Goal: Contribute content: Contribute content

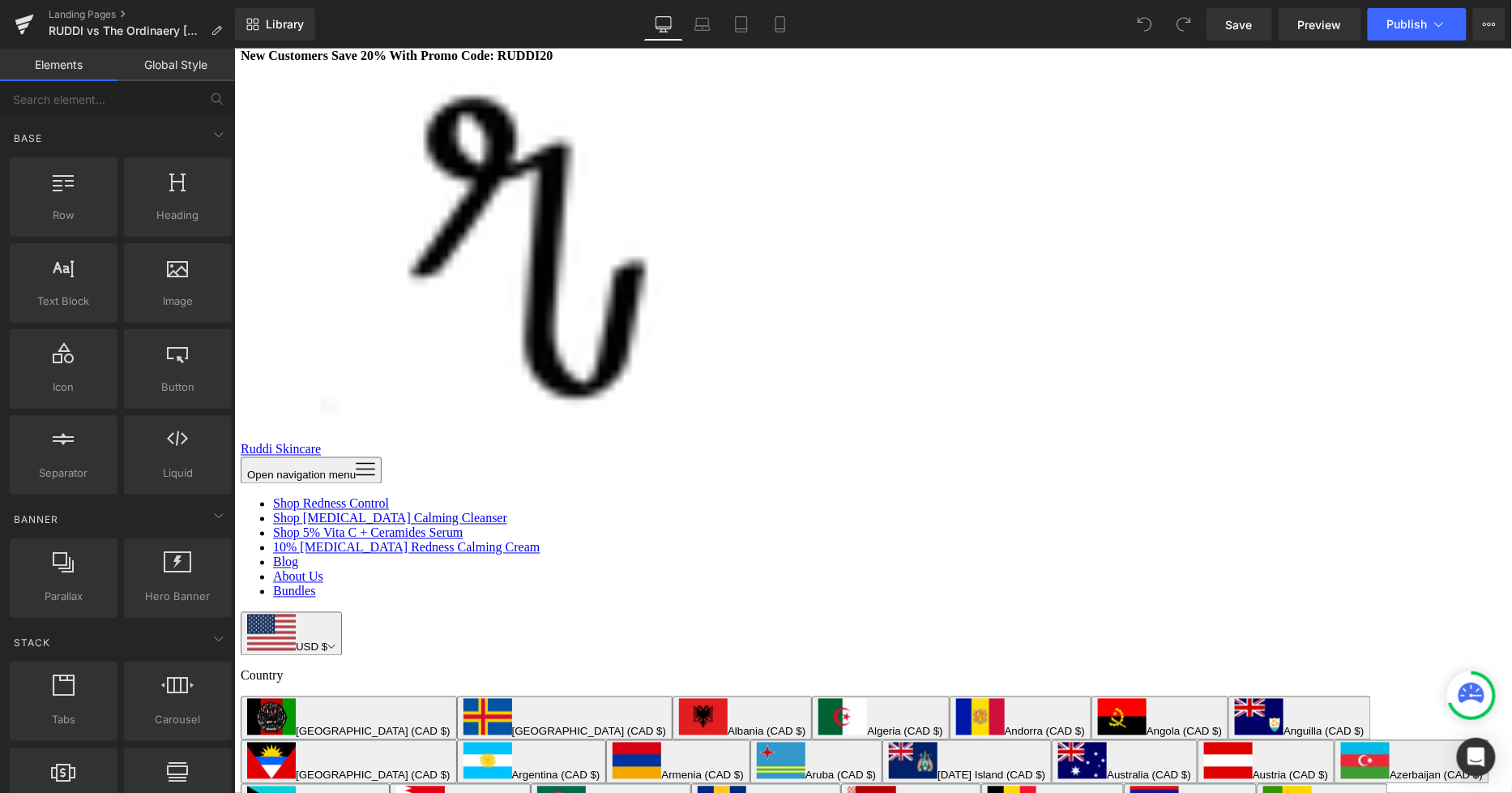
scroll to position [811, 0]
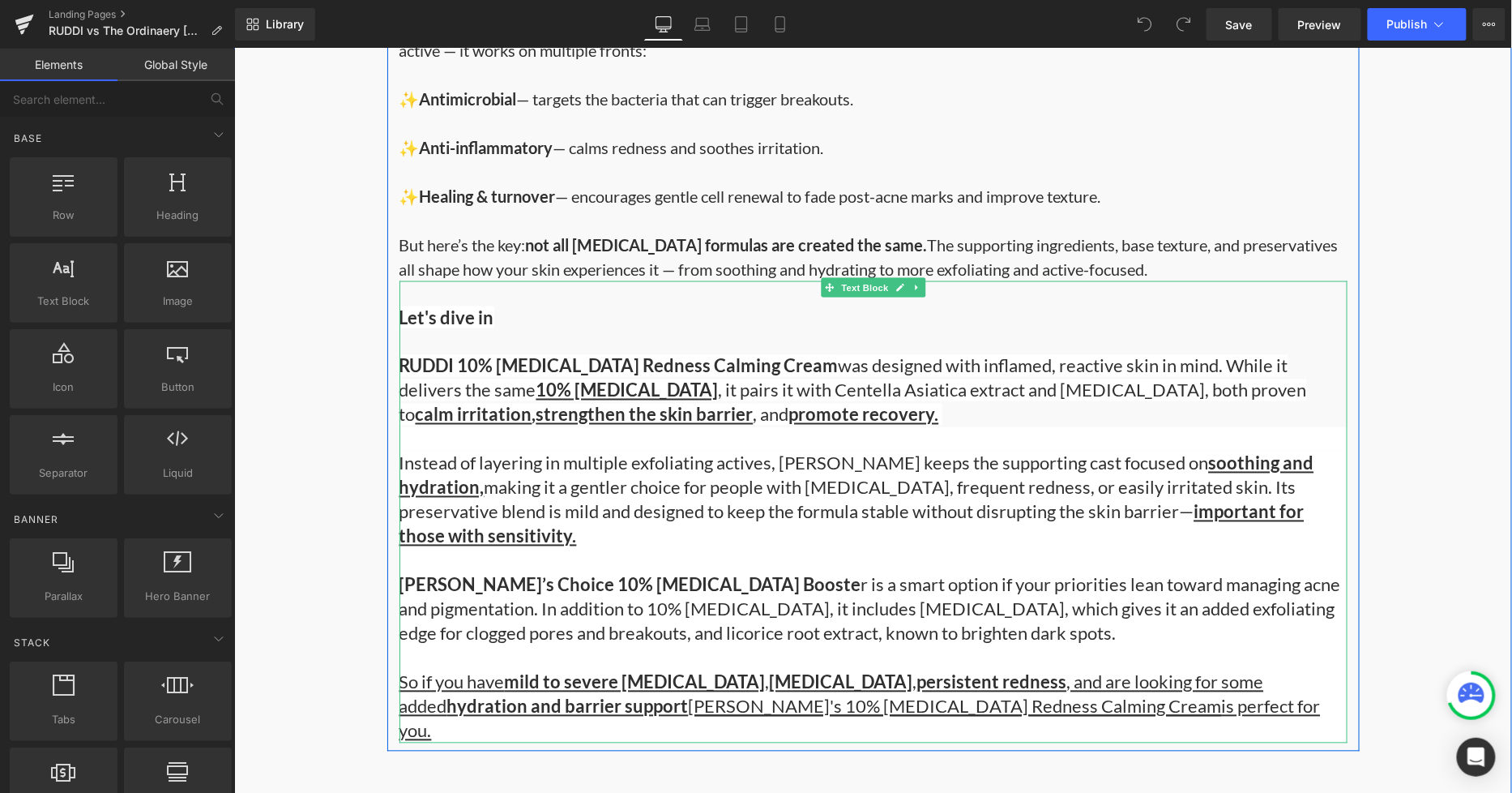
click at [592, 479] on div "Instead of layering in multiple exfoliating actives, RUDDI keeps the supporting…" at bounding box center [873, 548] width 949 height 195
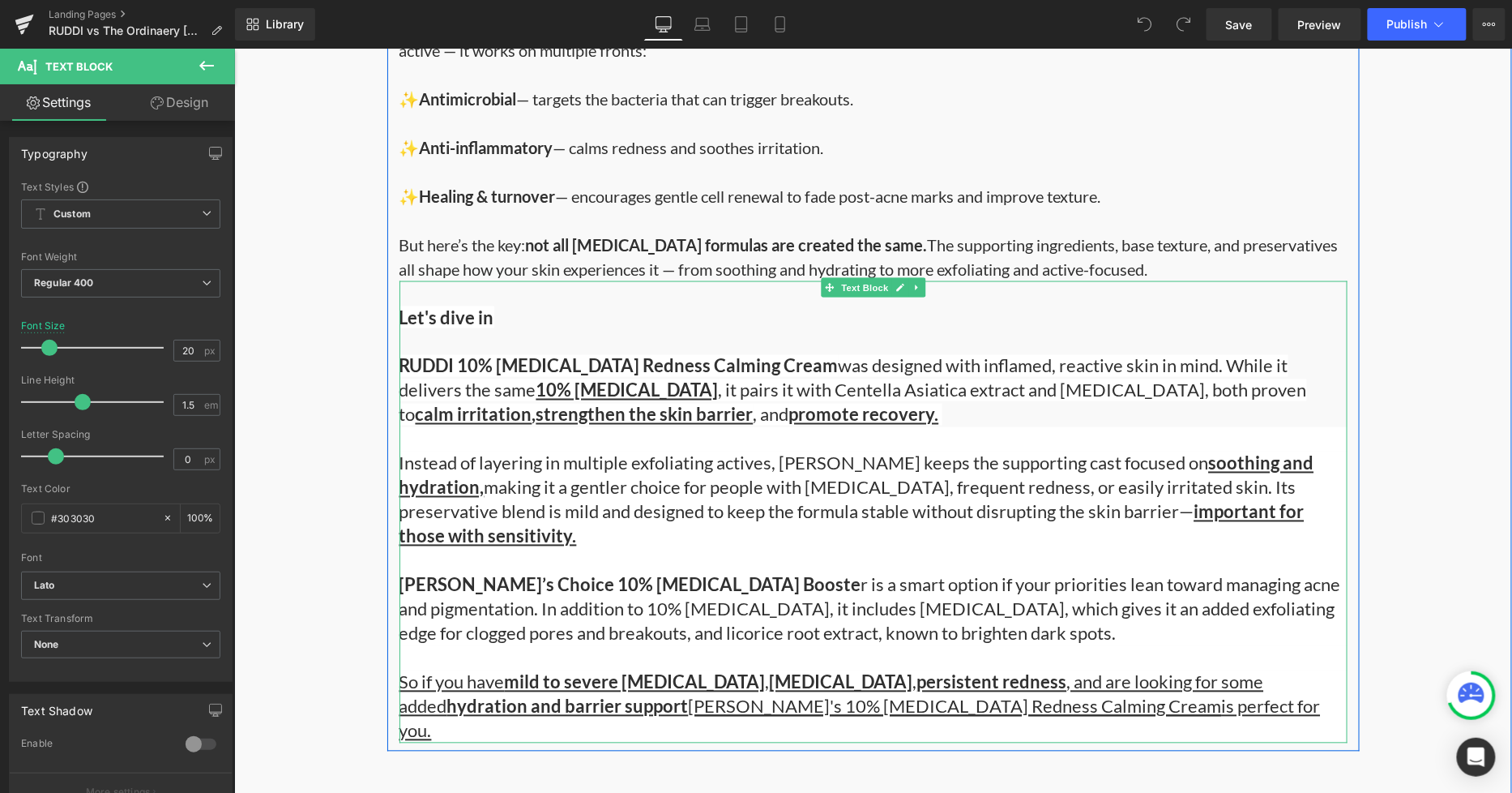
click at [714, 531] on div "Instead of layering in multiple exfoliating actives, RUDDI keeps the supporting…" at bounding box center [873, 548] width 949 height 195
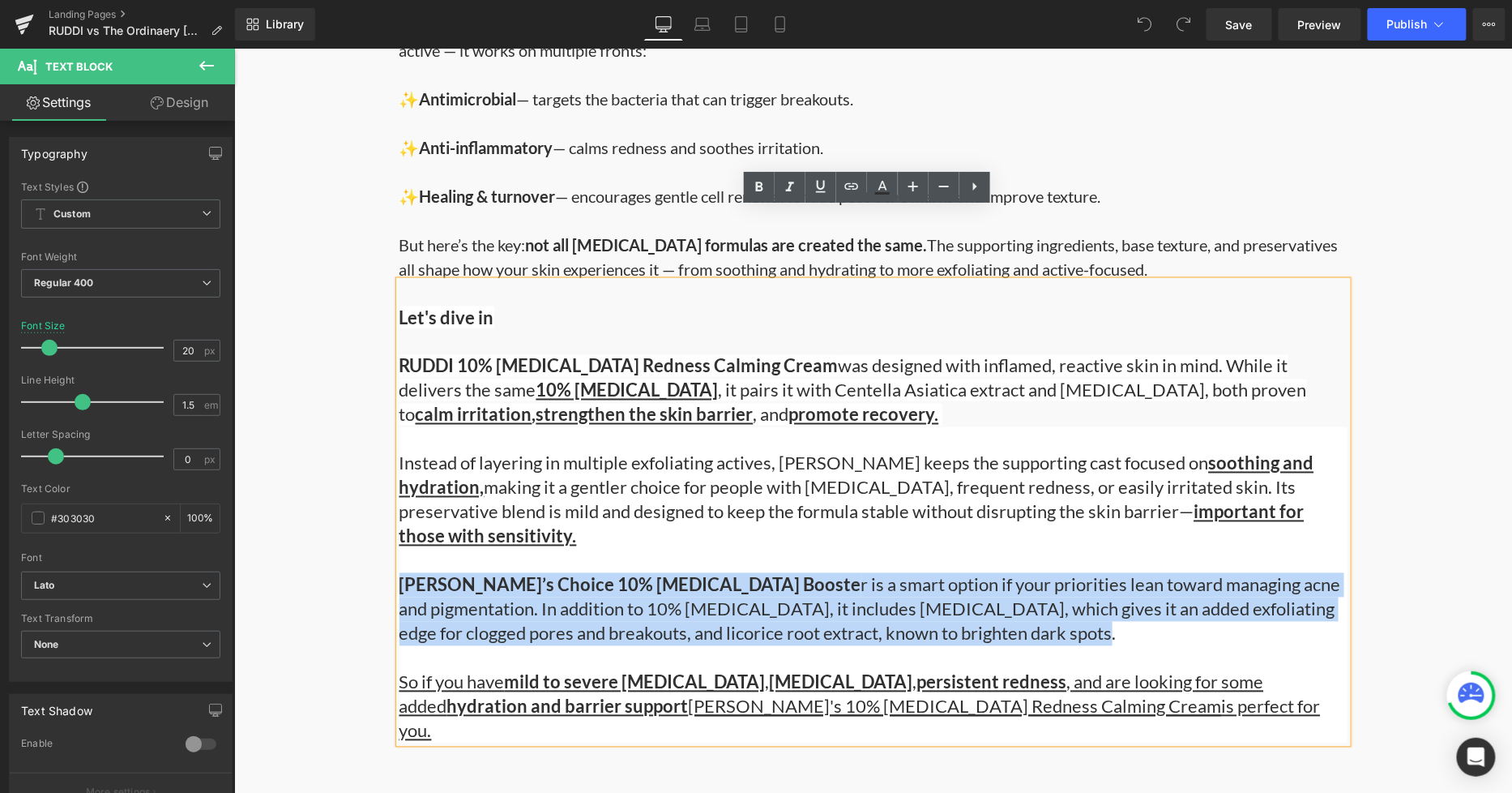
drag, startPoint x: 958, startPoint y: 561, endPoint x: 392, endPoint y: 509, distance: 568.4
click at [398, 509] on div "Instead of layering in multiple exfoliating actives, RUDDI keeps the supporting…" at bounding box center [873, 548] width 949 height 195
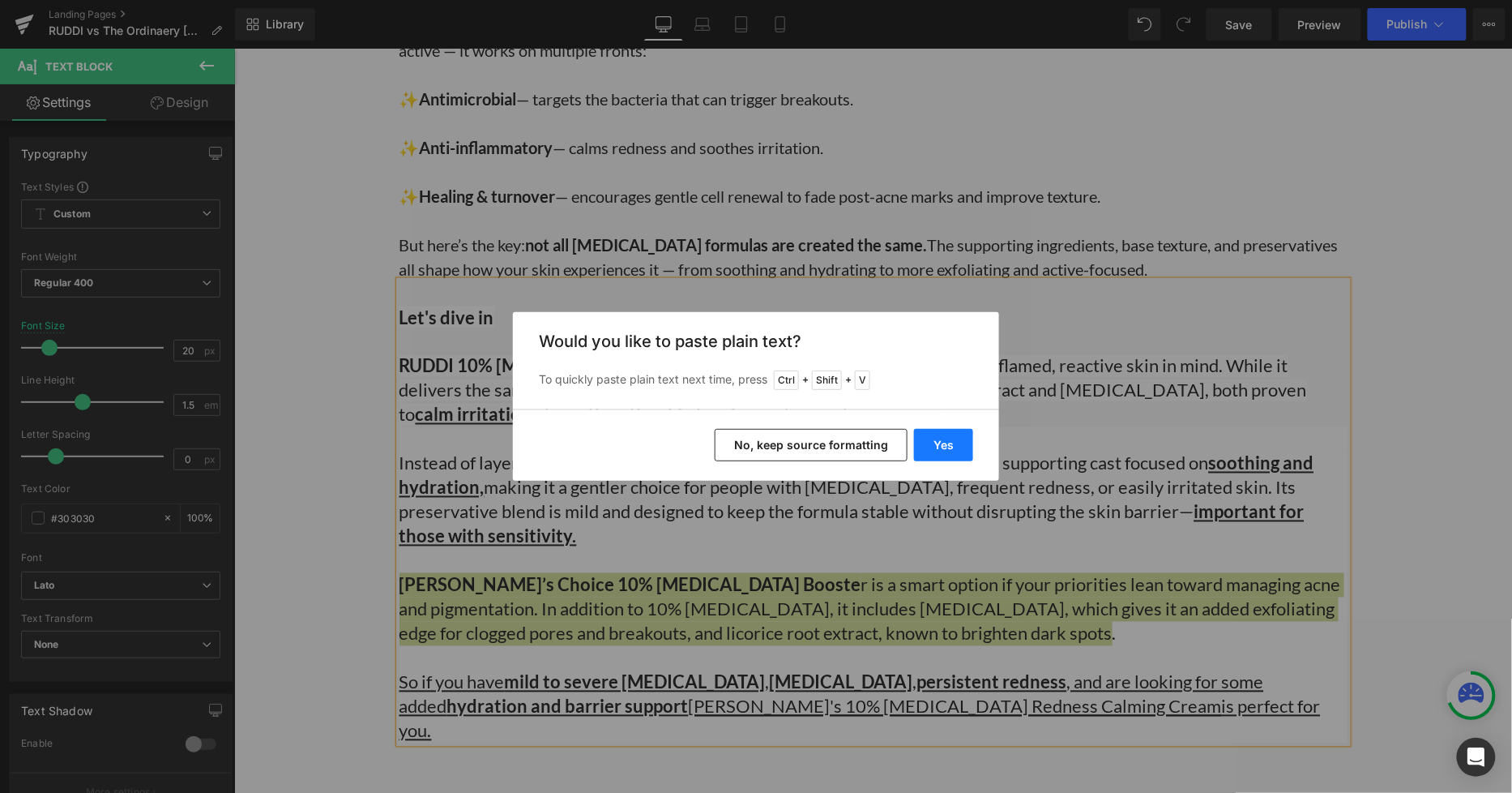
click at [944, 442] on button "Yes" at bounding box center [944, 445] width 59 height 32
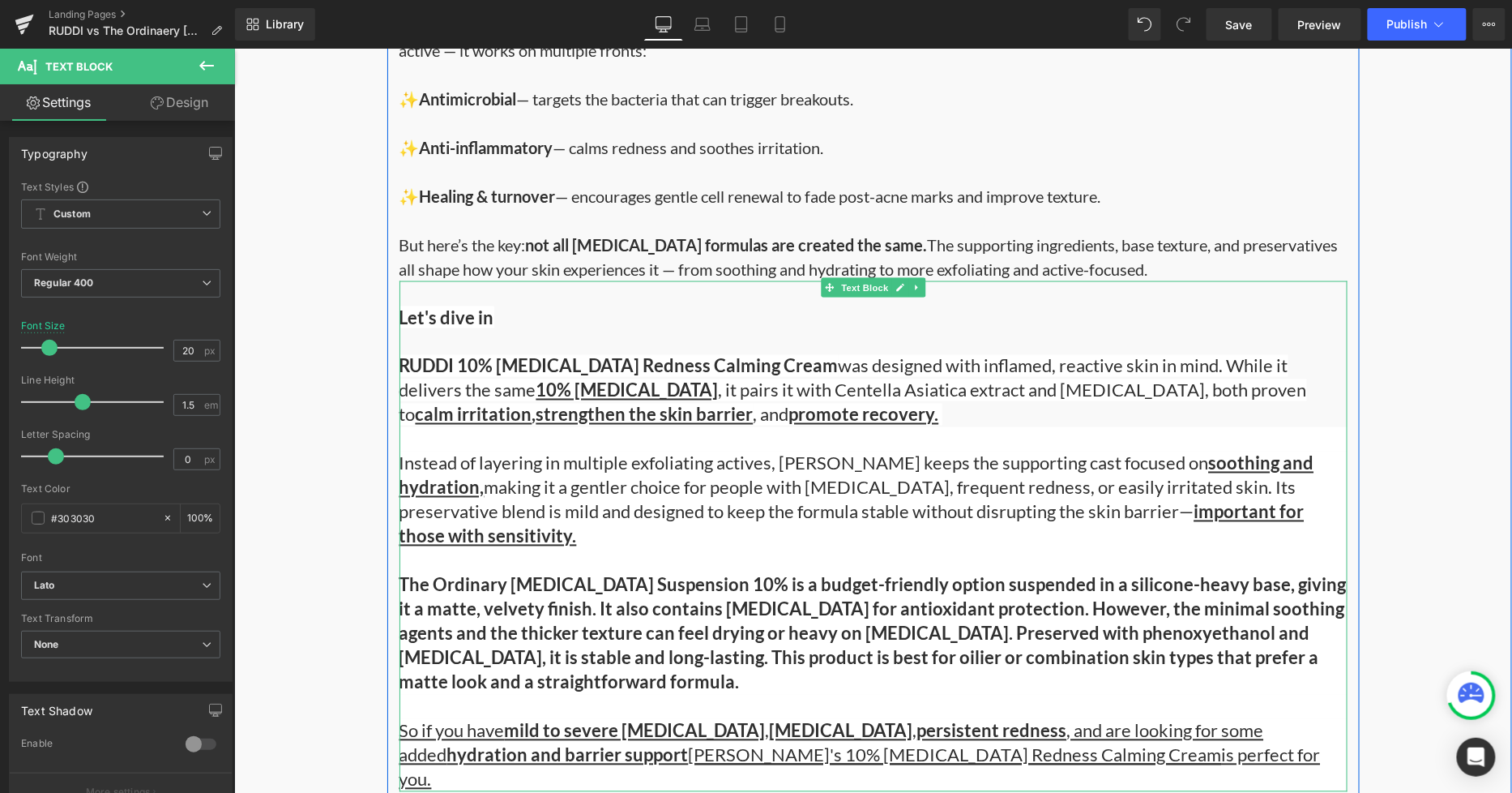
click at [696, 573] on b "The Ordinary Azelaic Acid Suspension 10% is a budget-friendly option suspended …" at bounding box center [872, 633] width 948 height 120
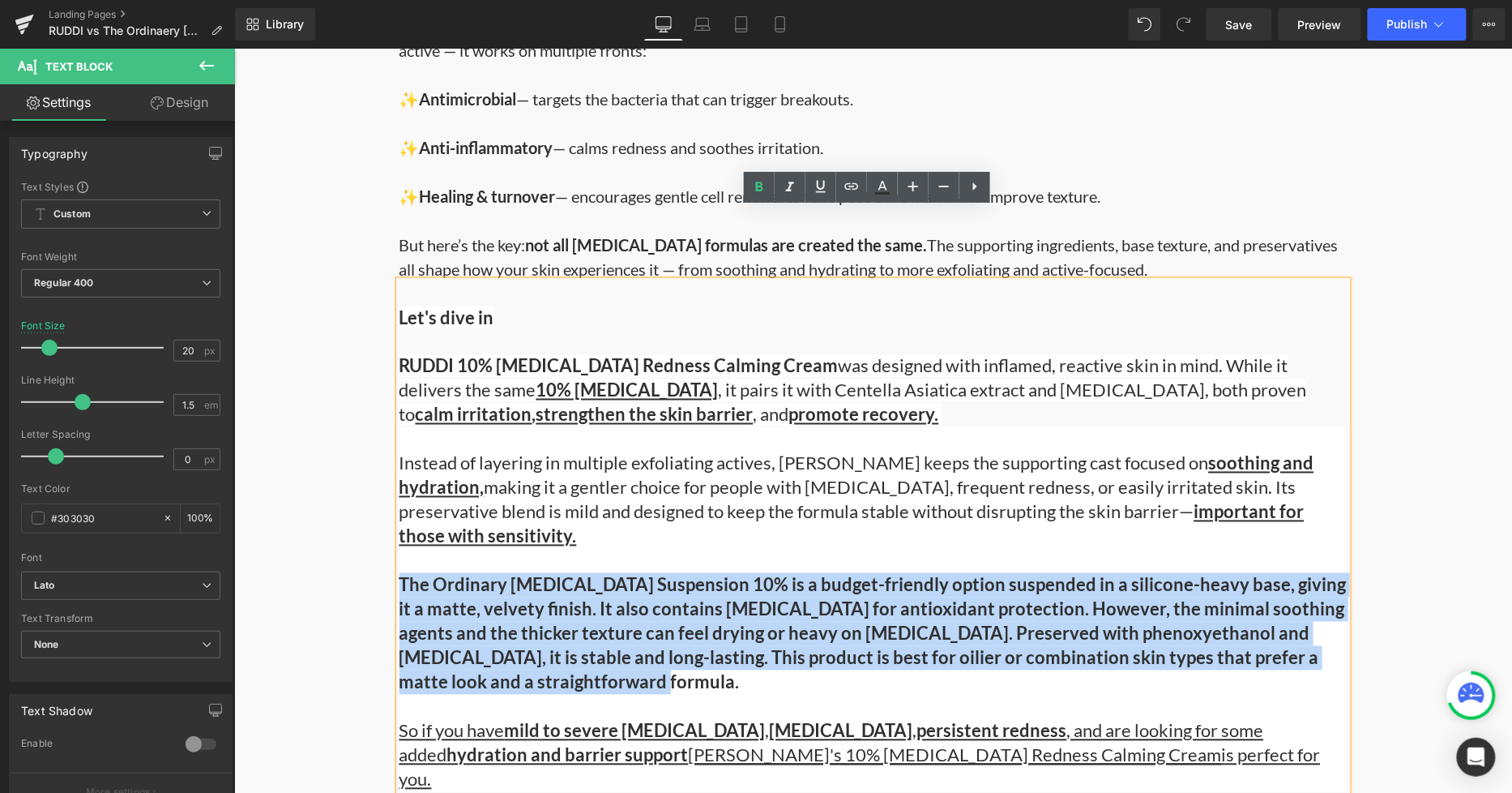
drag, startPoint x: 619, startPoint y: 620, endPoint x: 396, endPoint y: 520, distance: 244.4
click at [398, 520] on div "Instead of layering in multiple exfoliating actives, RUDDI keeps the supporting…" at bounding box center [873, 572] width 949 height 243
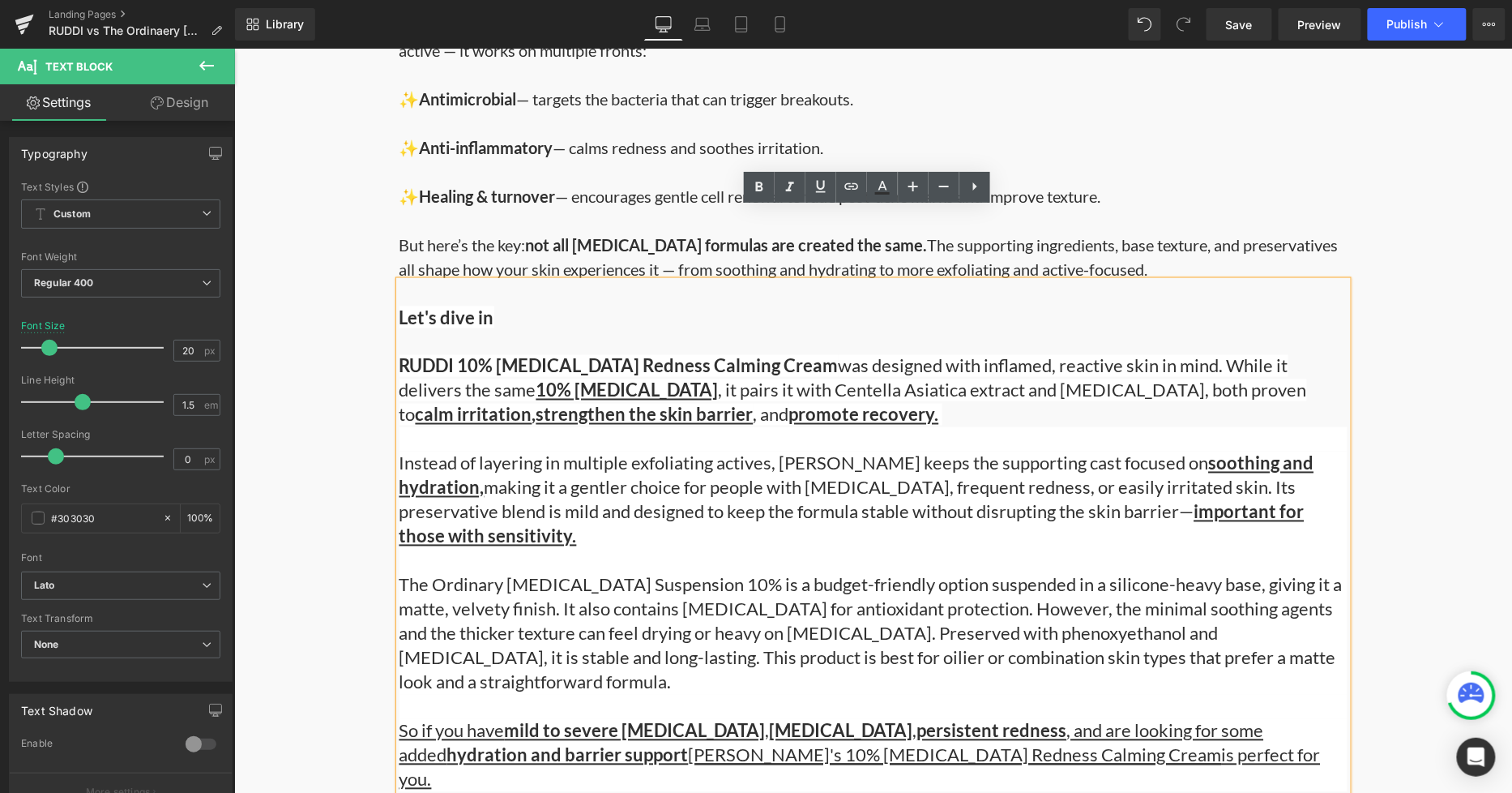
click at [800, 575] on div "Instead of layering in multiple exfoliating actives, RUDDI keeps the supporting…" at bounding box center [873, 572] width 949 height 243
drag, startPoint x: 392, startPoint y: 515, endPoint x: 722, endPoint y: 512, distance: 330.0
click at [722, 512] on div "Instead of layering in multiple exfoliating actives, RUDDI keeps the supporting…" at bounding box center [873, 572] width 949 height 243
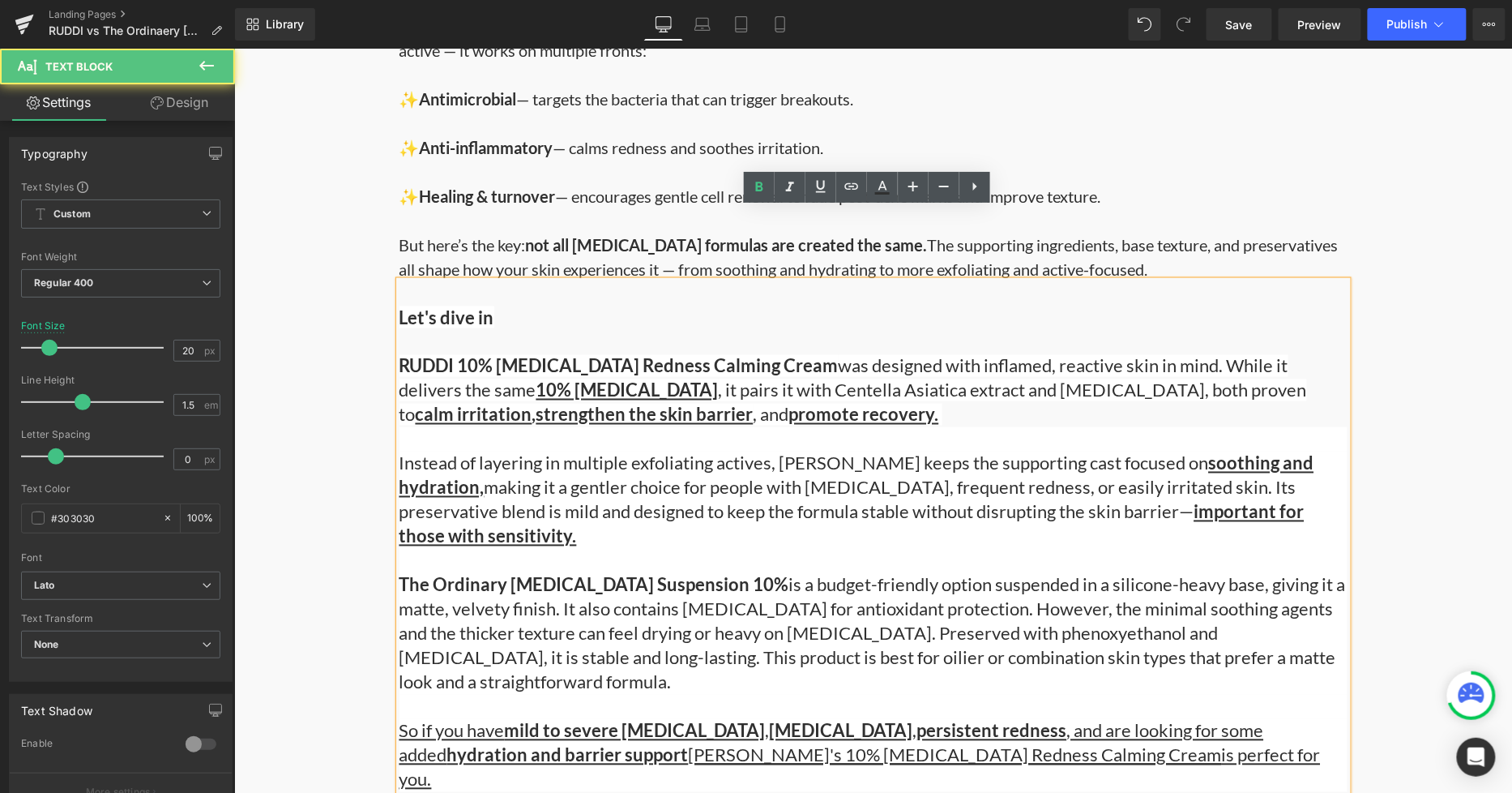
click at [813, 560] on div "Instead of layering in multiple exfoliating actives, RUDDI keeps the supporting…" at bounding box center [873, 572] width 949 height 243
click at [742, 562] on div "Instead of layering in multiple exfoliating actives, RUDDI keeps the supporting…" at bounding box center [873, 572] width 949 height 243
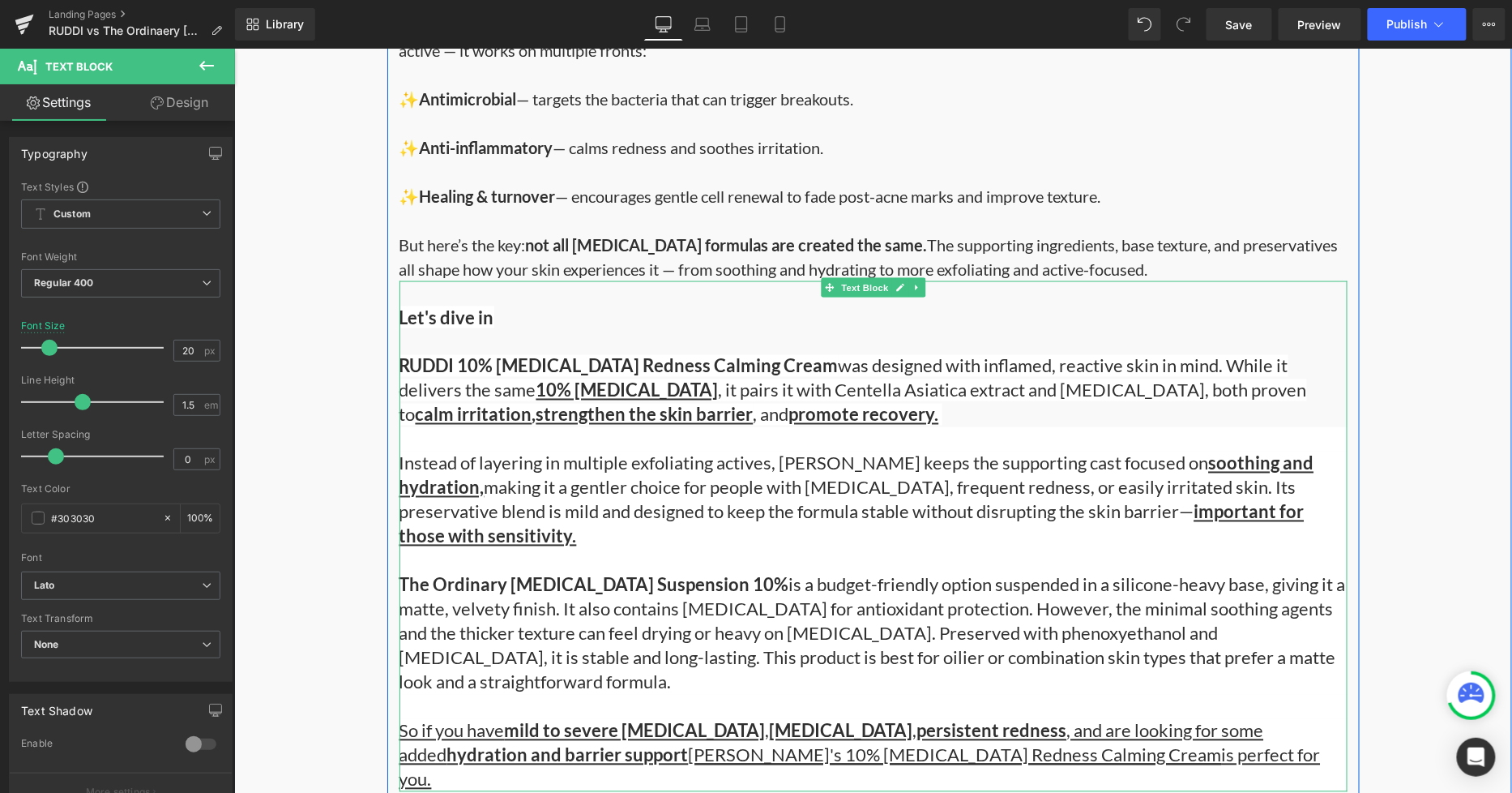
click at [557, 548] on div "Instead of layering in multiple exfoliating actives, RUDDI keeps the supporting…" at bounding box center [873, 572] width 949 height 243
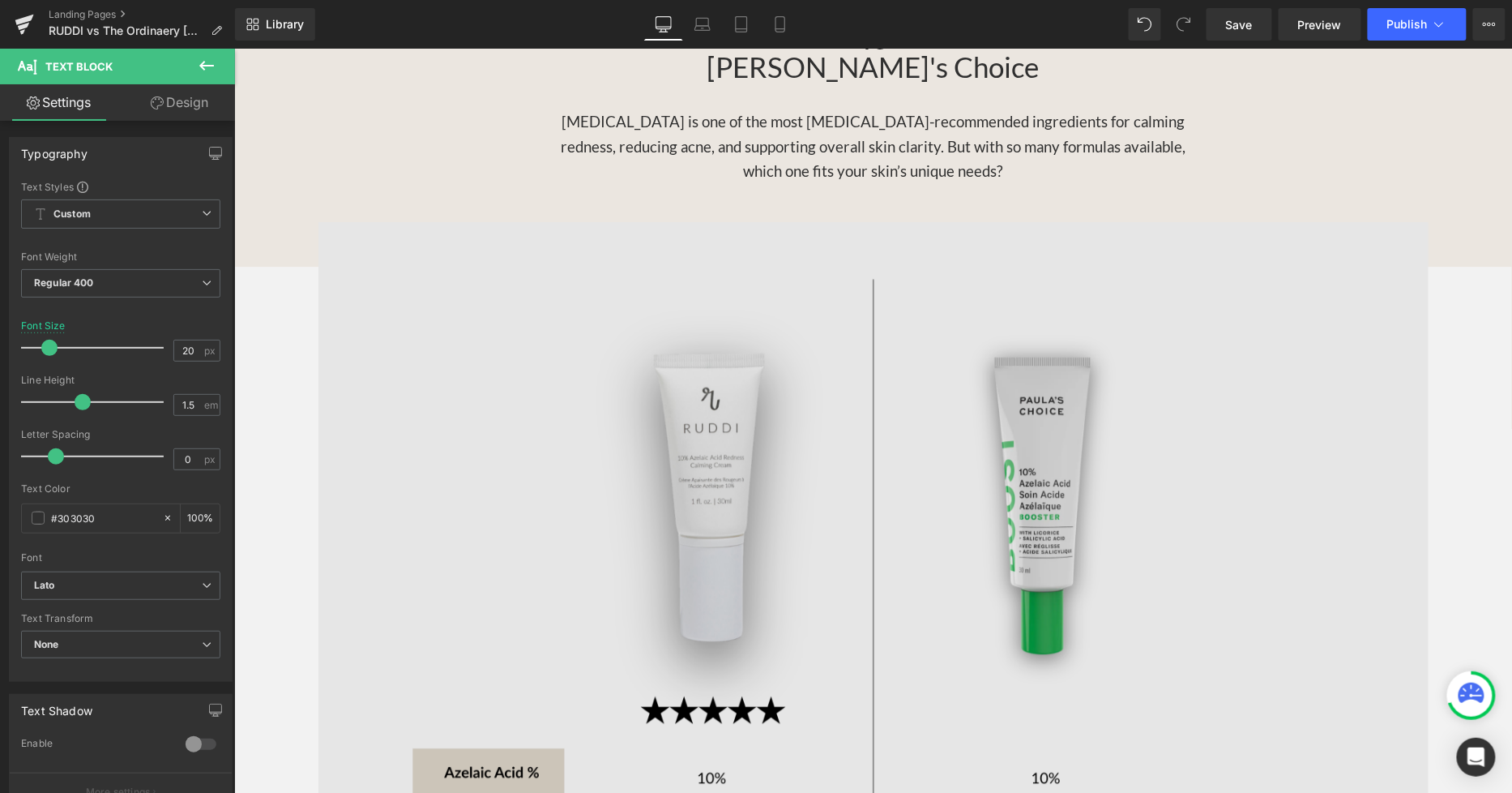
scroll to position [2071, 0]
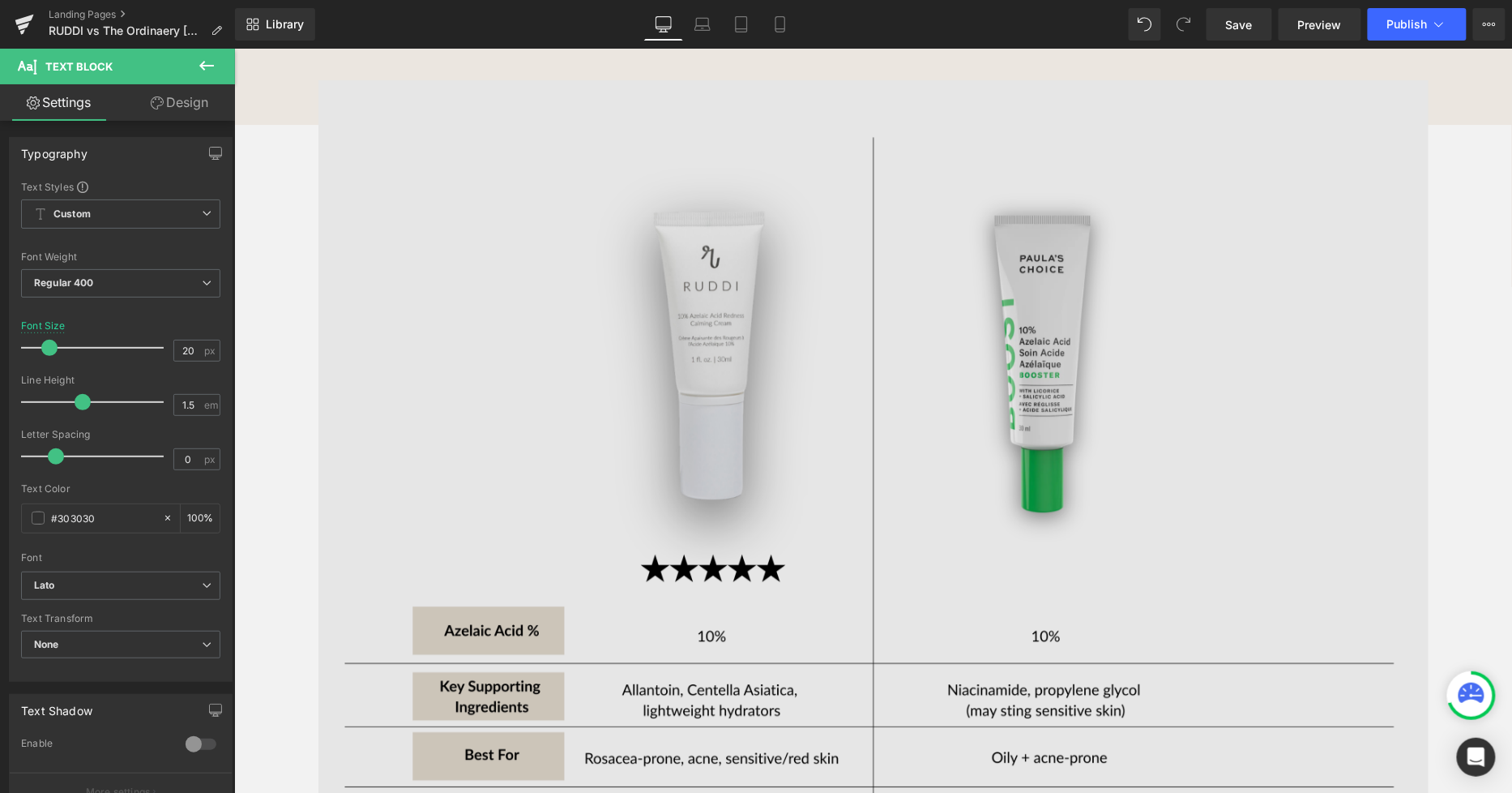
click at [749, 276] on img at bounding box center [873, 635] width 1111 height 1111
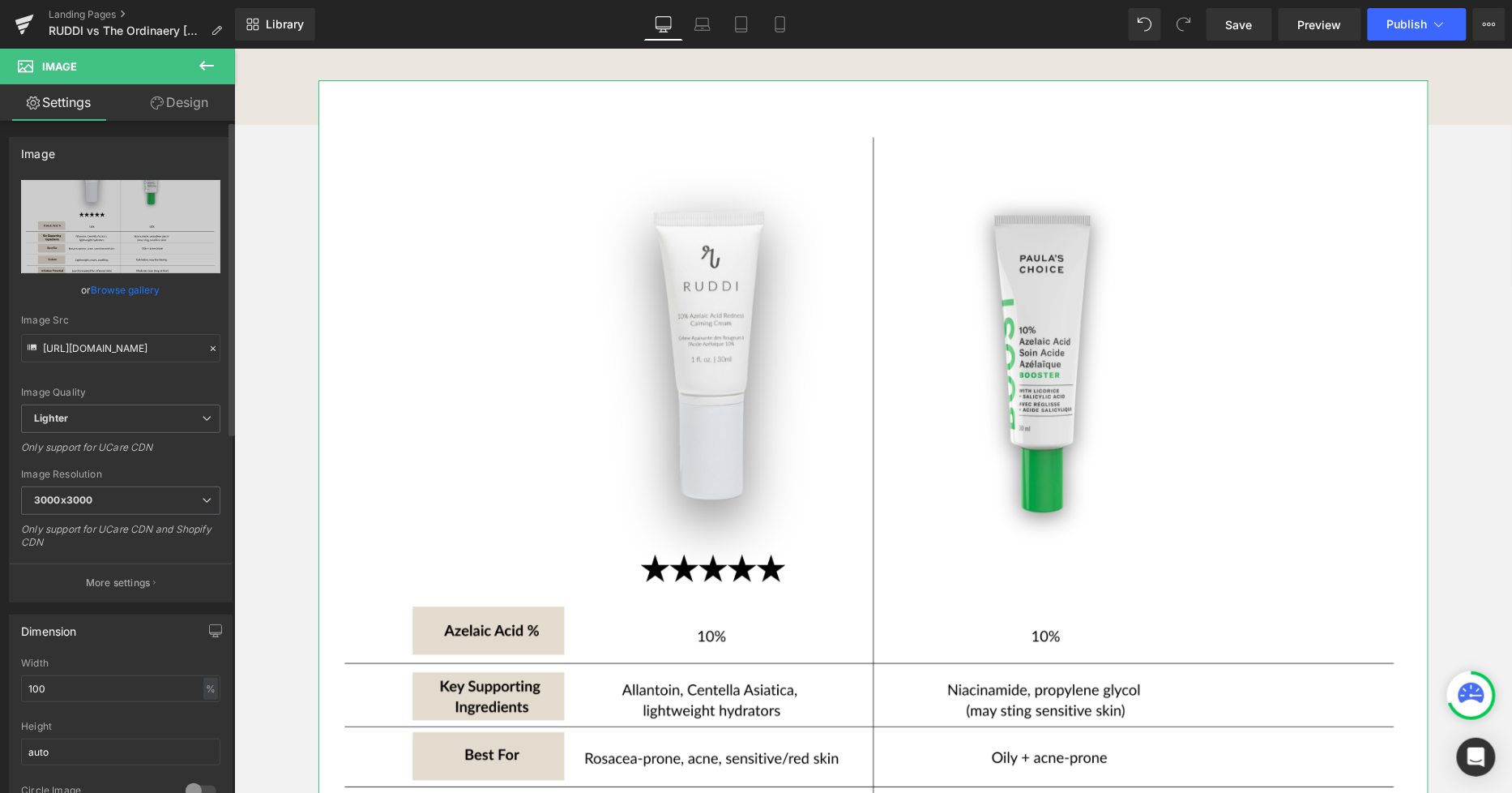
click at [121, 284] on link "Browse gallery" at bounding box center [126, 289] width 69 height 29
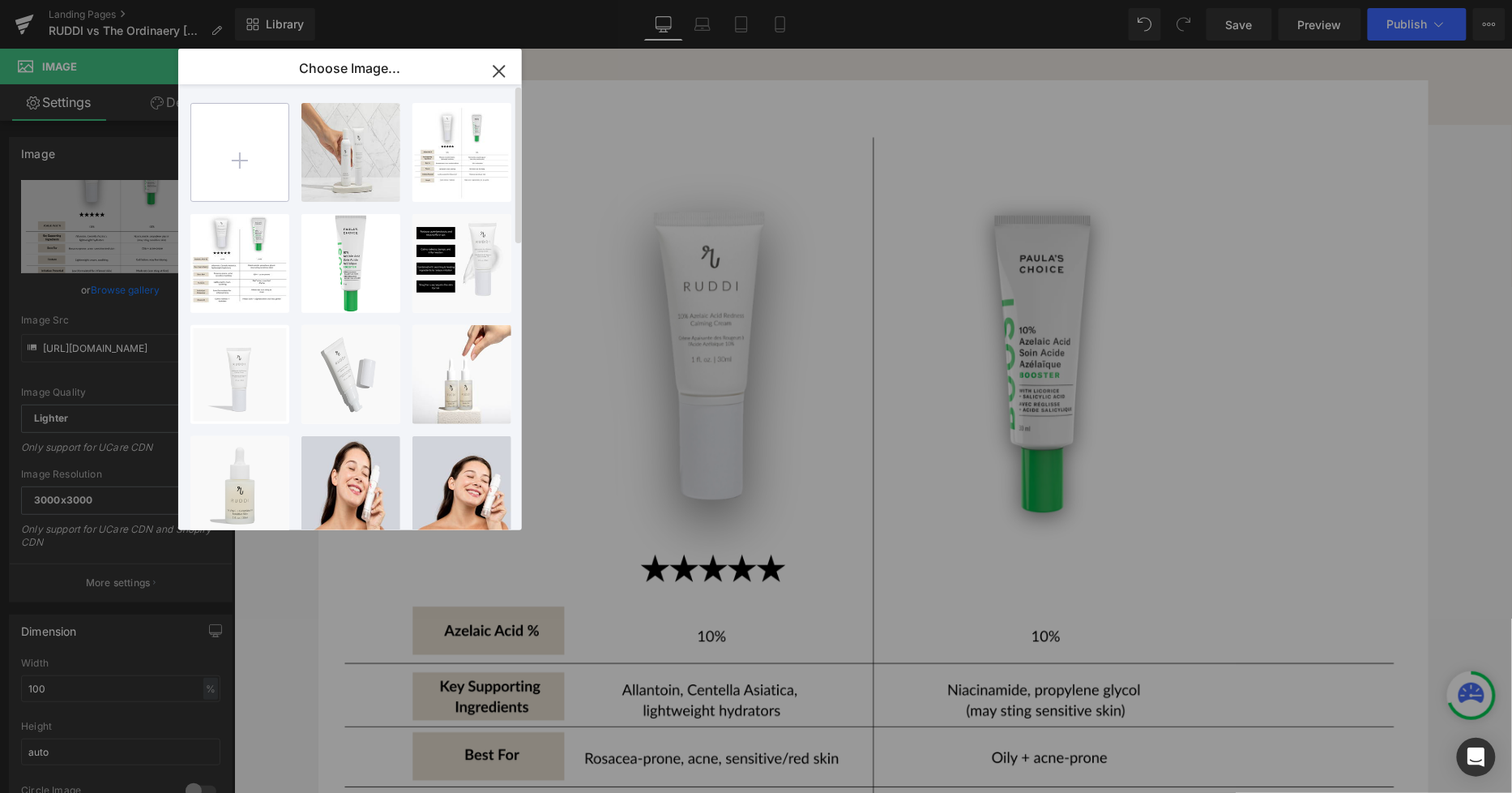
click at [255, 170] on input "file" at bounding box center [239, 152] width 97 height 97
type input "C:\fakepath\Azelaic Acid Comparison Side by Side Charts.png"
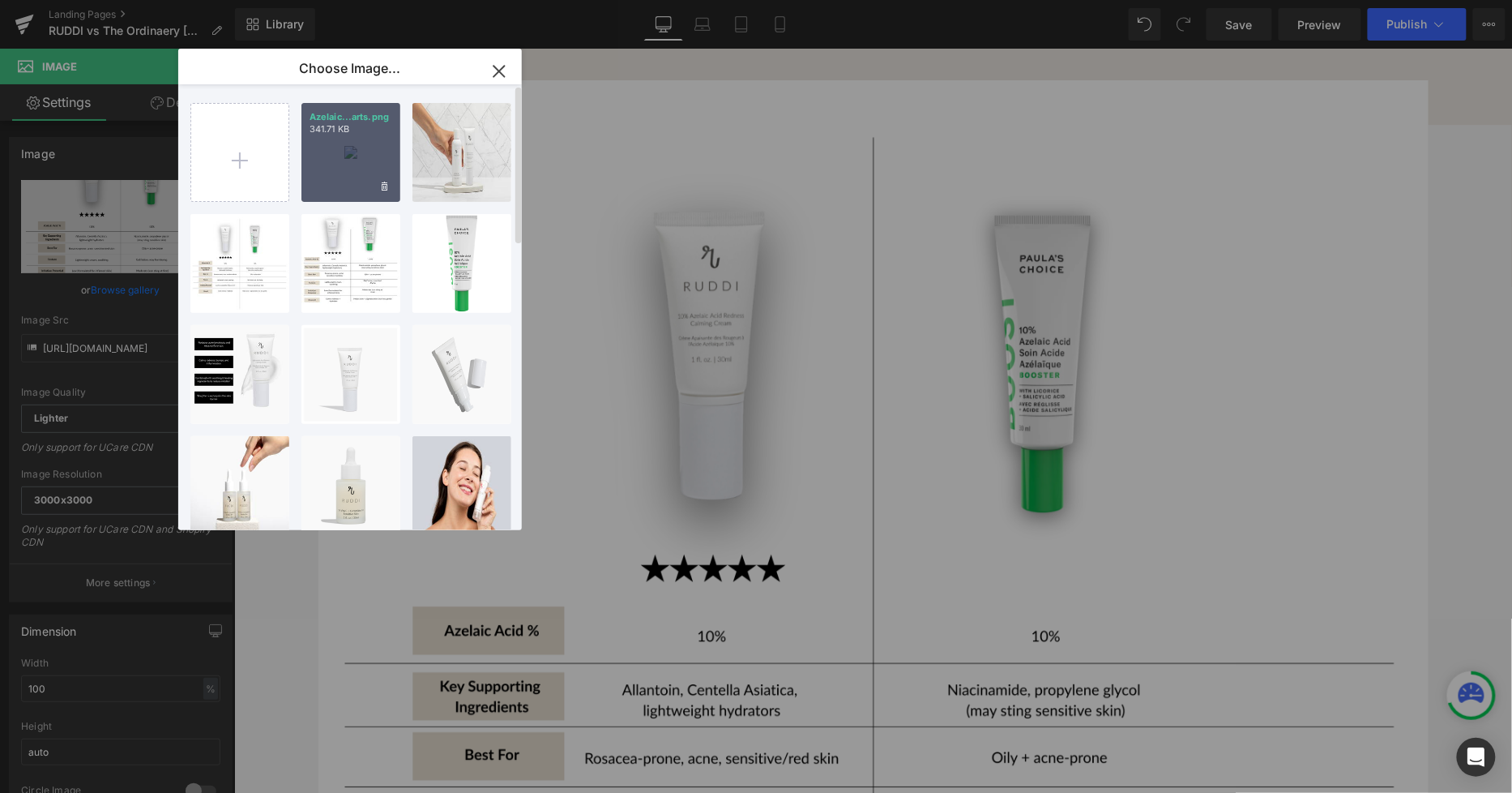
click at [353, 158] on div "Azelaic...arts.png 341.71 KB" at bounding box center [350, 152] width 99 height 99
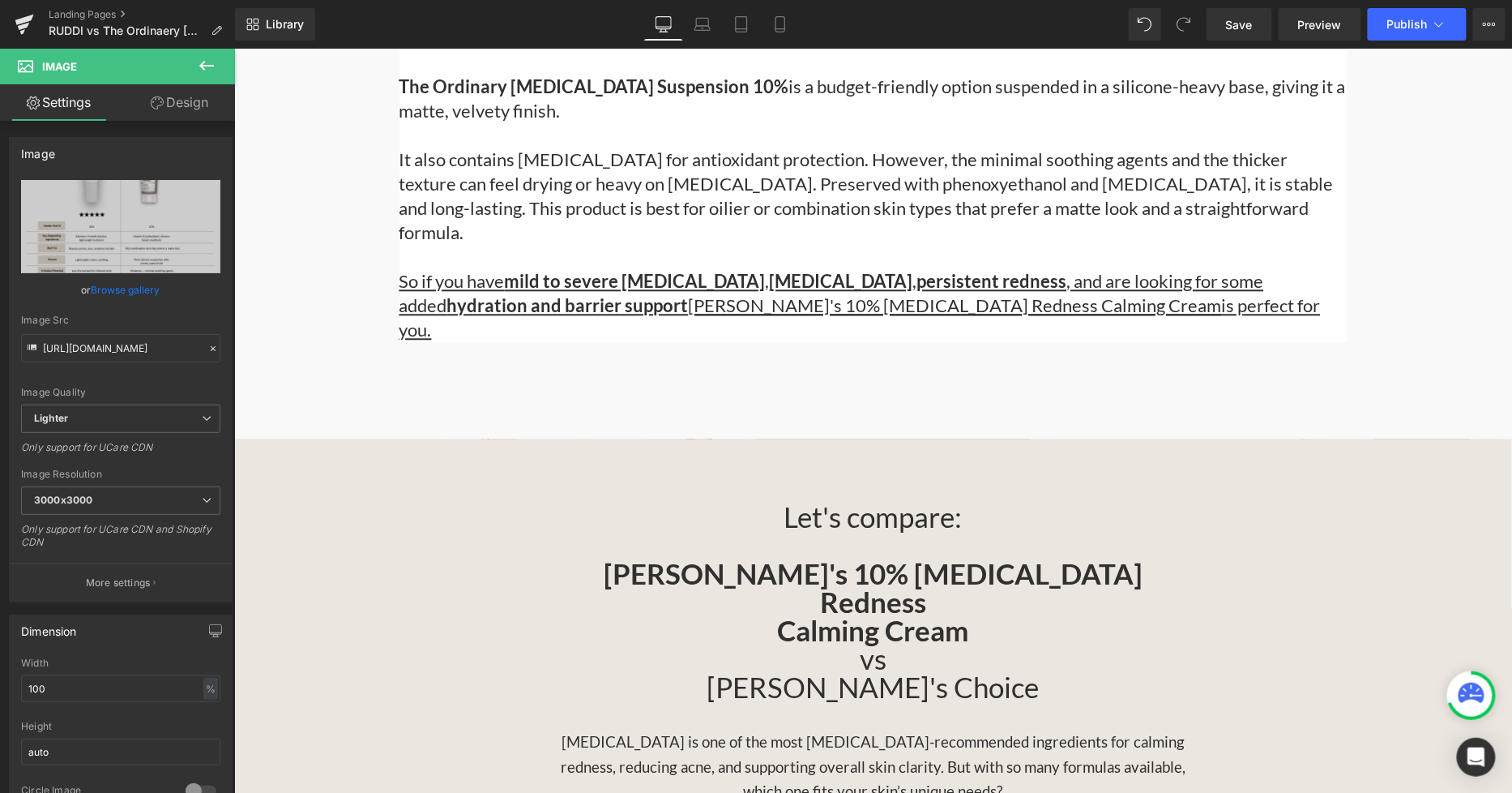
scroll to position [1350, 0]
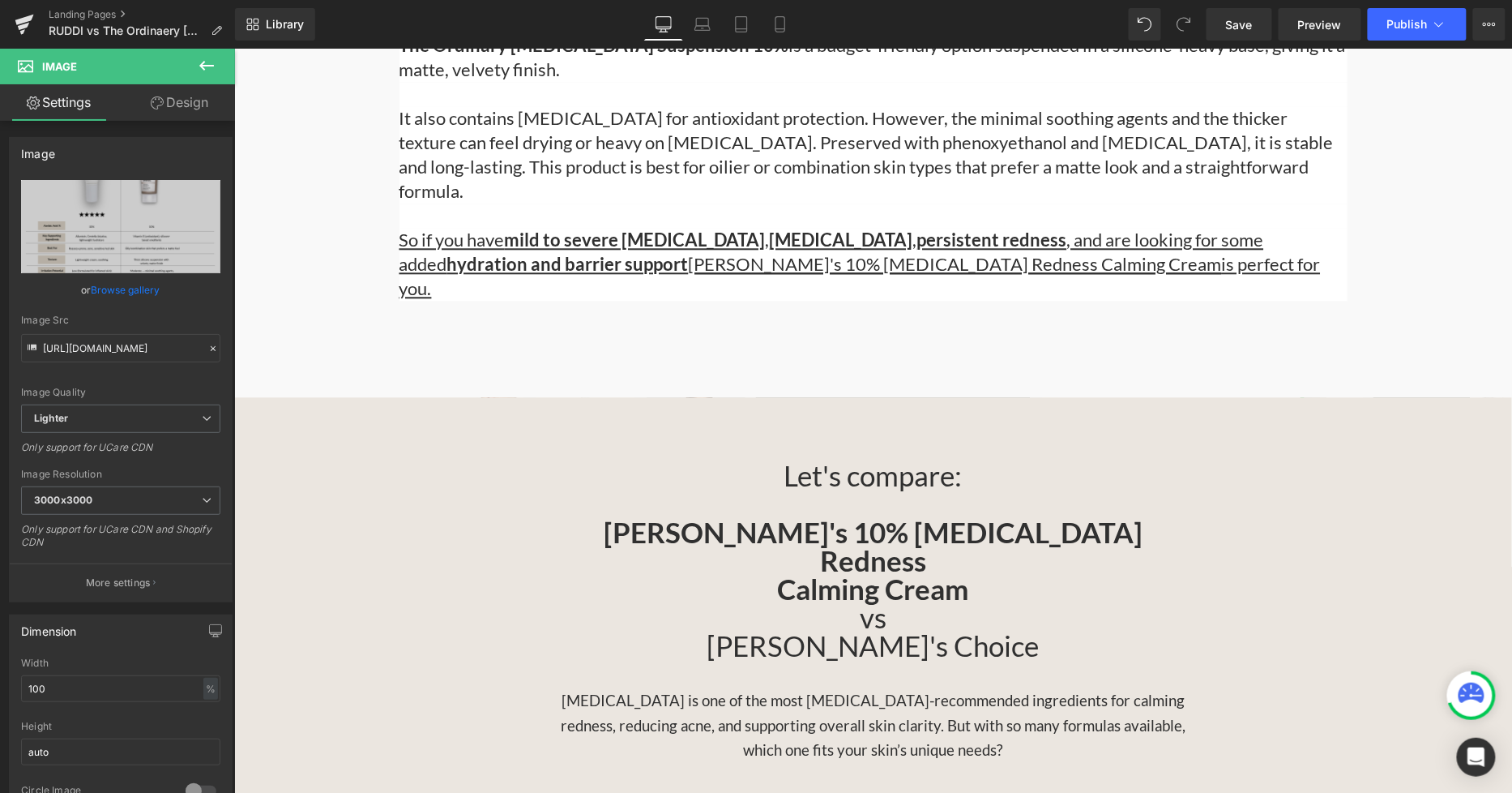
click at [940, 571] on strong "Calming Cream" at bounding box center [873, 587] width 191 height 34
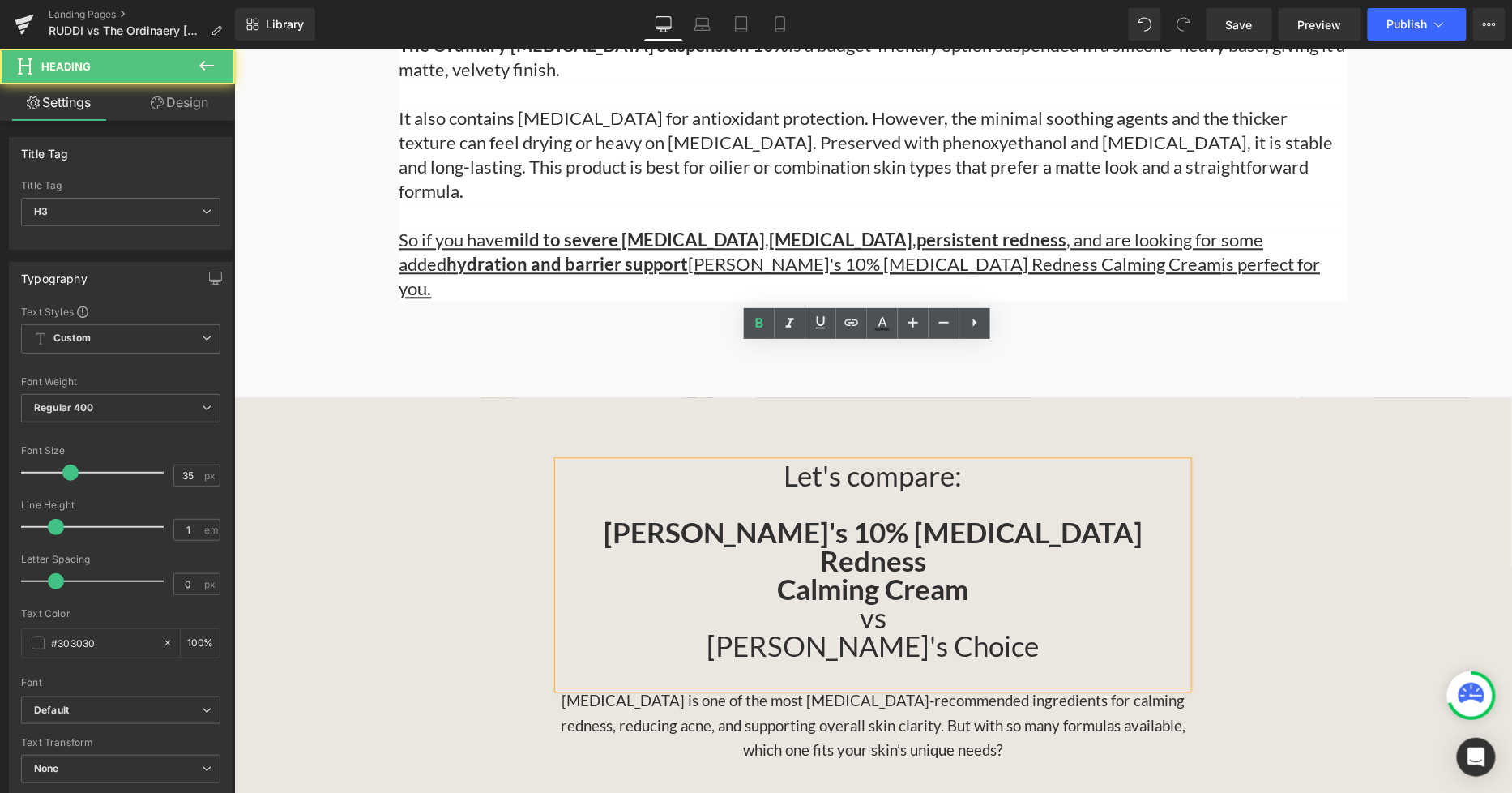
click at [856, 602] on h3 "vs" at bounding box center [873, 616] width 630 height 29
click at [830, 571] on strong "Calming Cream" at bounding box center [873, 587] width 191 height 34
drag, startPoint x: 954, startPoint y: 503, endPoint x: 765, endPoint y: 497, distance: 189.1
click at [765, 631] on h3 "[PERSON_NAME]'s Choice" at bounding box center [873, 659] width 630 height 57
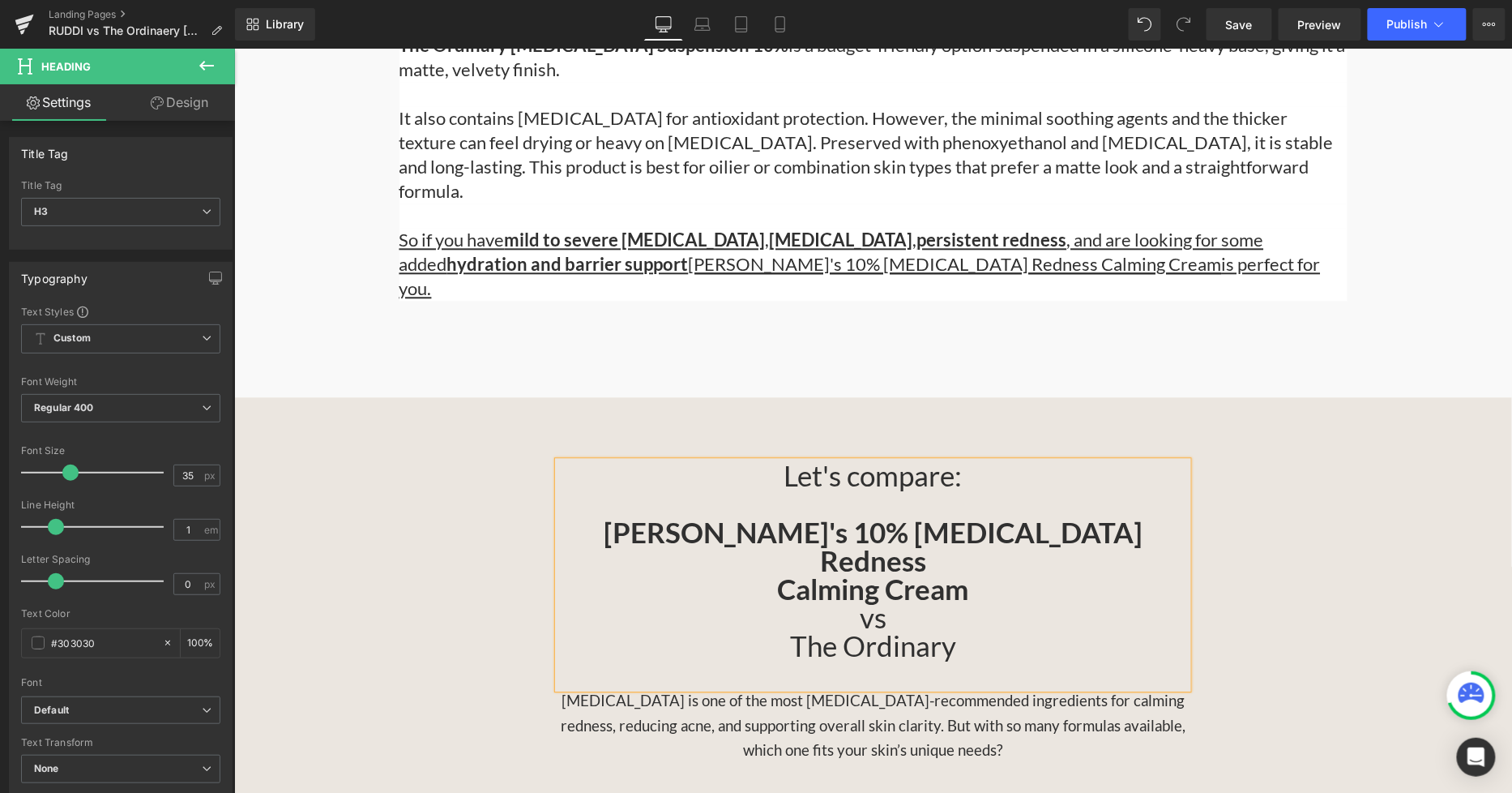
click at [1252, 463] on div "Let's compare: RUDDI's 10% Azelaic Acid Redness Calming Cream vs The Ordinary H…" at bounding box center [873, 611] width 1279 height 302
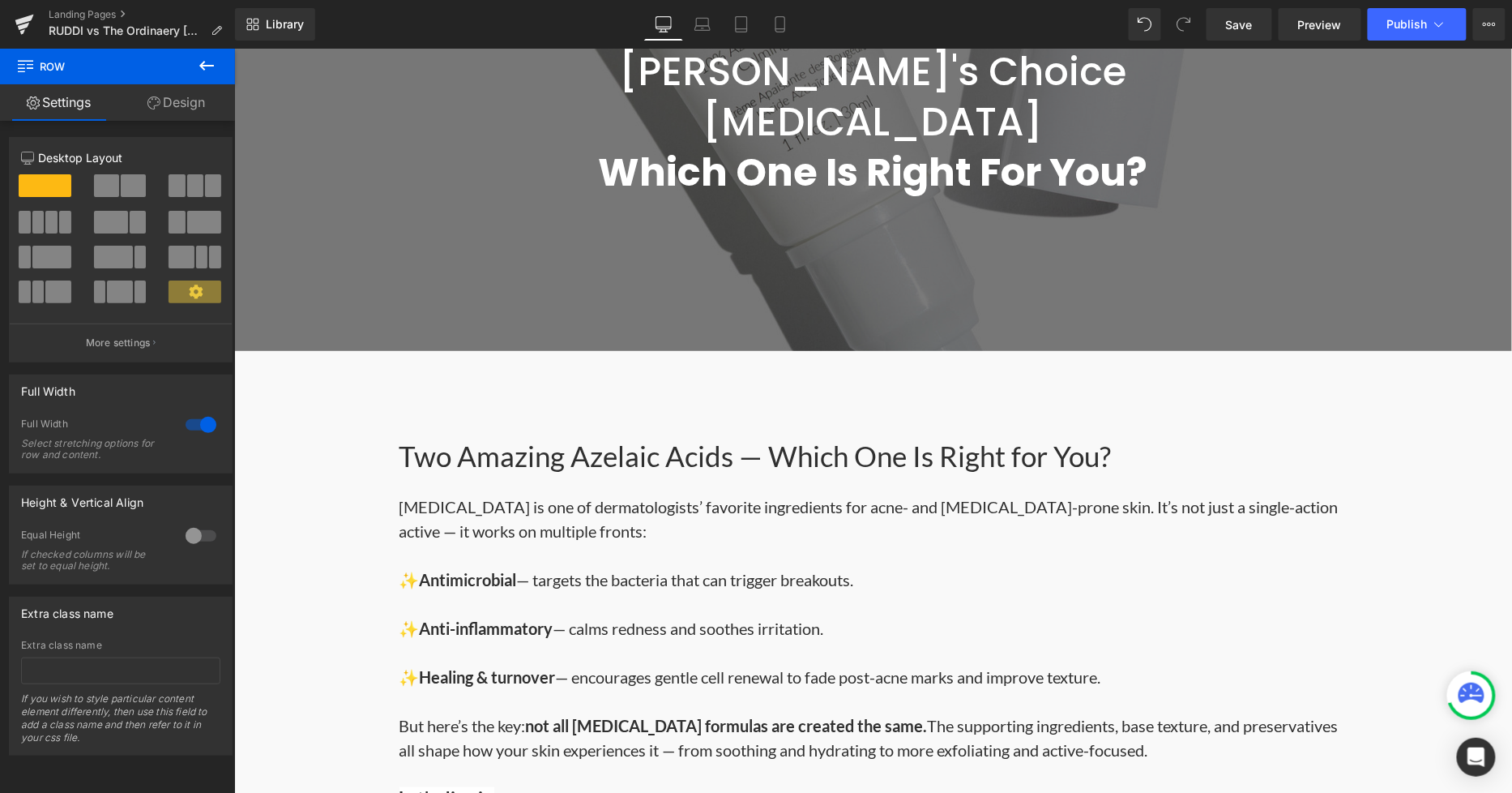
scroll to position [180, 0]
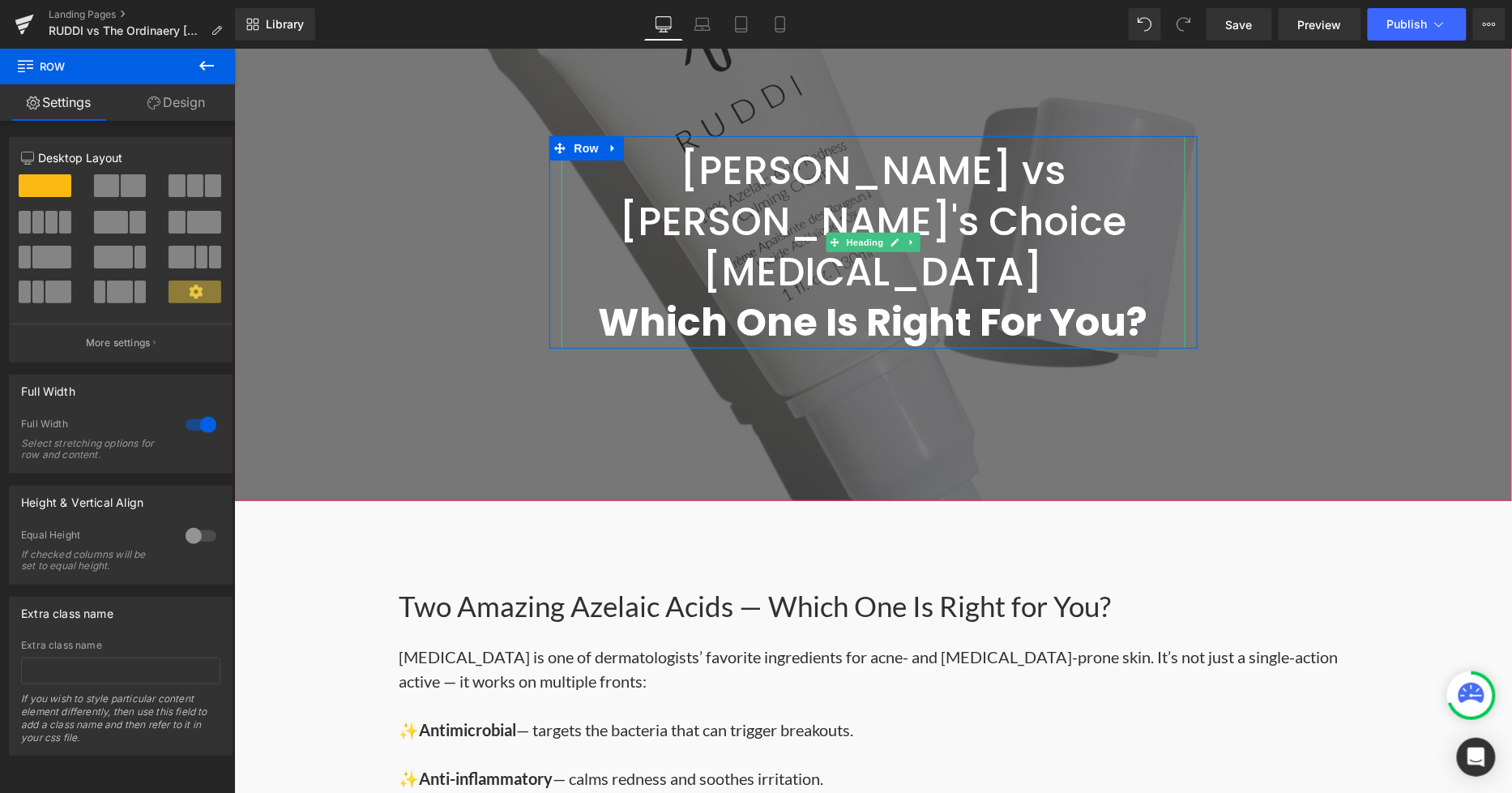
click at [737, 157] on h1 "RUDDI vs Paula's Choice Azelaic Acid Which One Is Right For You?" at bounding box center [873, 246] width 624 height 203
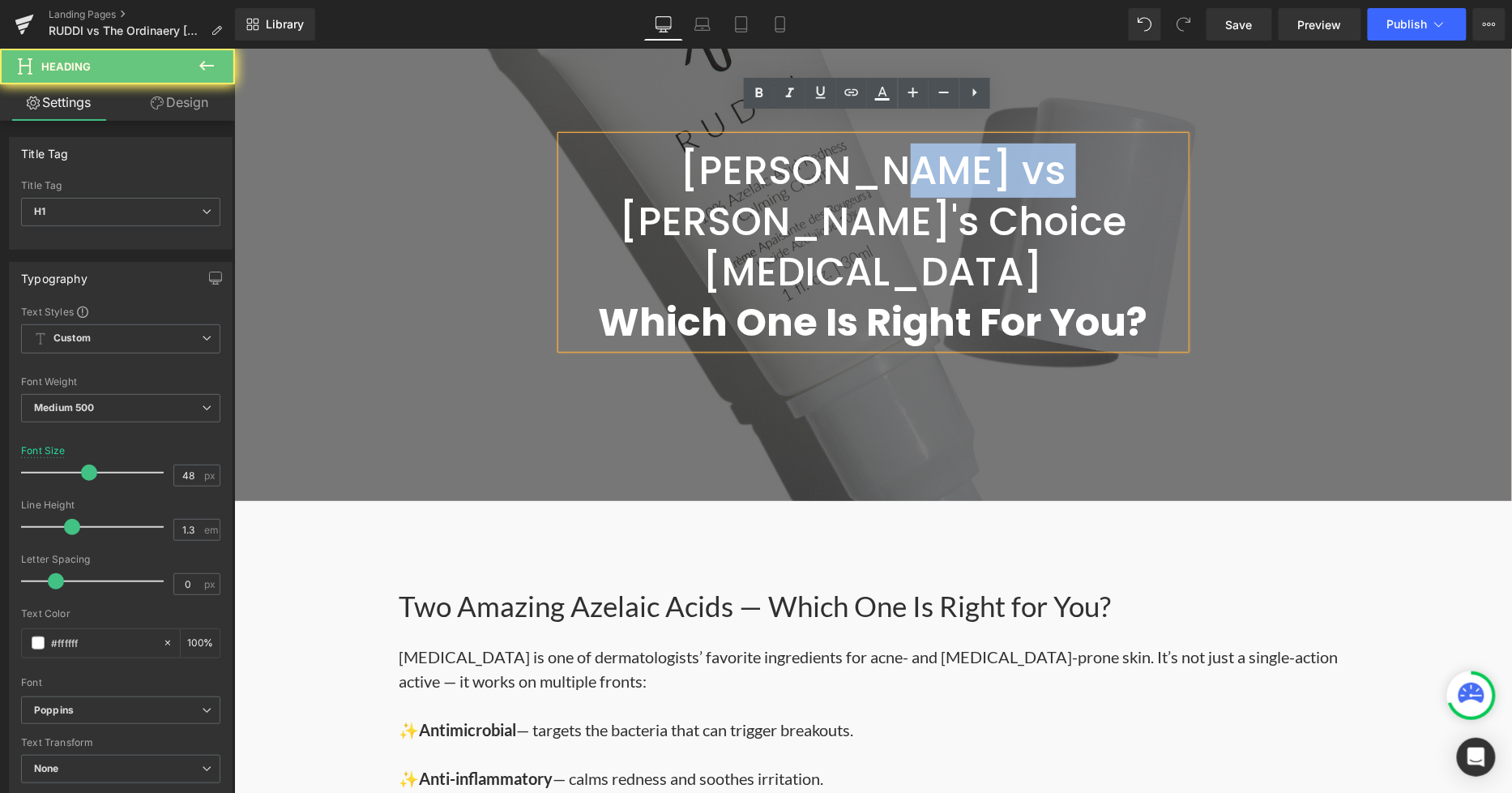
click at [737, 157] on h1 "RUDDI vs Paula's Choice Azelaic Acid Which One Is Right For You?" at bounding box center [873, 246] width 624 height 203
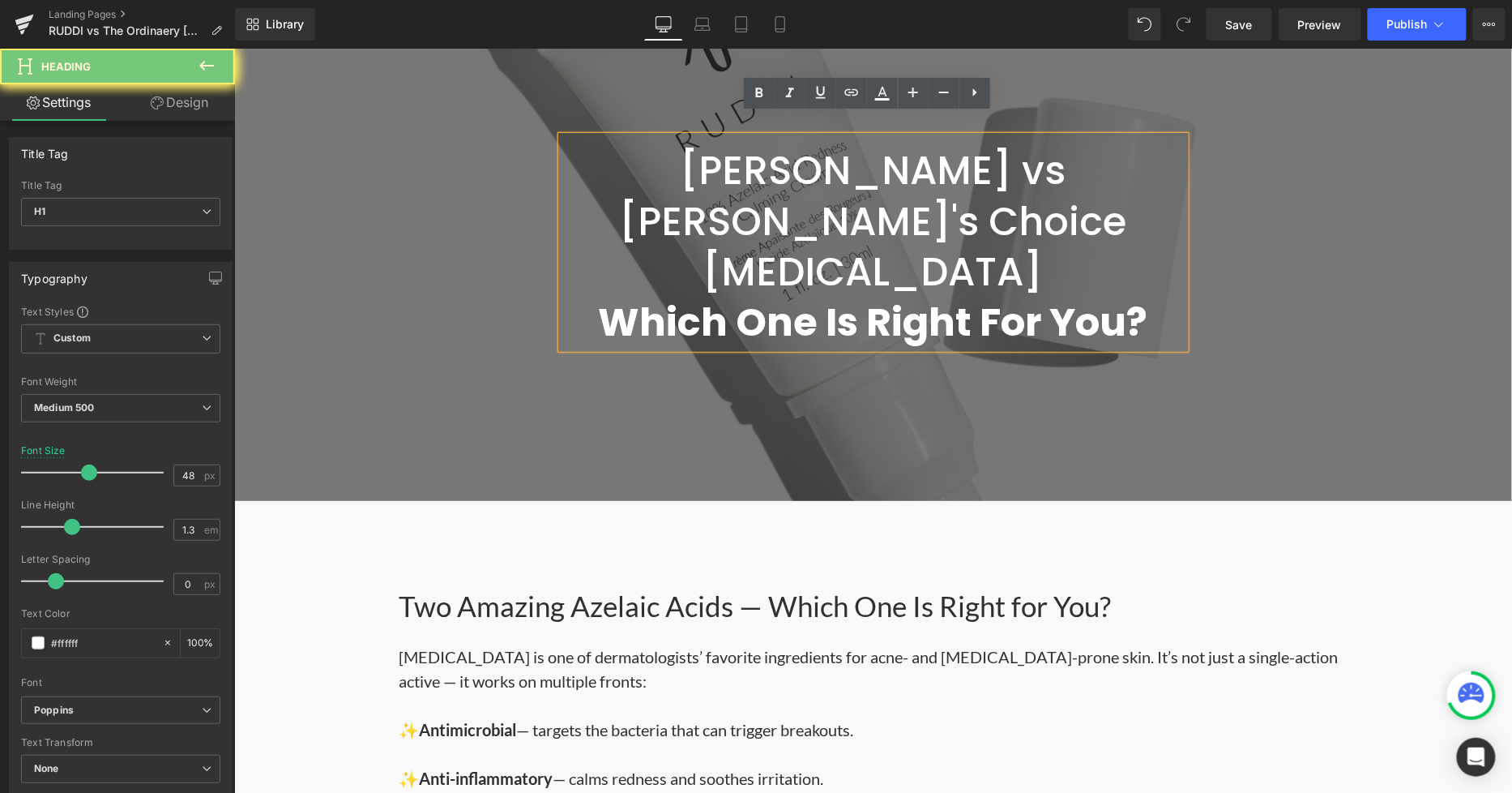
click at [670, 152] on h1 "RUDDI vs Paula's Choice Azelaic Acid Which One Is Right For You?" at bounding box center [873, 246] width 624 height 203
click at [744, 150] on h1 "RUDDI vs Paula's Choice Azelaic Acid Which One Is Right For You?" at bounding box center [873, 246] width 624 height 203
click at [736, 149] on h1 "RUDDI vs Paula's Choice Azelaic Acid Which One Is Right For You?" at bounding box center [873, 246] width 624 height 203
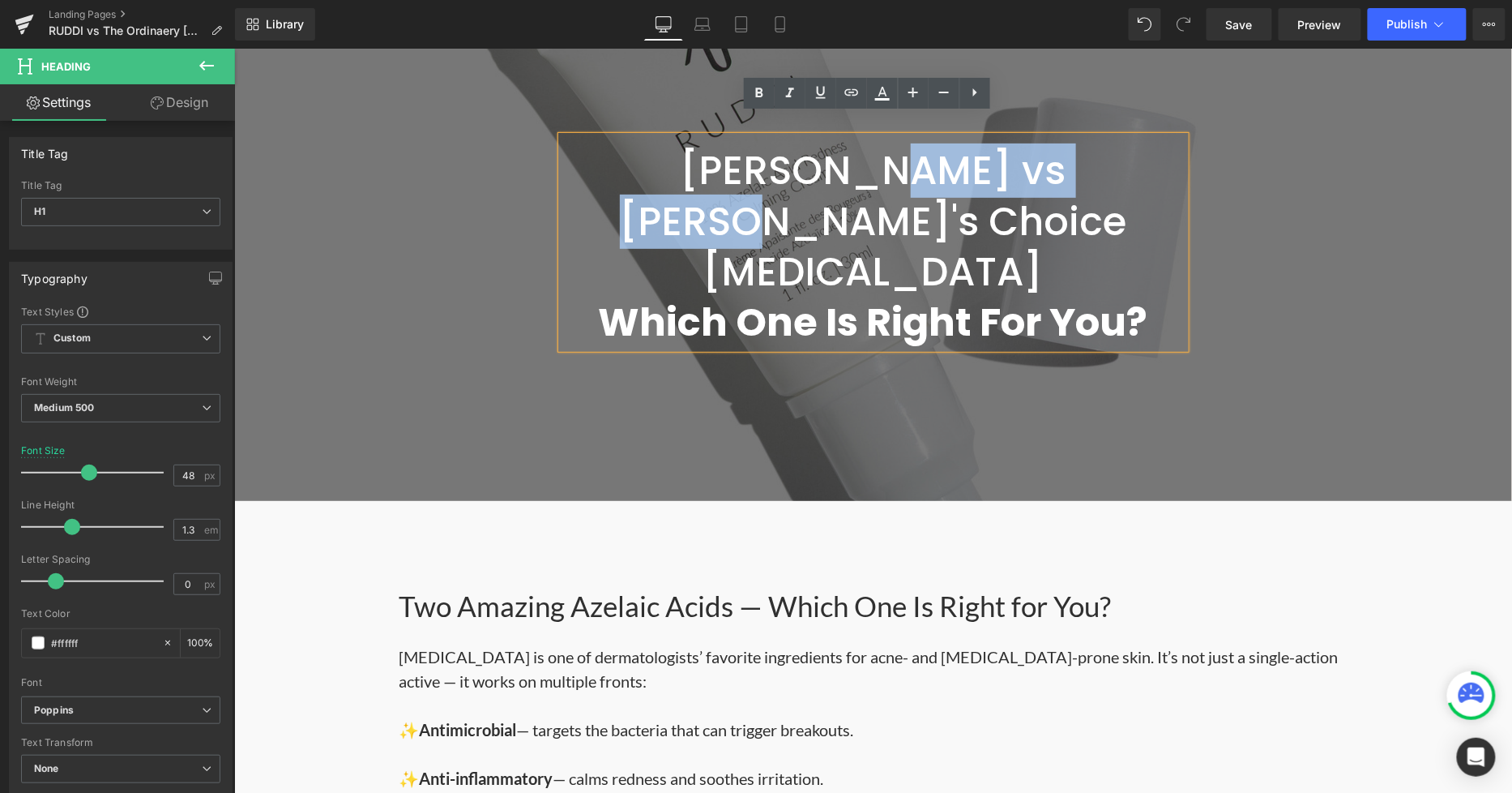
drag, startPoint x: 736, startPoint y: 149, endPoint x: 946, endPoint y: 141, distance: 210.2
click at [946, 145] on h1 "RUDDI vs Paula's Choice Azelaic Acid Which One Is Right For You?" at bounding box center [873, 246] width 624 height 203
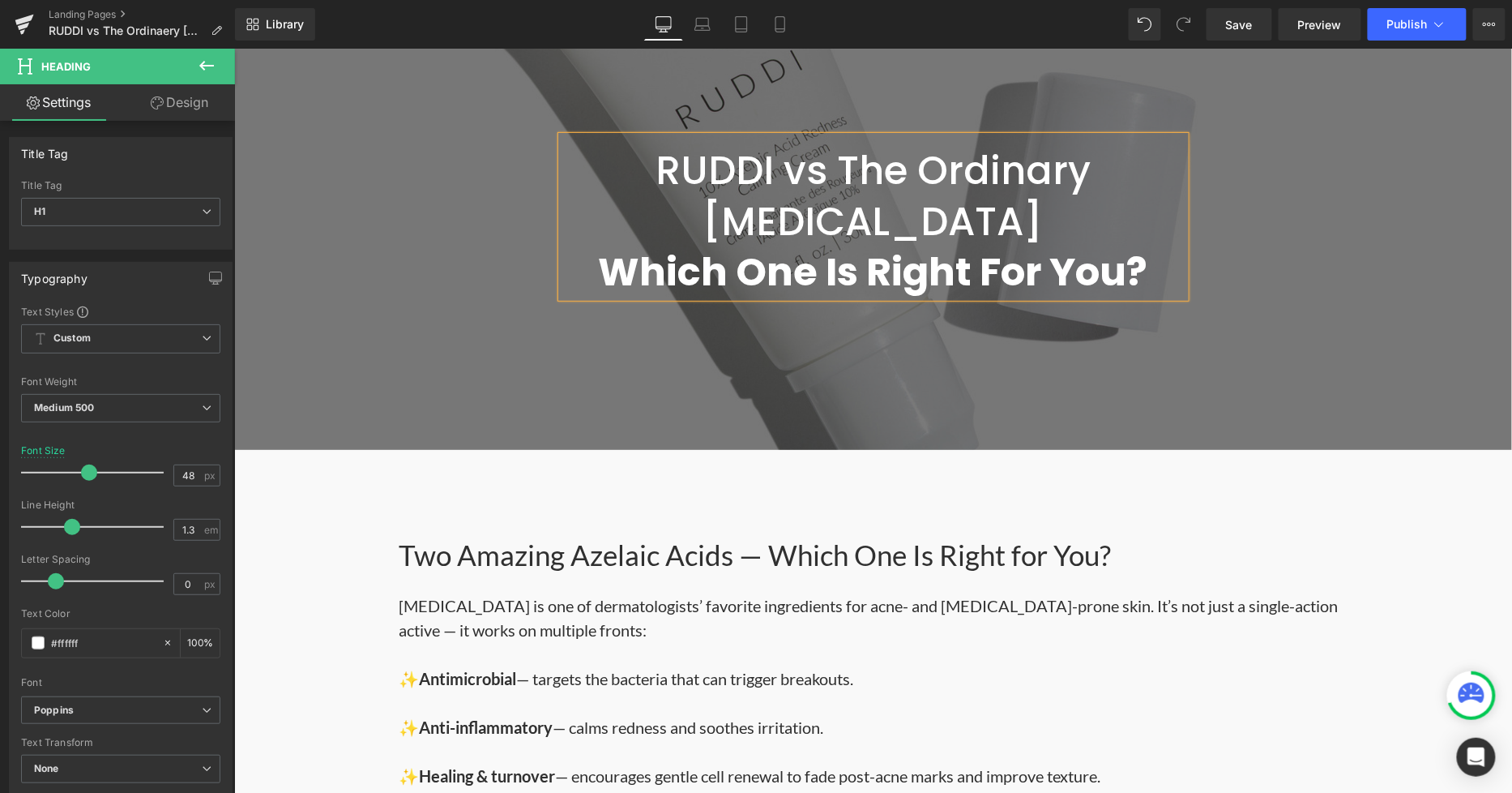
click at [1356, 326] on div at bounding box center [873, 216] width 1279 height 466
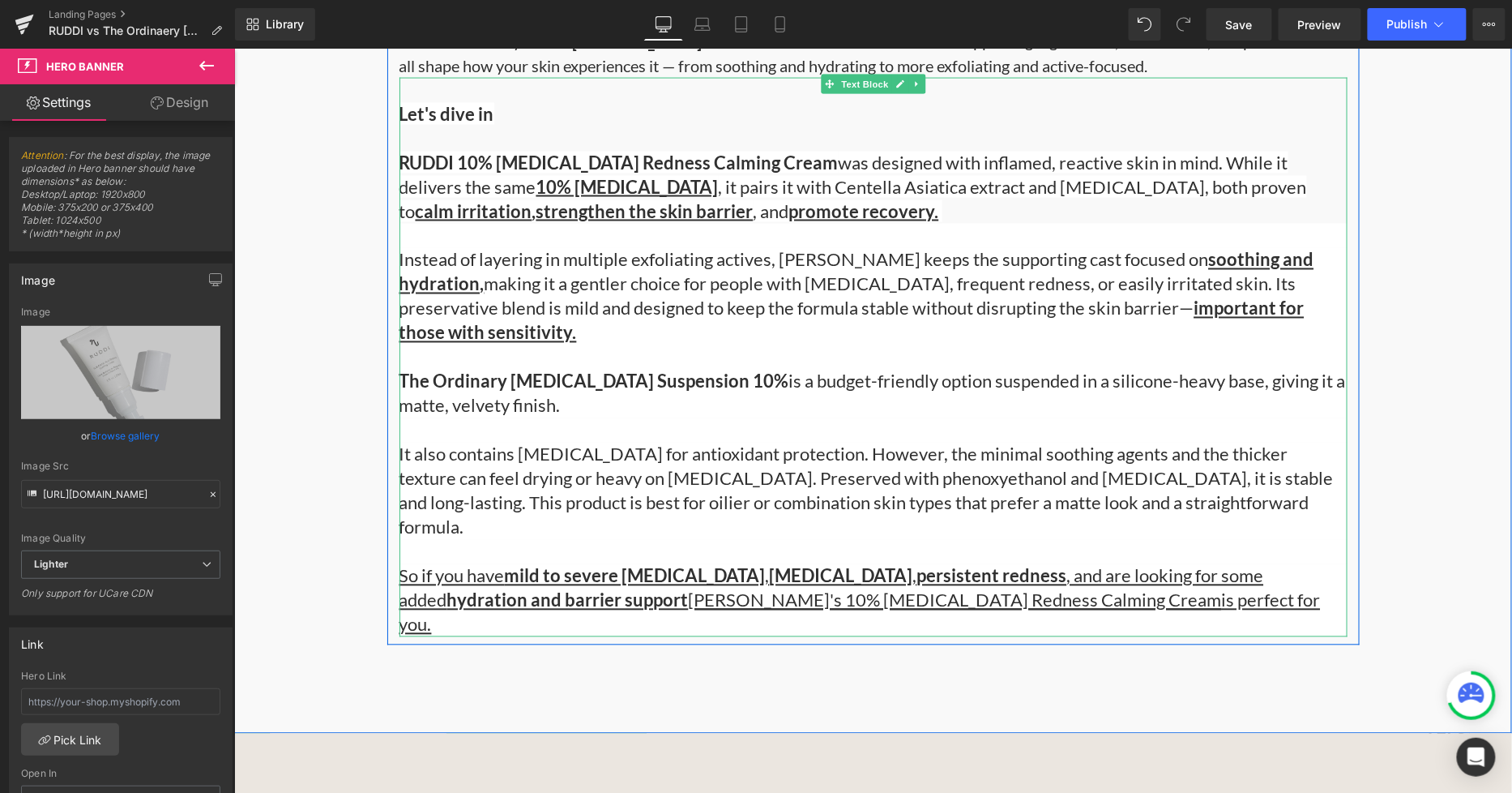
scroll to position [990, 0]
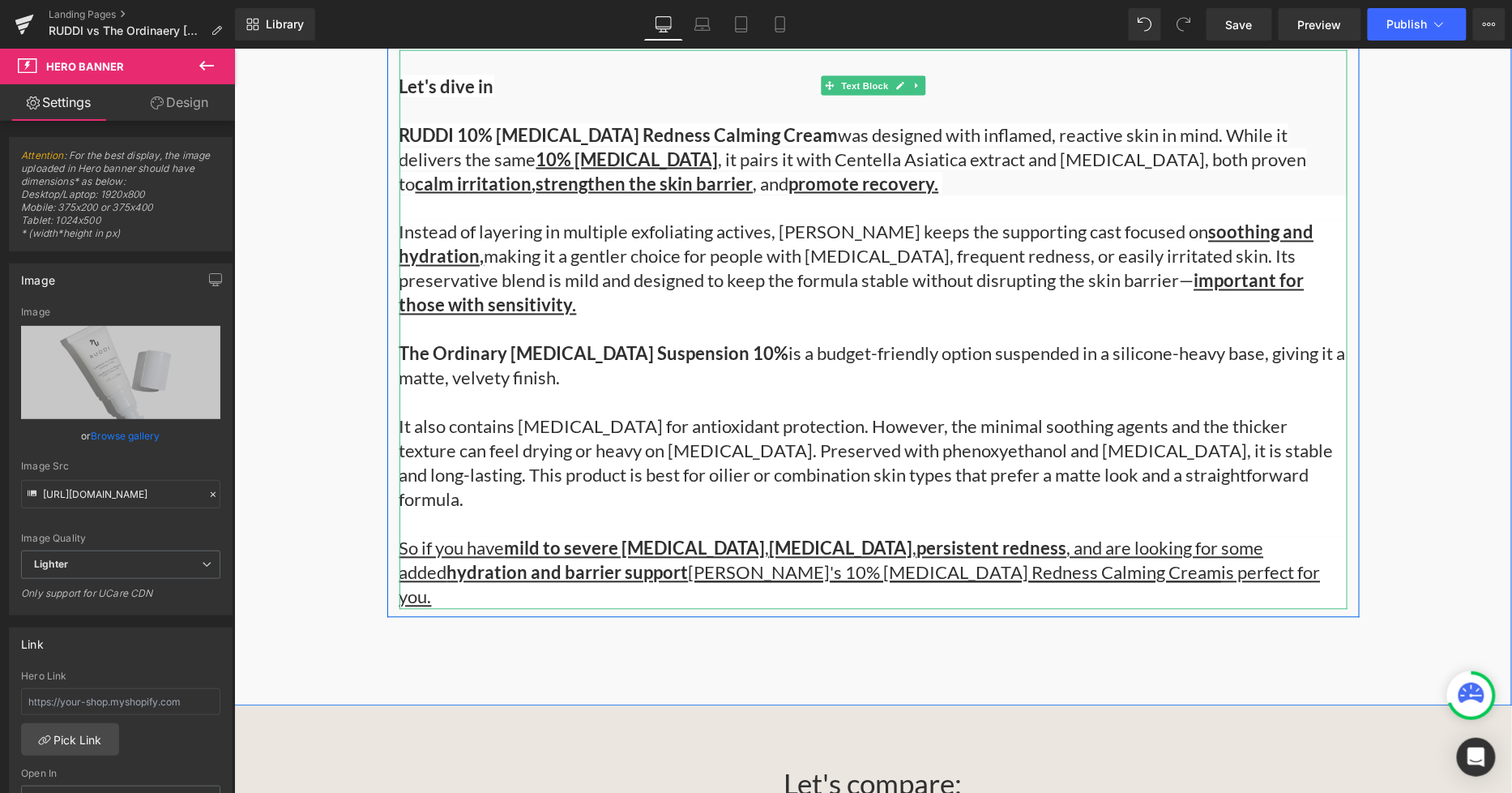
click at [1078, 536] on div "So if you have mild to severe rosacea , sensitive skin , persistent redness , a…" at bounding box center [873, 572] width 949 height 73
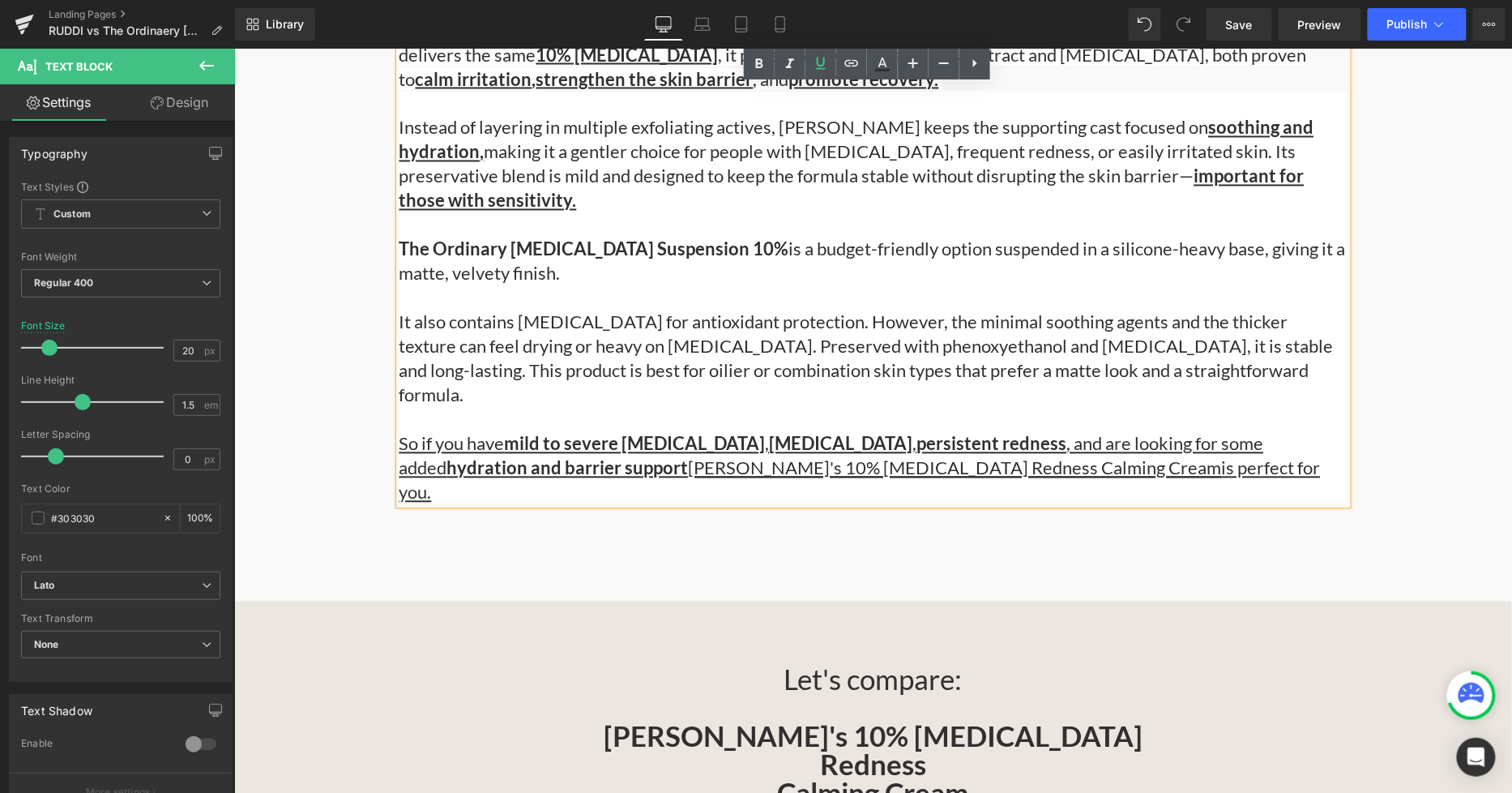
scroll to position [1170, 0]
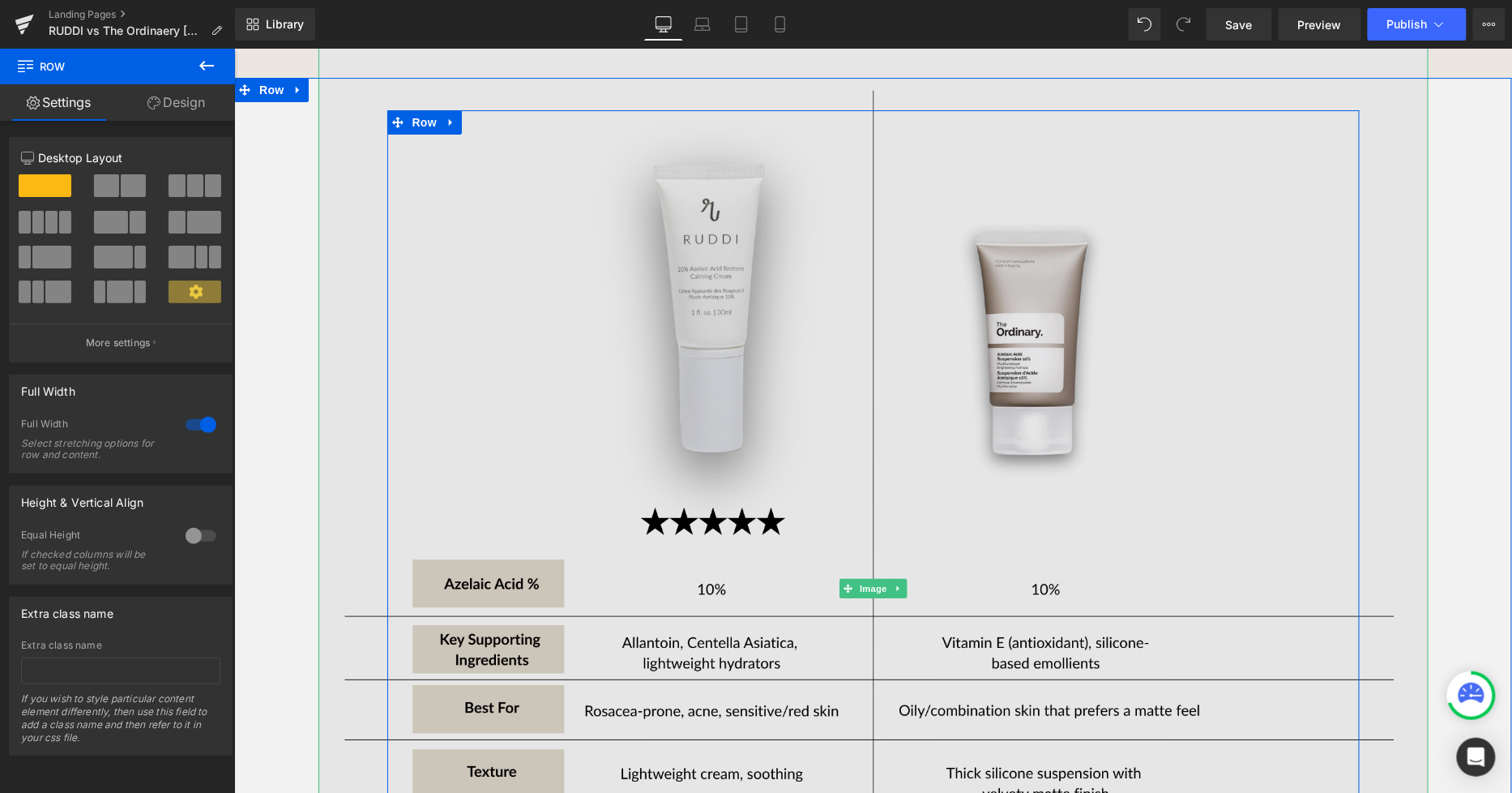
scroll to position [1981, 0]
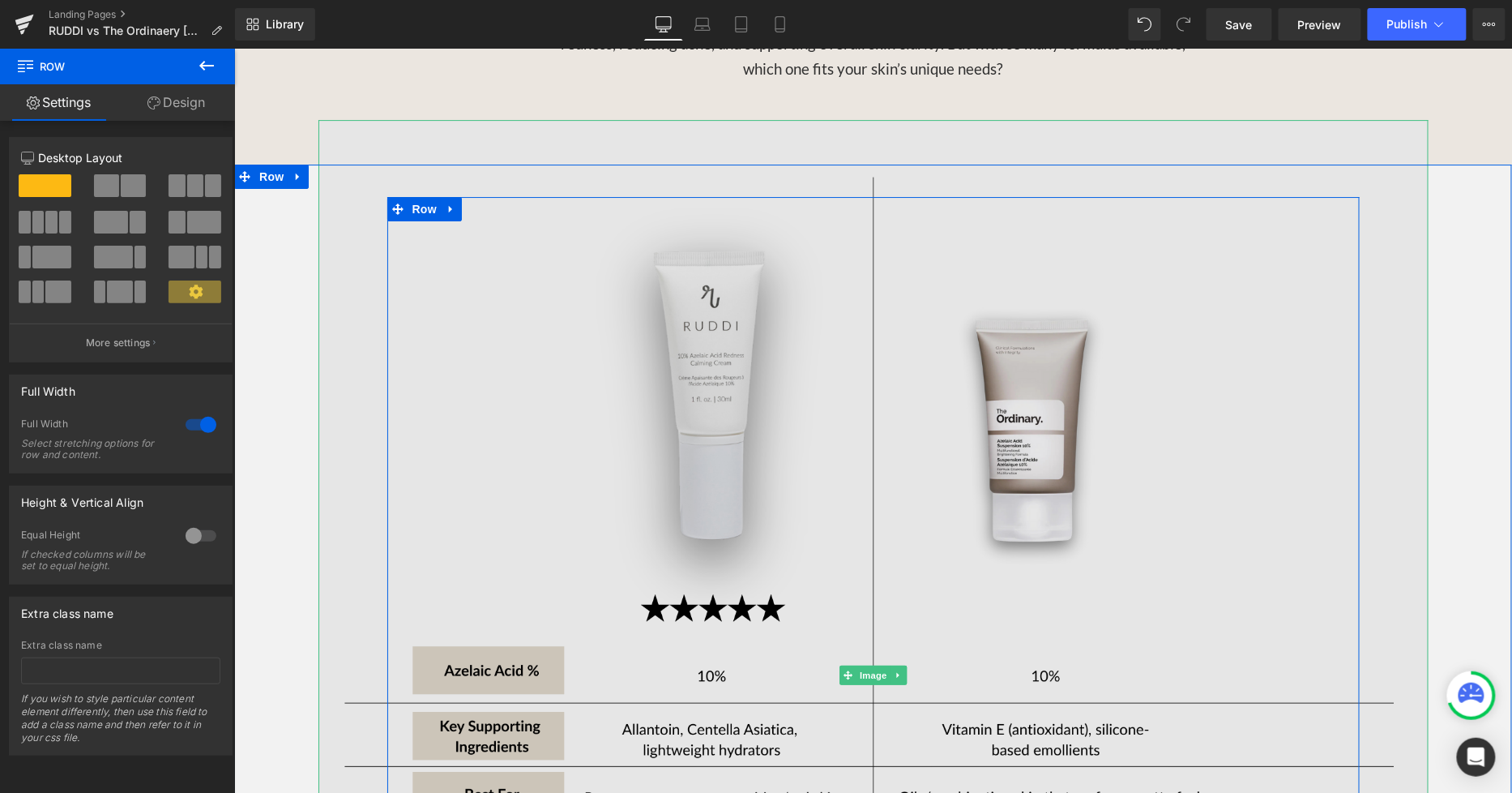
click at [796, 366] on img at bounding box center [873, 674] width 1111 height 1111
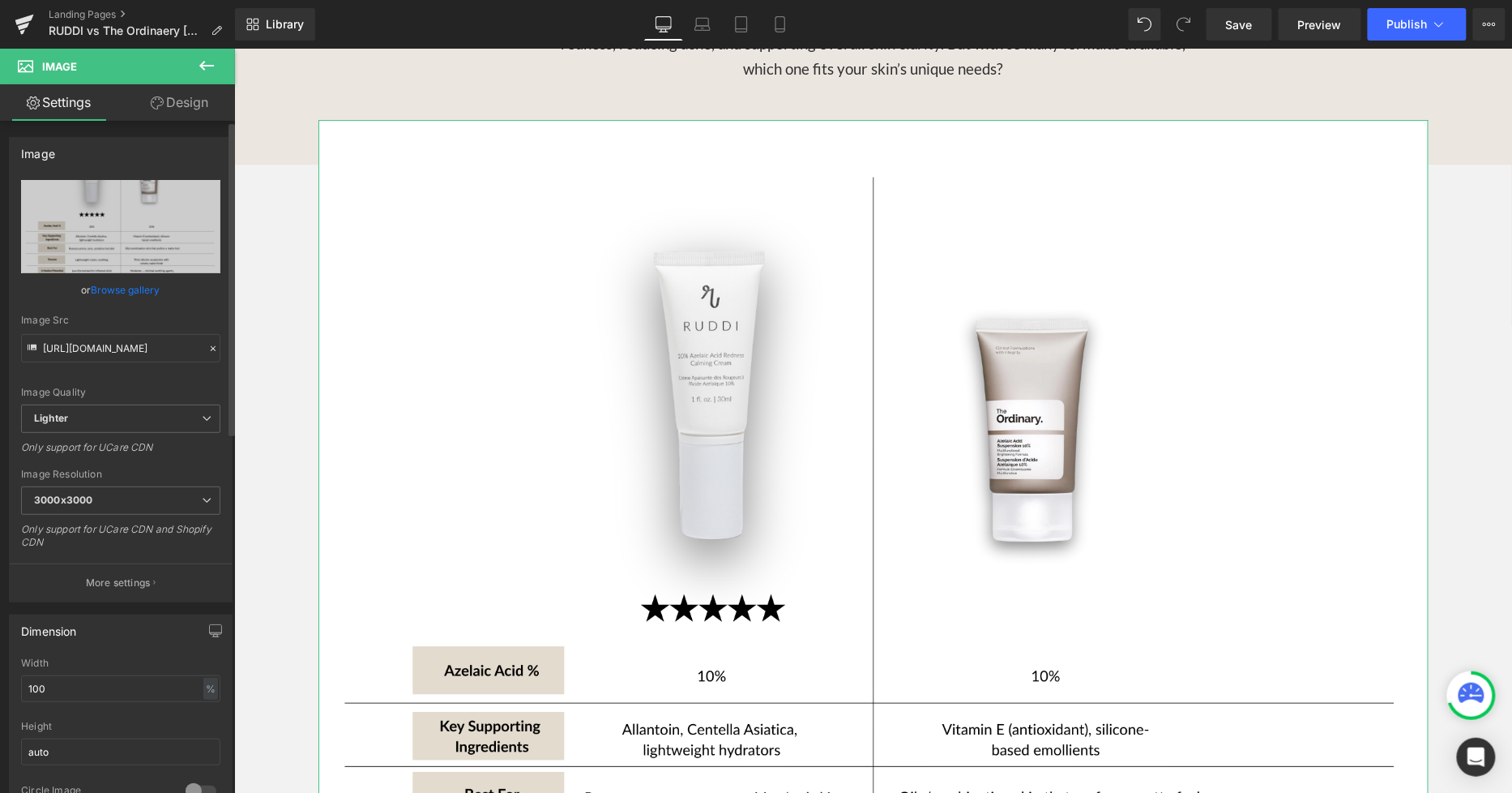
click at [108, 288] on link "Browse gallery" at bounding box center [126, 289] width 69 height 29
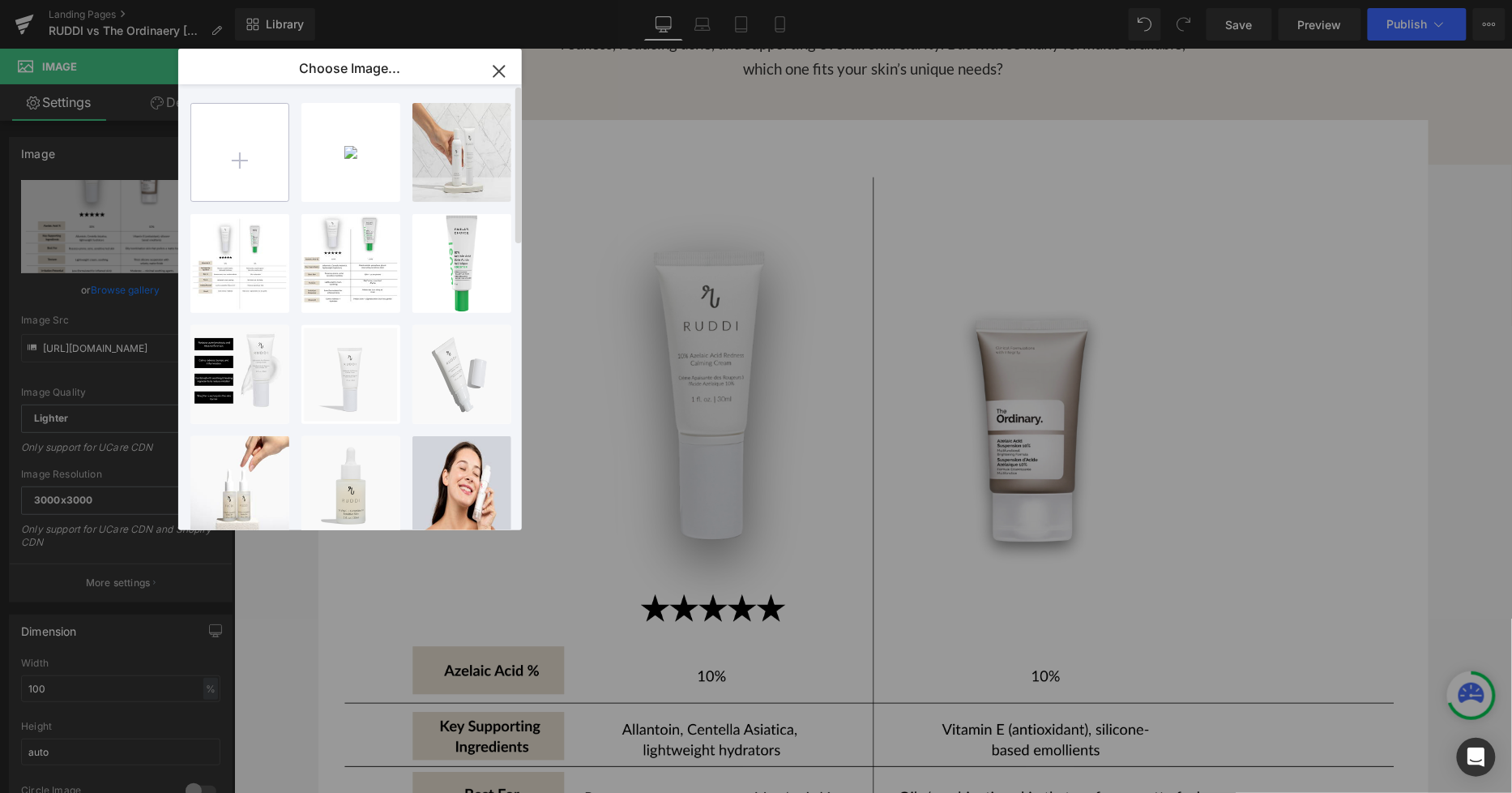
click at [257, 152] on input "file" at bounding box center [239, 152] width 97 height 97
type input "C:\fakepath\Azelaic Acid Comparison Side by Side Charts (1).png"
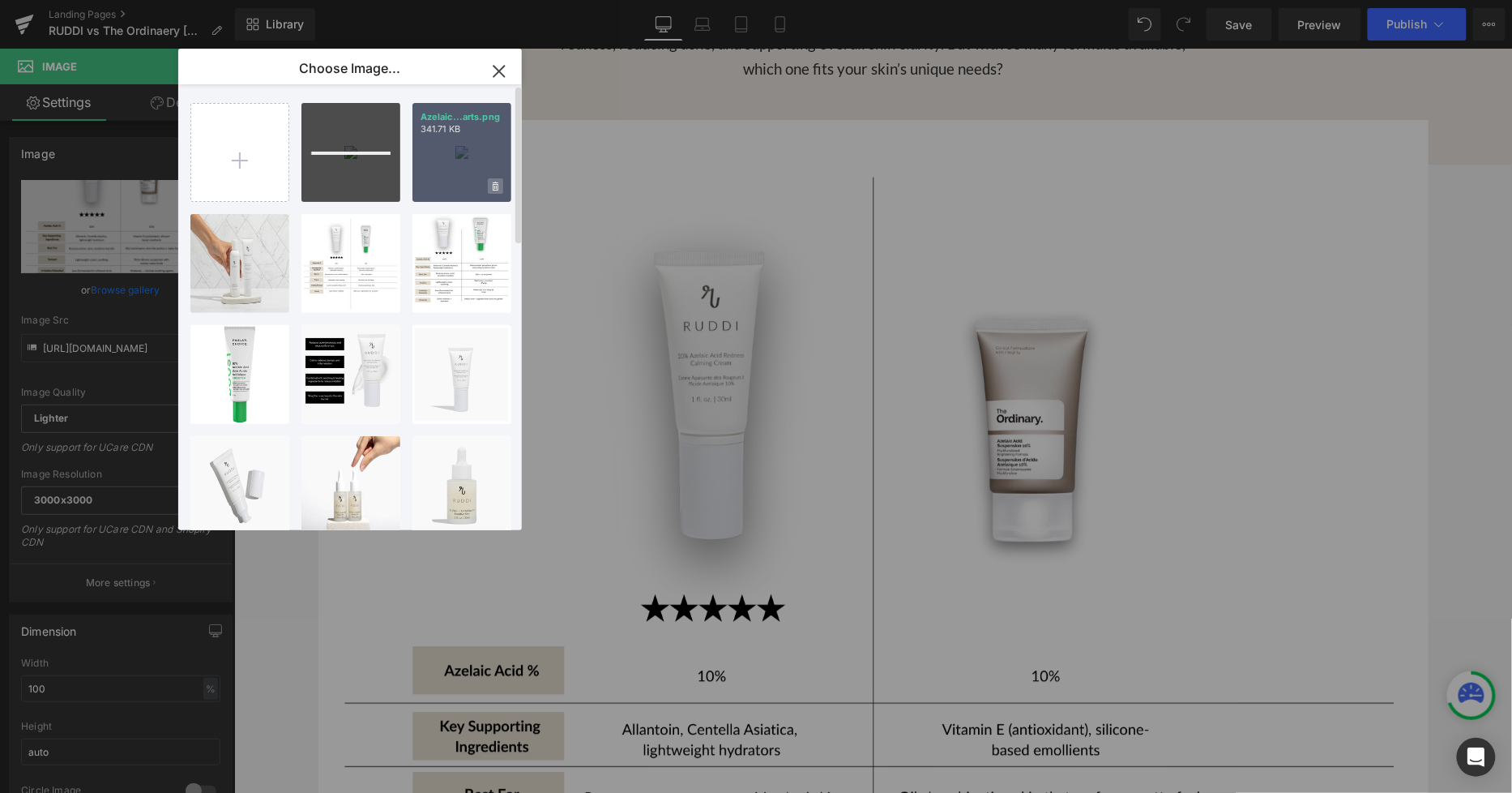
click at [496, 183] on icon at bounding box center [496, 186] width 6 height 10
click at [439, 186] on span "Yes" at bounding box center [441, 186] width 41 height 17
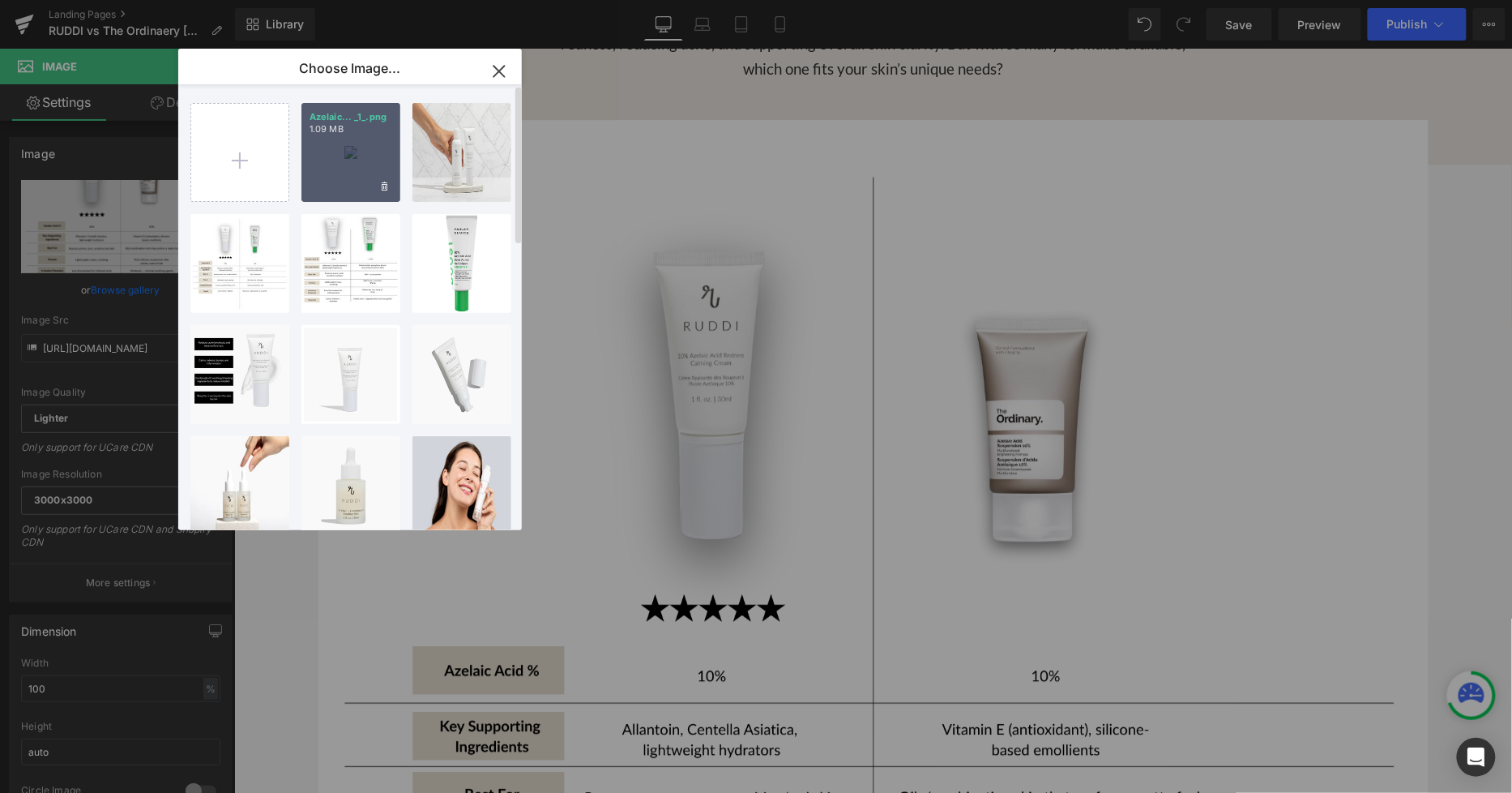
click at [359, 144] on div "Azelaic... _1_.png 1.09 MB" at bounding box center [350, 152] width 99 height 99
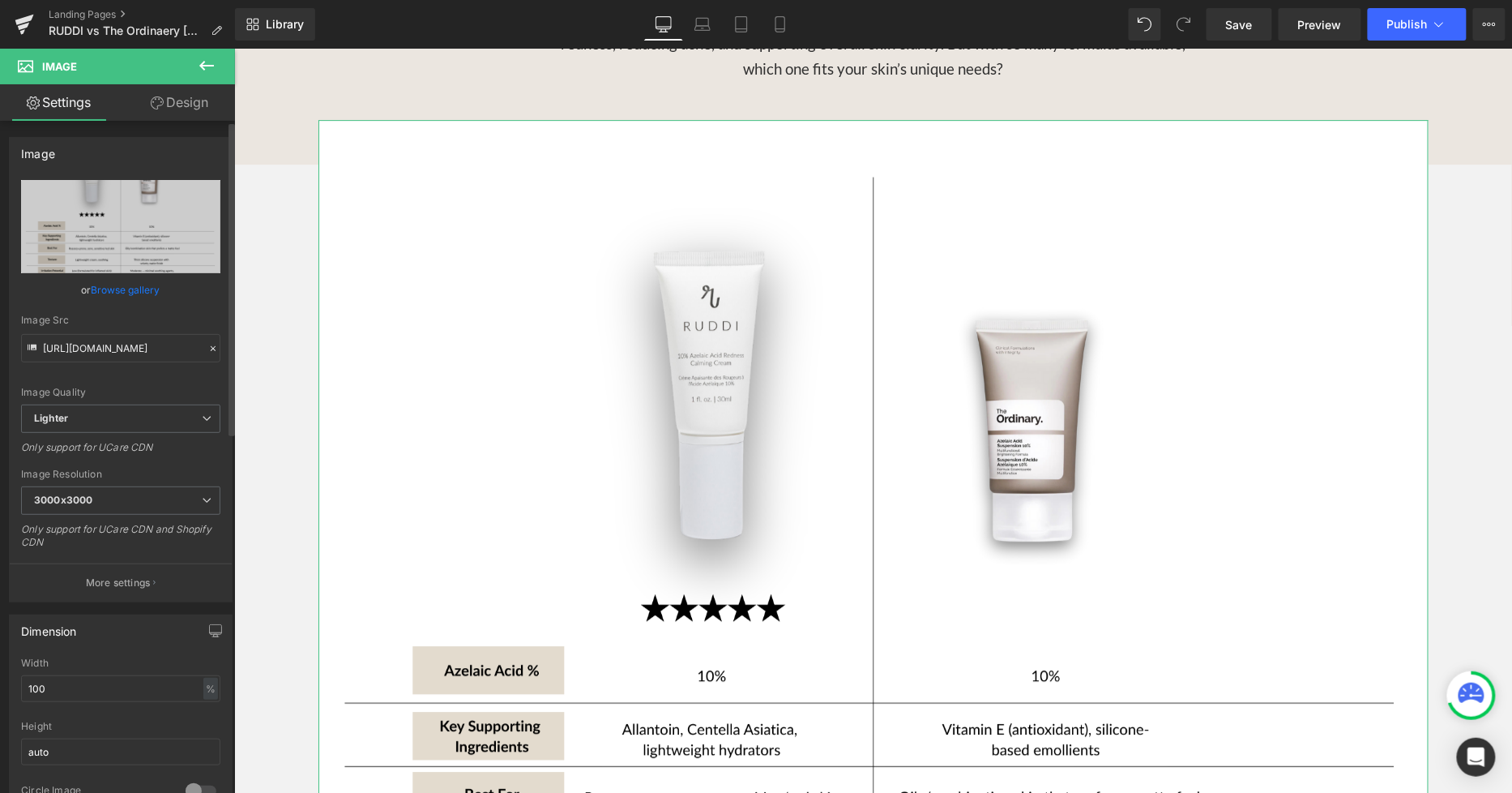
click at [149, 275] on link "Browse gallery" at bounding box center [126, 289] width 69 height 29
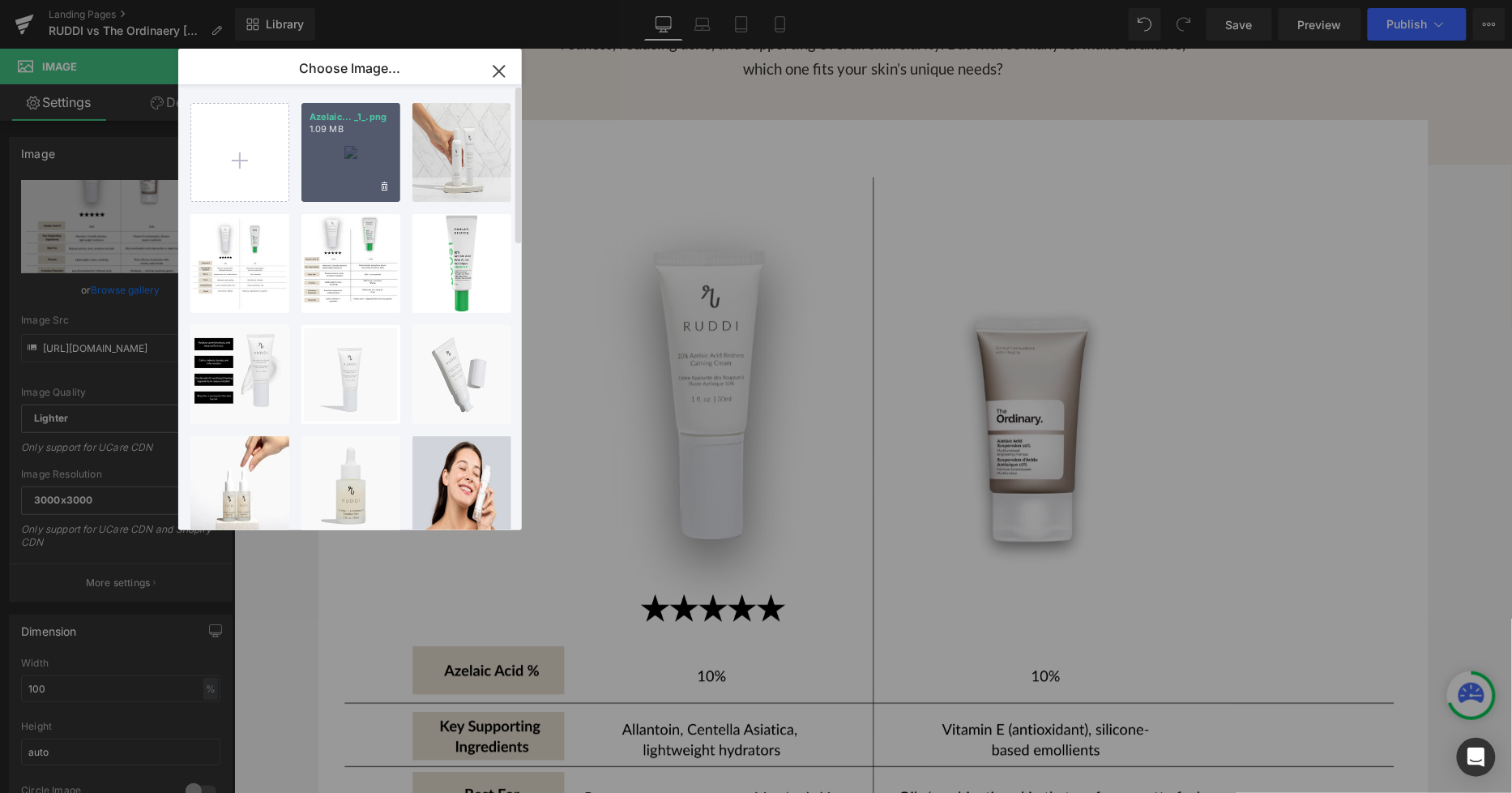
click at [360, 138] on div "Azelaic... _1_.png 1.09 MB" at bounding box center [350, 152] width 99 height 99
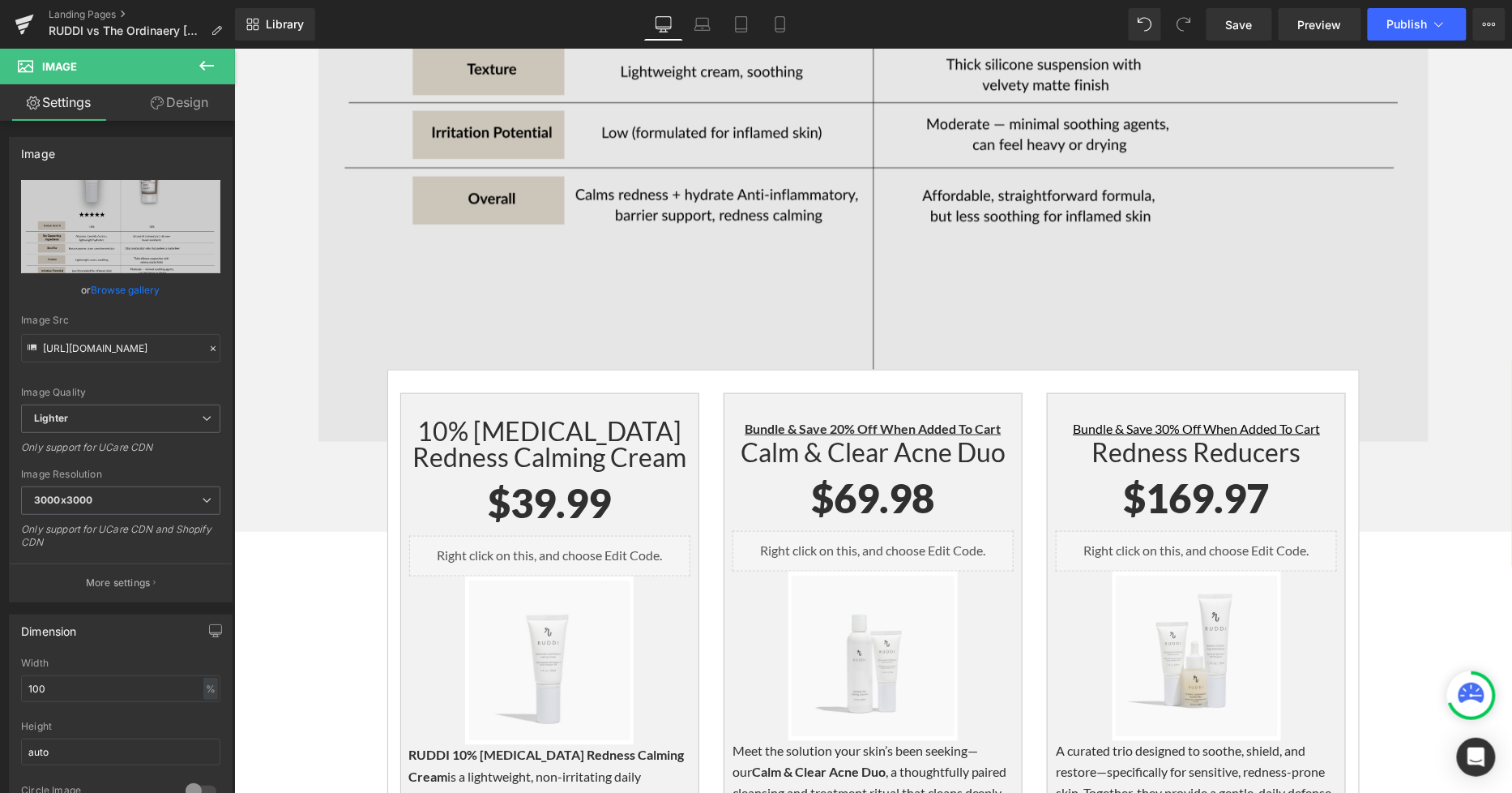
scroll to position [2791, 0]
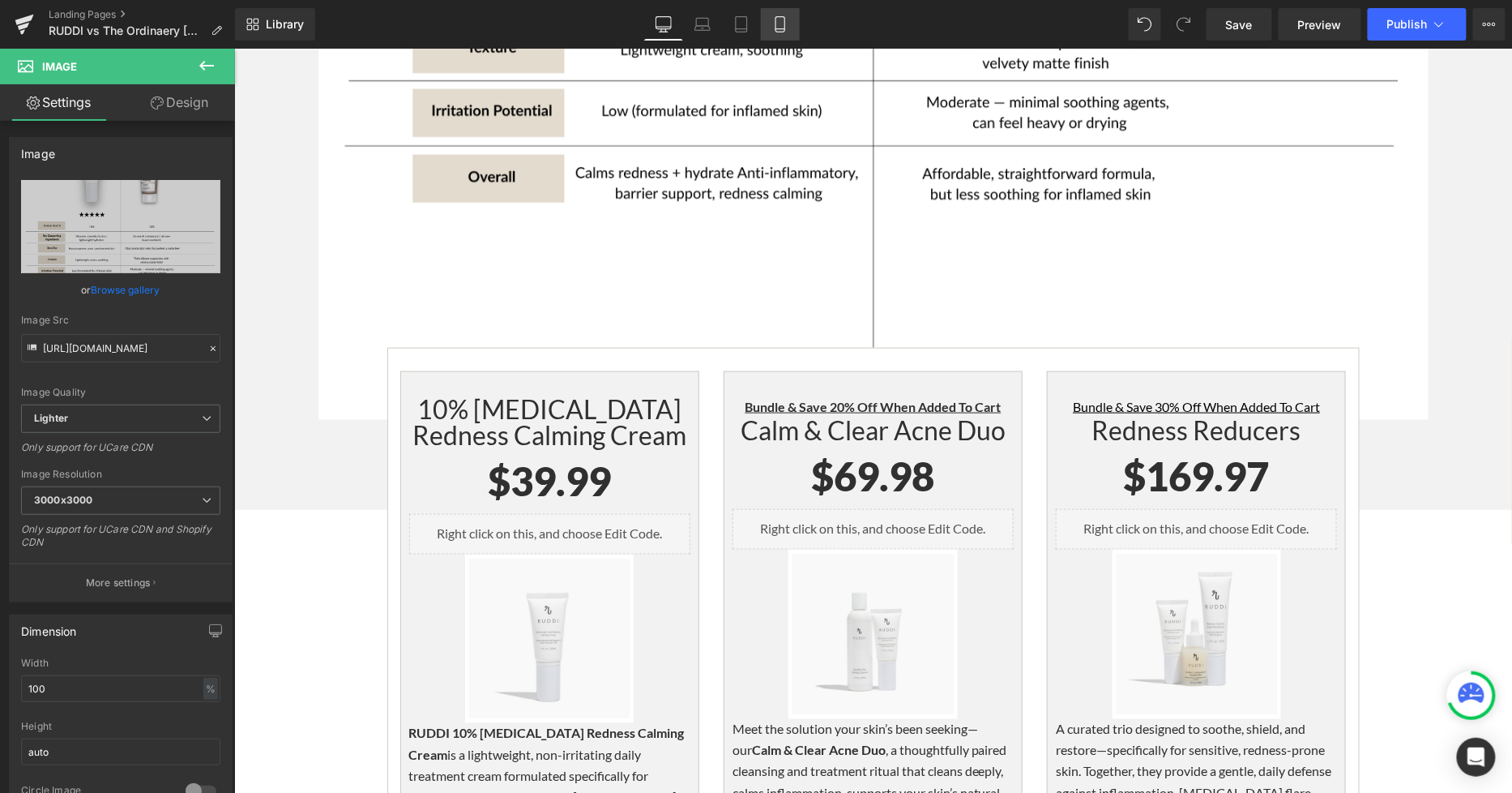
click at [784, 19] on icon at bounding box center [780, 24] width 9 height 16
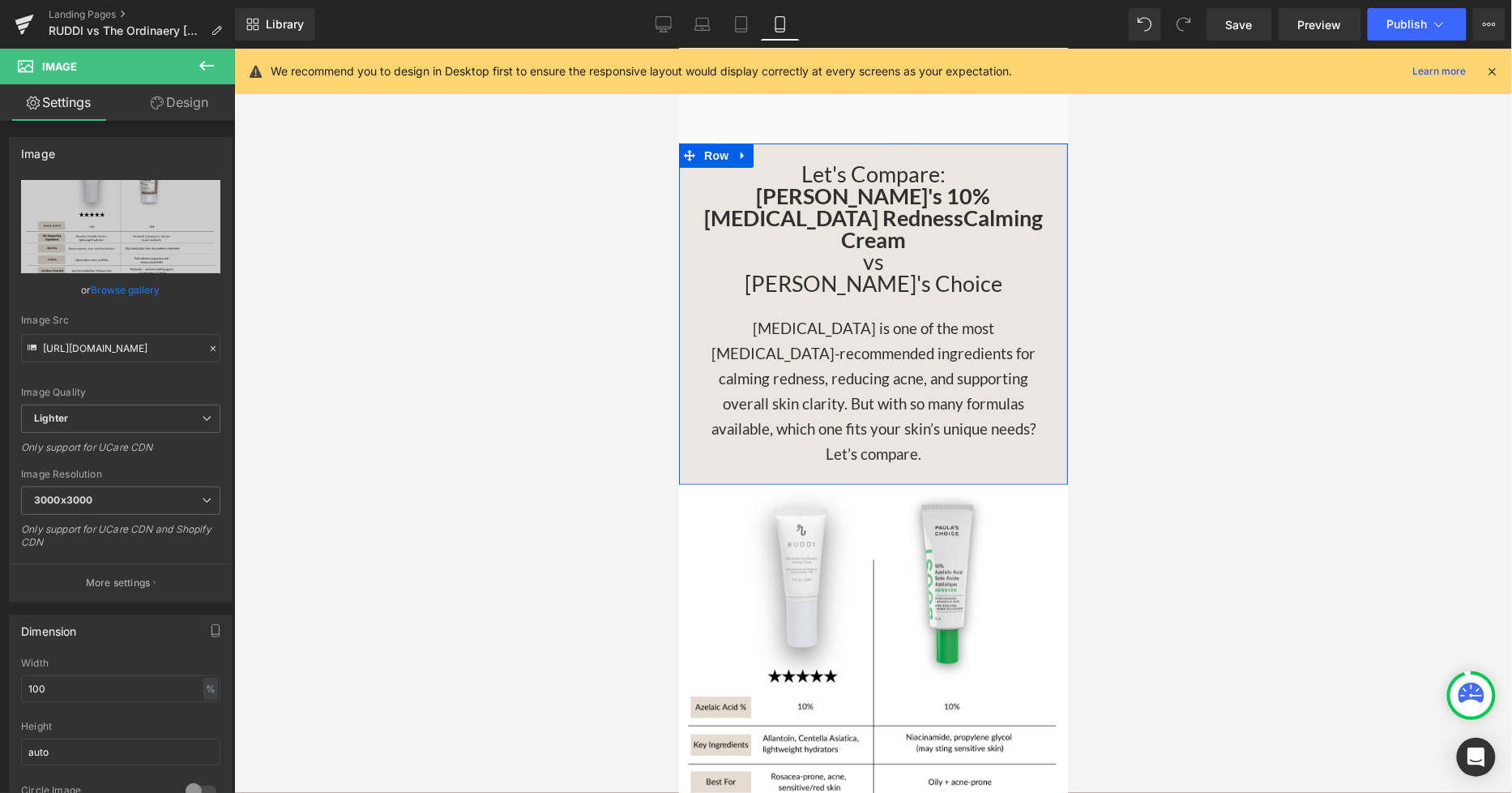
scroll to position [2341, 0]
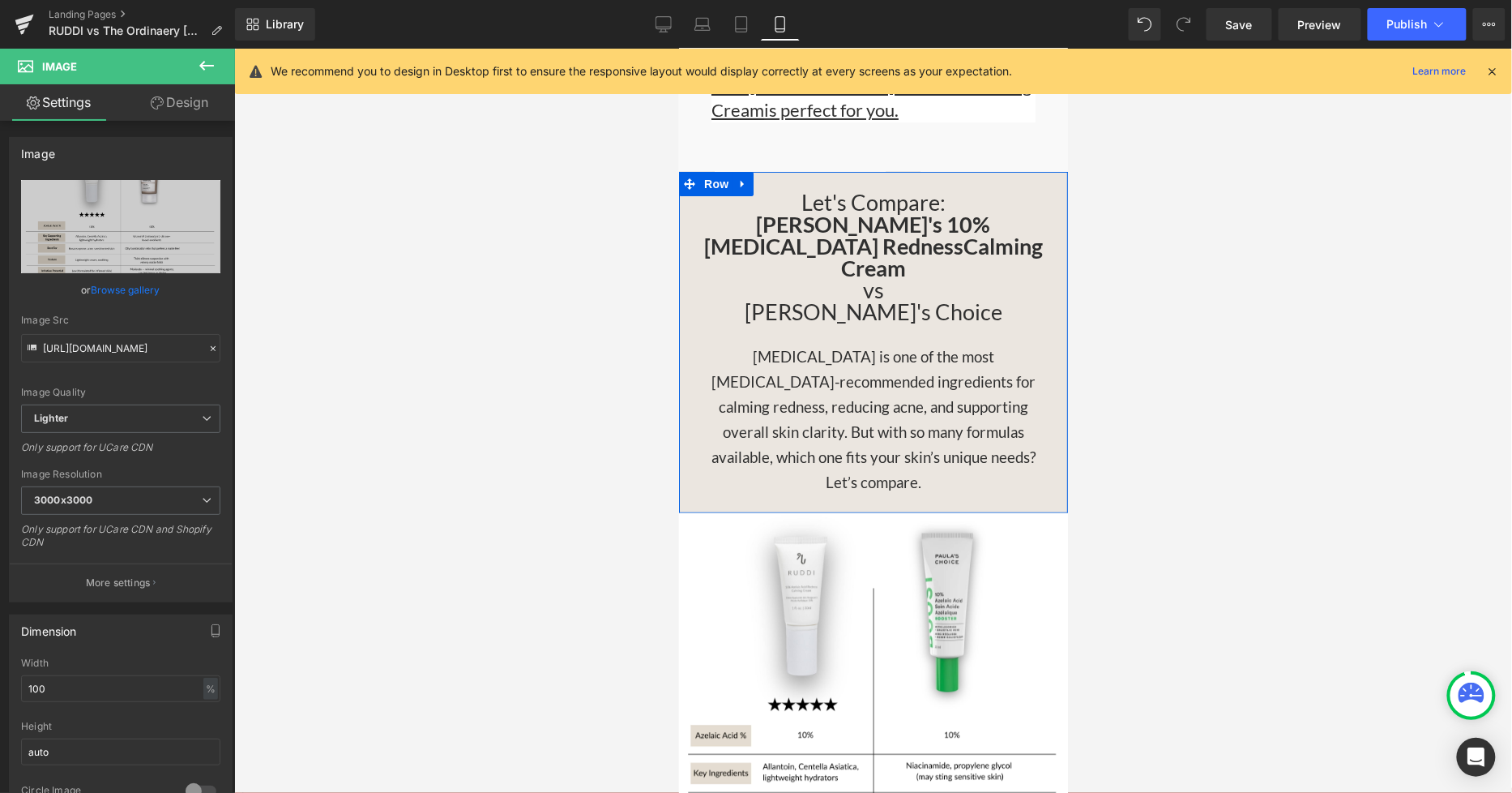
click at [930, 236] on span "Calming Cream vs Paula's Choice" at bounding box center [893, 278] width 298 height 93
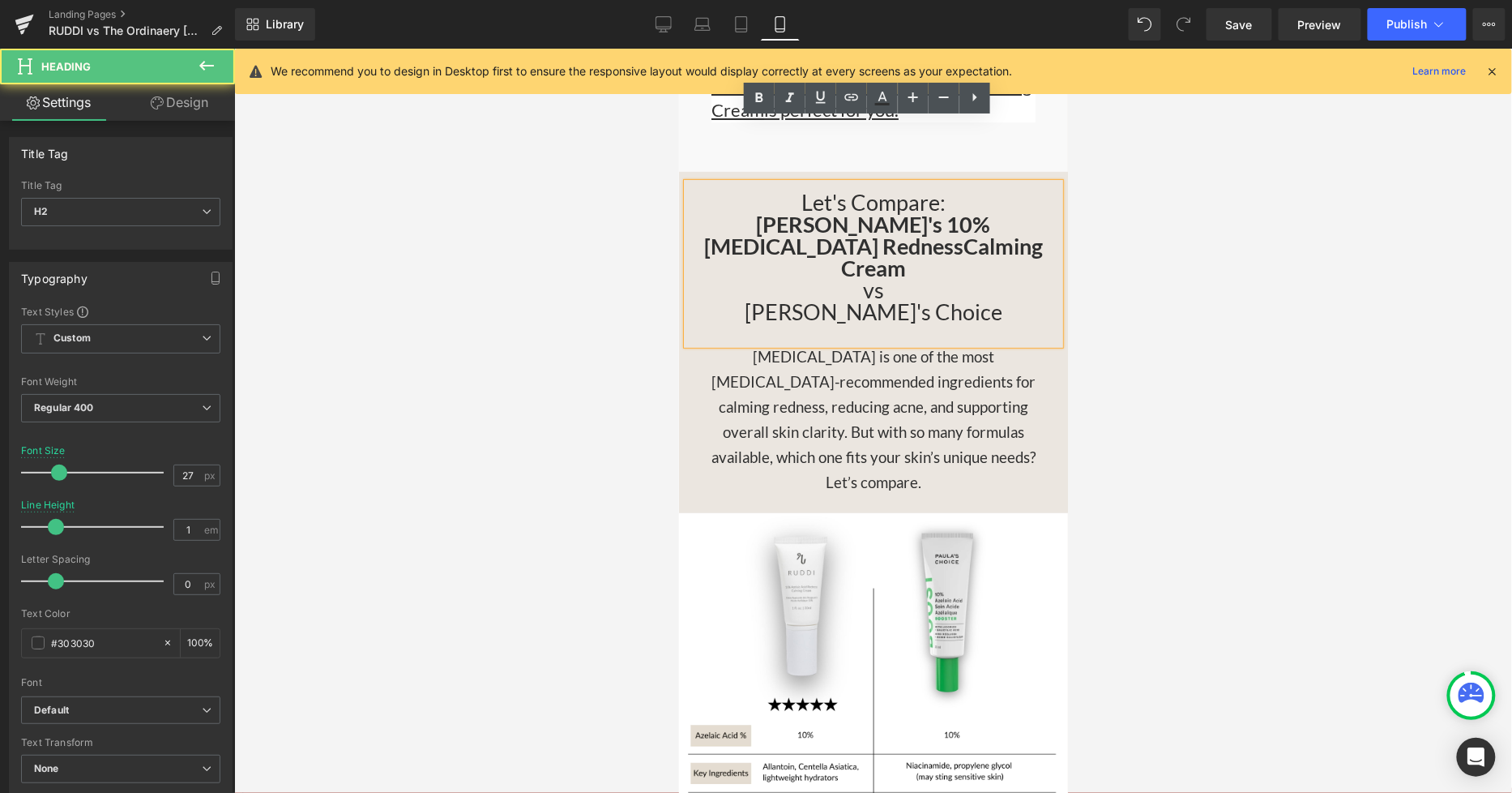
click at [936, 235] on span "Calming Cream vs Paula's Choice" at bounding box center [893, 278] width 298 height 93
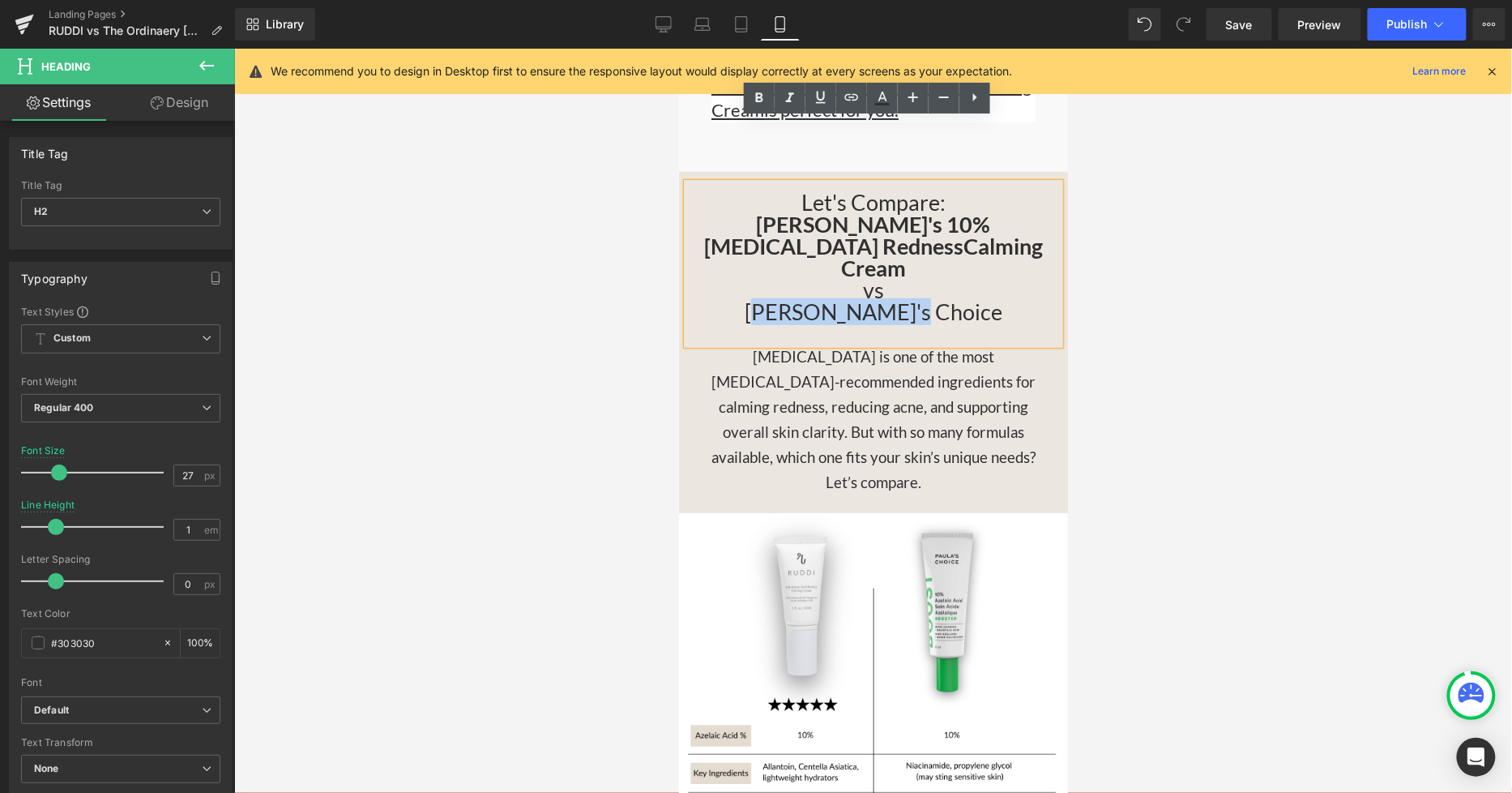
drag, startPoint x: 939, startPoint y: 233, endPoint x: 805, endPoint y: 231, distance: 134.0
click at [805, 231] on h2 "Let's Compare: RUDDI's 10% Azelaic Acid Redness Calming Cream vs Paula's Choice" at bounding box center [873, 257] width 372 height 132
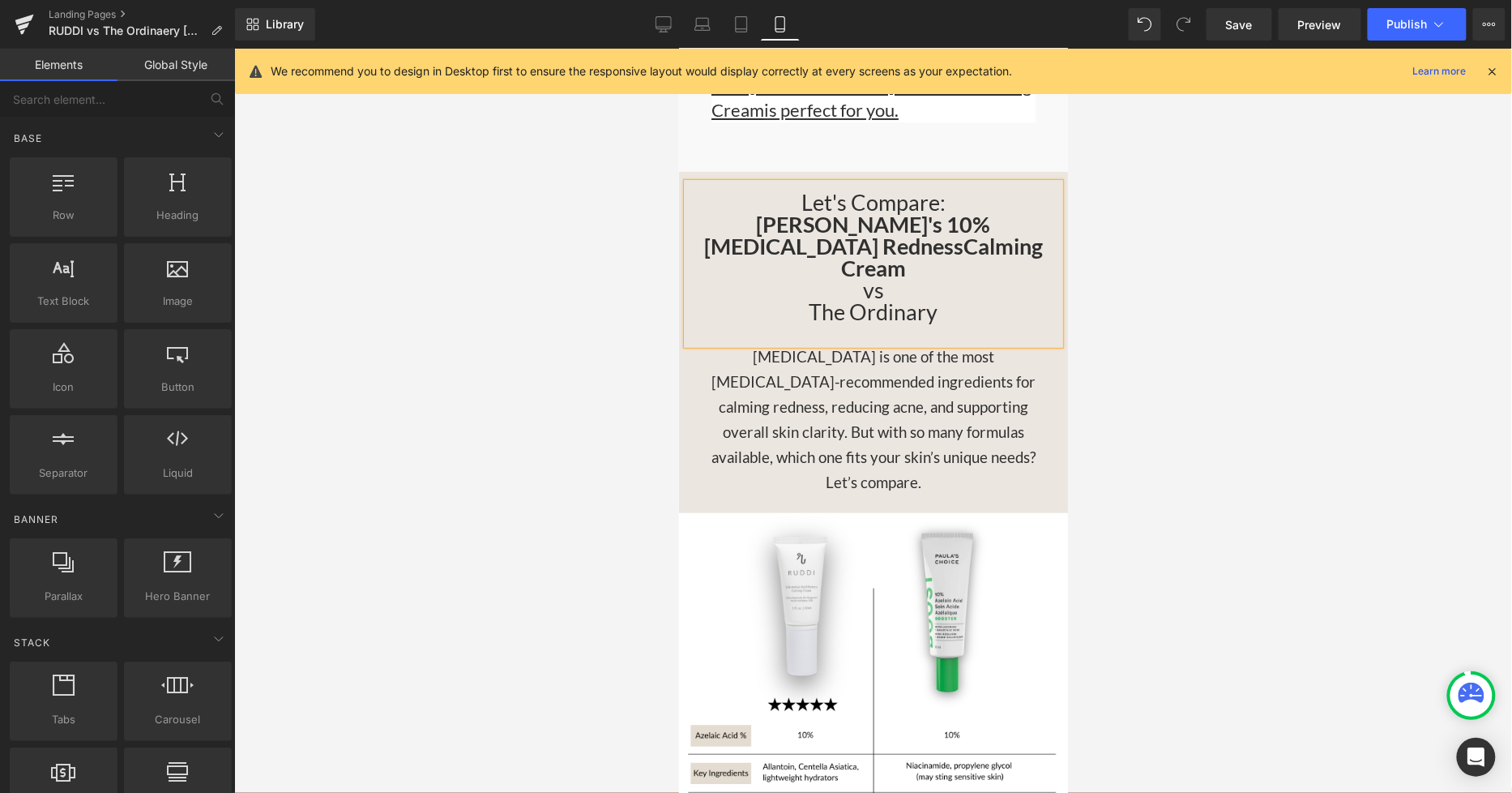
click at [1174, 360] on div at bounding box center [874, 420] width 1279 height 744
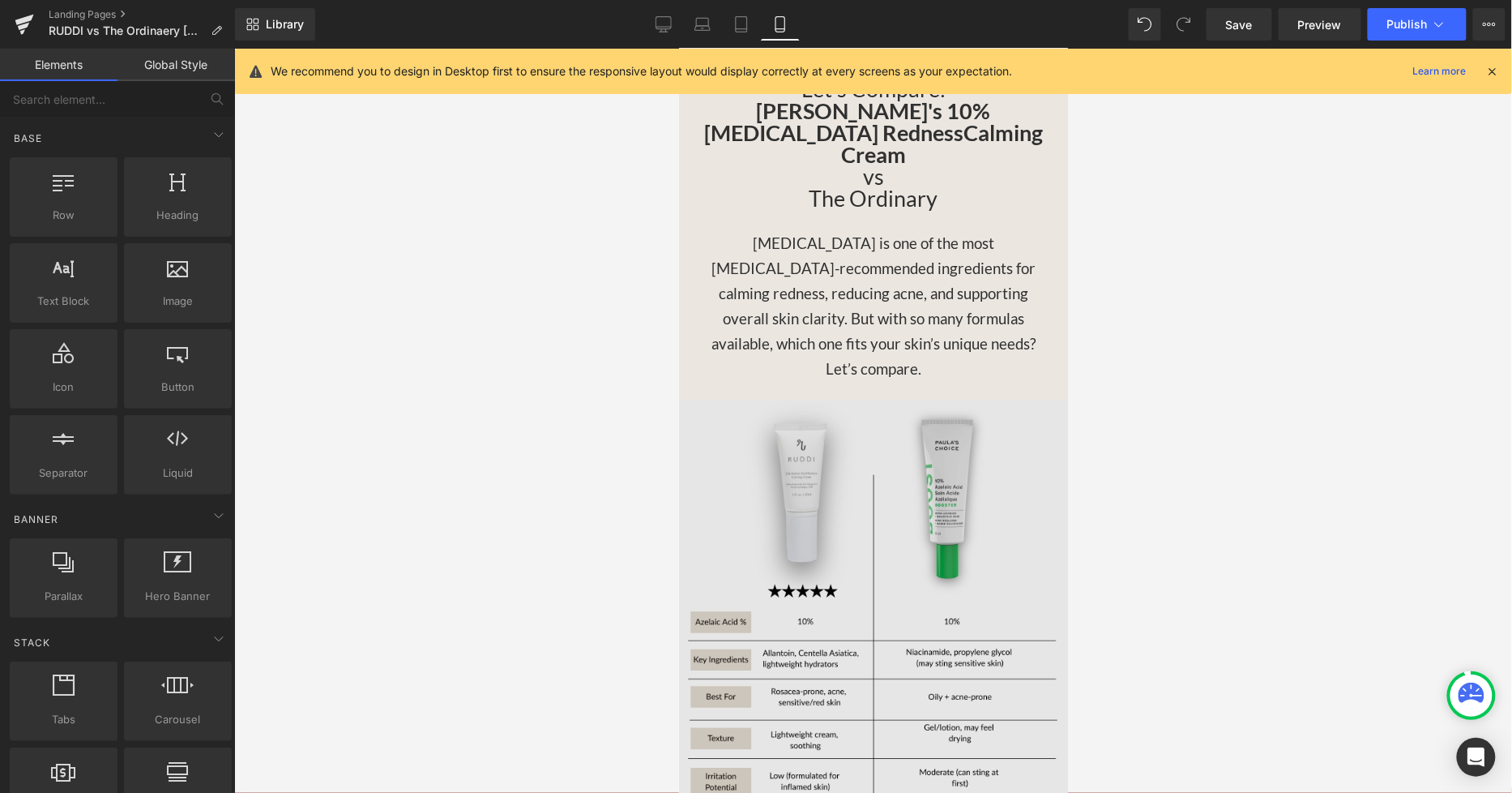
scroll to position [2522, 0]
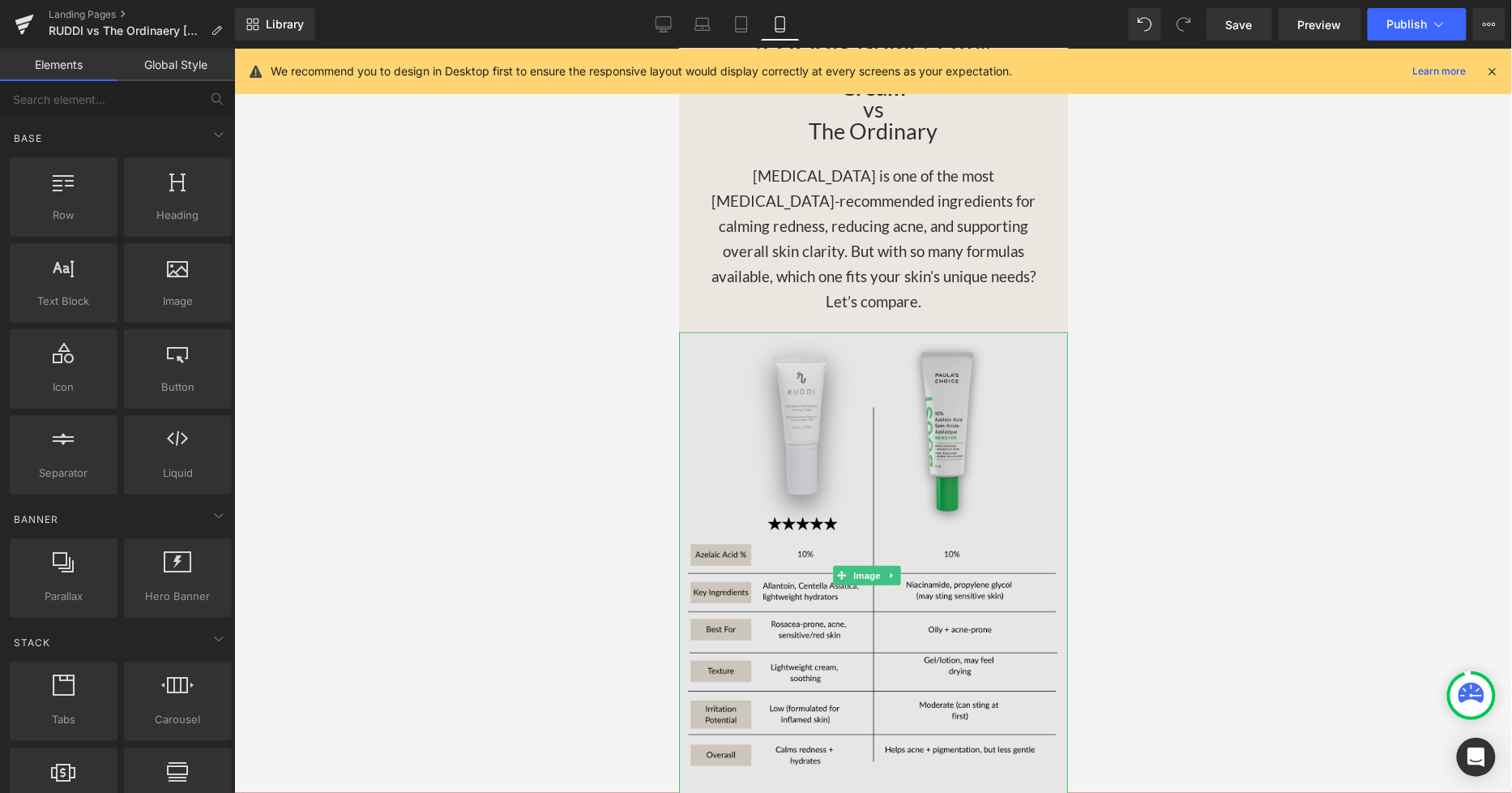
click at [880, 433] on img at bounding box center [873, 574] width 389 height 486
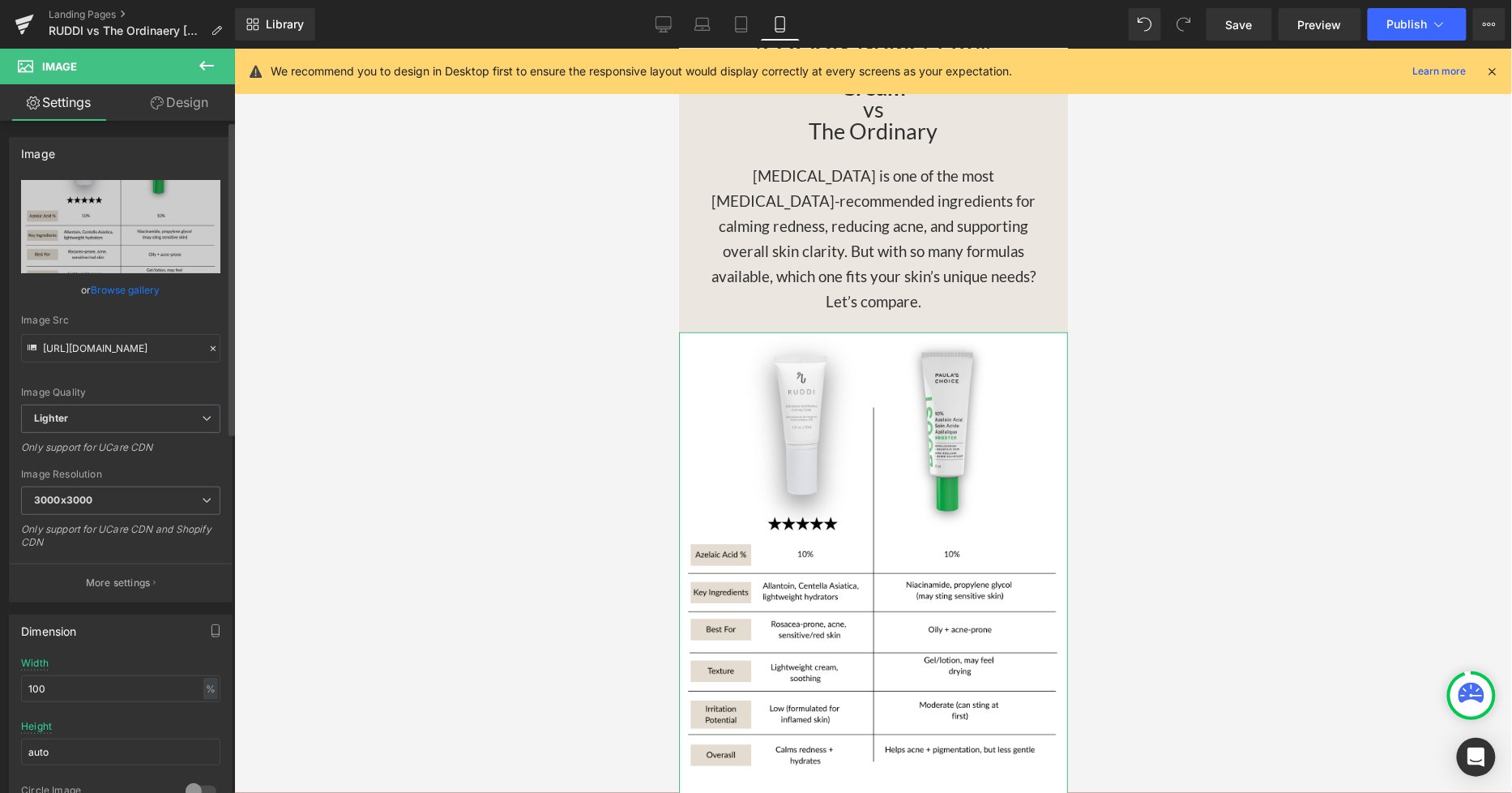
click at [132, 282] on link "Browse gallery" at bounding box center [126, 289] width 69 height 29
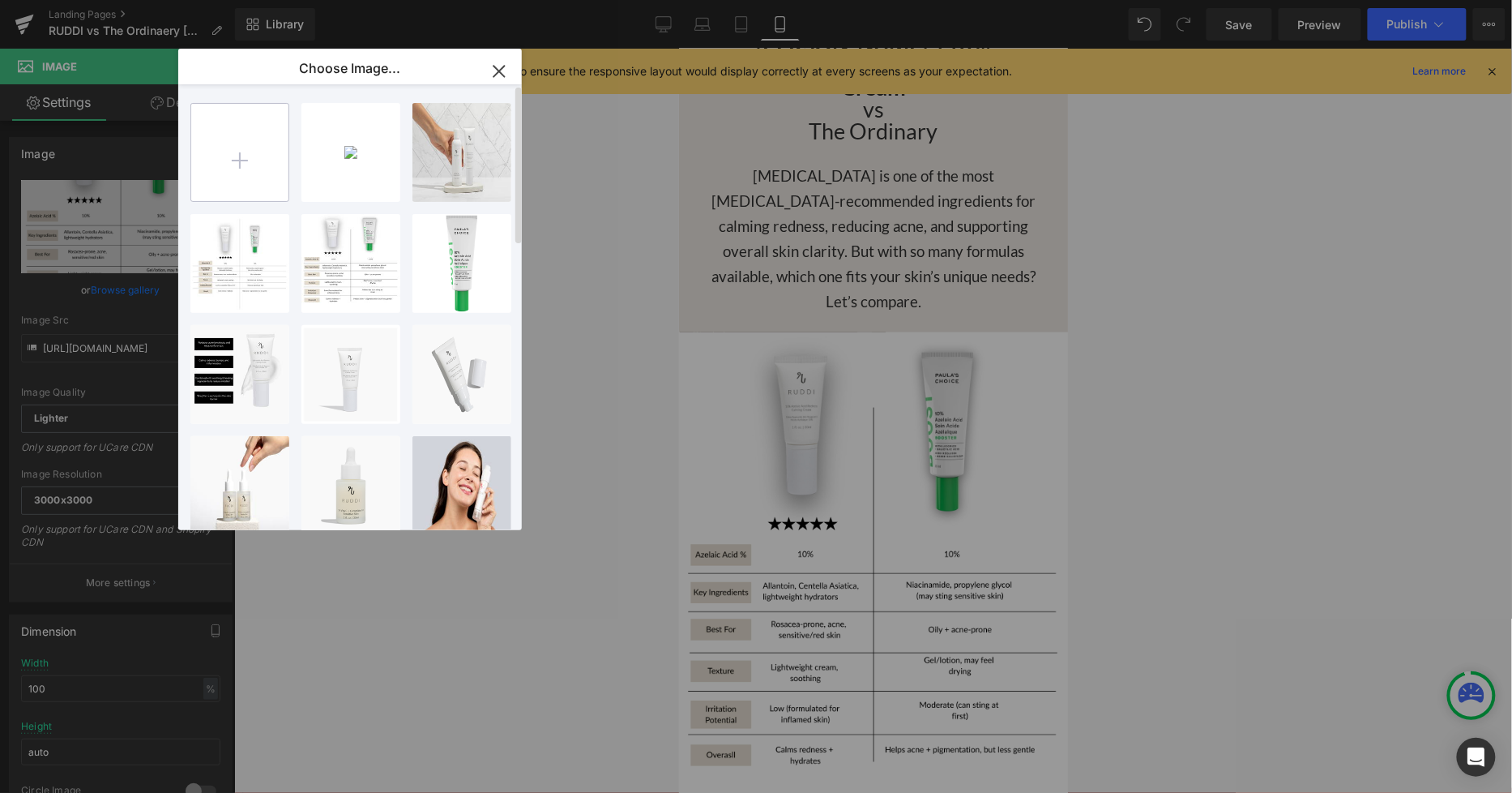
click at [258, 165] on input "file" at bounding box center [239, 152] width 97 height 97
type input "C:\fakepath\Title (8 x 10 in) (1).png"
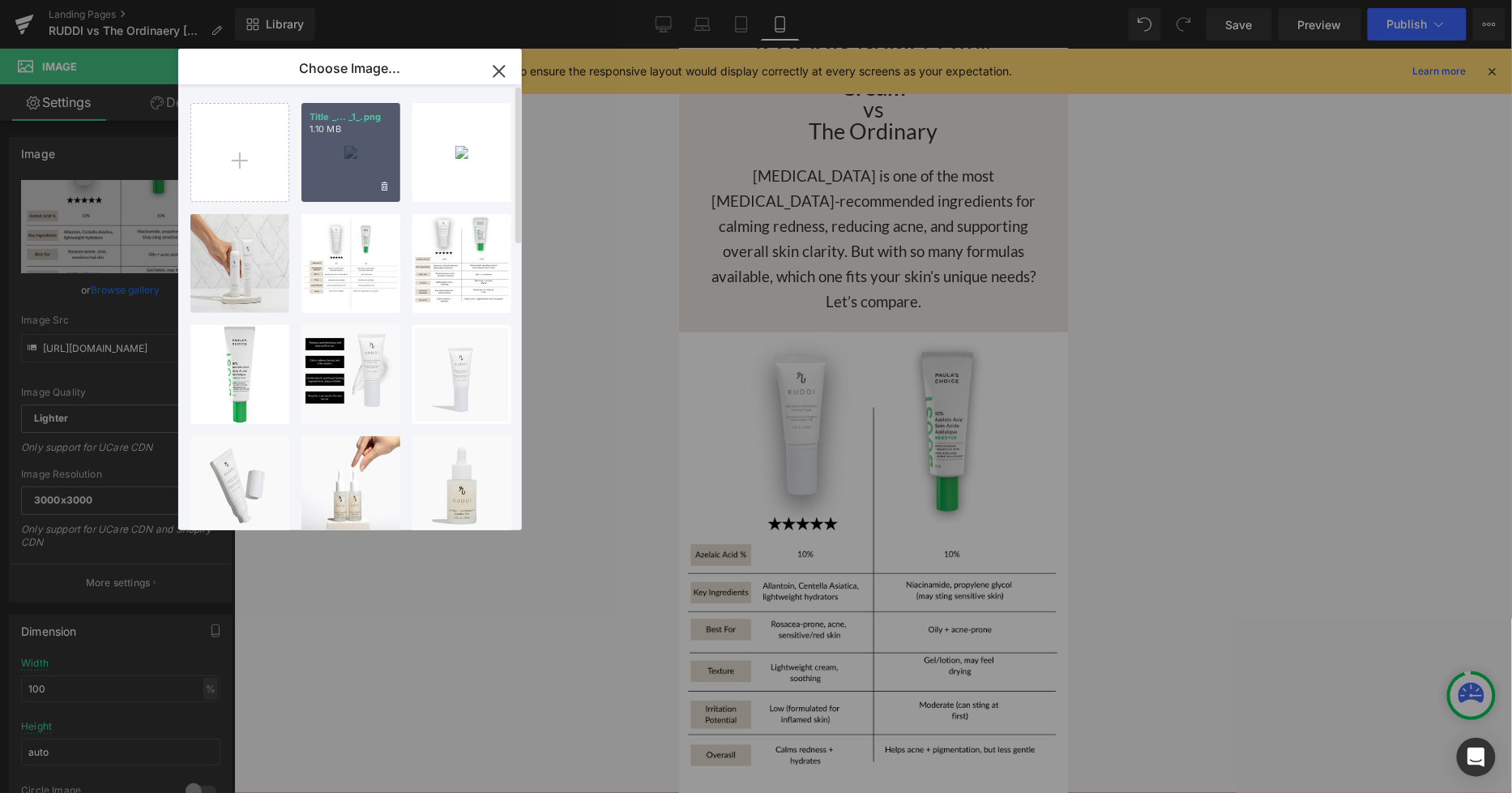
click at [321, 143] on div "Title _... _1_.png 1.10 MB" at bounding box center [350, 152] width 99 height 99
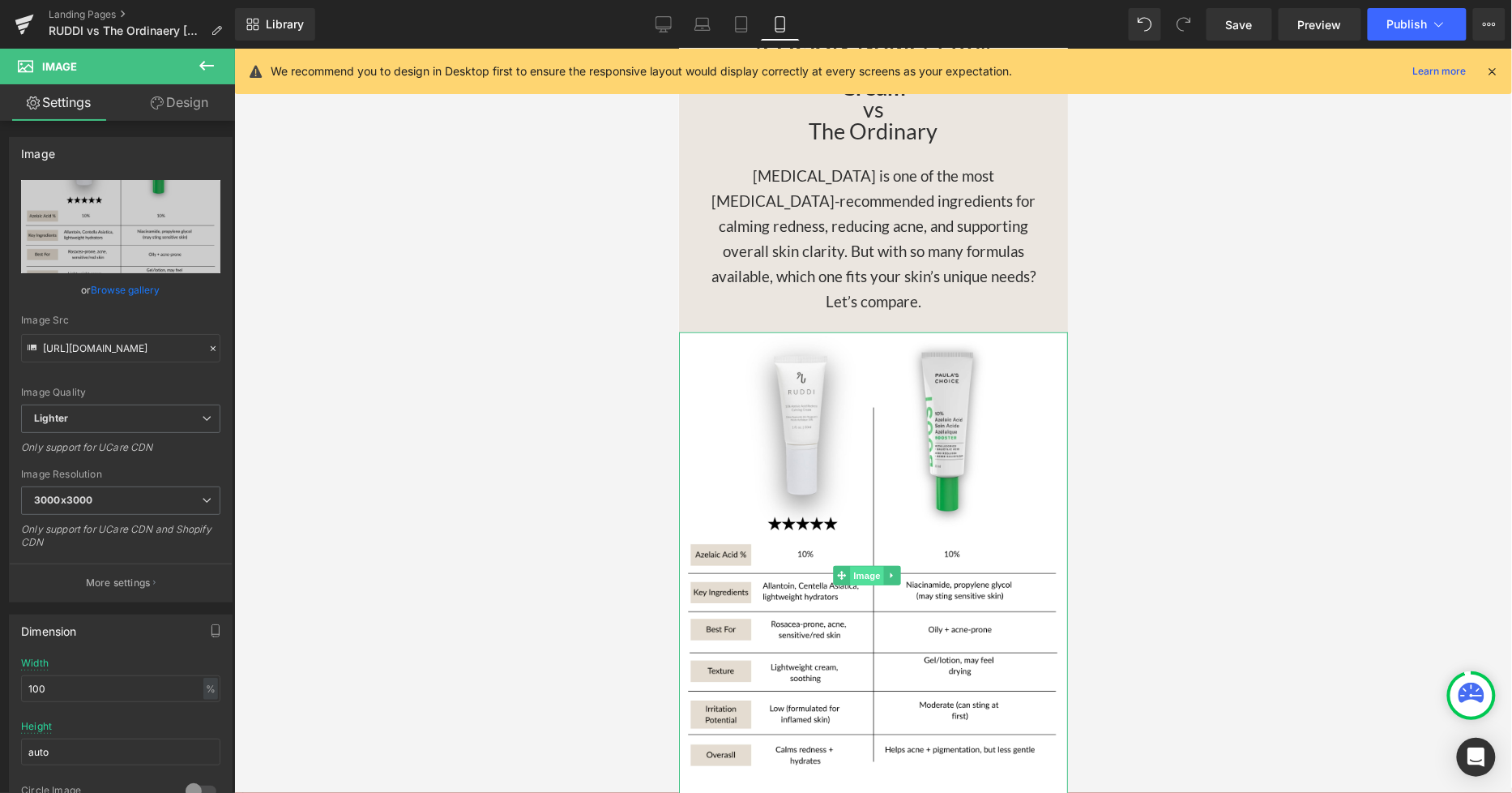
click at [868, 566] on span "Image" at bounding box center [866, 575] width 34 height 19
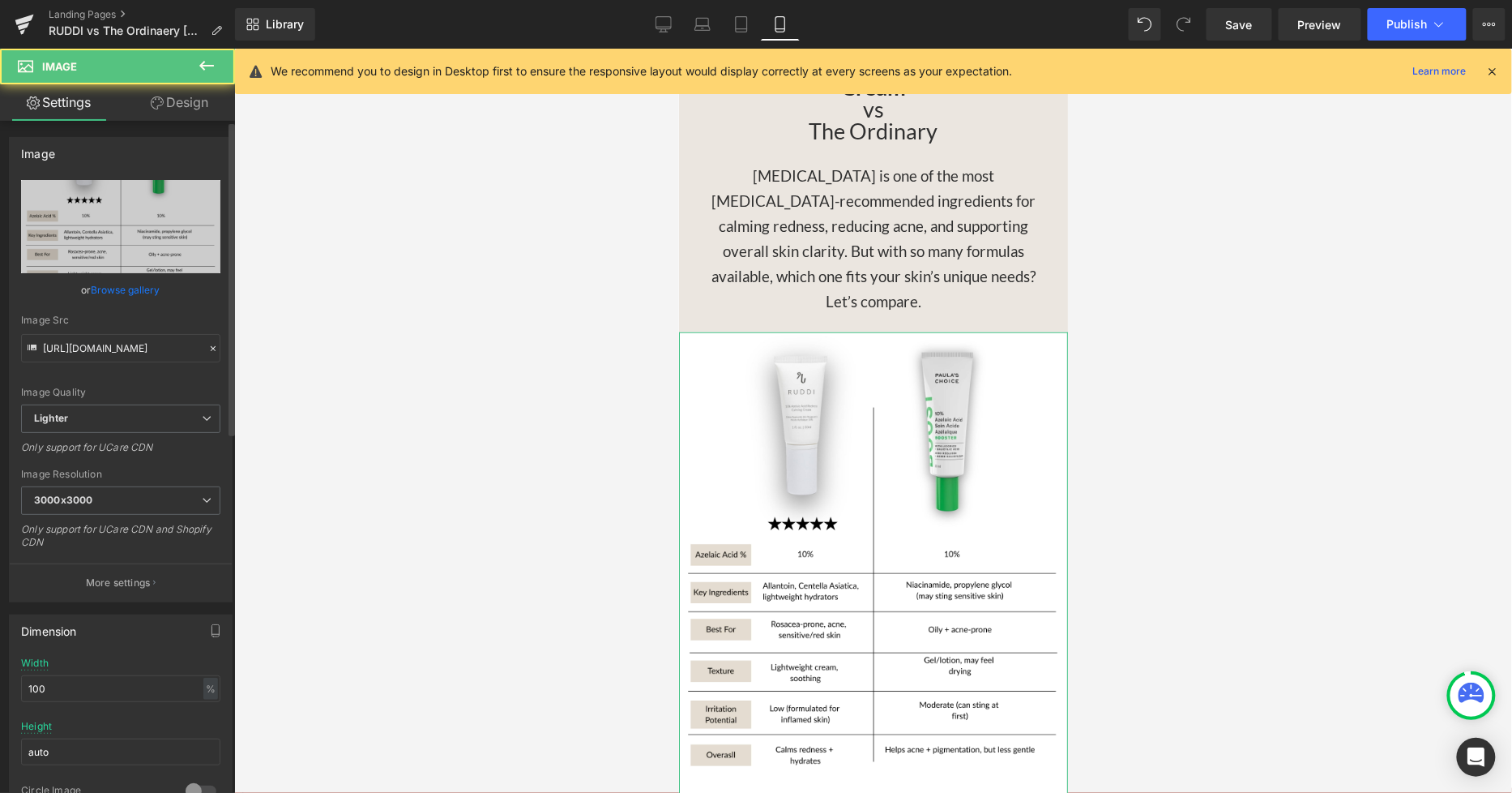
click at [130, 282] on link "Browse gallery" at bounding box center [126, 289] width 69 height 29
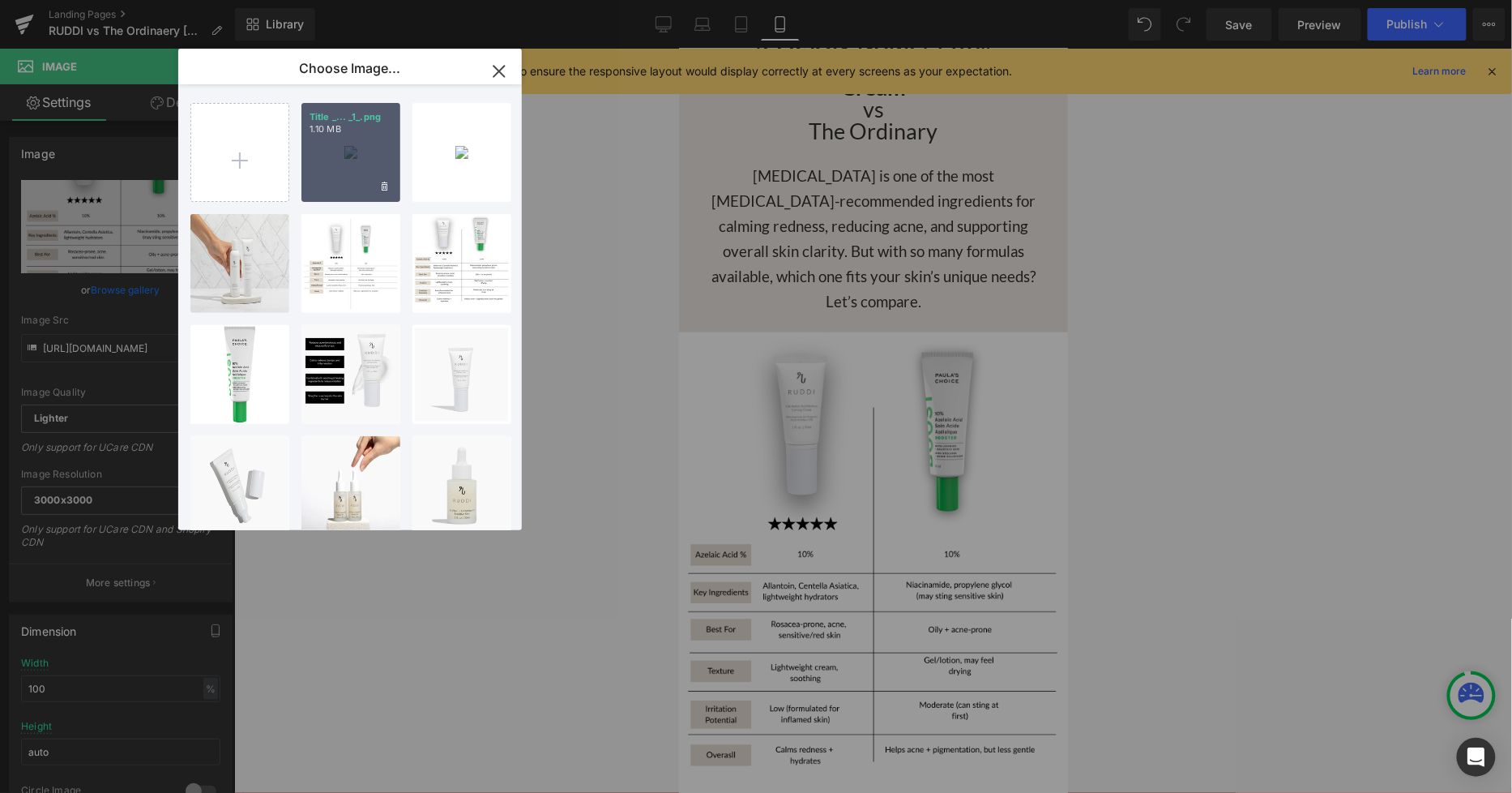
click at [310, 145] on div "Title _... _1_.png 1.10 MB" at bounding box center [350, 152] width 99 height 99
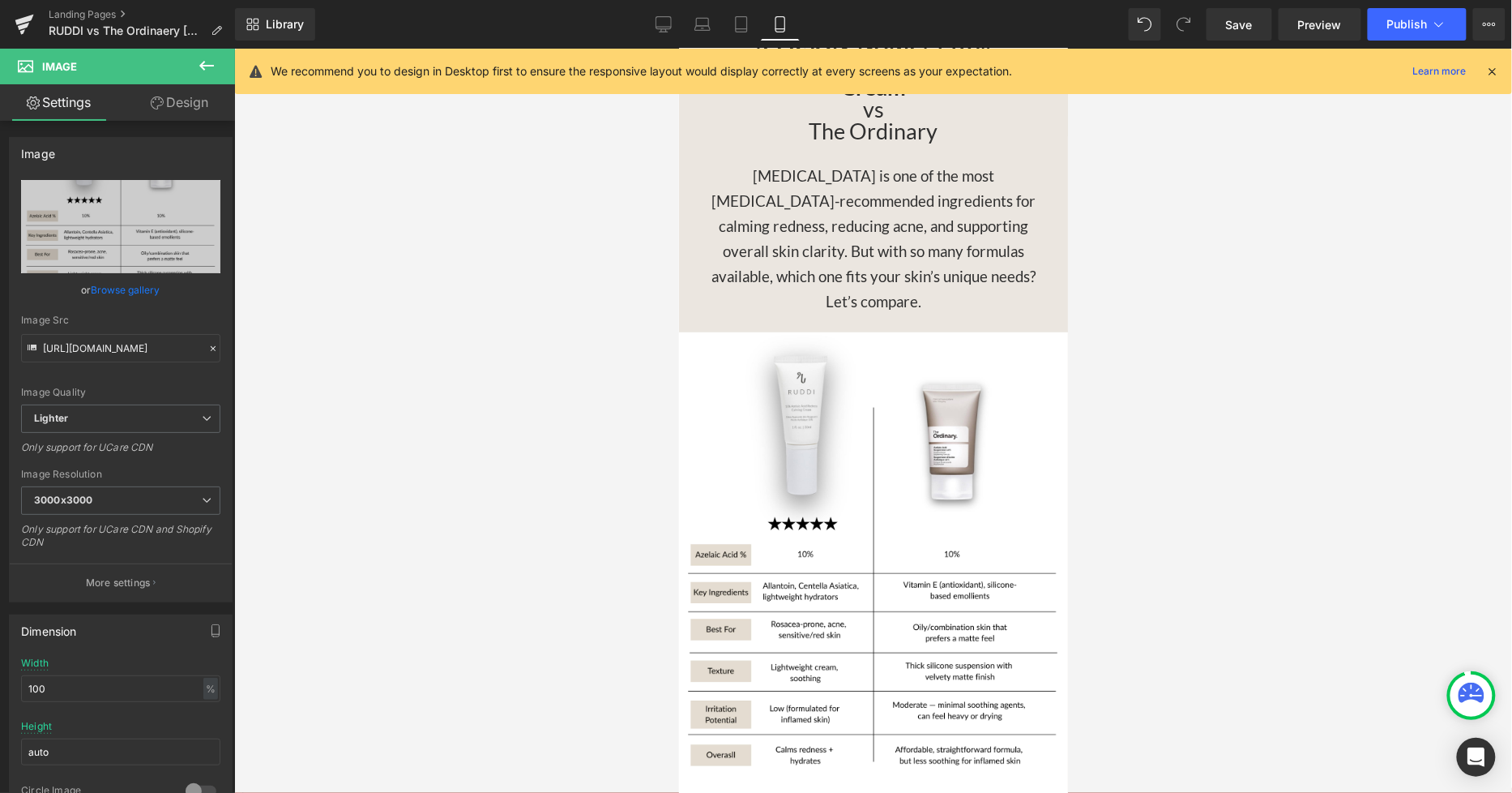
click at [1207, 354] on div at bounding box center [874, 420] width 1279 height 744
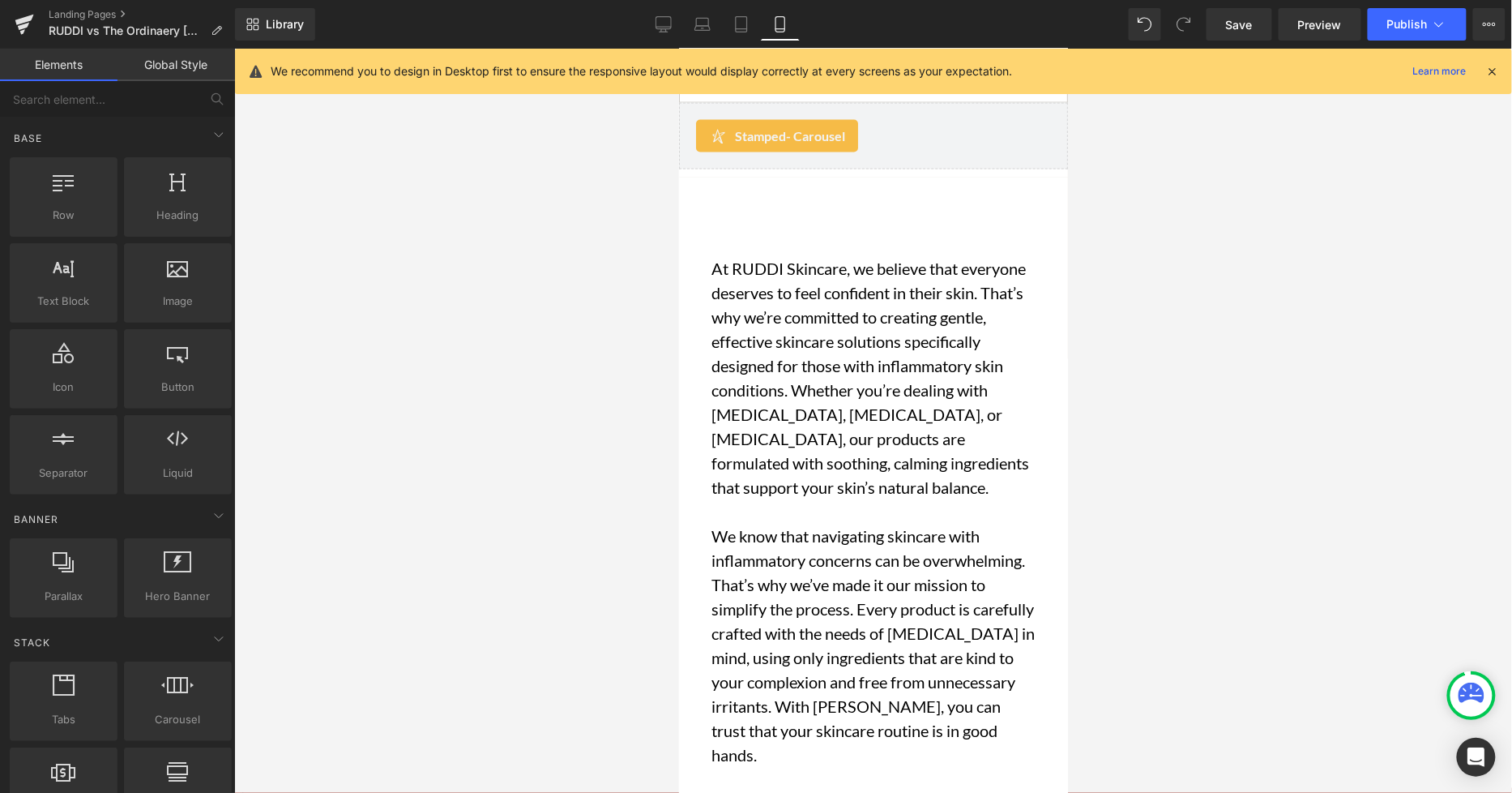
scroll to position [5582, 0]
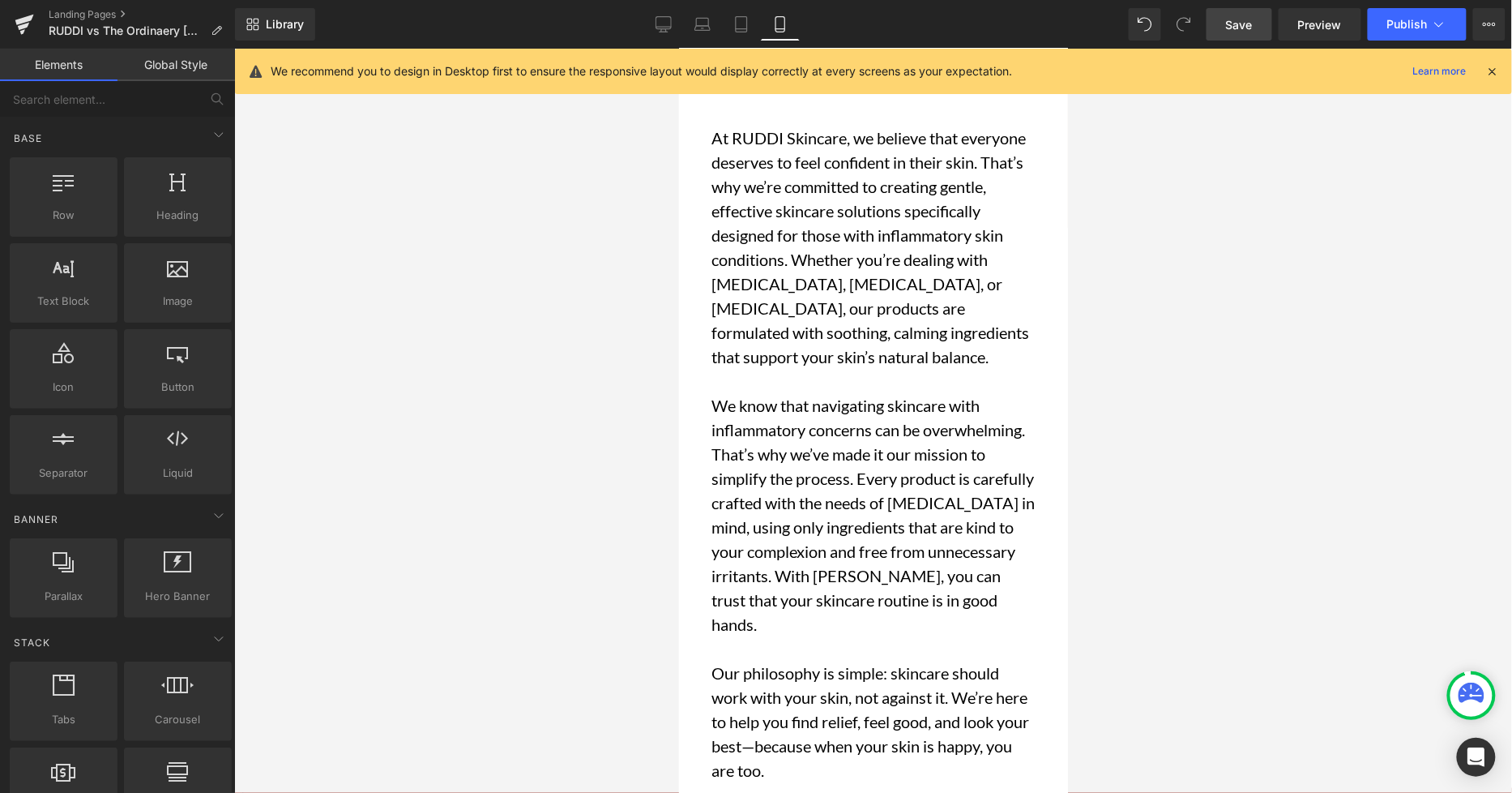
click at [1233, 21] on span "Save" at bounding box center [1240, 24] width 27 height 17
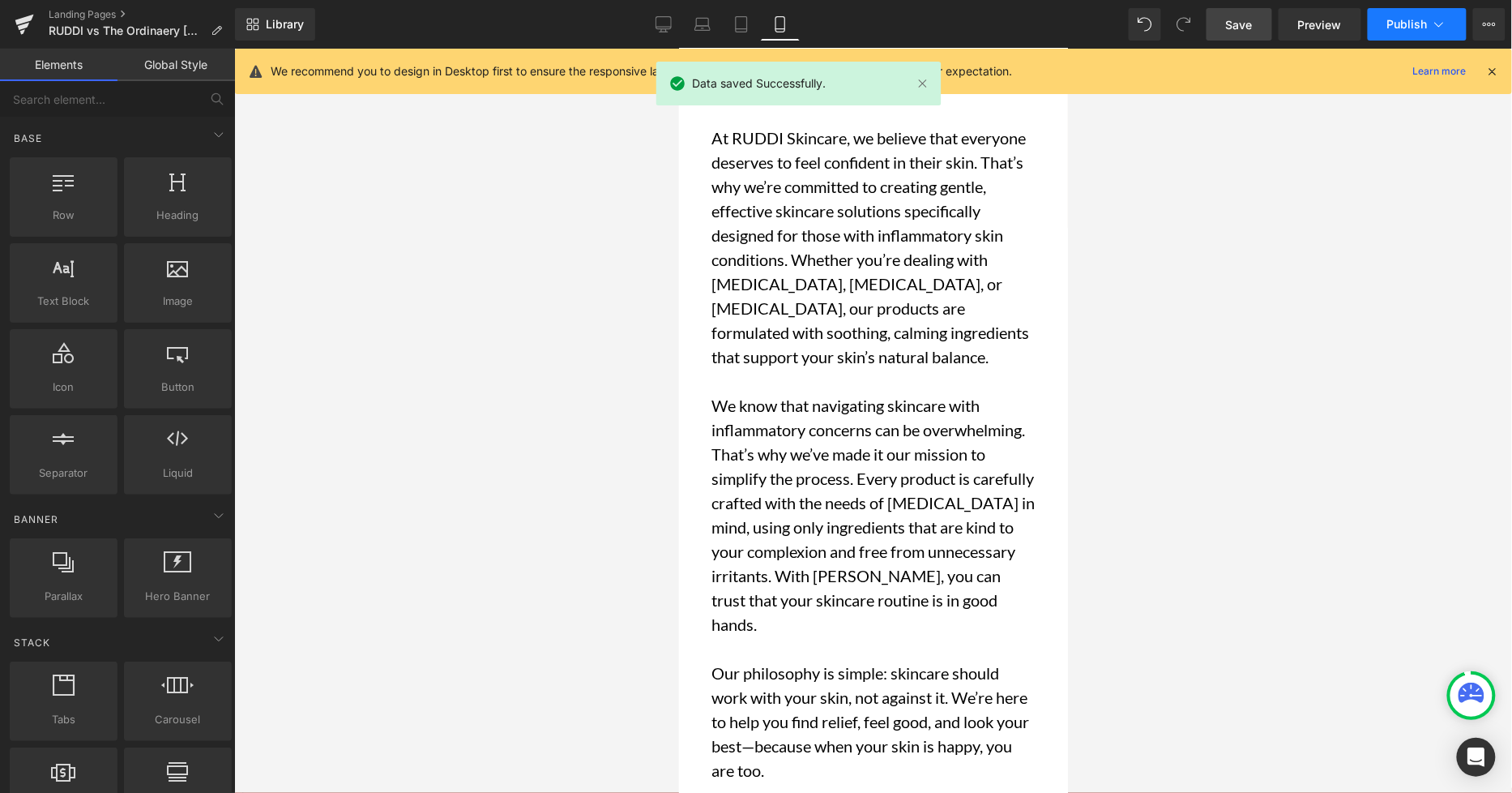
click at [1395, 18] on span "Publish" at bounding box center [1408, 24] width 41 height 13
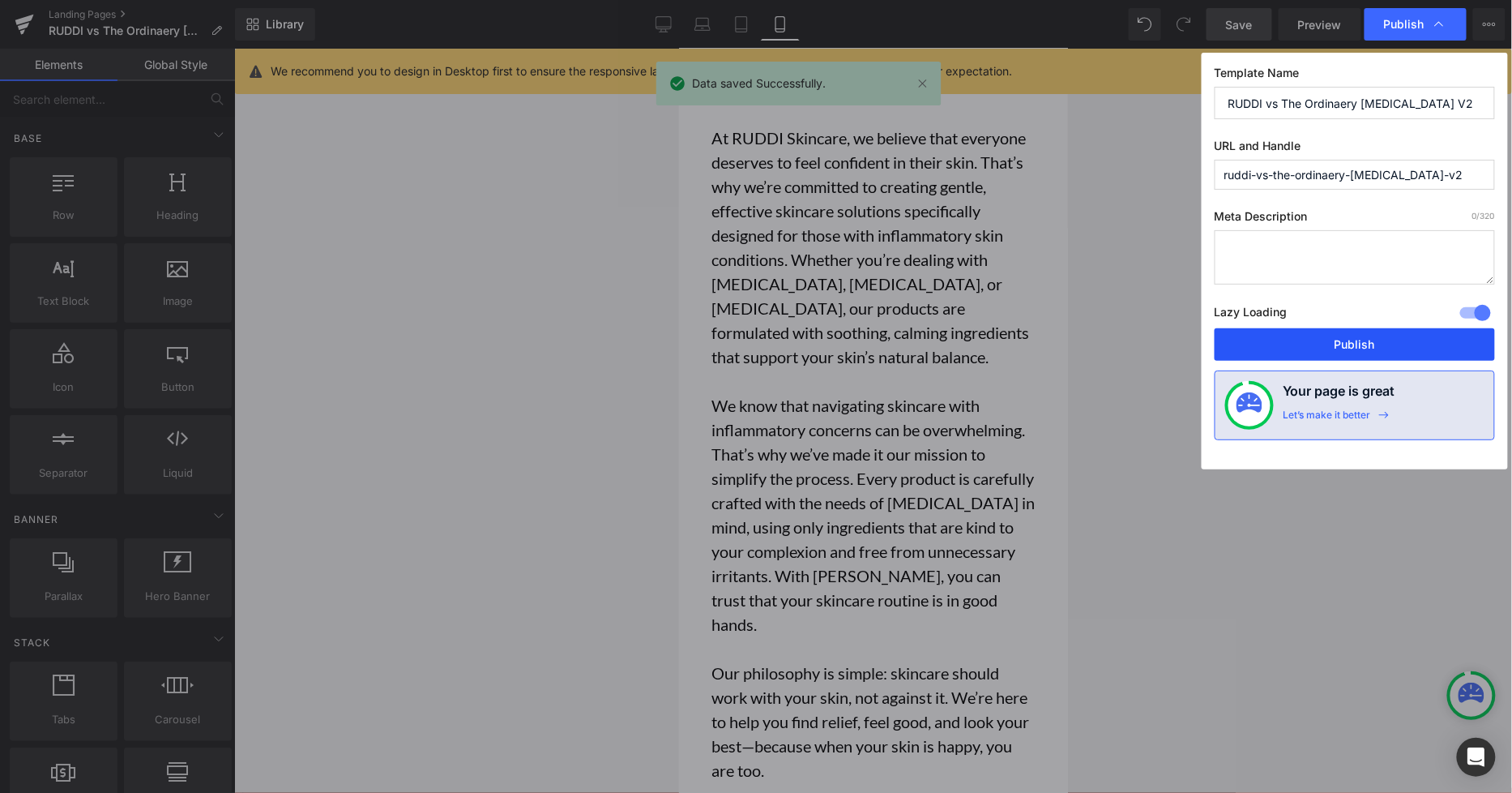
click at [1307, 346] on button "Publish" at bounding box center [1354, 344] width 281 height 32
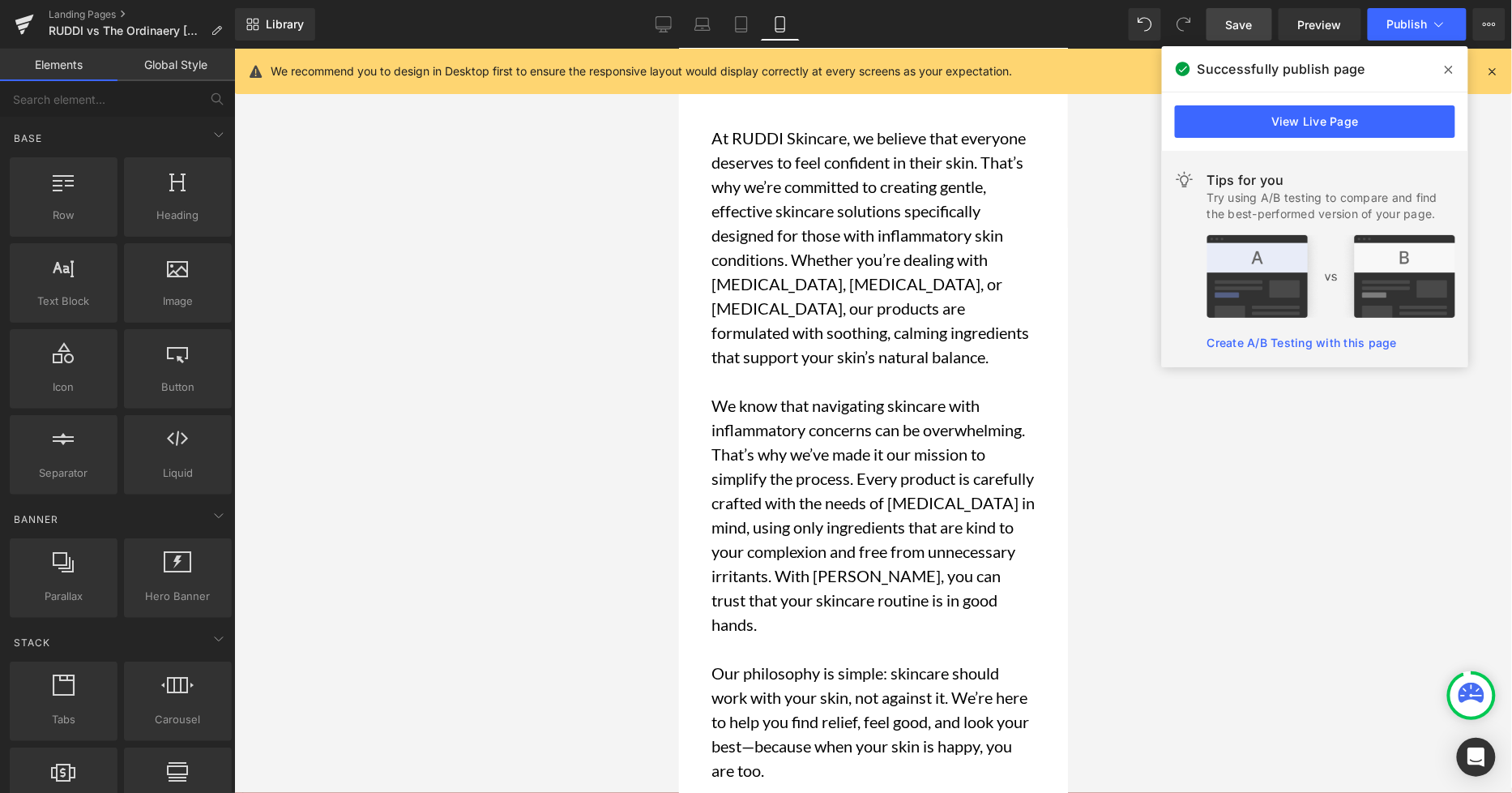
click at [1292, 125] on link "View Live Page" at bounding box center [1316, 121] width 281 height 32
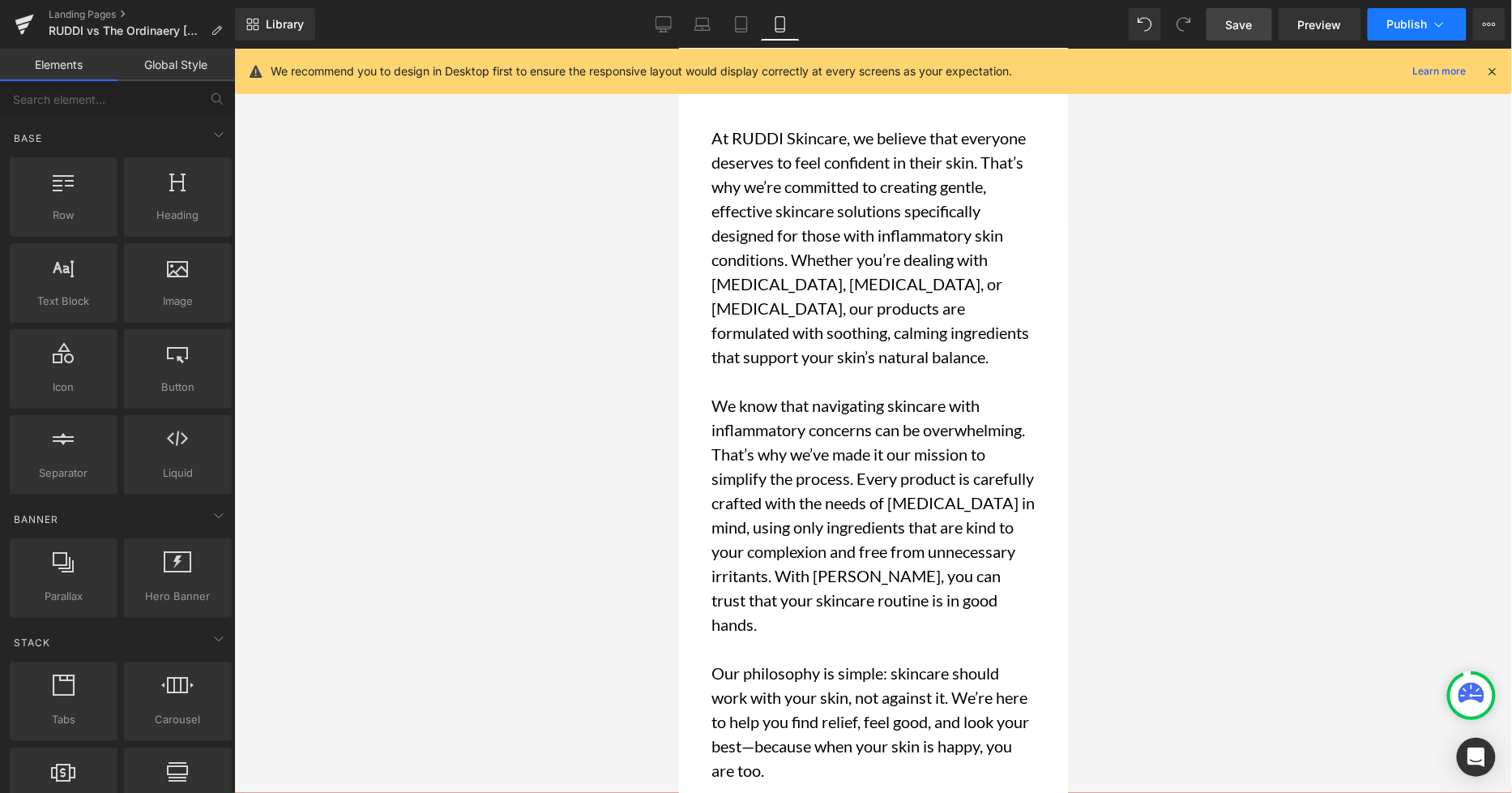
click at [1445, 29] on icon at bounding box center [1439, 23] width 16 height 16
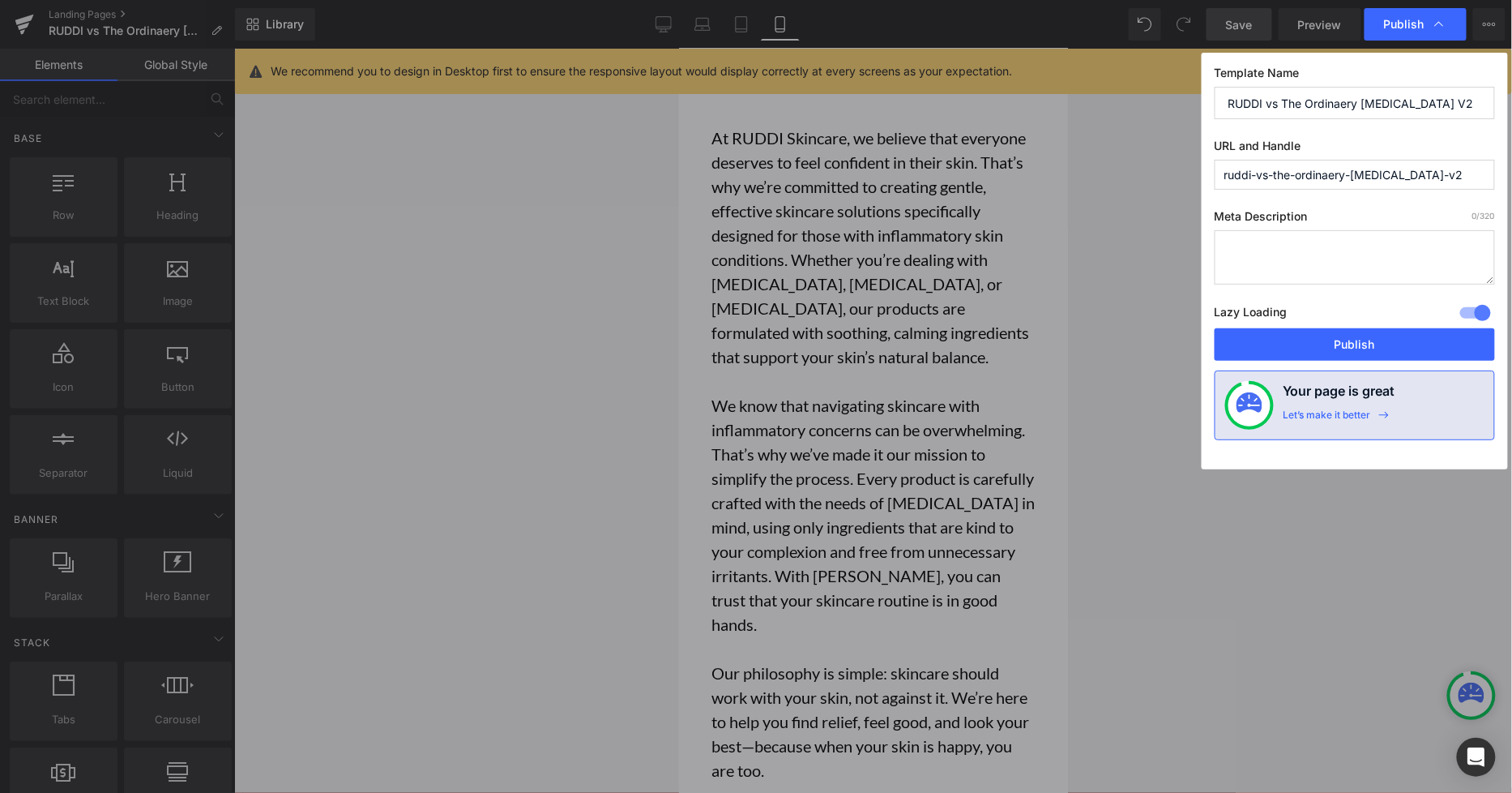
click at [1331, 178] on input "ruddi-vs-the-ordinaery-azelaic-acid-v2" at bounding box center [1354, 174] width 281 height 30
type input "ruddi-vs-the-ordinary-azelaic-acid-v2"
click at [1330, 213] on label "Meta Description 0 /320" at bounding box center [1354, 220] width 281 height 21
click at [1339, 354] on button "Publish" at bounding box center [1354, 344] width 281 height 32
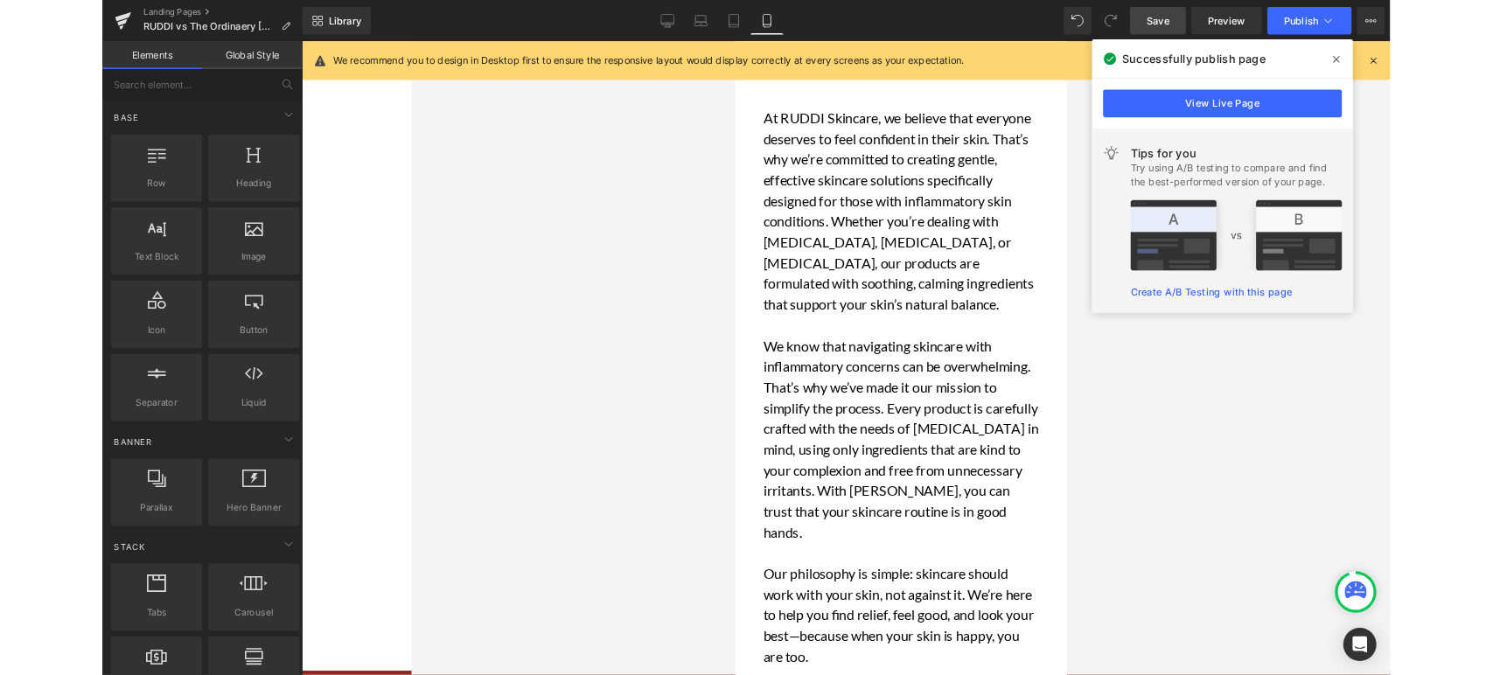
scroll to position [6026, 0]
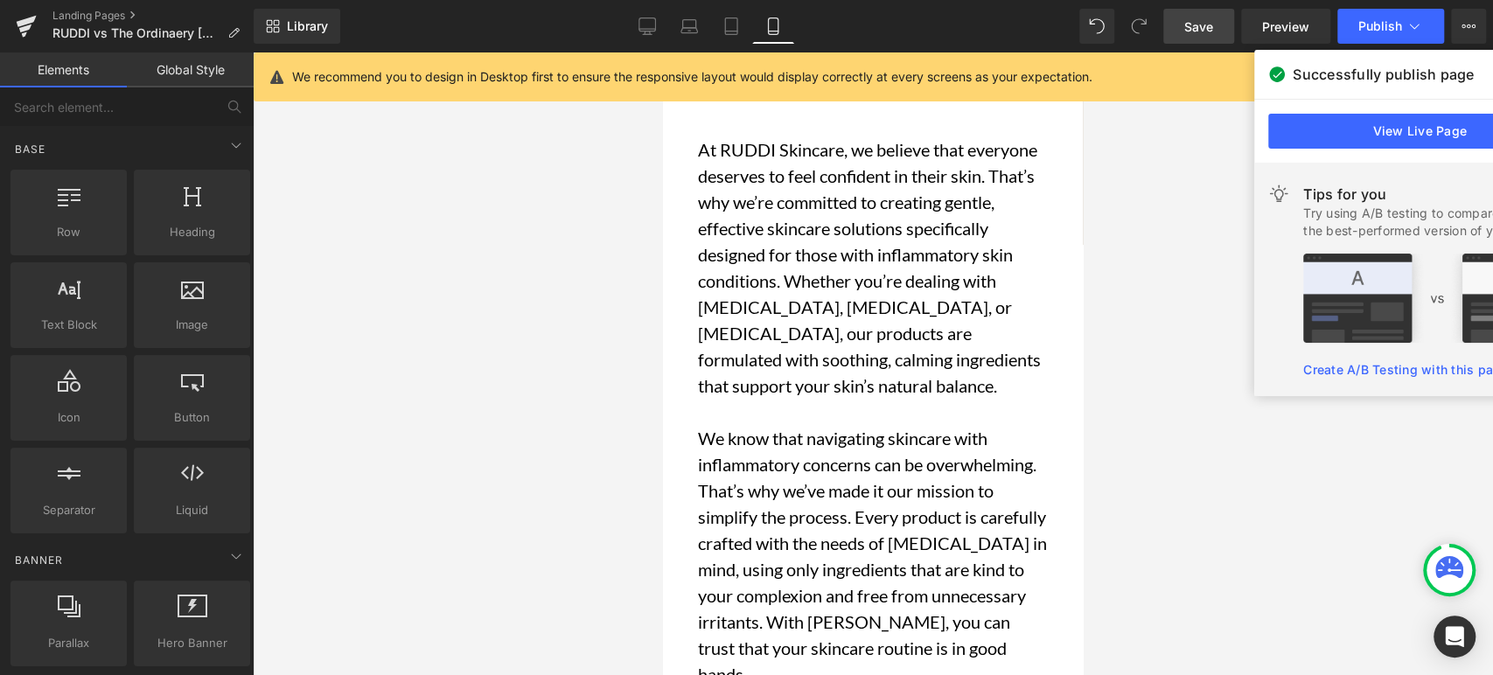
click at [643, 27] on icon at bounding box center [647, 25] width 17 height 17
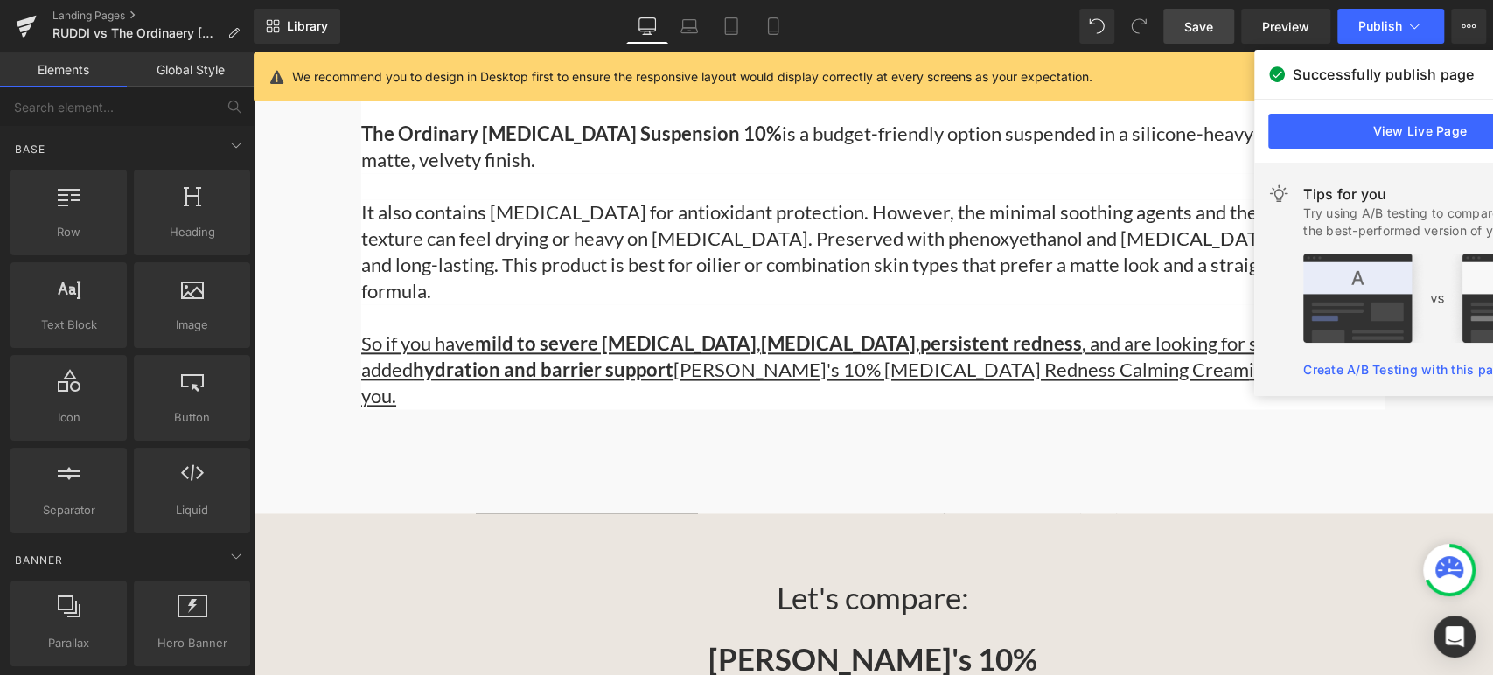
scroll to position [1152, 0]
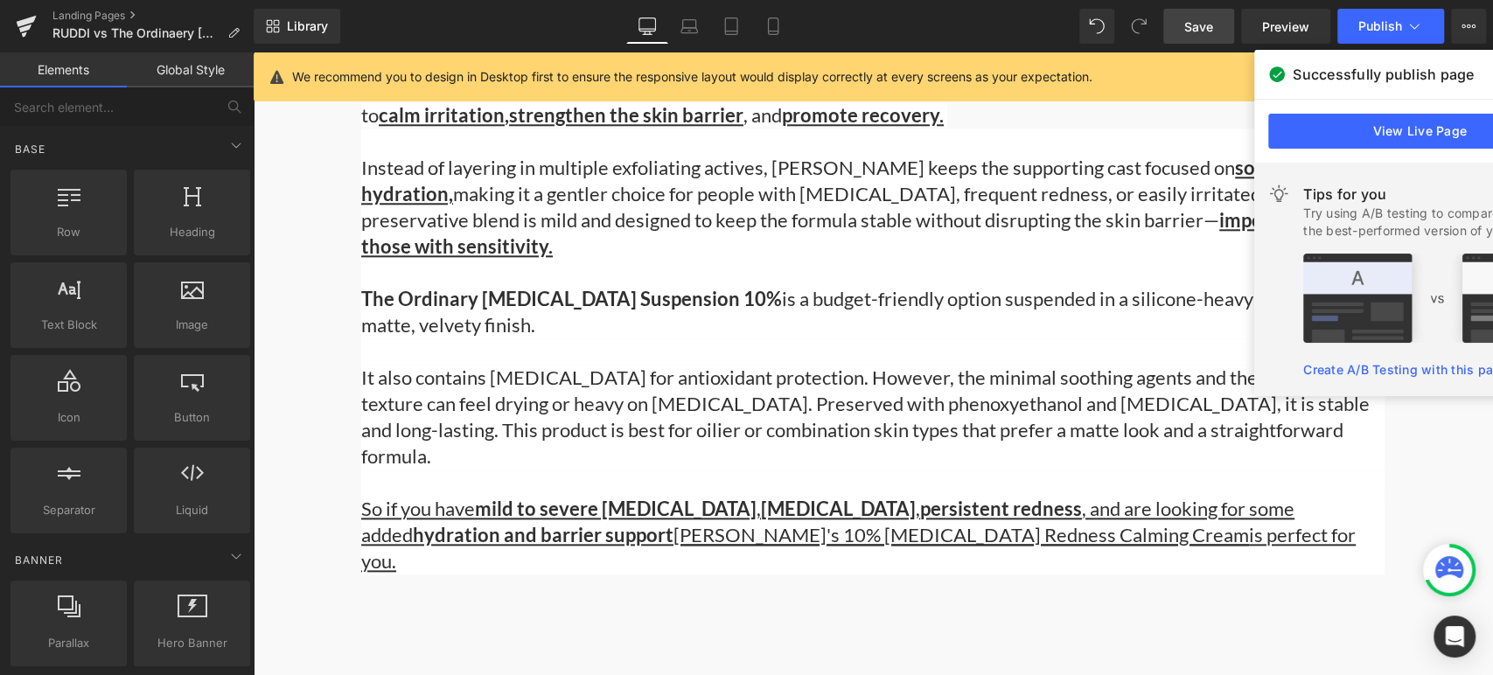
click at [574, 353] on div at bounding box center [873, 352] width 1024 height 26
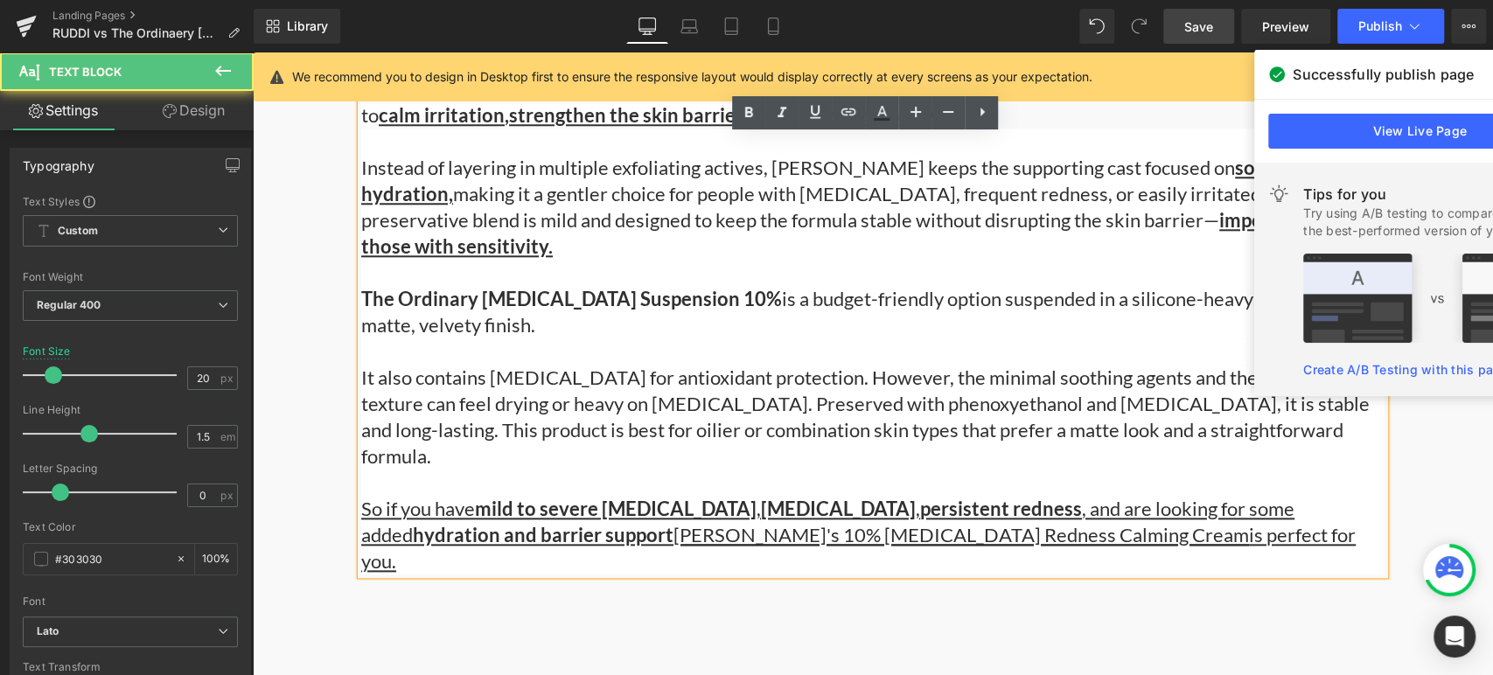
drag, startPoint x: 415, startPoint y: 337, endPoint x: 374, endPoint y: 311, distance: 48.3
click at [415, 335] on div "Instead of layering in multiple exfoliating actives, RUDDI keeps the supporting…" at bounding box center [873, 247] width 1024 height 184
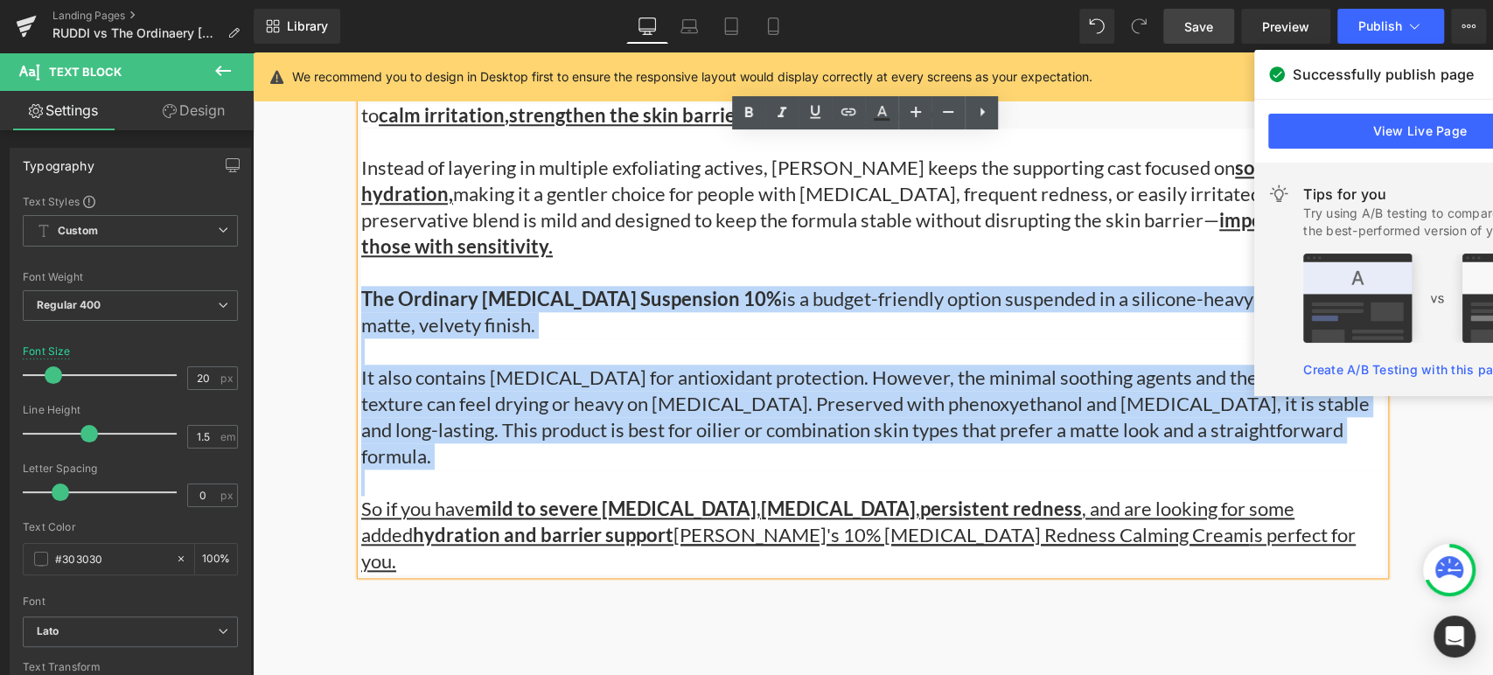
drag, startPoint x: 355, startPoint y: 292, endPoint x: 1281, endPoint y: 449, distance: 938.7
click at [1281, 449] on div "Let's dive in RUDDI 10% Azelaic Acid Redness Calming Cream was designed with in…" at bounding box center [873, 273] width 1024 height 604
copy div "The Ordinary Azelaic Acid Suspension 10% is a budget-friendly option suspended …"
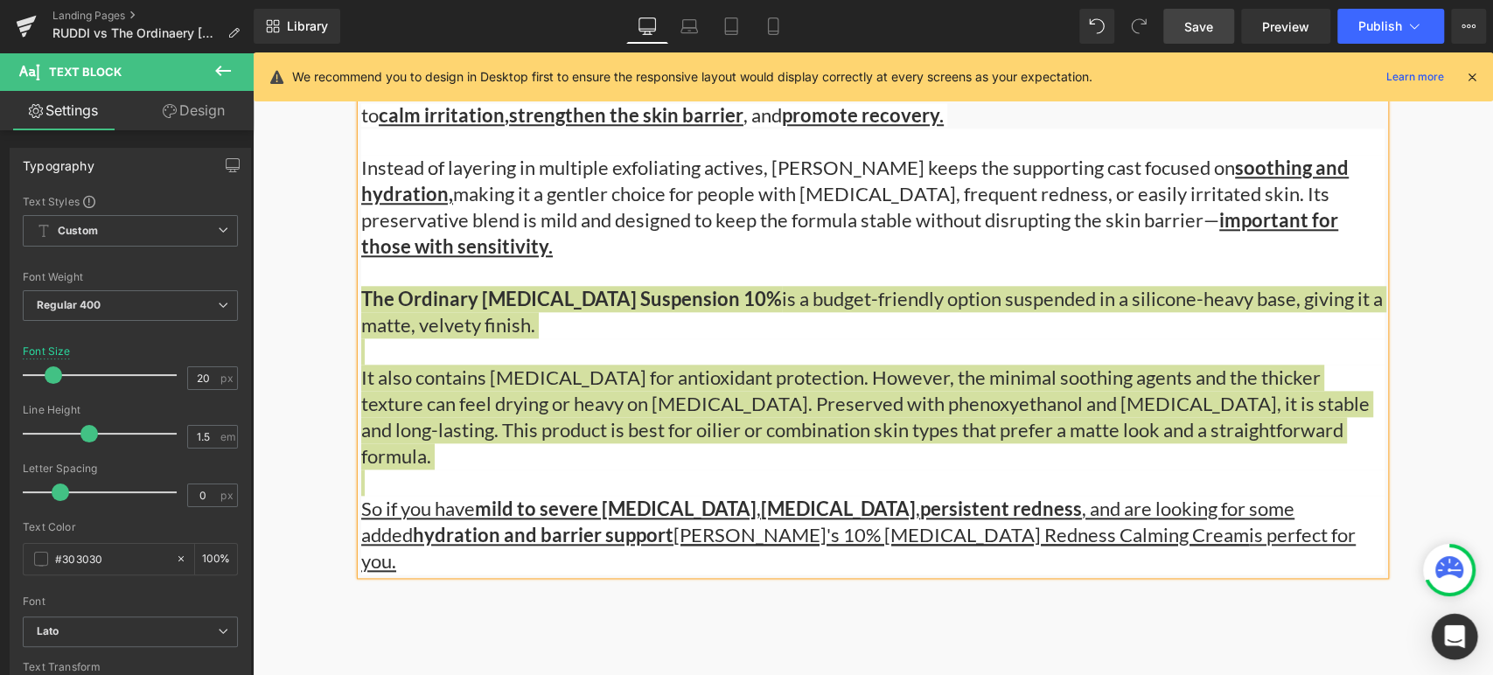
click at [1465, 639] on div "Open Intercom Messenger" at bounding box center [1455, 637] width 46 height 46
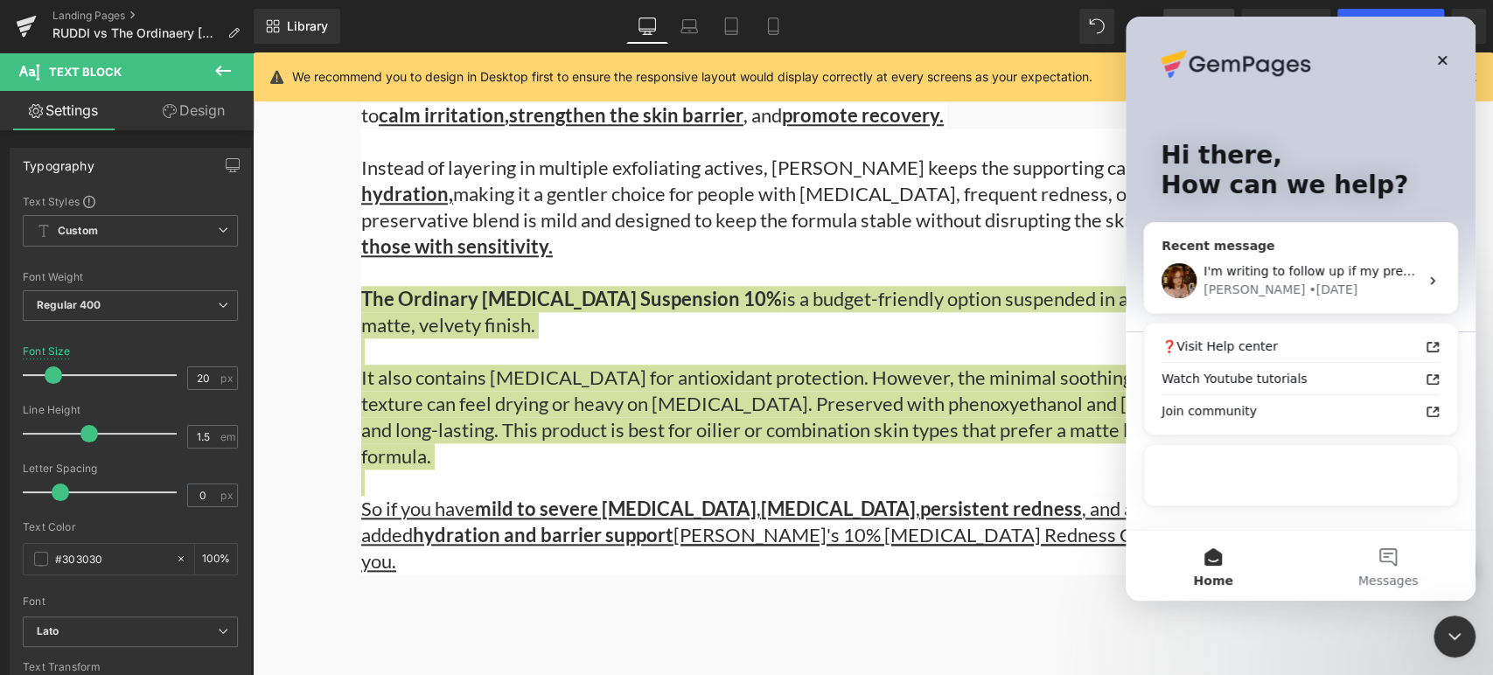
scroll to position [0, 0]
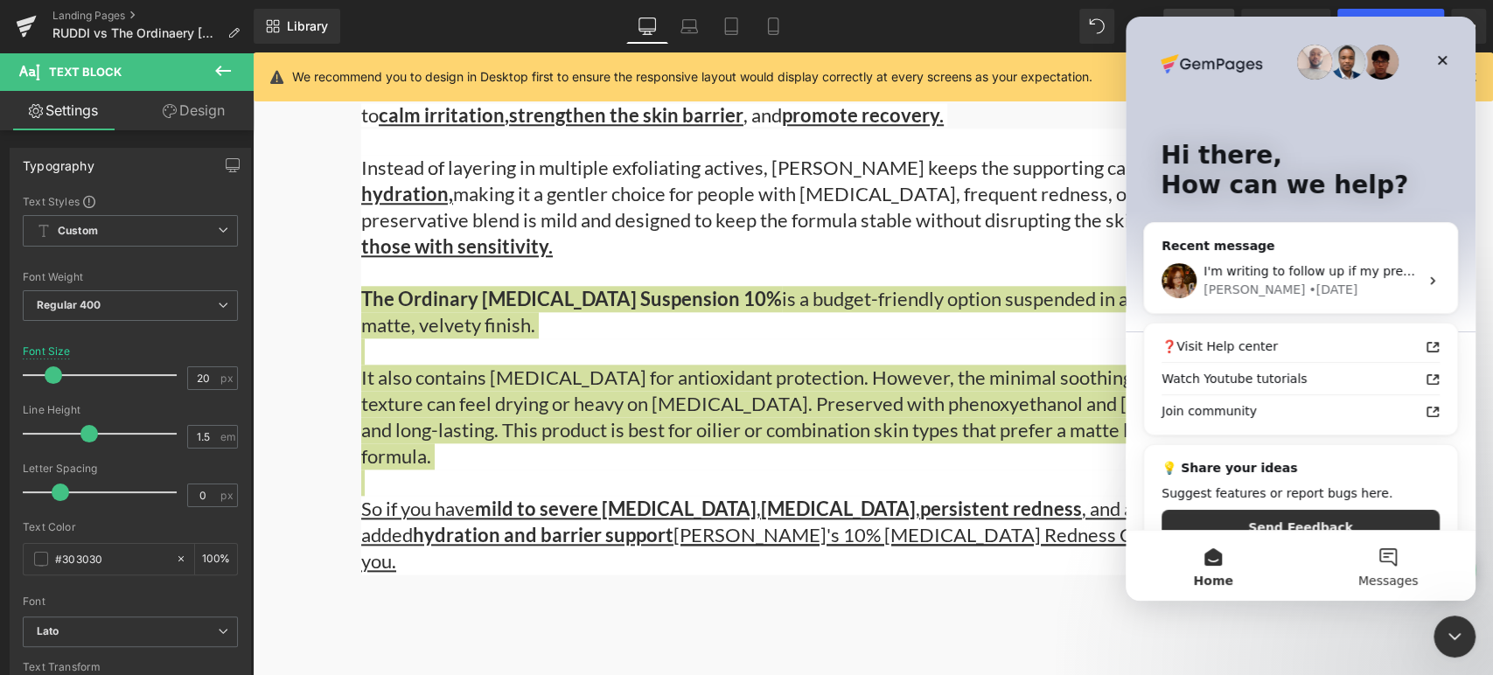
click at [1417, 561] on button "Messages" at bounding box center [1388, 566] width 175 height 70
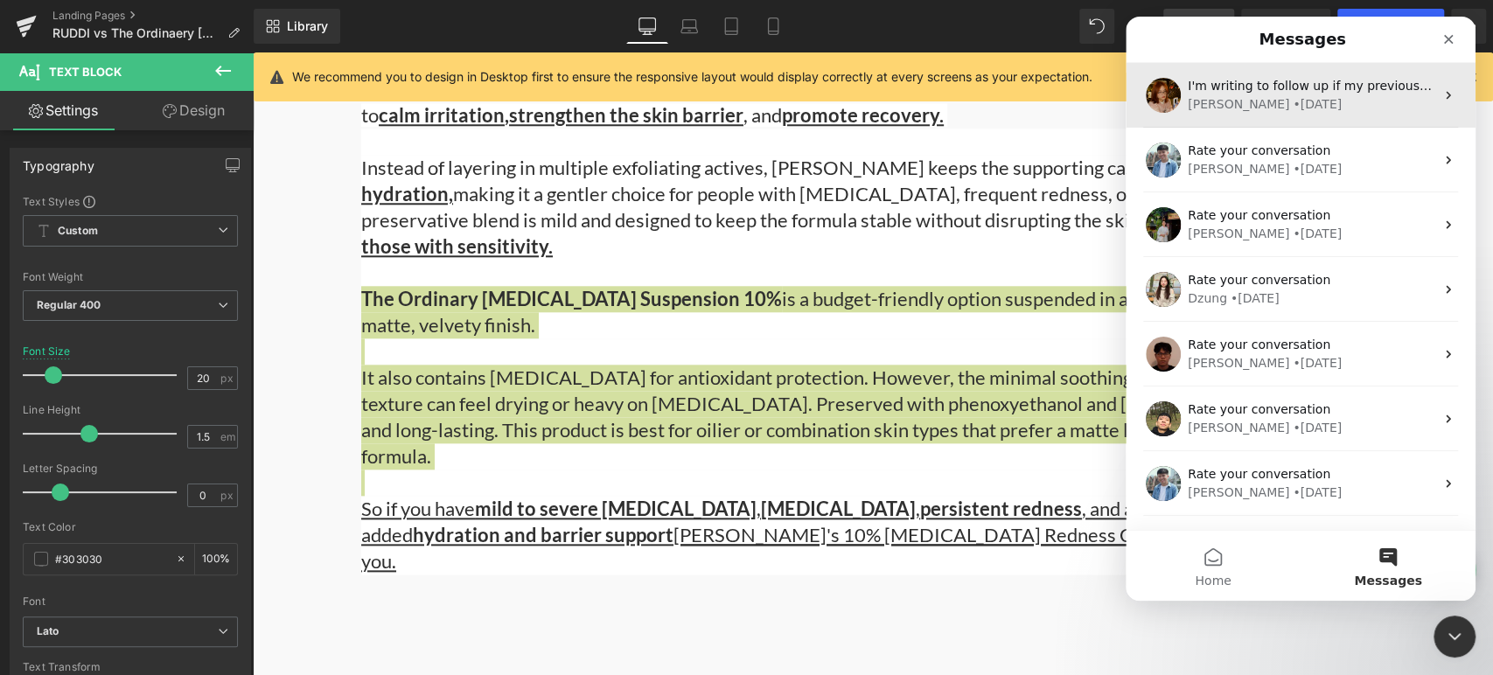
click at [1299, 101] on div "Jamie • 2d ago" at bounding box center [1311, 104] width 247 height 18
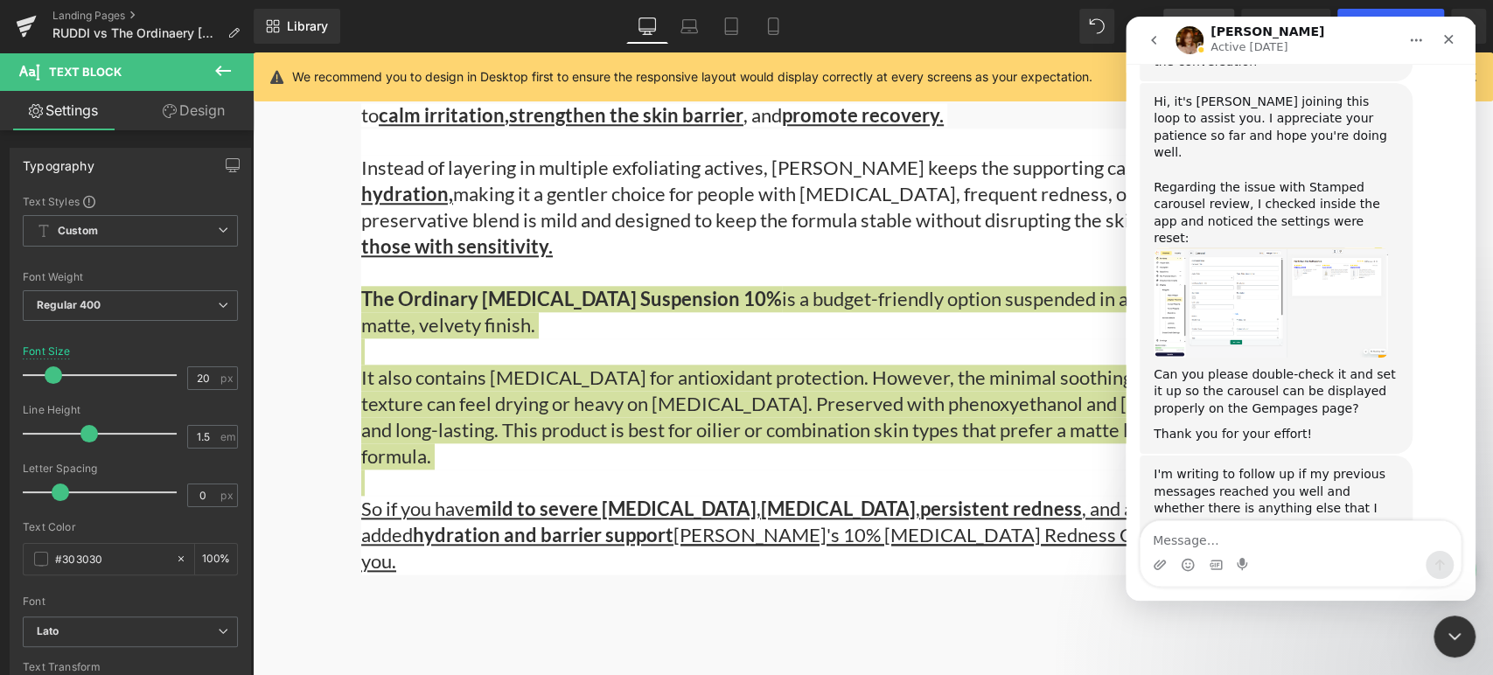
click at [1321, 544] on textarea "Message…" at bounding box center [1301, 536] width 320 height 30
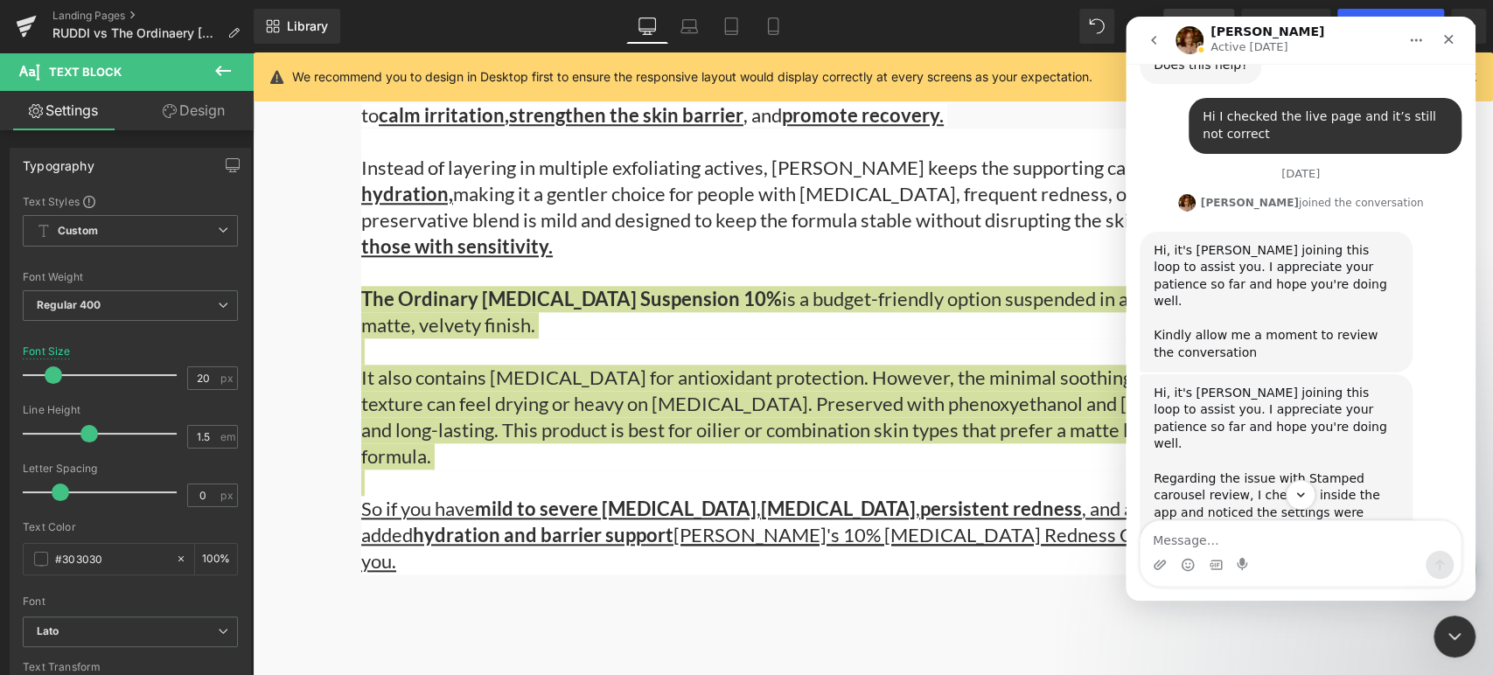
scroll to position [2403, 0]
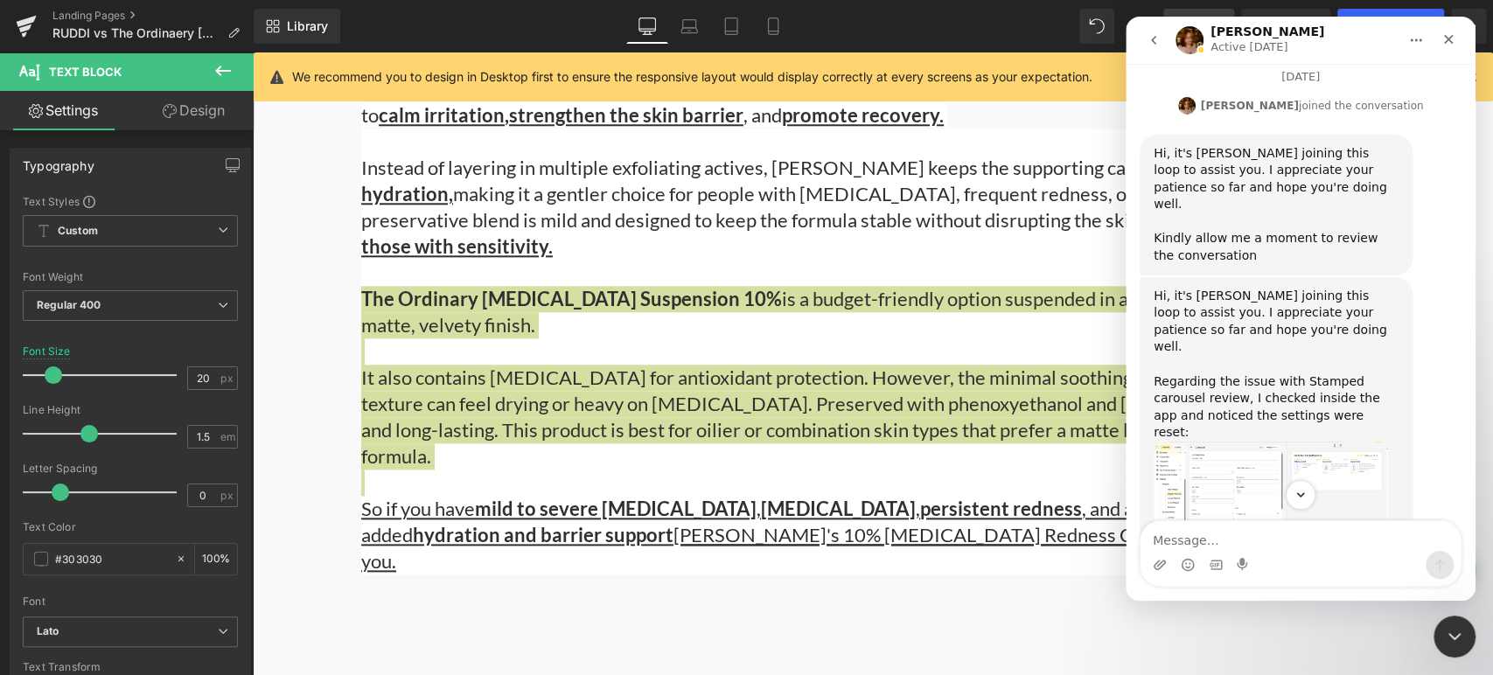
drag, startPoint x: 1199, startPoint y: 194, endPoint x: 1171, endPoint y: 174, distance: 33.8
click at [1171, 288] on div "Hi, it's Jamie joining this loop to assist you. I appreciate your patience so f…" at bounding box center [1276, 463] width 245 height 350
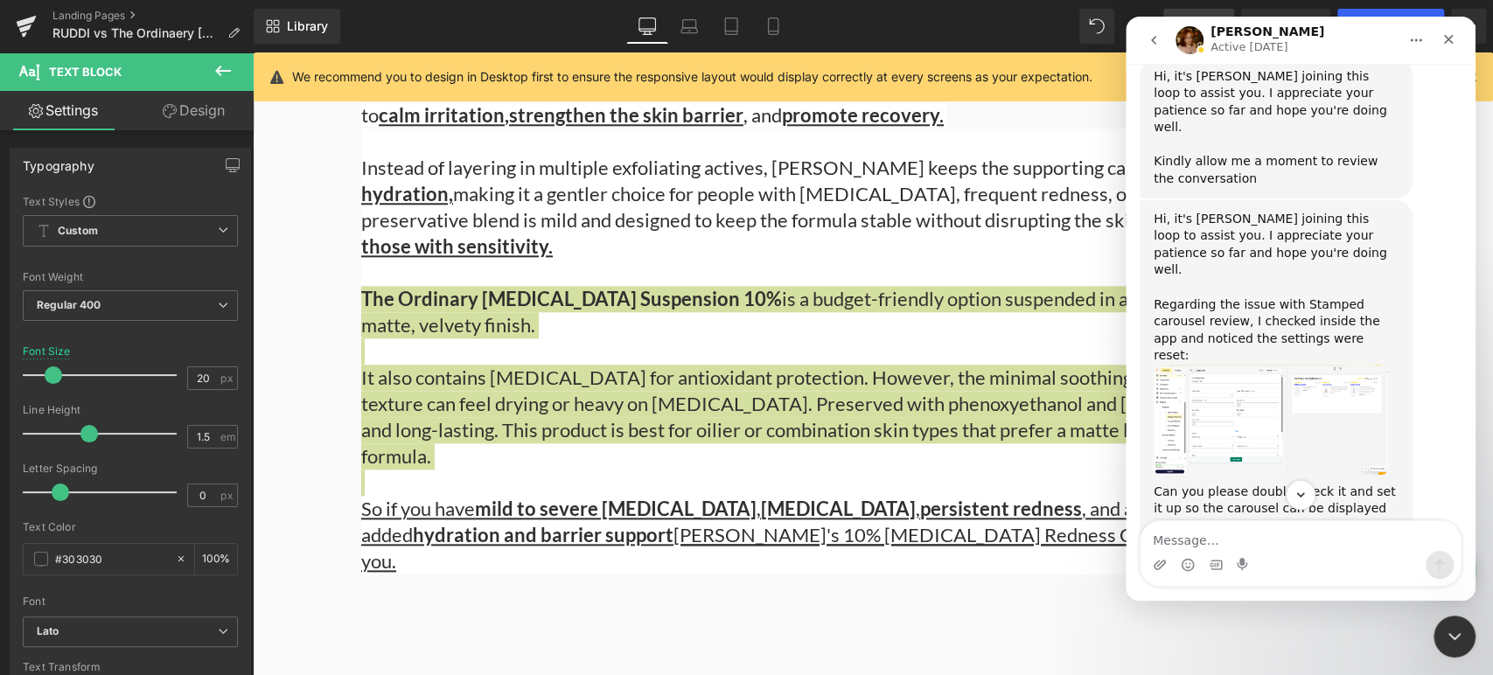
scroll to position [2500, 0]
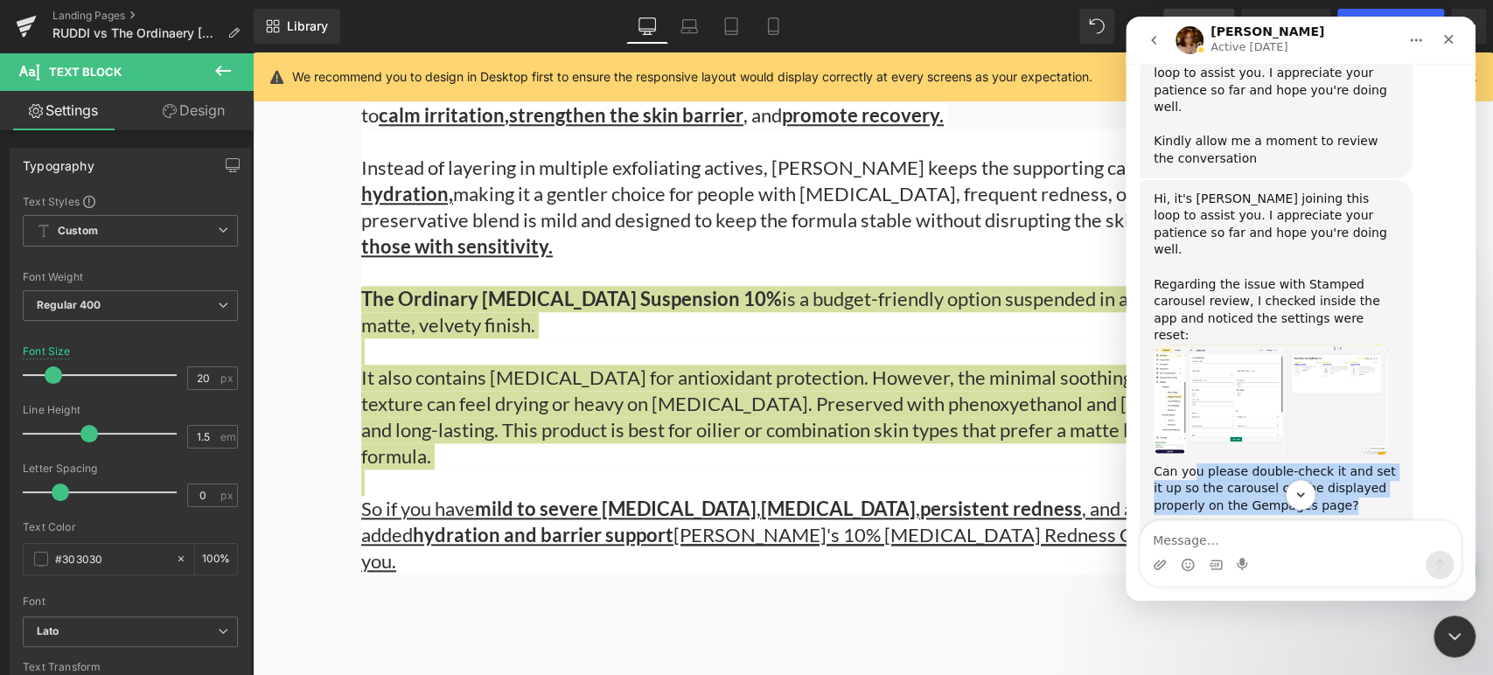
drag, startPoint x: 1277, startPoint y: 345, endPoint x: 1191, endPoint y: 302, distance: 96.6
click at [1191, 302] on div "Hi, it's Jamie joining this loop to assist you. I appreciate your patience so f…" at bounding box center [1276, 366] width 245 height 350
click at [1192, 464] on div "Can you please double-check it and set it up so the carousel can be displayed p…" at bounding box center [1276, 490] width 245 height 52
drag, startPoint x: 1157, startPoint y: 305, endPoint x: 1289, endPoint y: 346, distance: 138.4
click at [1289, 346] on div "Hi, it's Jamie joining this loop to assist you. I appreciate your patience so f…" at bounding box center [1276, 366] width 245 height 350
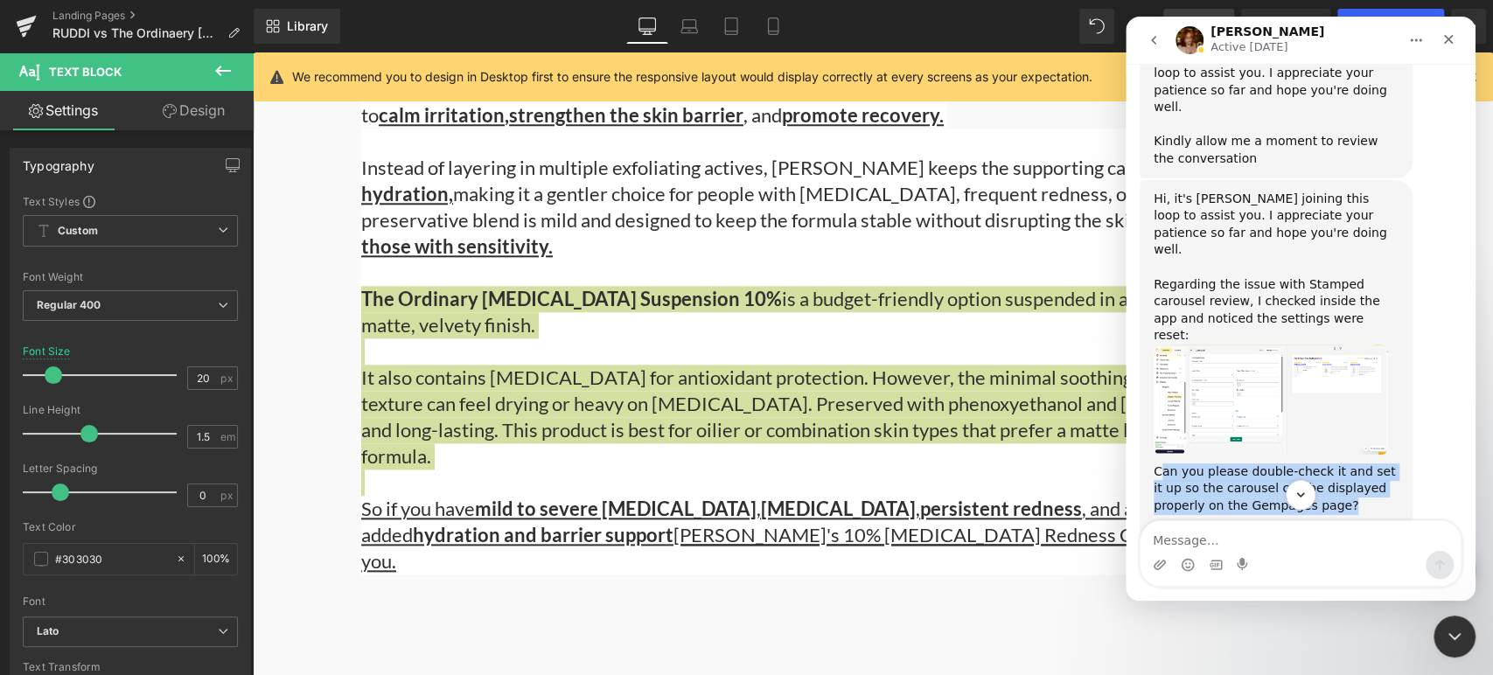
click at [1289, 514] on div "Jamie says…" at bounding box center [1276, 518] width 245 height 9
click at [1242, 345] on img "Jamie says…" at bounding box center [1271, 400] width 234 height 110
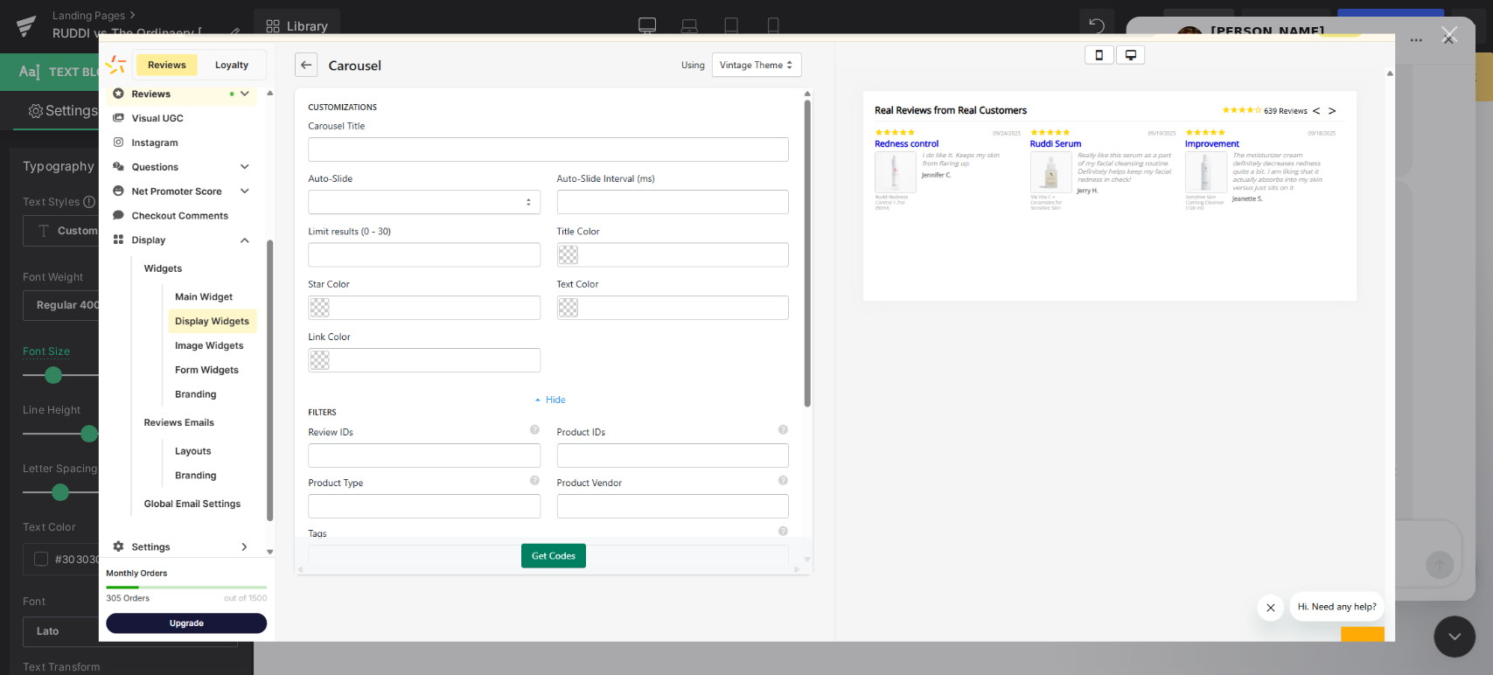
scroll to position [0, 0]
click at [1449, 43] on div "Intercom messenger" at bounding box center [746, 337] width 1493 height 675
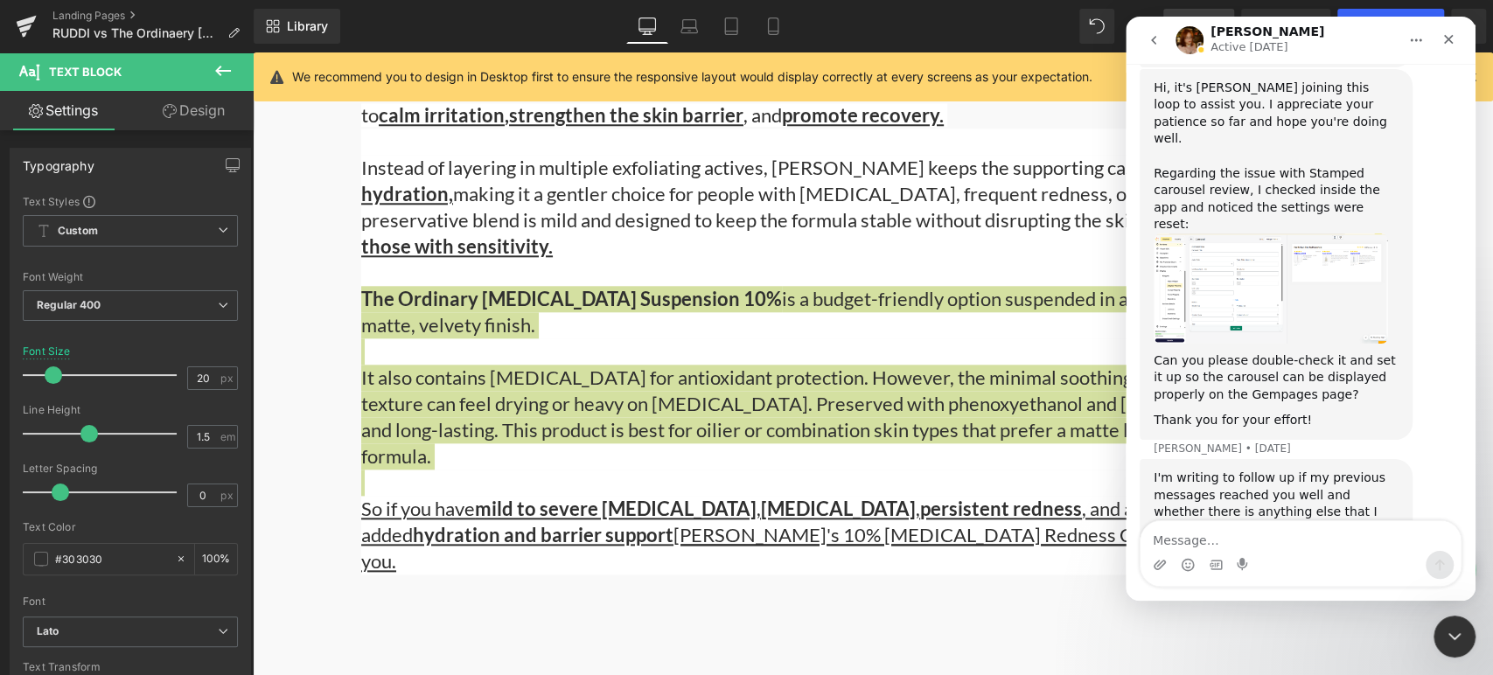
scroll to position [2615, 0]
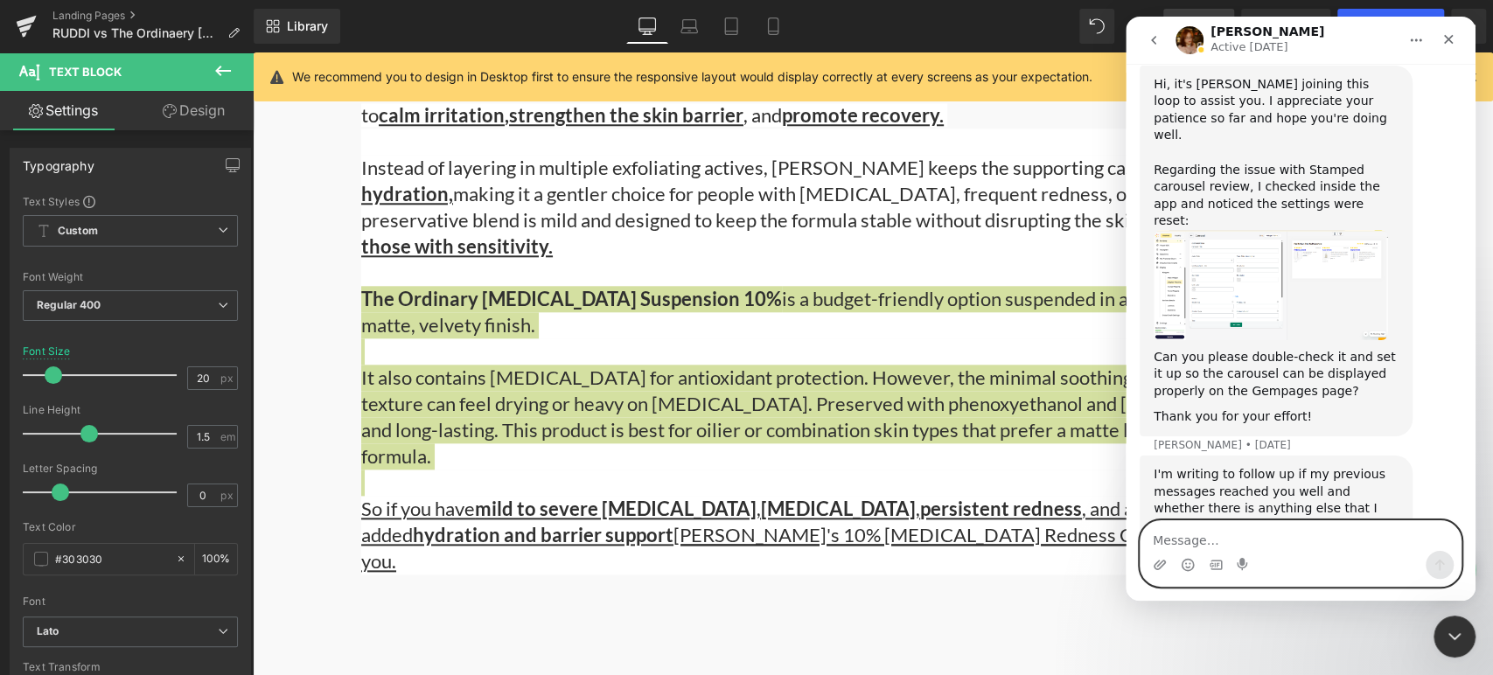
click at [1306, 535] on textarea "Message…" at bounding box center [1301, 536] width 320 height 30
click at [1283, 551] on textarea "Message…" at bounding box center [1301, 536] width 320 height 30
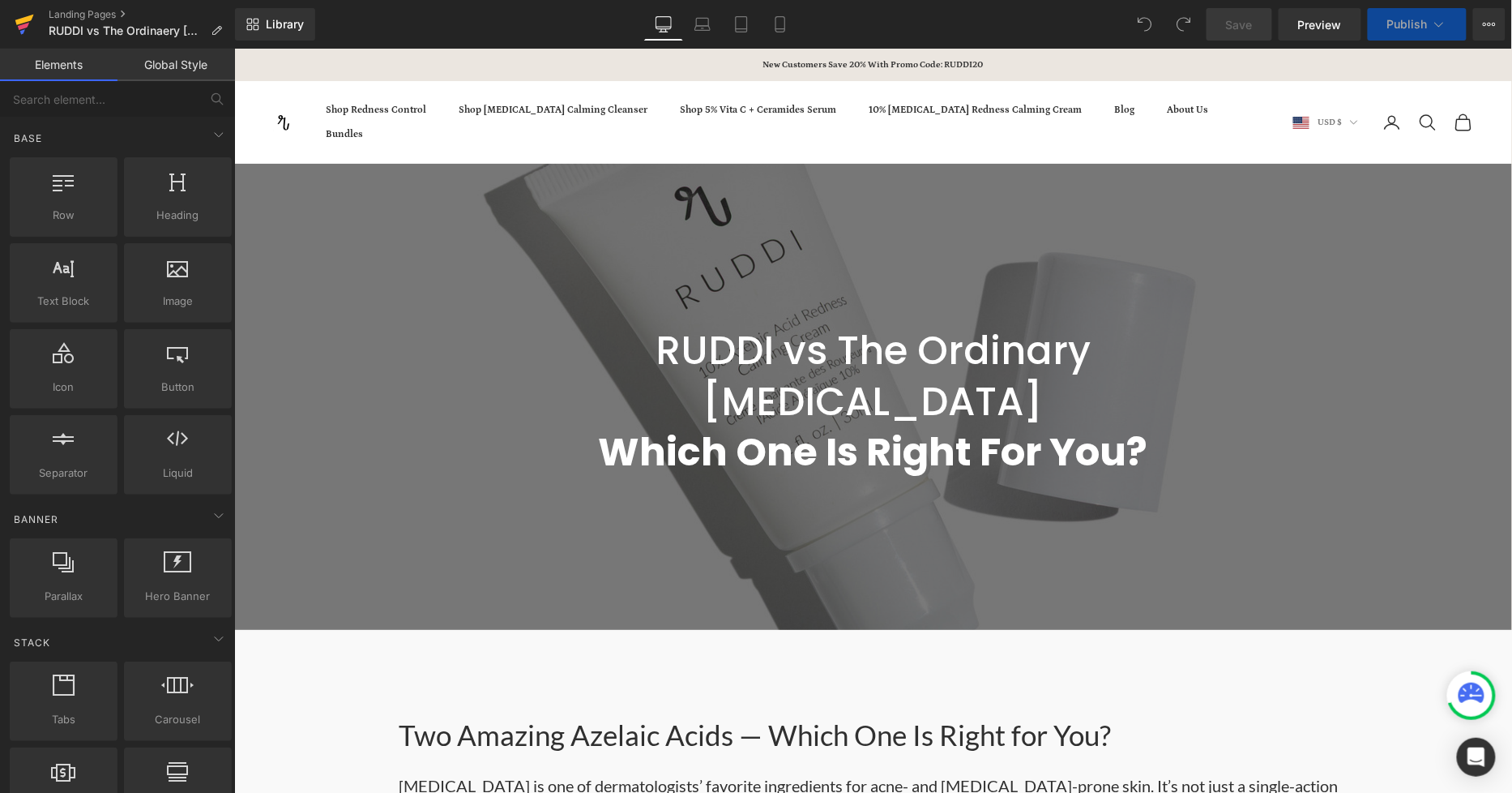
click at [29, 25] on icon at bounding box center [24, 24] width 19 height 41
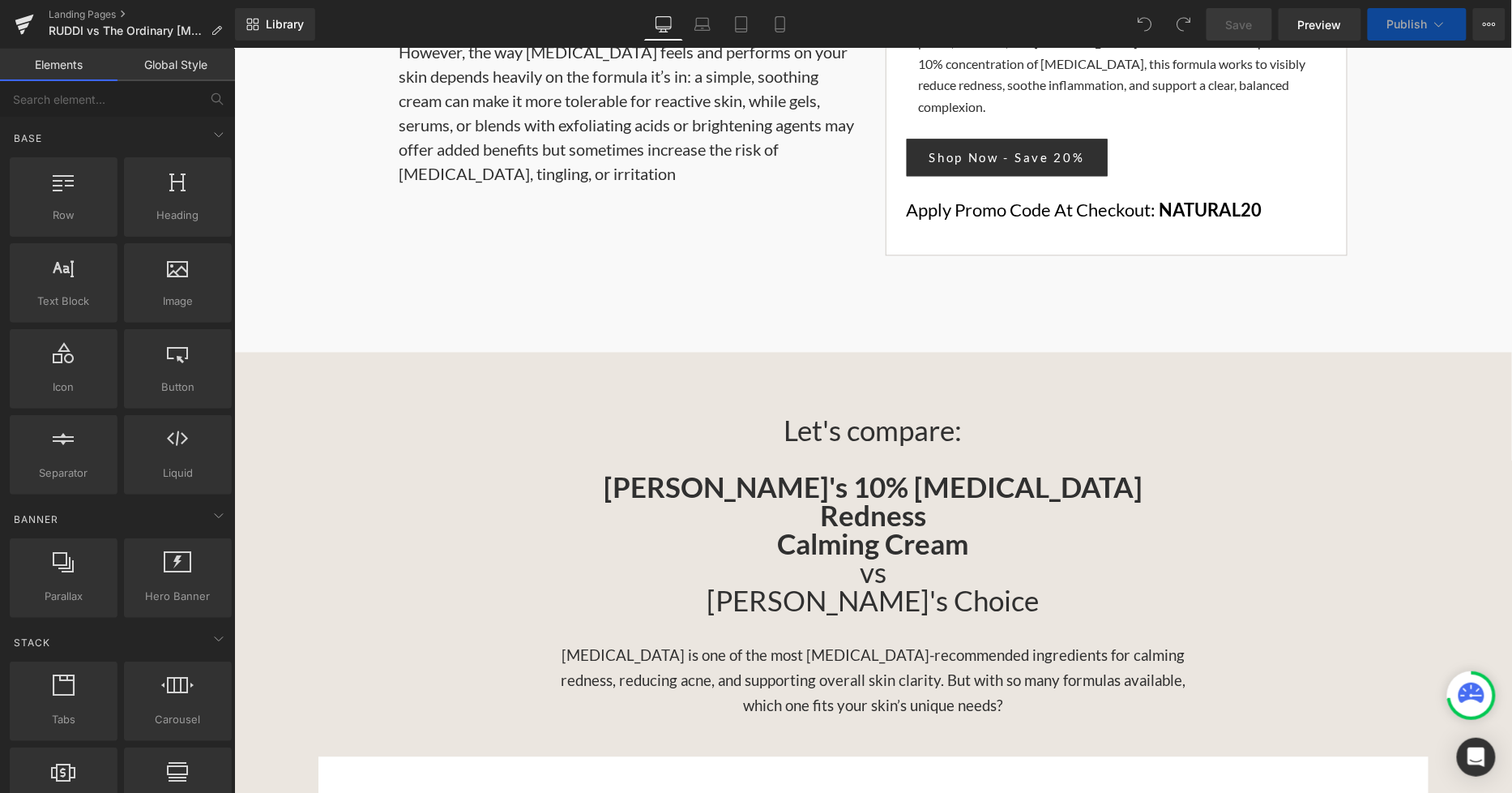
scroll to position [1260, 0]
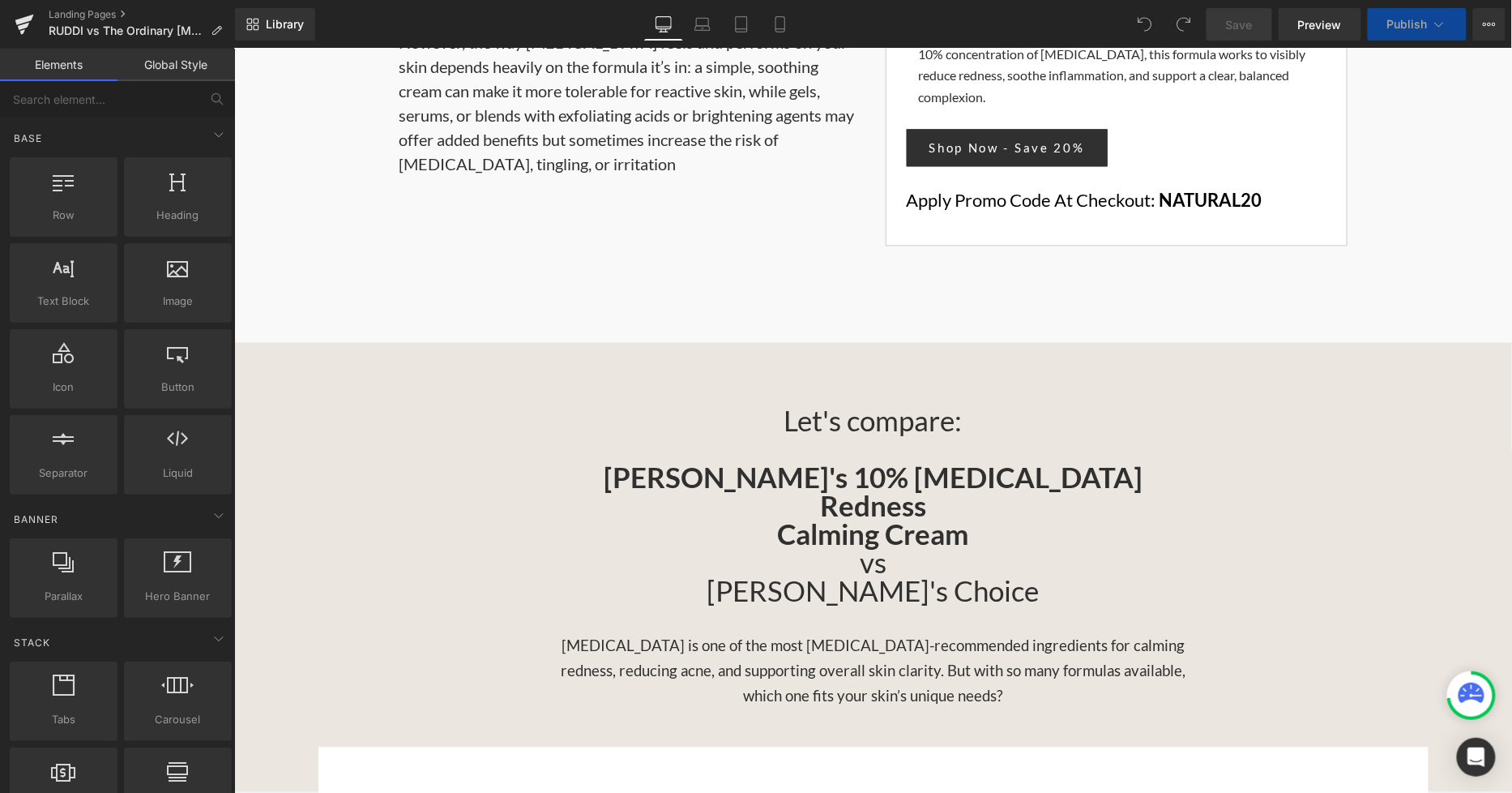
drag, startPoint x: 922, startPoint y: 431, endPoint x: 939, endPoint y: 414, distance: 24.0
click at [922, 548] on h3 "vs" at bounding box center [873, 561] width 630 height 29
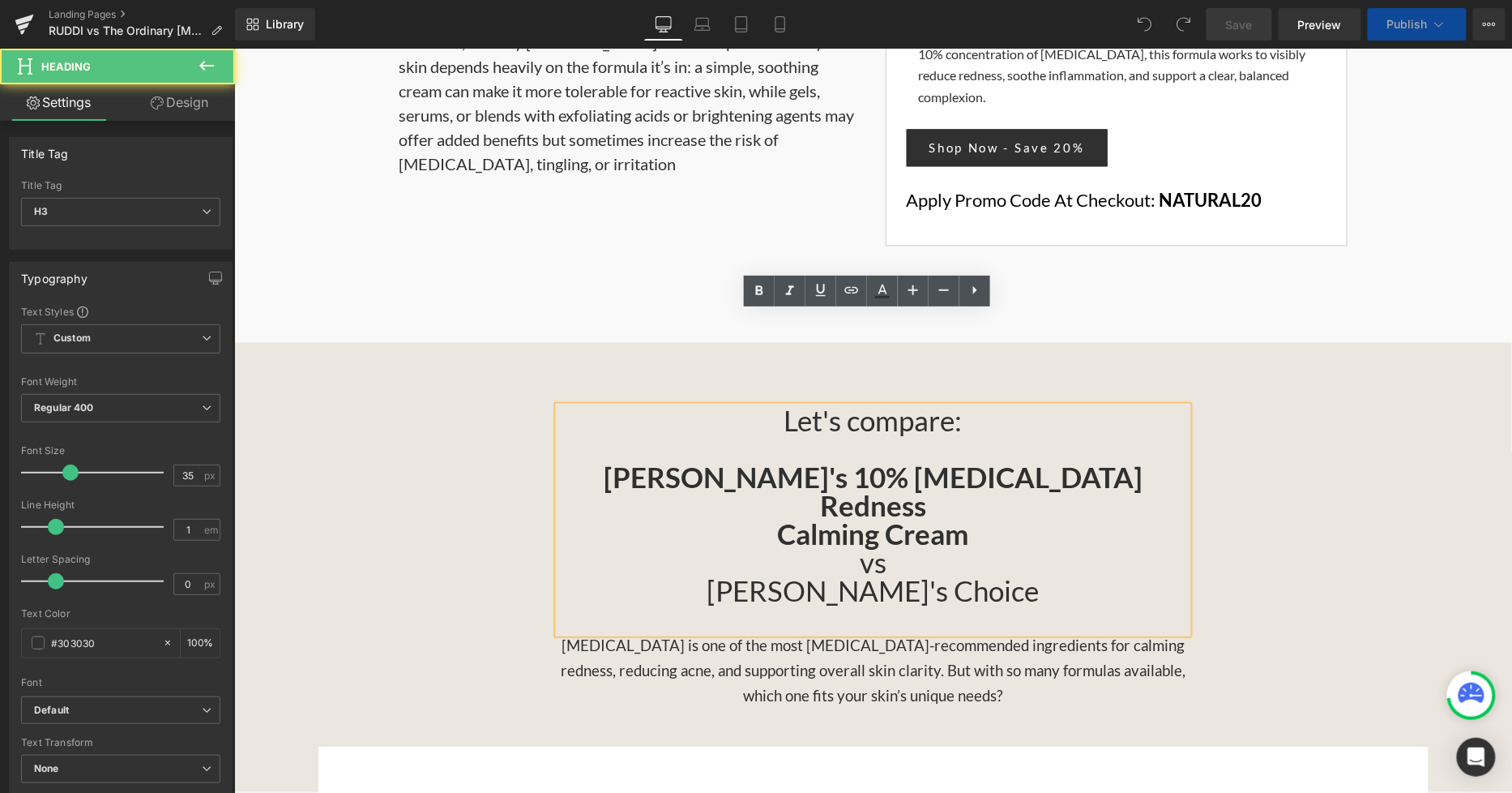
click at [939, 515] on strong "Calming Cream" at bounding box center [873, 532] width 191 height 34
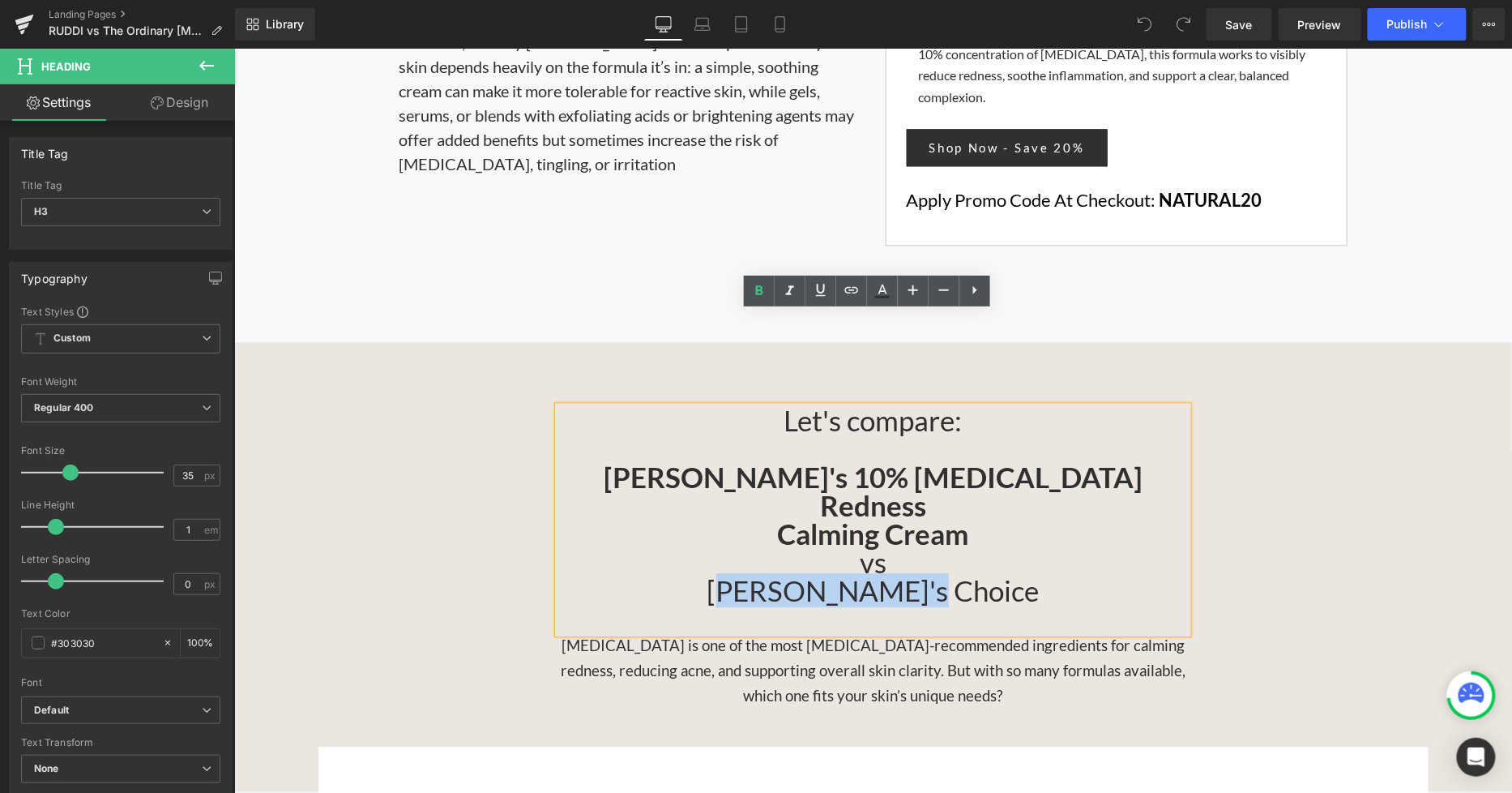
drag, startPoint x: 965, startPoint y: 480, endPoint x: 792, endPoint y: 468, distance: 173.4
click at [786, 575] on h3 "[PERSON_NAME]'s Choice" at bounding box center [873, 603] width 630 height 57
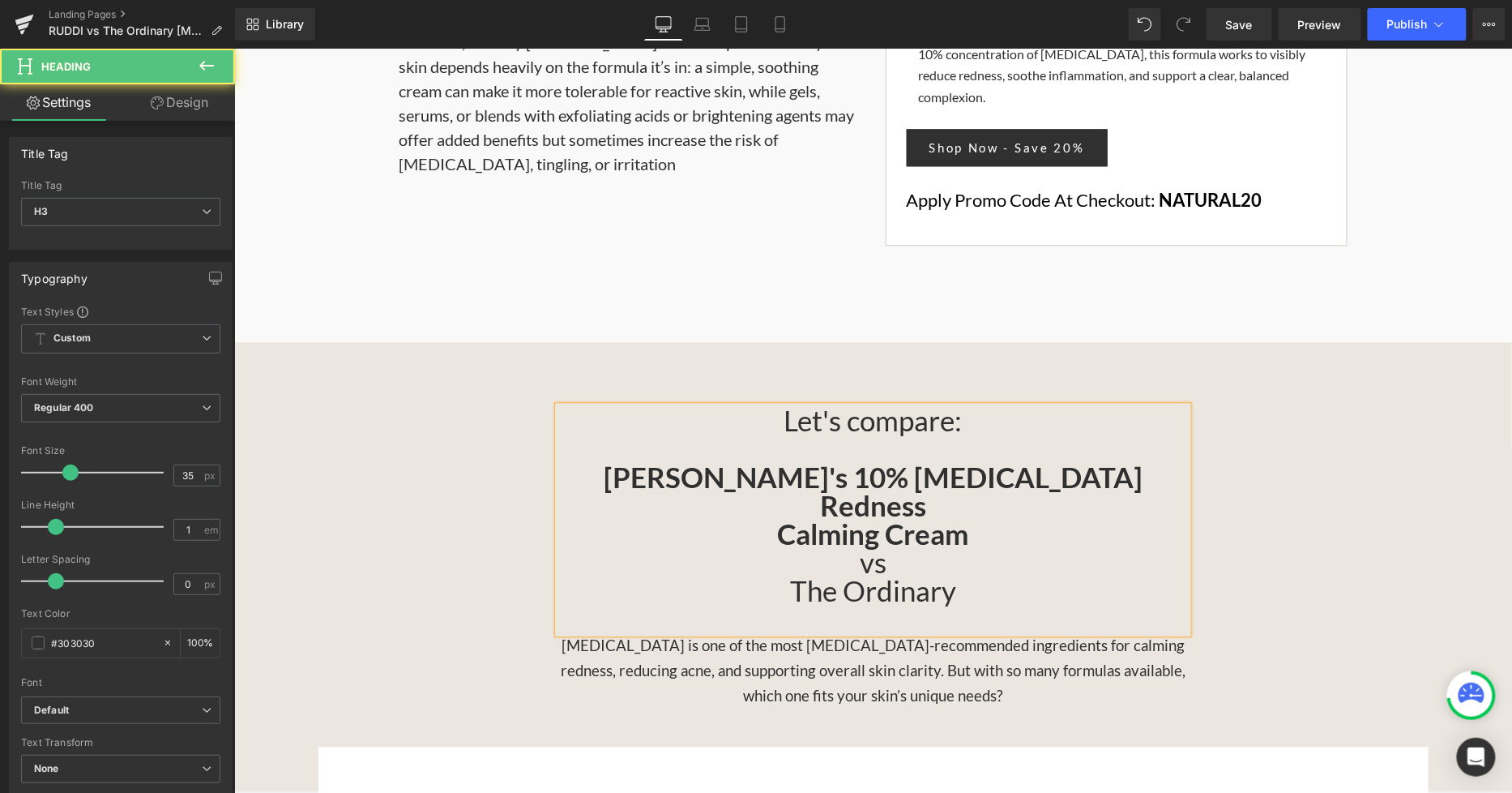
click at [1149, 575] on h3 "The Ordinary" at bounding box center [873, 603] width 630 height 57
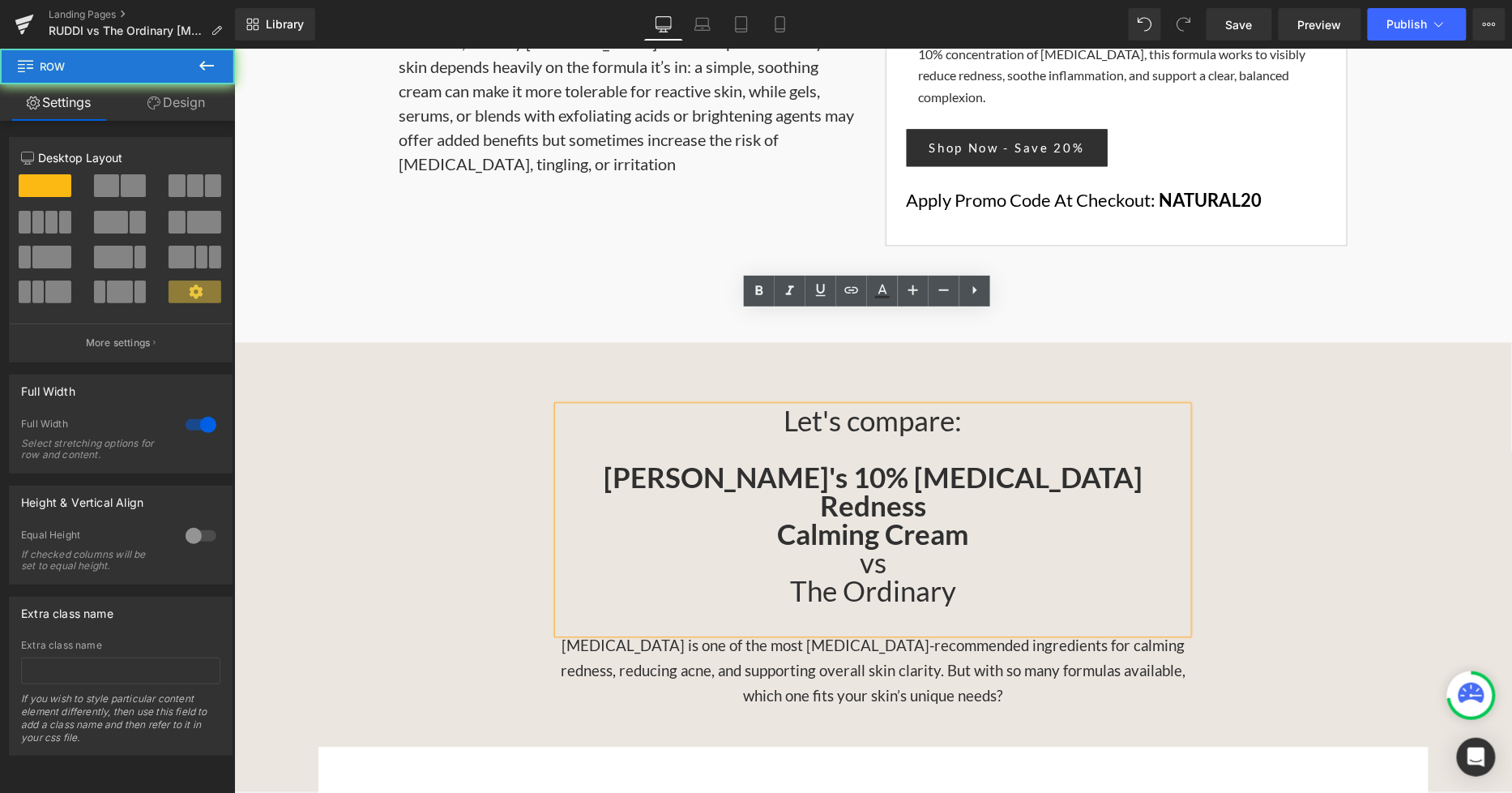
click at [1263, 499] on div "Let's compare: RUDDI's 10% Azelaic Acid Redness Calming Cream vs The Ordinary H…" at bounding box center [873, 556] width 1279 height 302
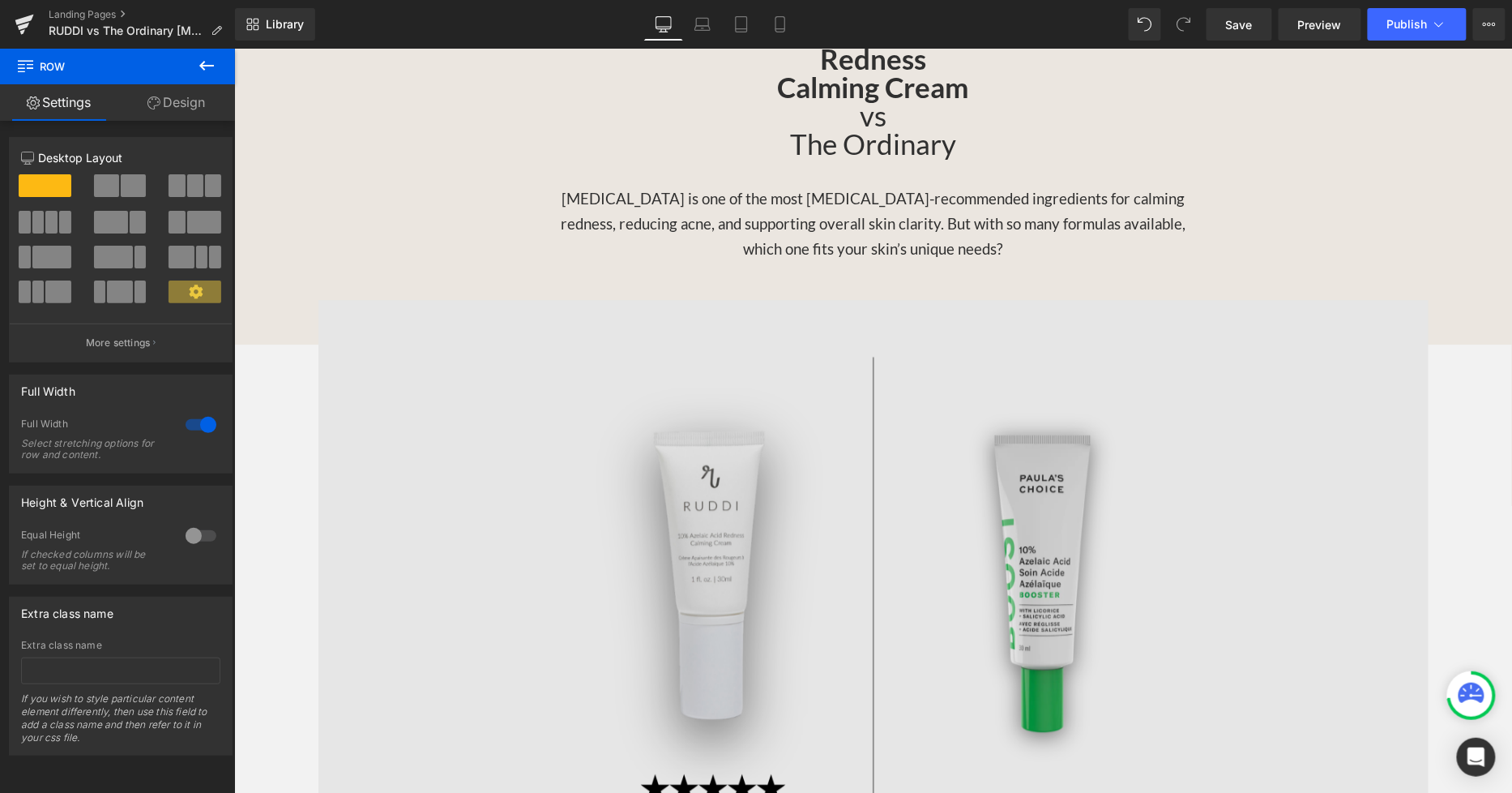
scroll to position [1801, 0]
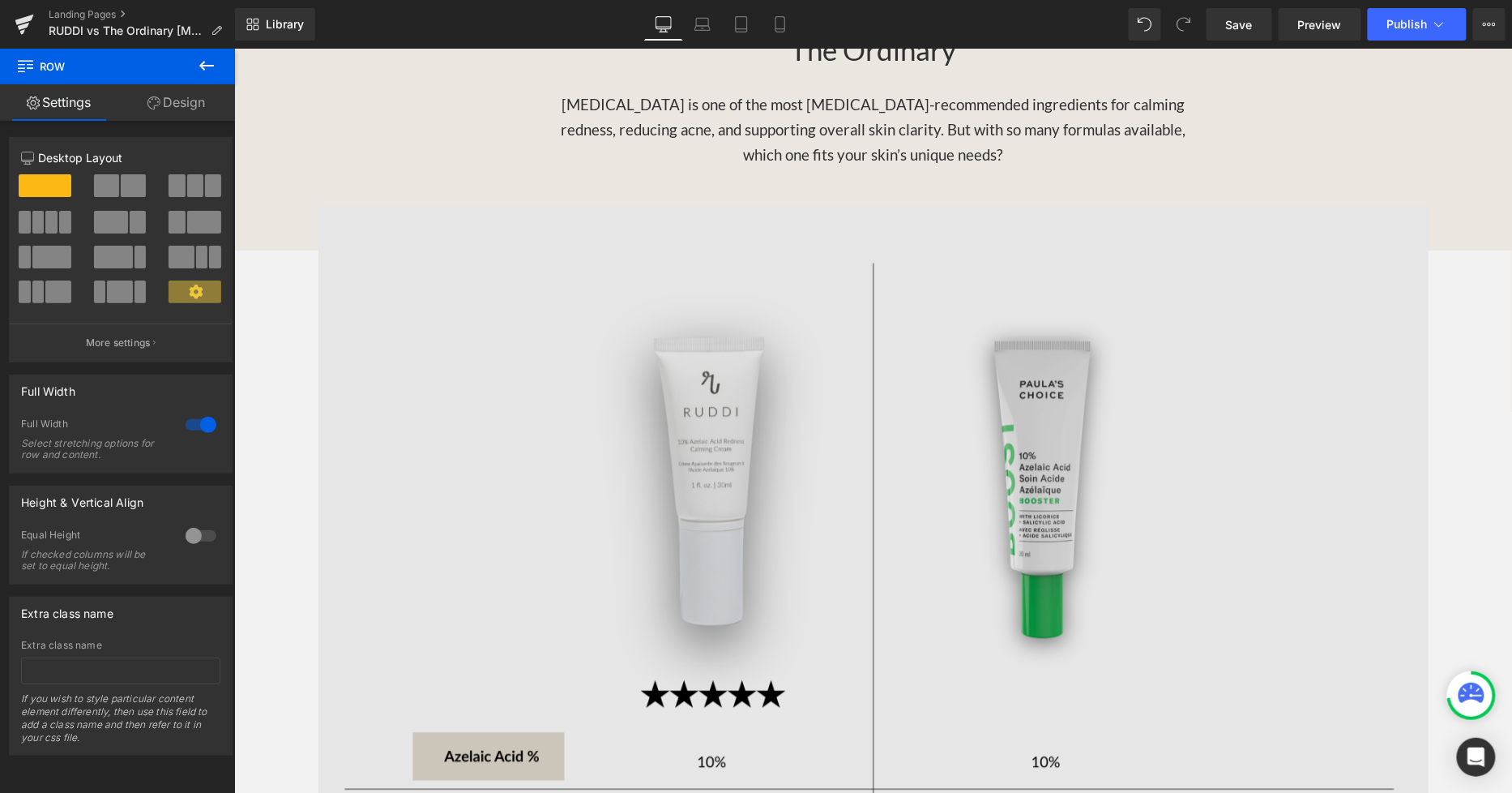
drag, startPoint x: 721, startPoint y: 267, endPoint x: 784, endPoint y: 346, distance: 101.0
click at [722, 267] on img at bounding box center [873, 760] width 1111 height 1111
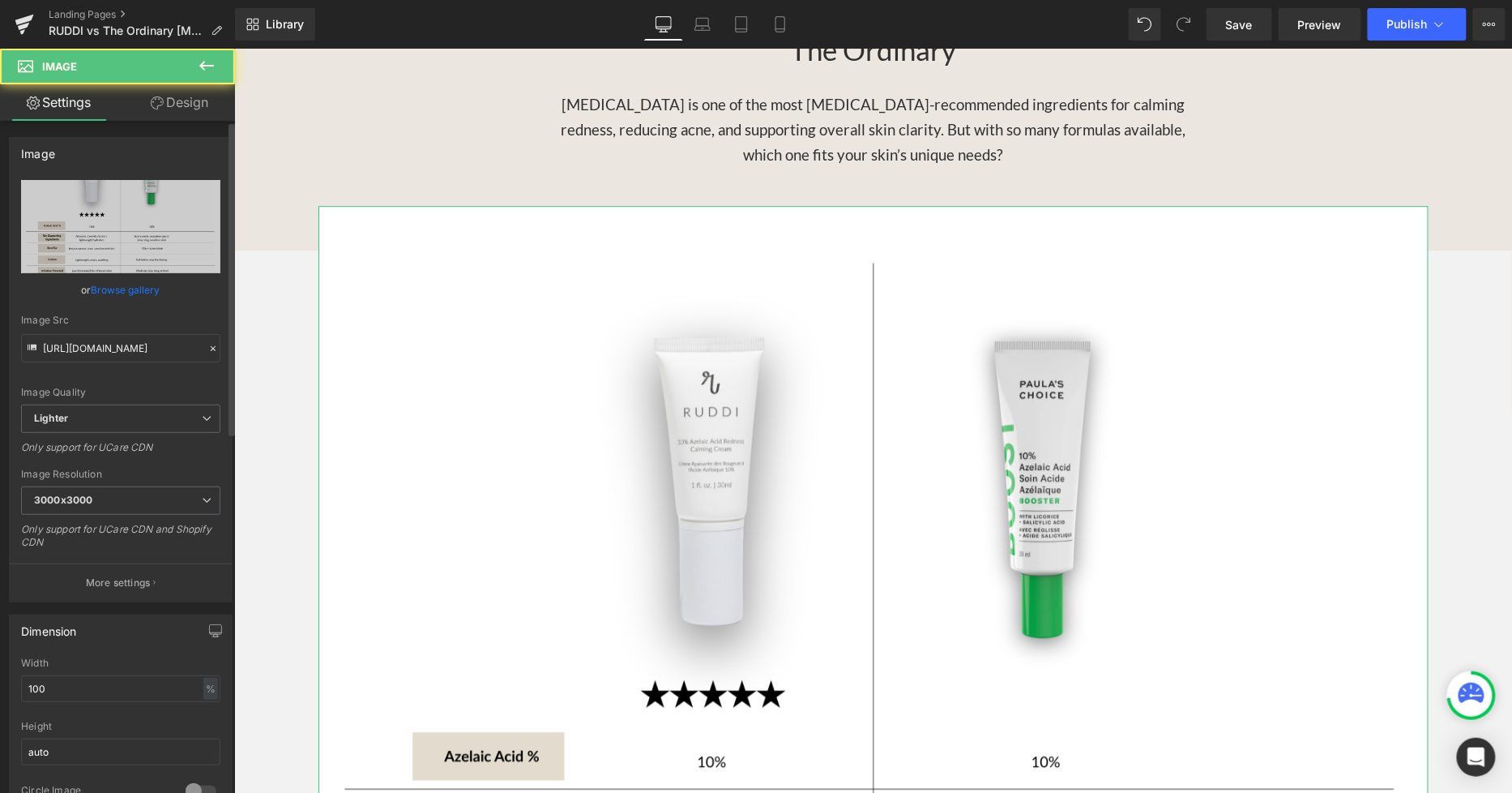
click at [125, 279] on link "Browse gallery" at bounding box center [126, 289] width 69 height 29
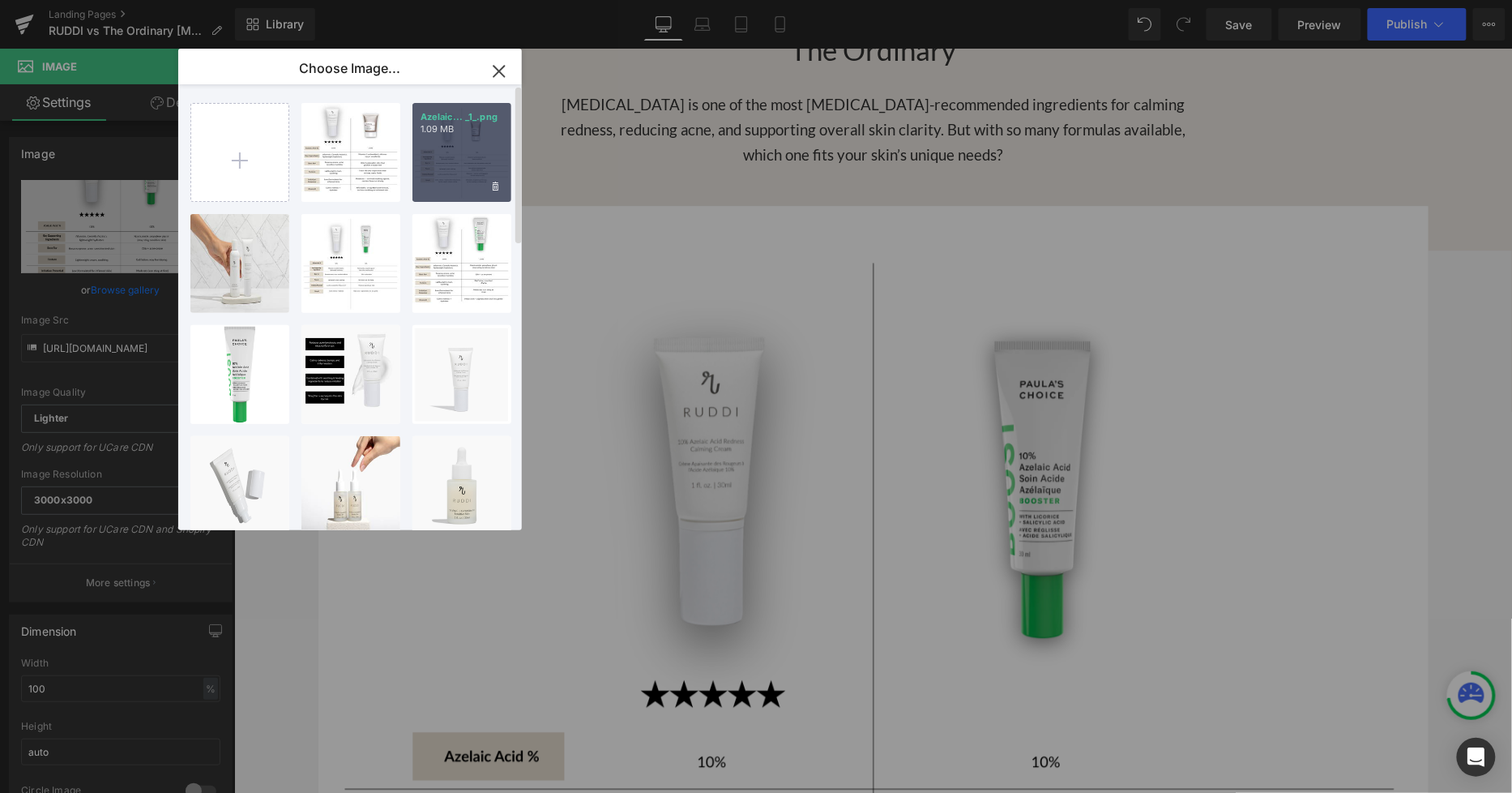
click at [447, 146] on div "Azelaic... _1_.png 1.09 MB" at bounding box center [461, 152] width 99 height 99
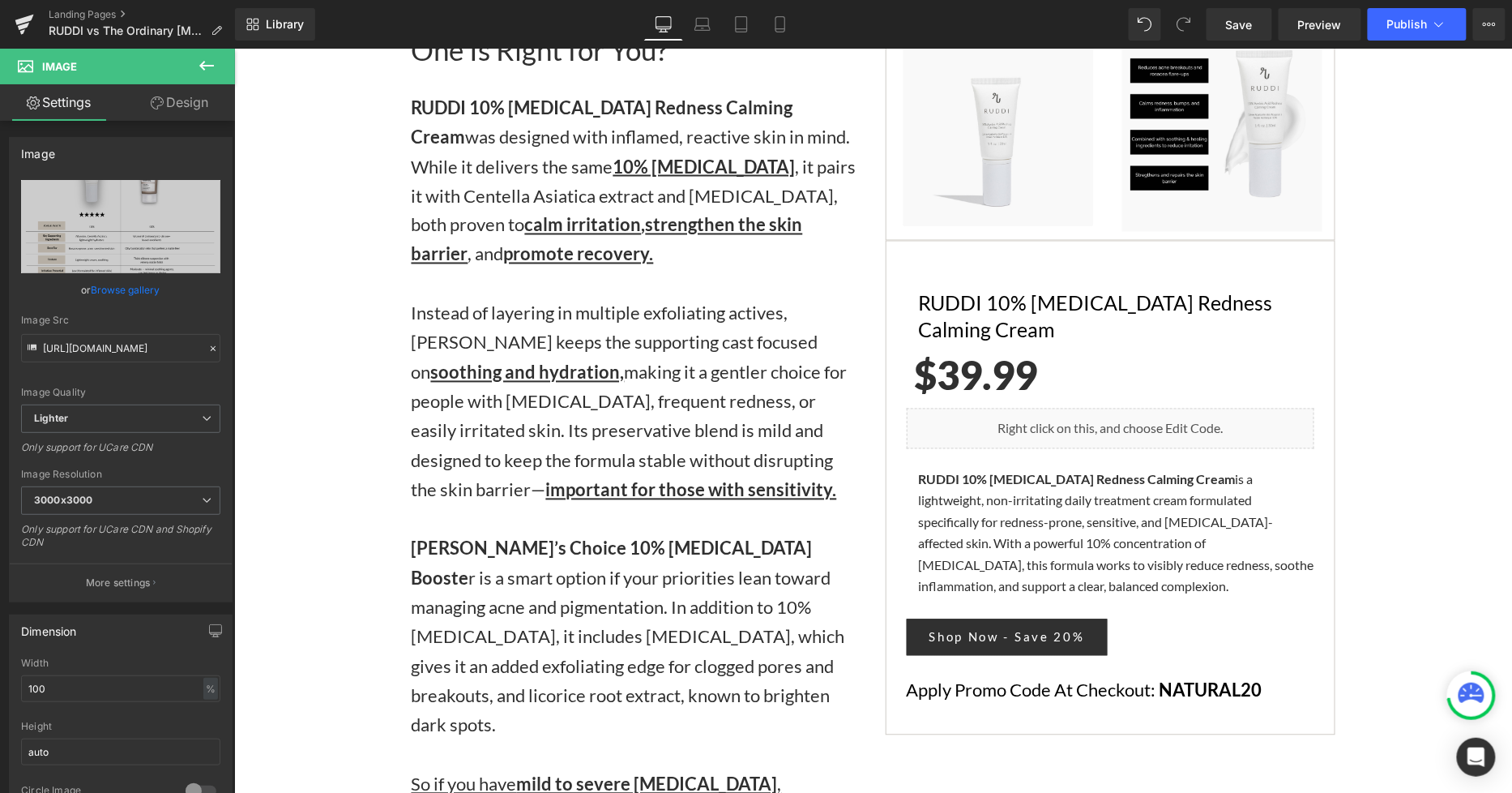
scroll to position [3331, 0]
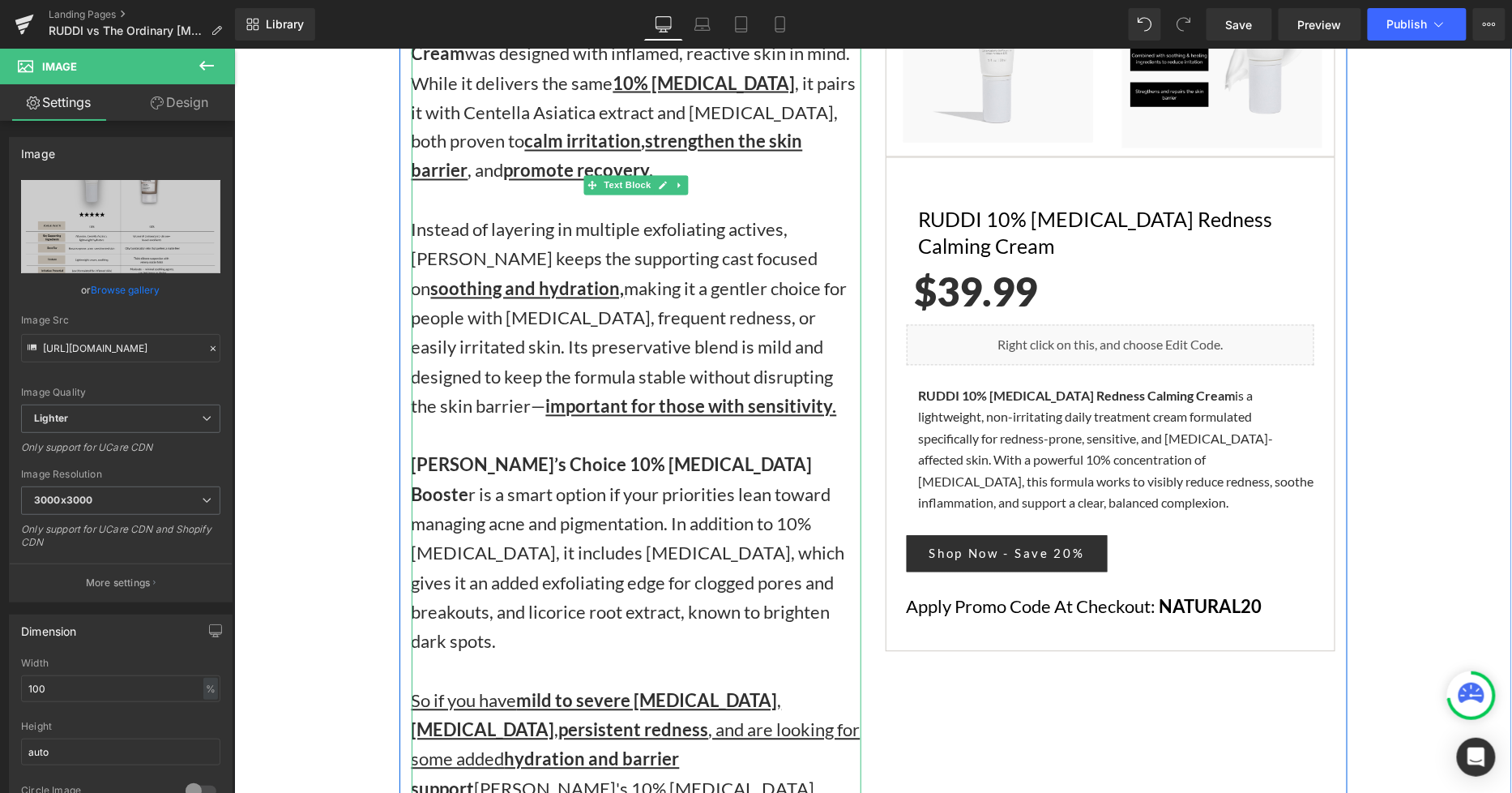
click at [646, 494] on div "Instead of layering in multiple exfoliating actives, RUDDI keeps the supporting…" at bounding box center [636, 435] width 450 height 441
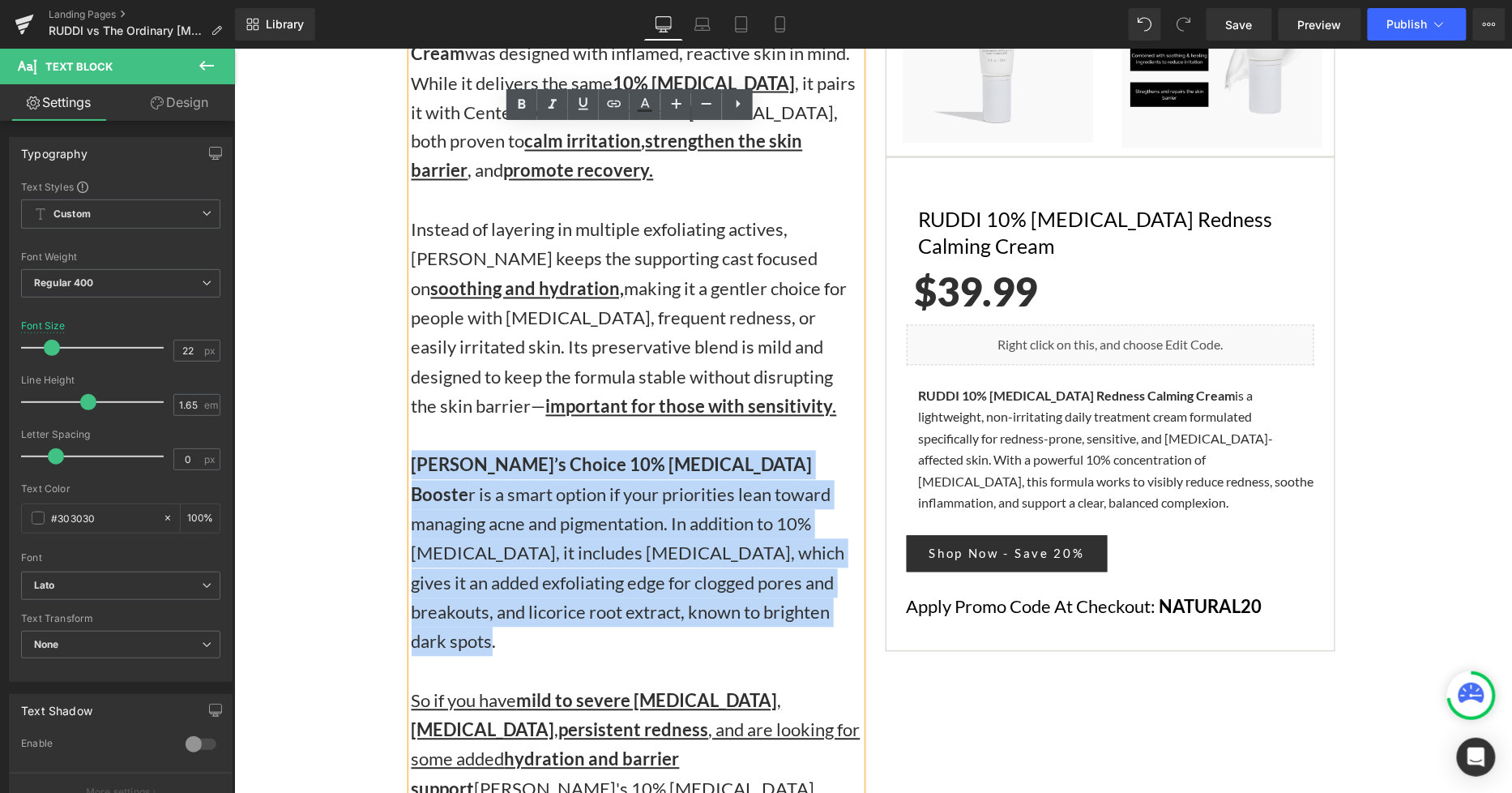
drag, startPoint x: 649, startPoint y: 494, endPoint x: 406, endPoint y: 353, distance: 280.9
click at [411, 353] on div "Instead of layering in multiple exfoliating actives, RUDDI keeps the supporting…" at bounding box center [636, 435] width 450 height 441
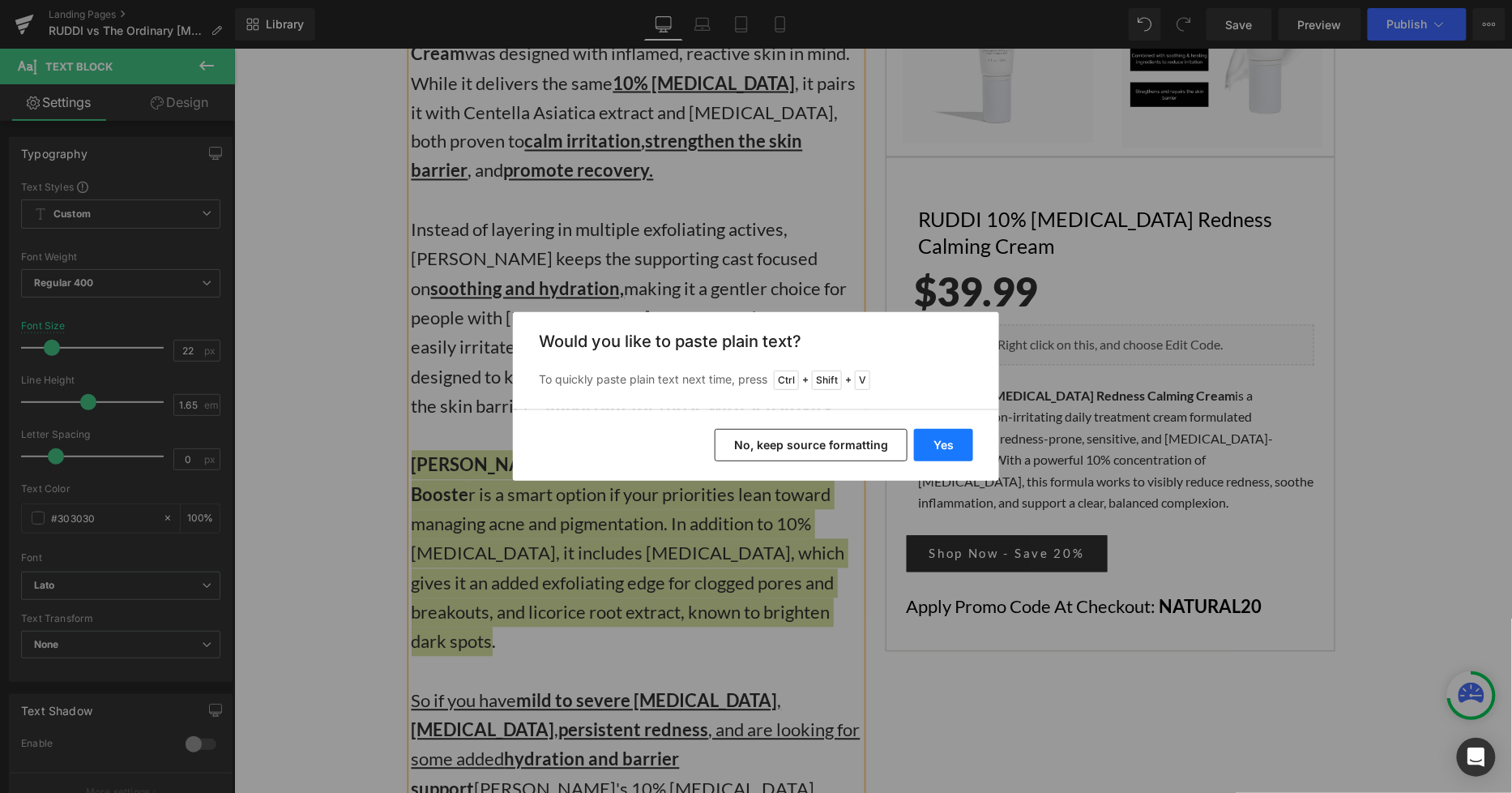
drag, startPoint x: 950, startPoint y: 447, endPoint x: 712, endPoint y: 399, distance: 242.8
click at [950, 447] on button "Yes" at bounding box center [944, 445] width 59 height 32
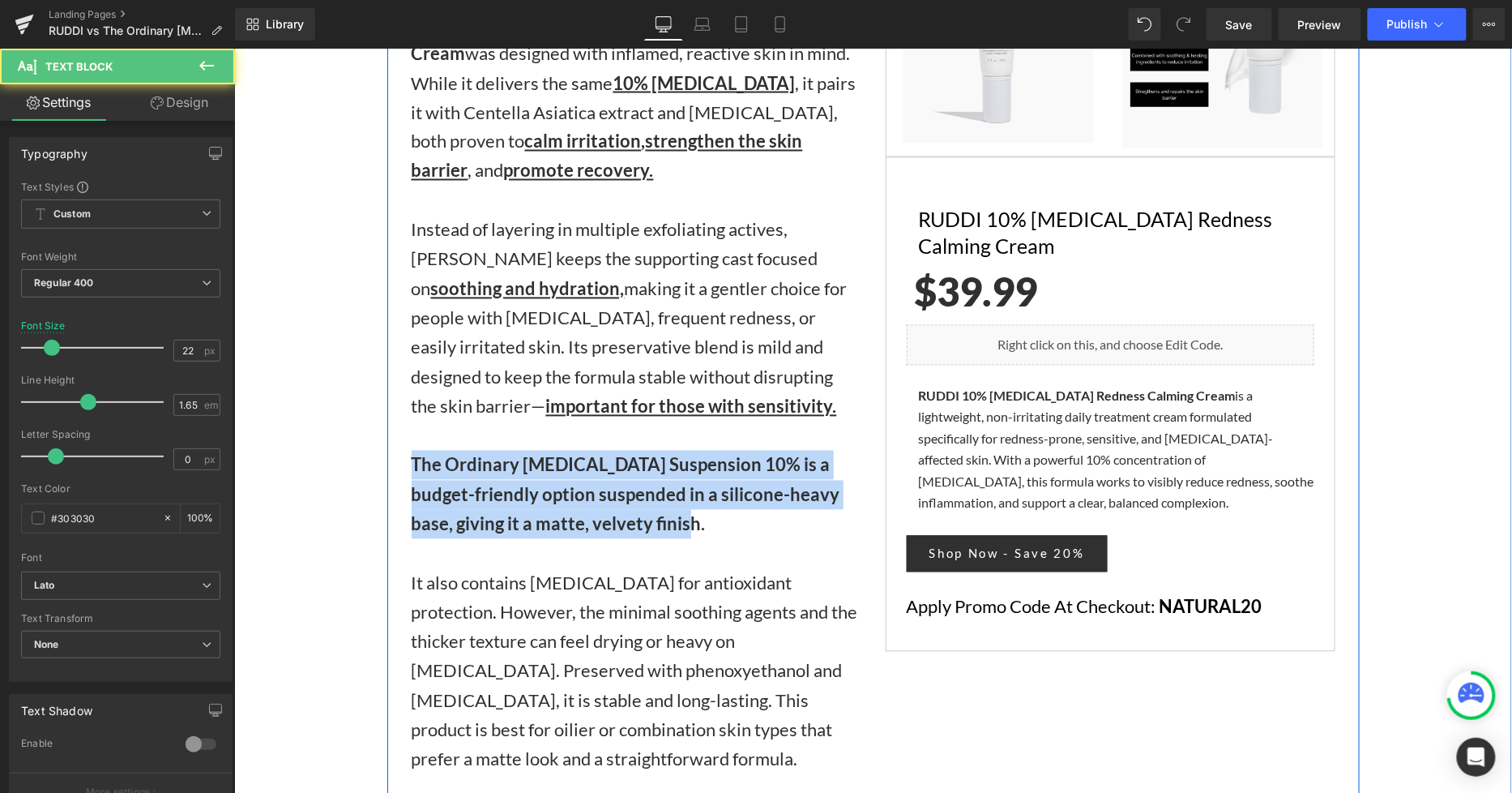
drag, startPoint x: 695, startPoint y: 405, endPoint x: 386, endPoint y: 343, distance: 315.2
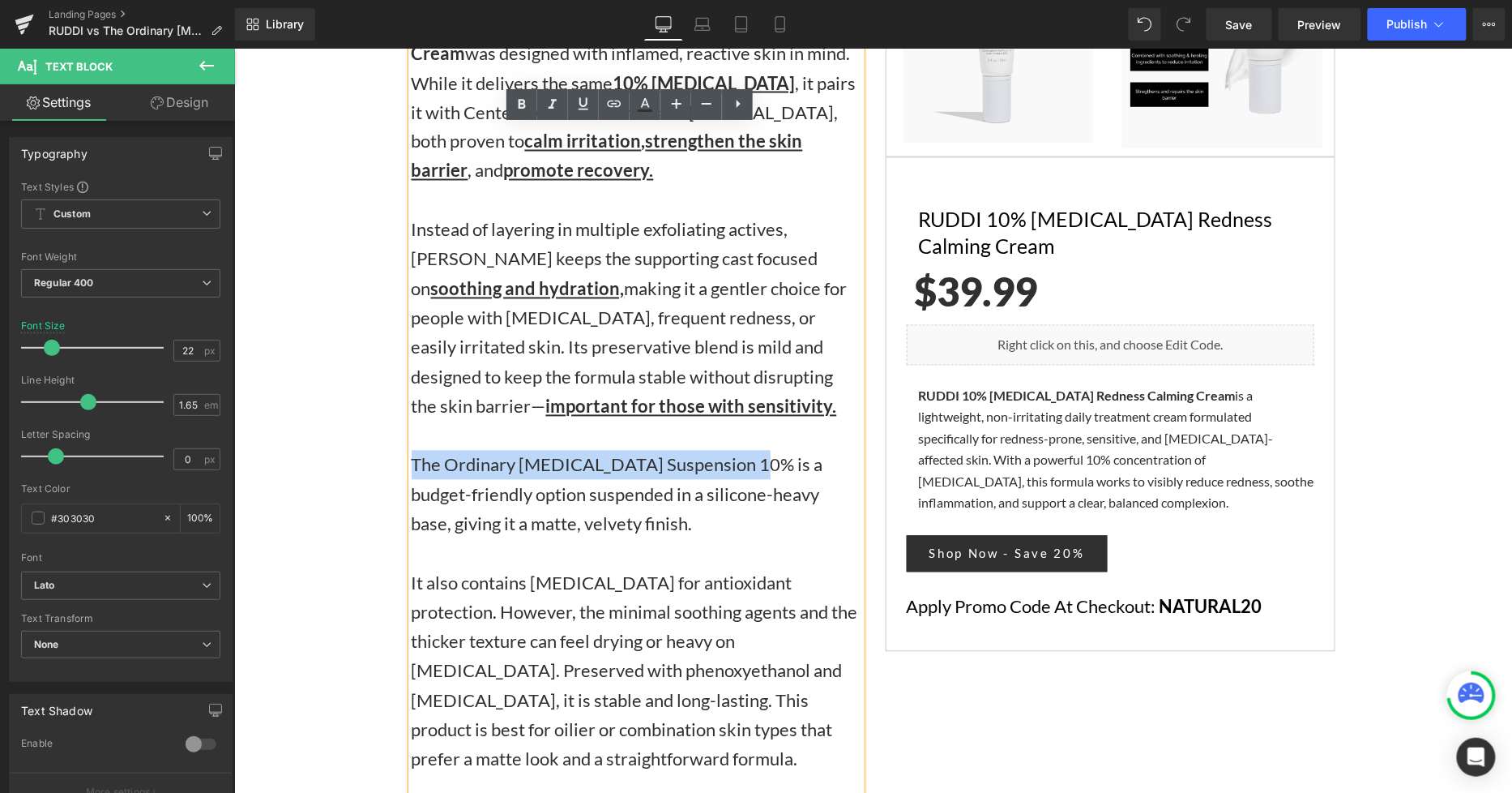
drag, startPoint x: 733, startPoint y: 345, endPoint x: 404, endPoint y: 344, distance: 329.0
click at [411, 344] on div "Instead of layering in multiple exfoliating actives, RUDDI keeps the supporting…" at bounding box center [636, 376] width 450 height 323
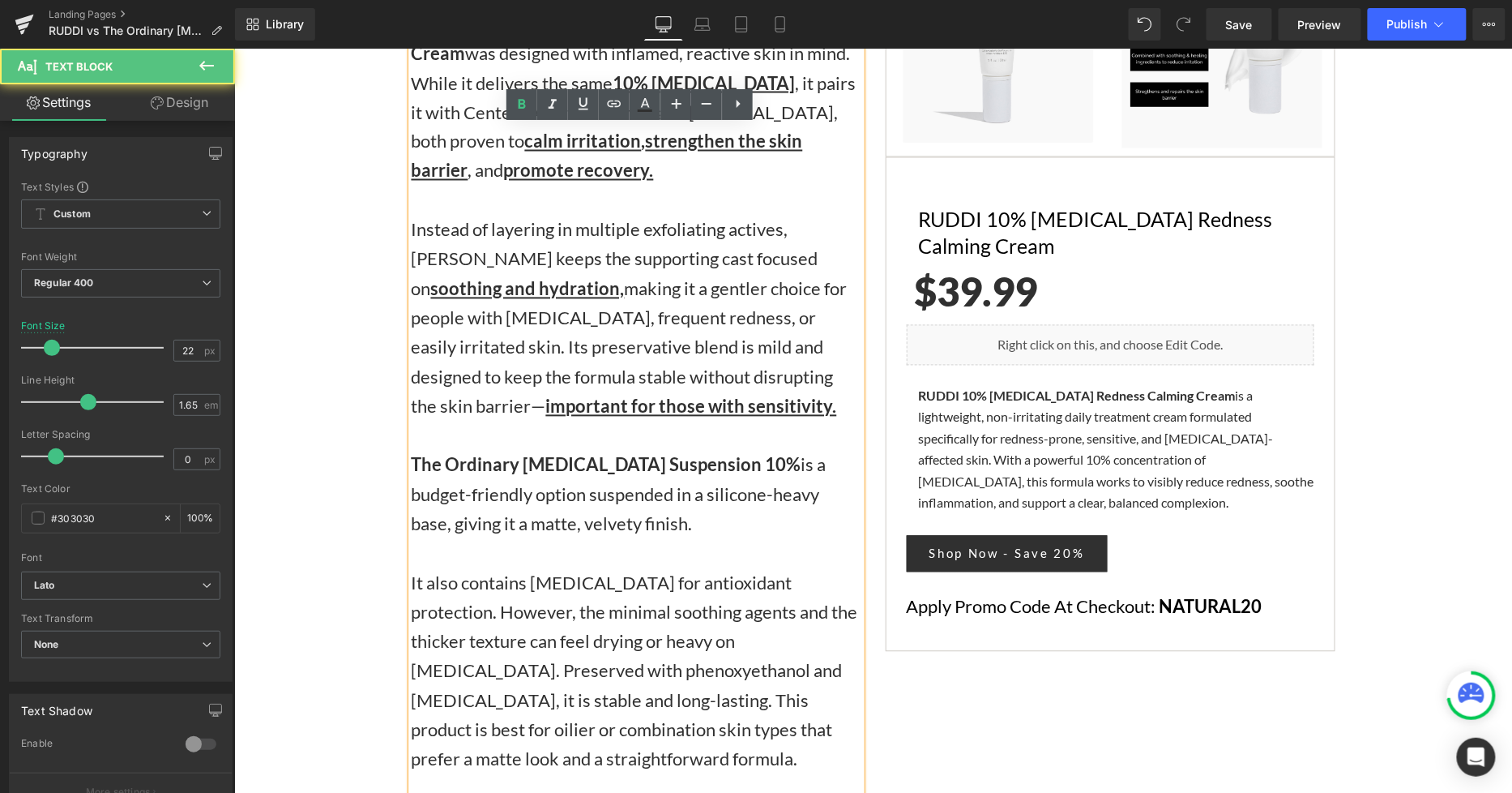
drag, startPoint x: 729, startPoint y: 429, endPoint x: 720, endPoint y: 435, distance: 10.8
click at [723, 538] on div at bounding box center [636, 552] width 450 height 29
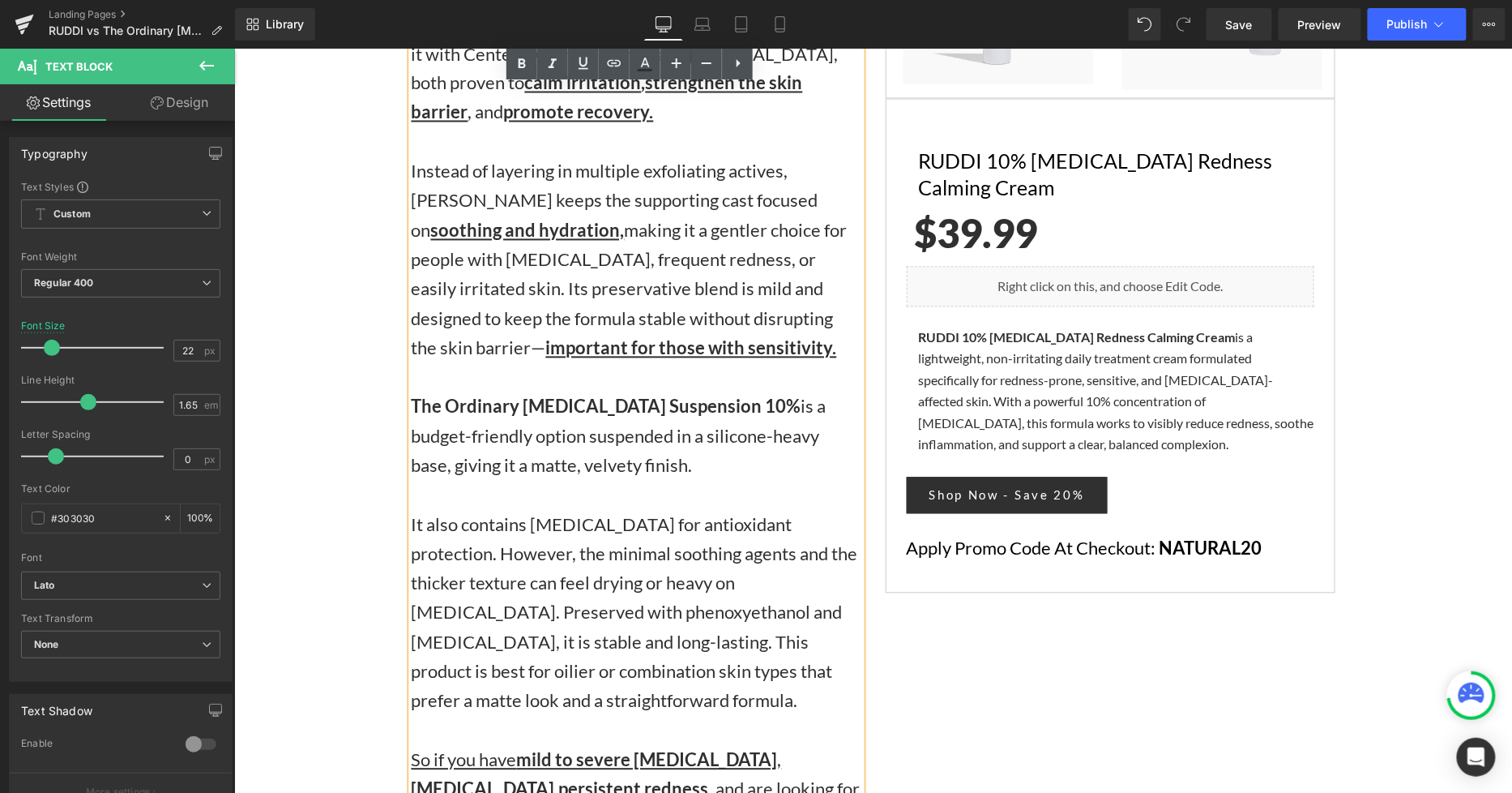
scroll to position [3422, 0]
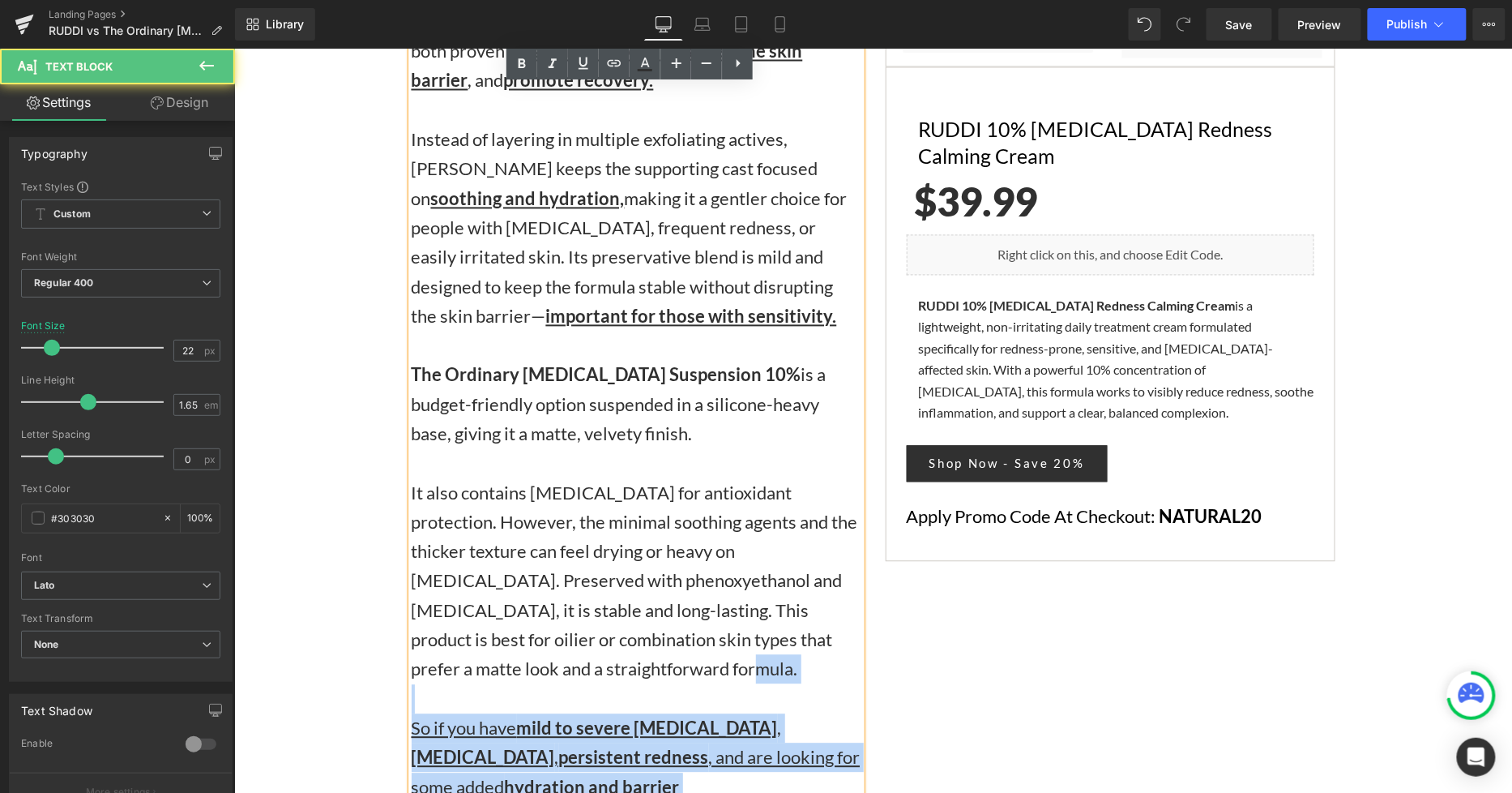
drag, startPoint x: 633, startPoint y: 548, endPoint x: 399, endPoint y: 384, distance: 285.7
click at [411, 384] on div "RUDDI 10% Azelaic Acid Redness Calming Cream was designed with inflamed, reacti…" at bounding box center [636, 404] width 450 height 1029
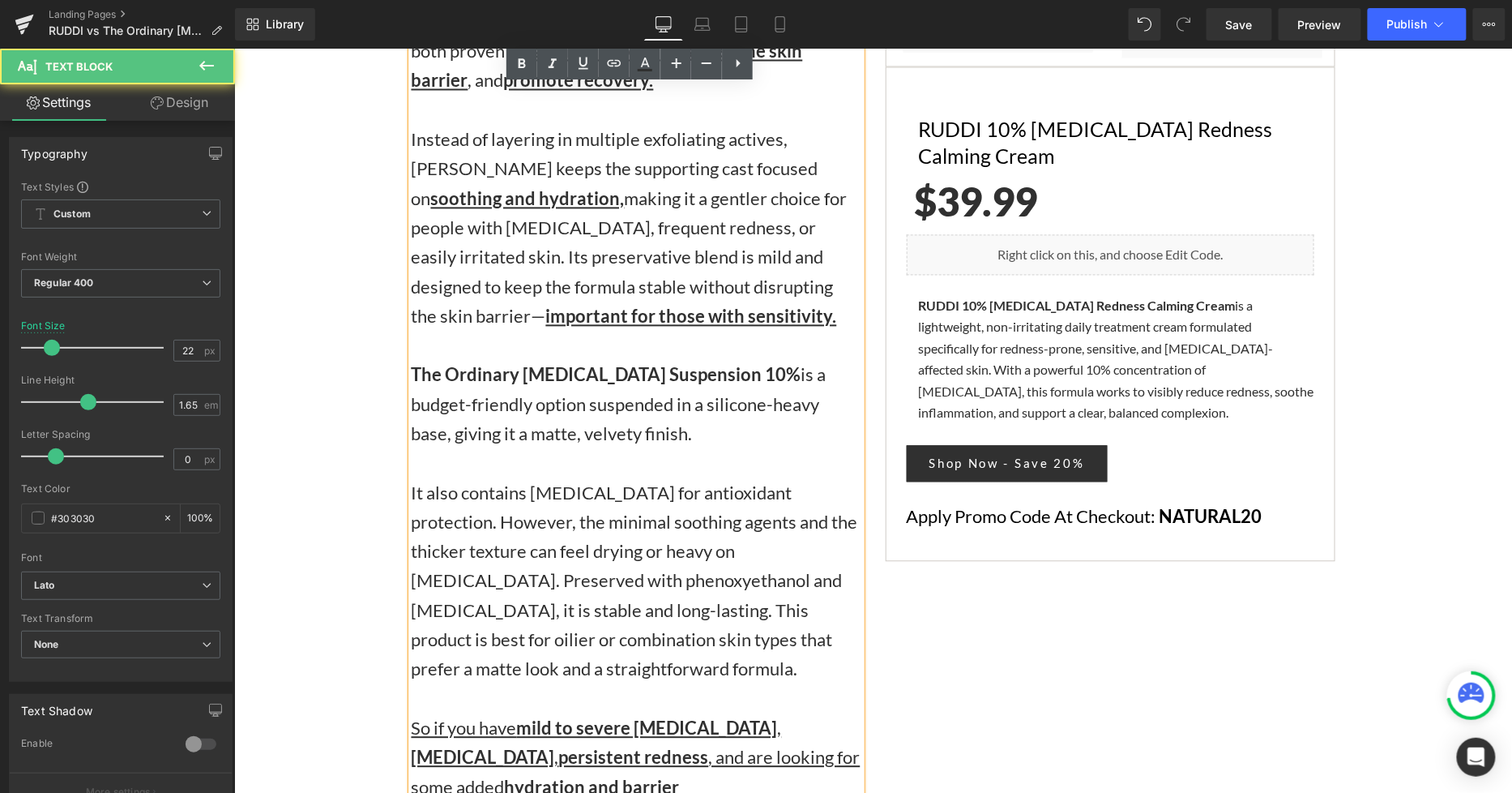
click at [586, 486] on div "It also contains vitamin E for antioxidant protection. However, the minimal soo…" at bounding box center [636, 581] width 450 height 206
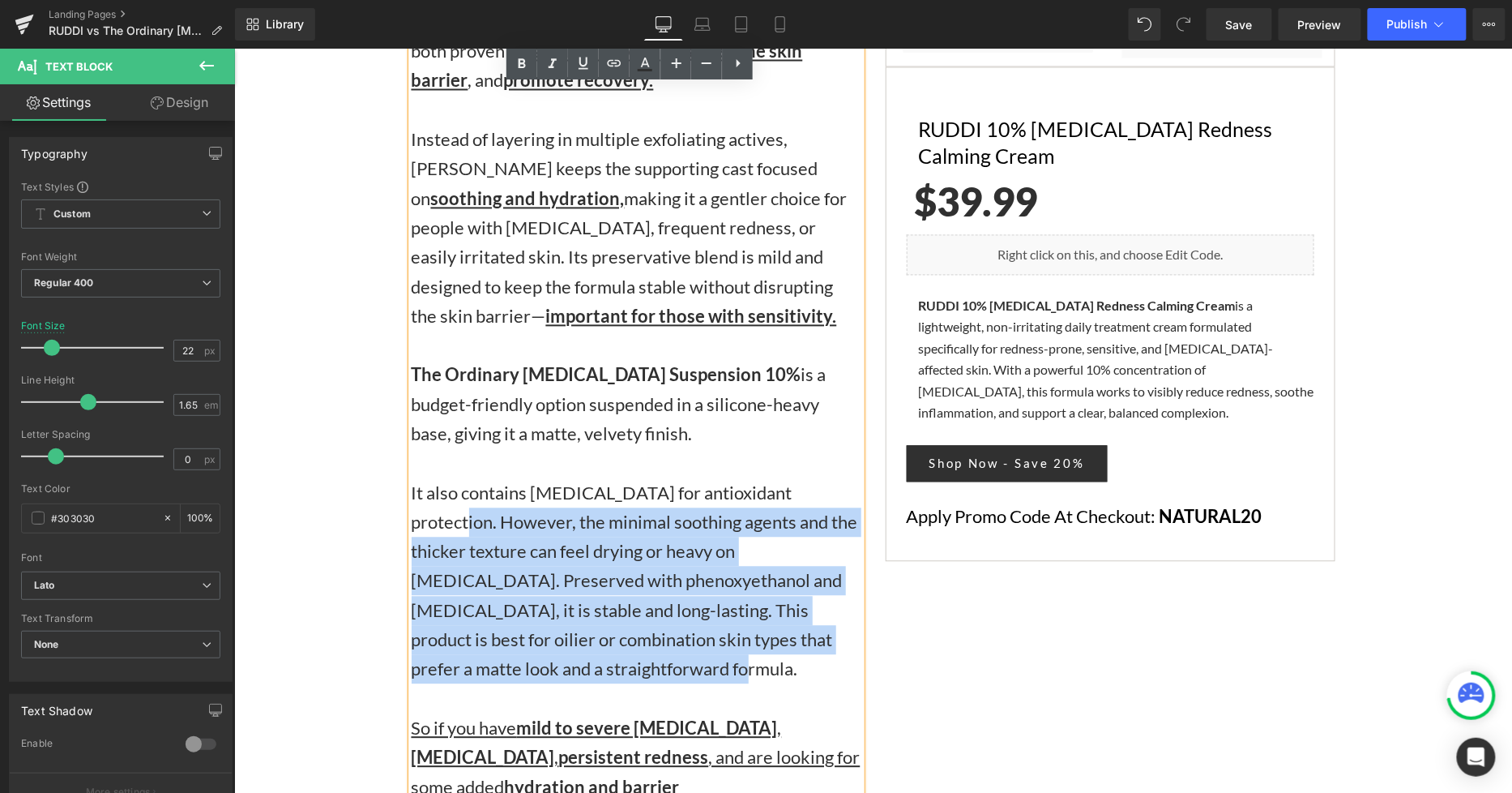
drag, startPoint x: 657, startPoint y: 548, endPoint x: 392, endPoint y: 393, distance: 307.0
click at [398, 393] on div "Two Amazing Azelaic Acids — Which One Is Right for You? Heading RUDDI 10% Azela…" at bounding box center [636, 376] width 474 height 1086
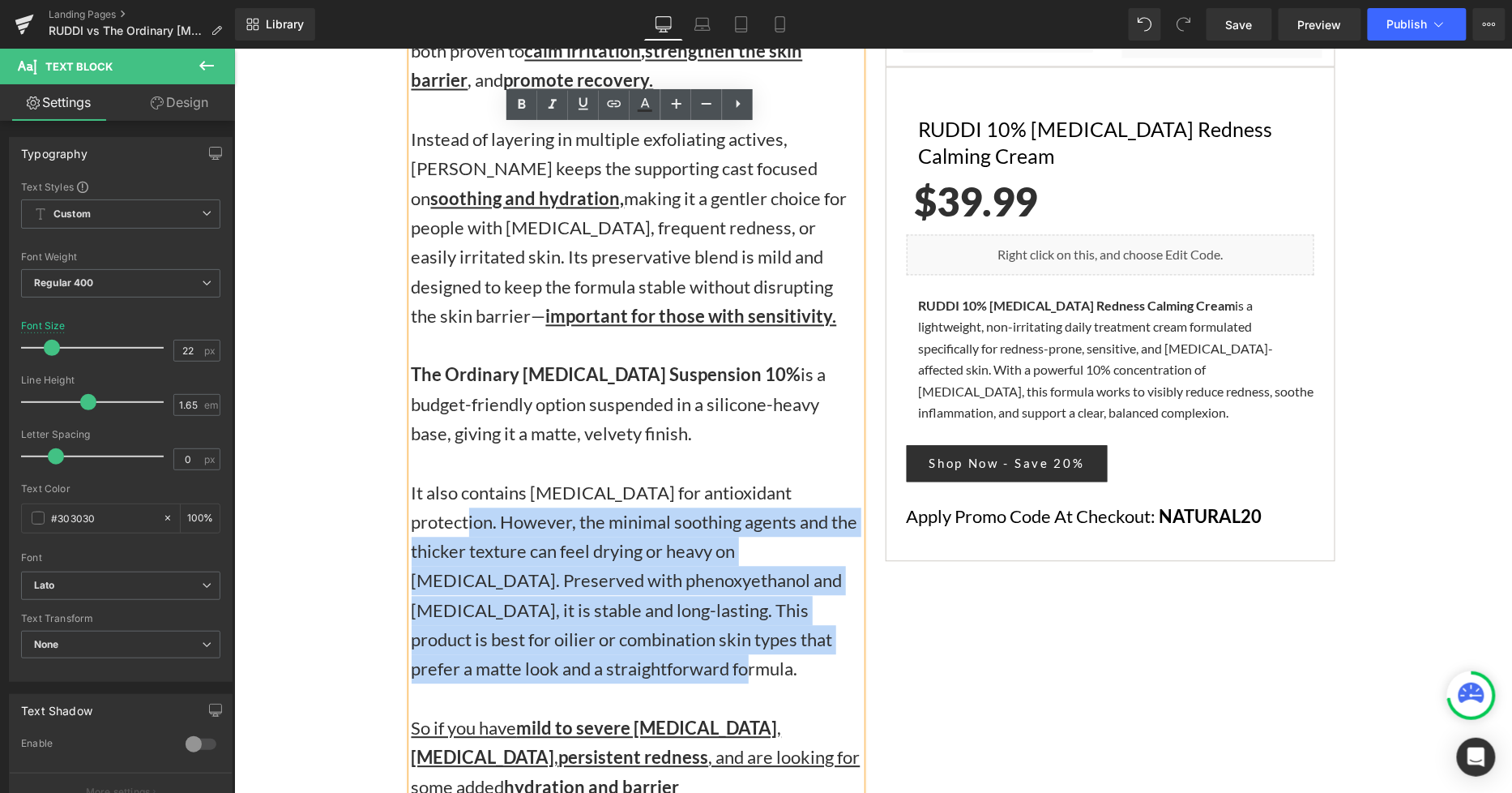
click at [1007, 584] on div "Two Amazing Azelaic Acids — Which One Is Right for You? Heading RUDDI 10% Azela…" at bounding box center [873, 368] width 949 height 1118
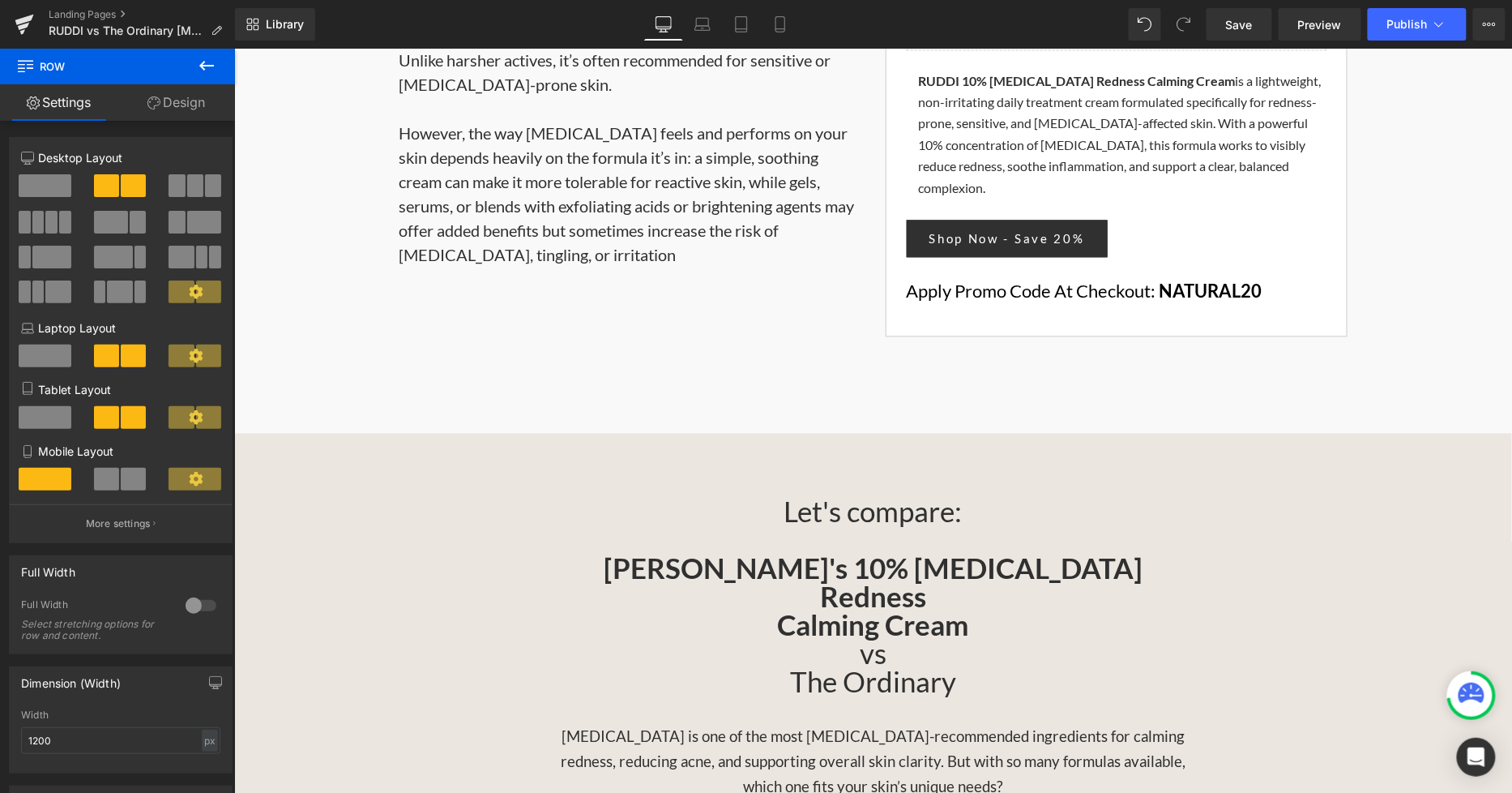
scroll to position [988, 0]
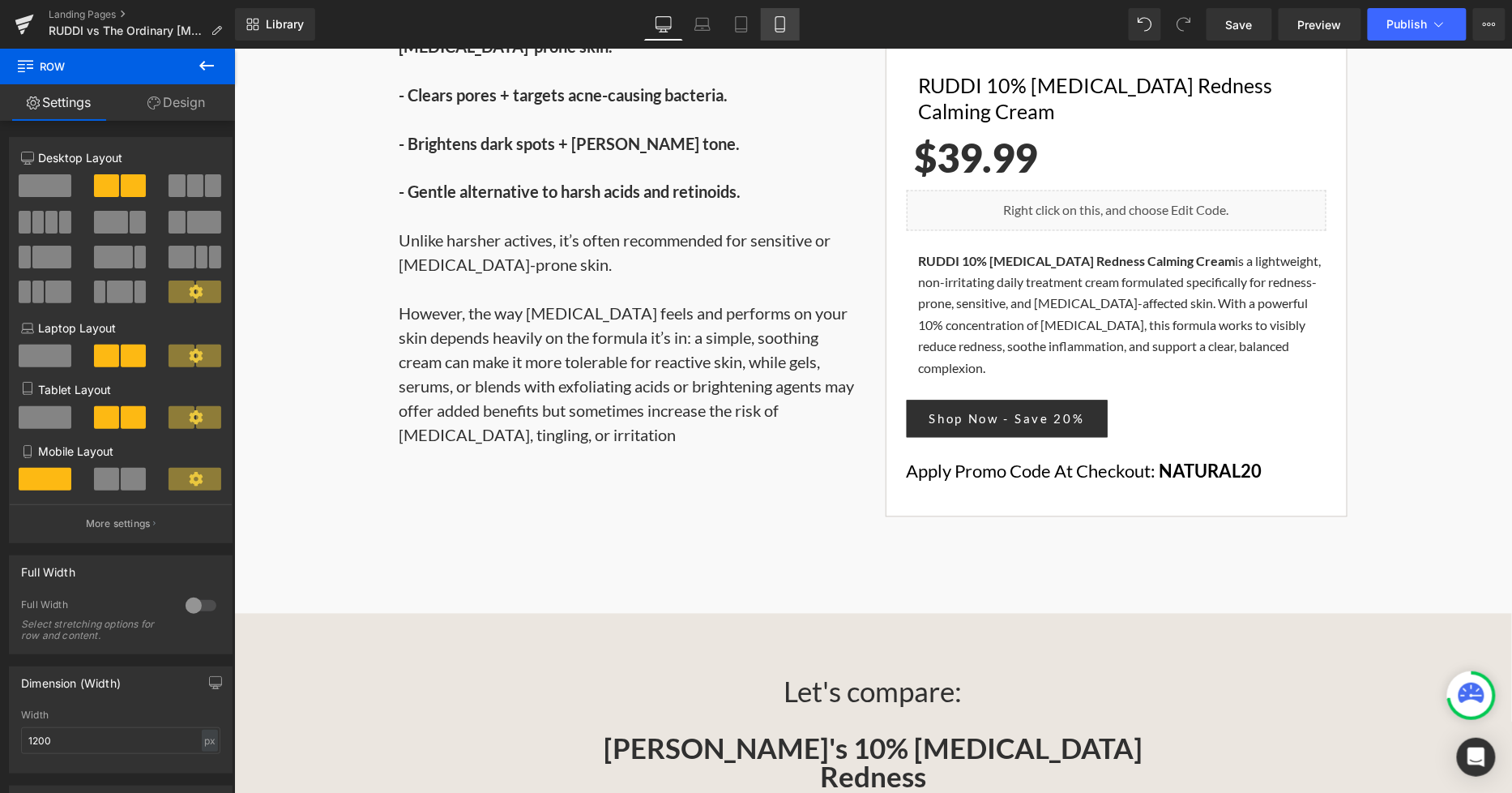
drag, startPoint x: 784, startPoint y: 19, endPoint x: 84, endPoint y: 86, distance: 703.2
click at [784, 19] on icon at bounding box center [780, 24] width 9 height 16
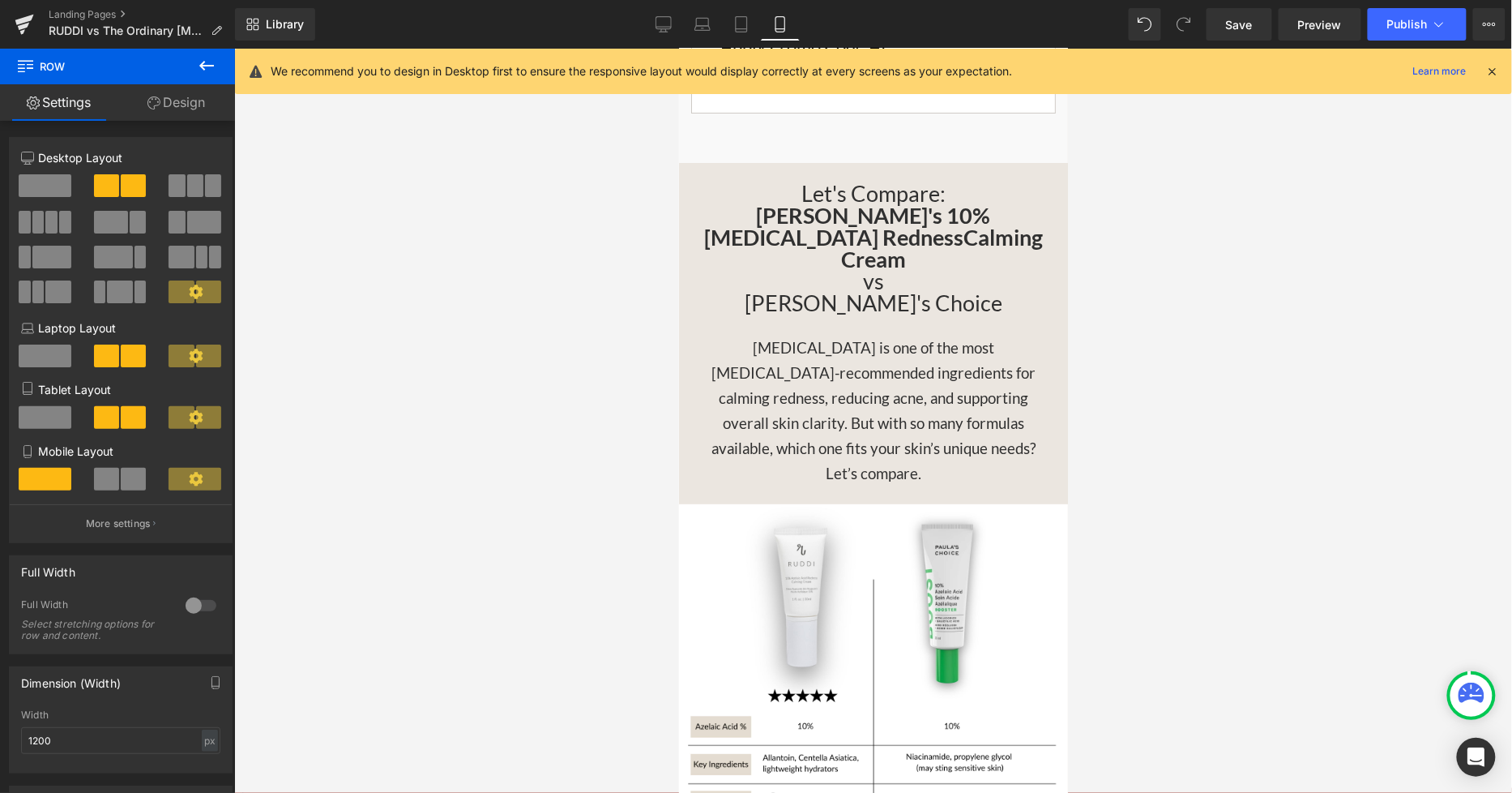
scroll to position [2376, 0]
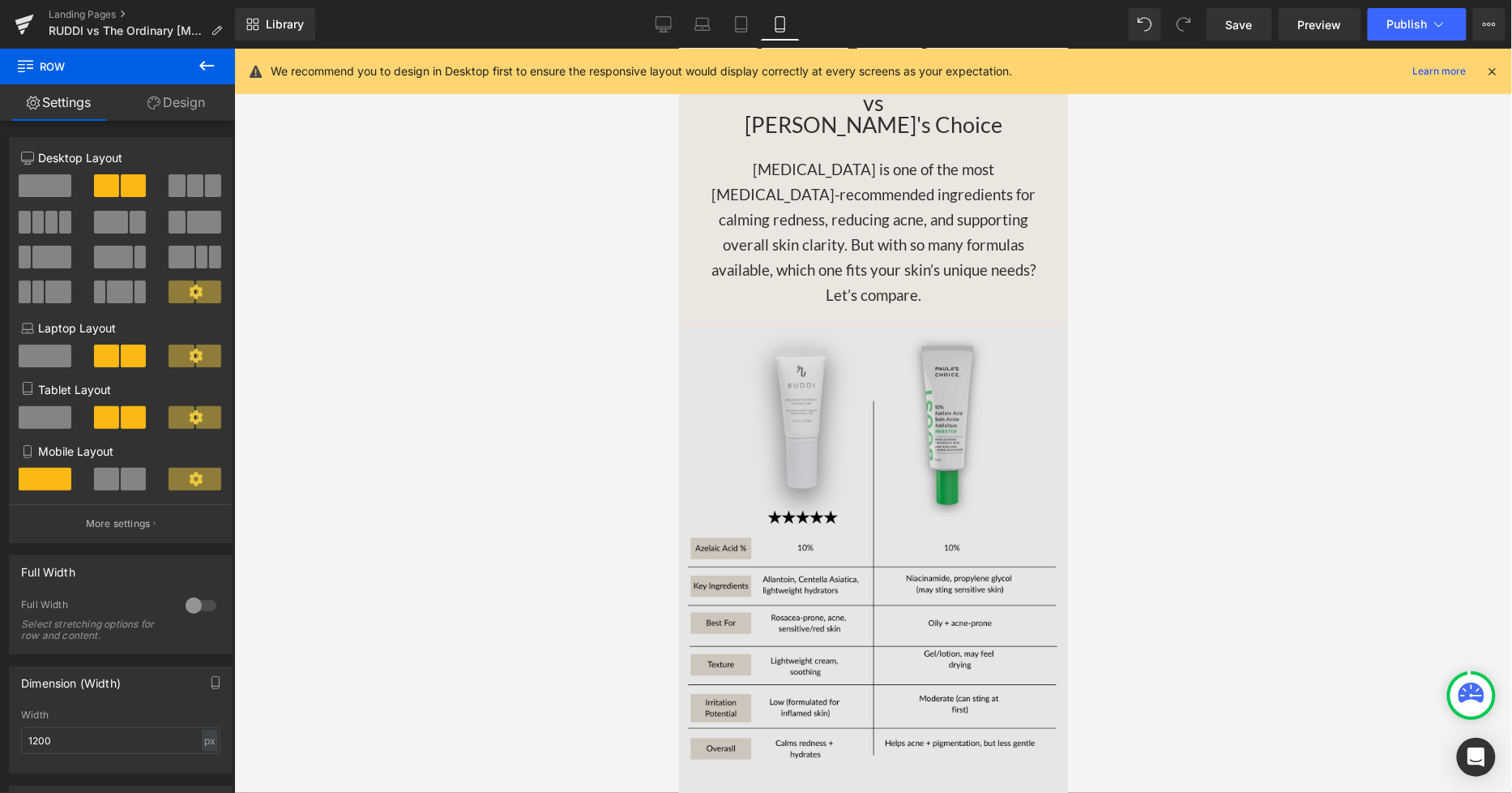
click at [877, 325] on img at bounding box center [873, 568] width 389 height 486
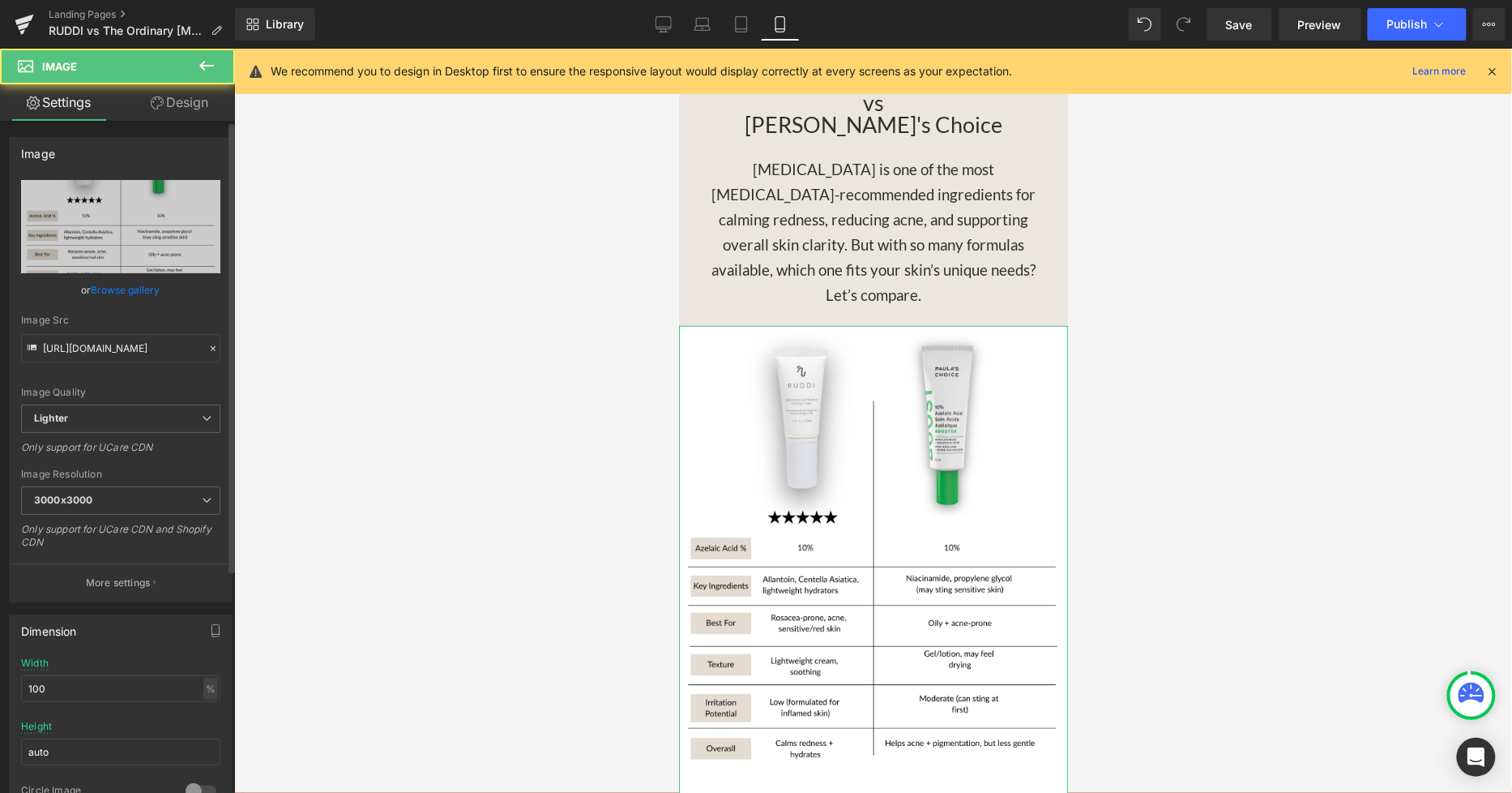
click at [126, 281] on link "Browse gallery" at bounding box center [126, 289] width 69 height 29
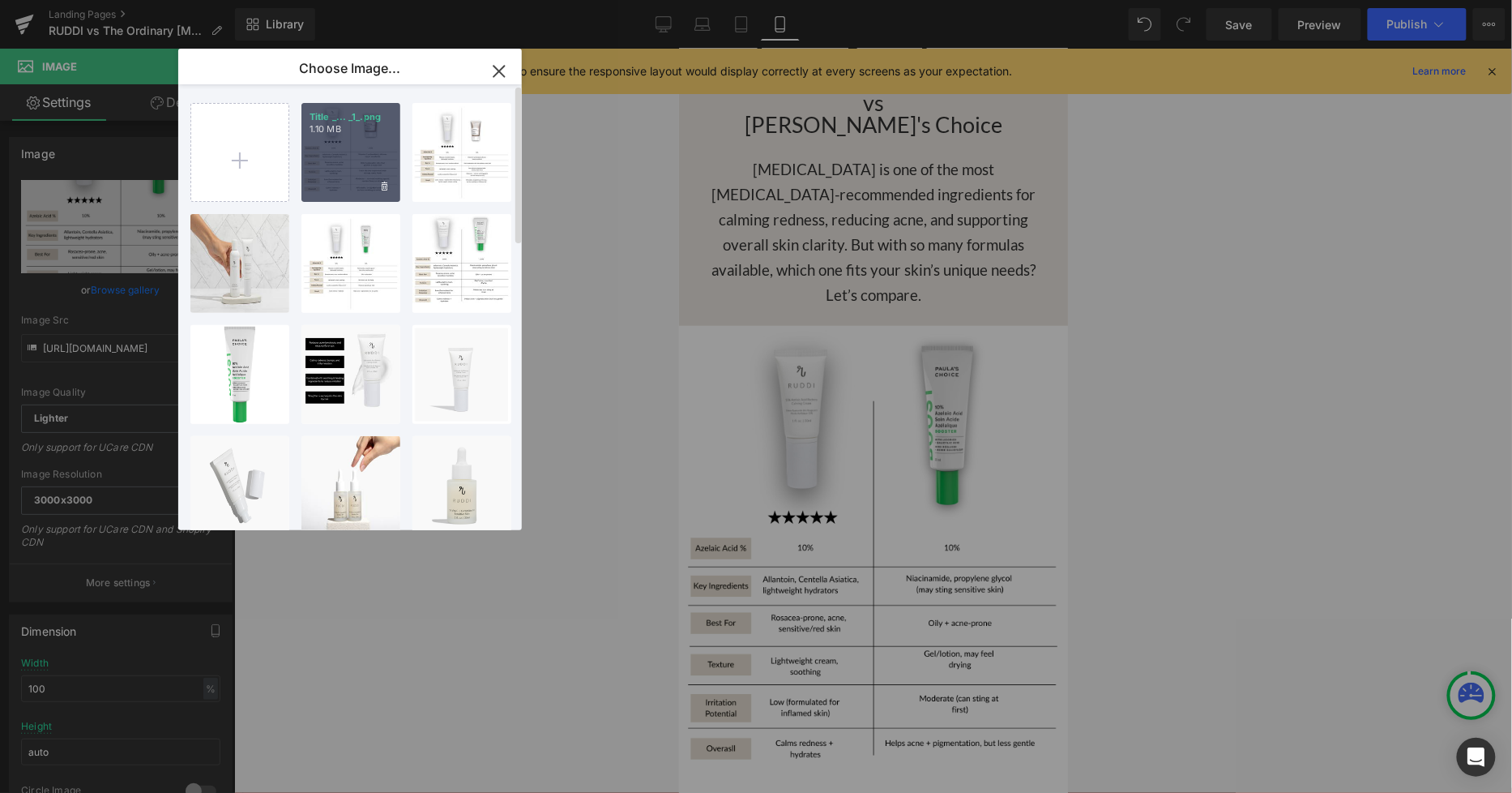
click at [362, 157] on div "Title _... _1_.png 1.10 MB" at bounding box center [350, 152] width 99 height 99
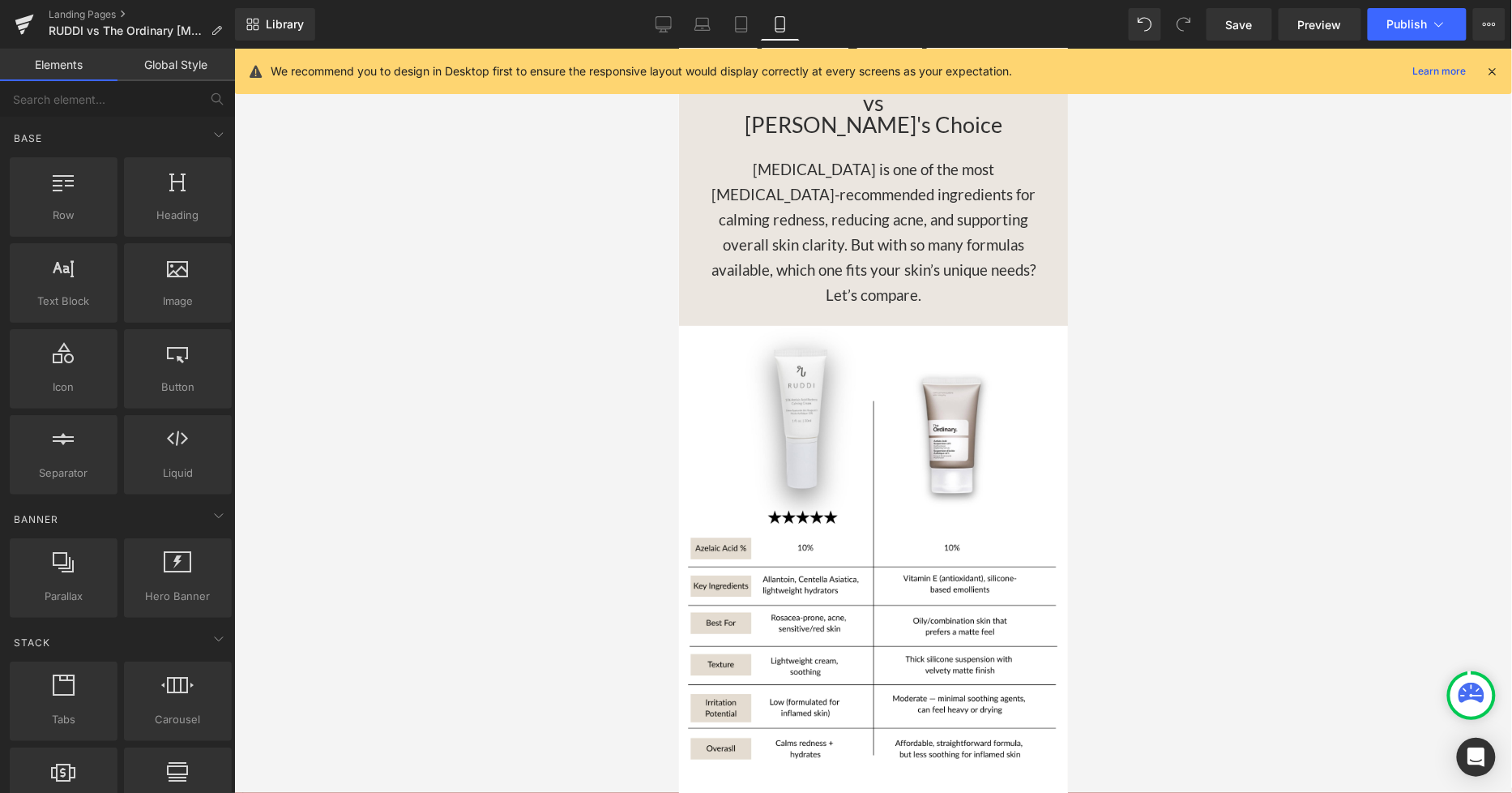
click at [1160, 418] on div at bounding box center [874, 420] width 1279 height 744
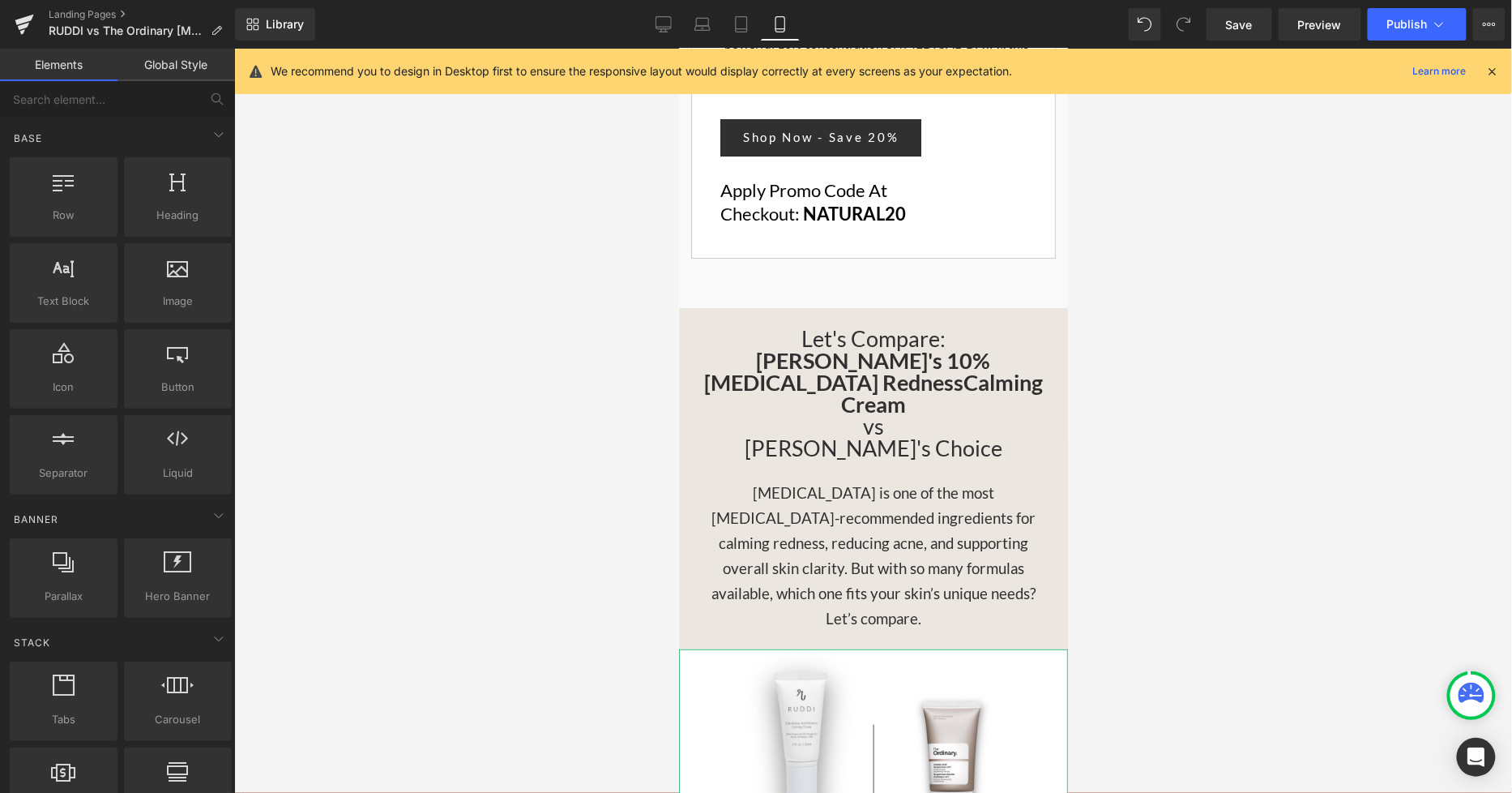
scroll to position [2016, 0]
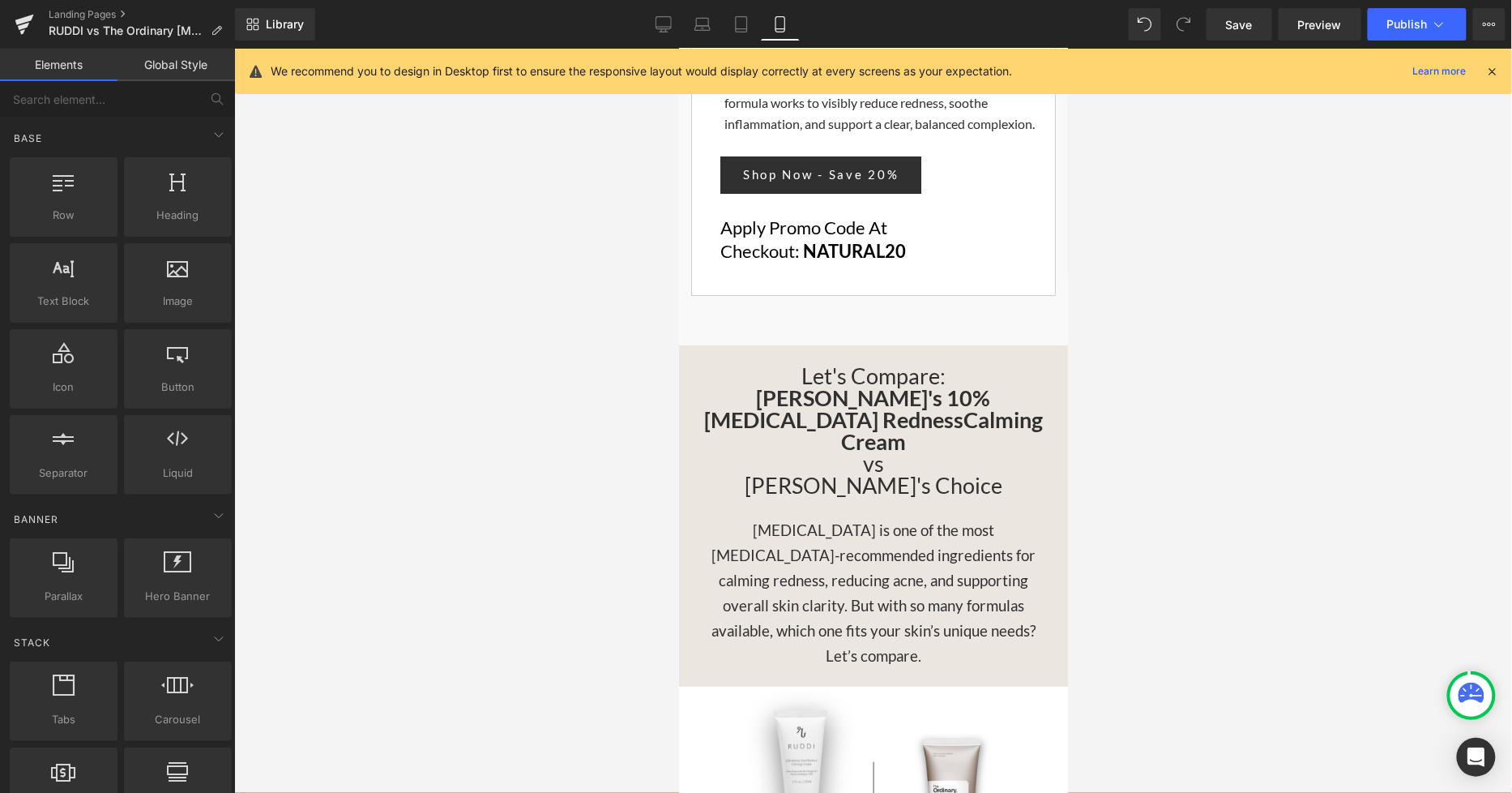
click at [904, 405] on span "Calming Cream vs Paula's Choice" at bounding box center [893, 451] width 298 height 93
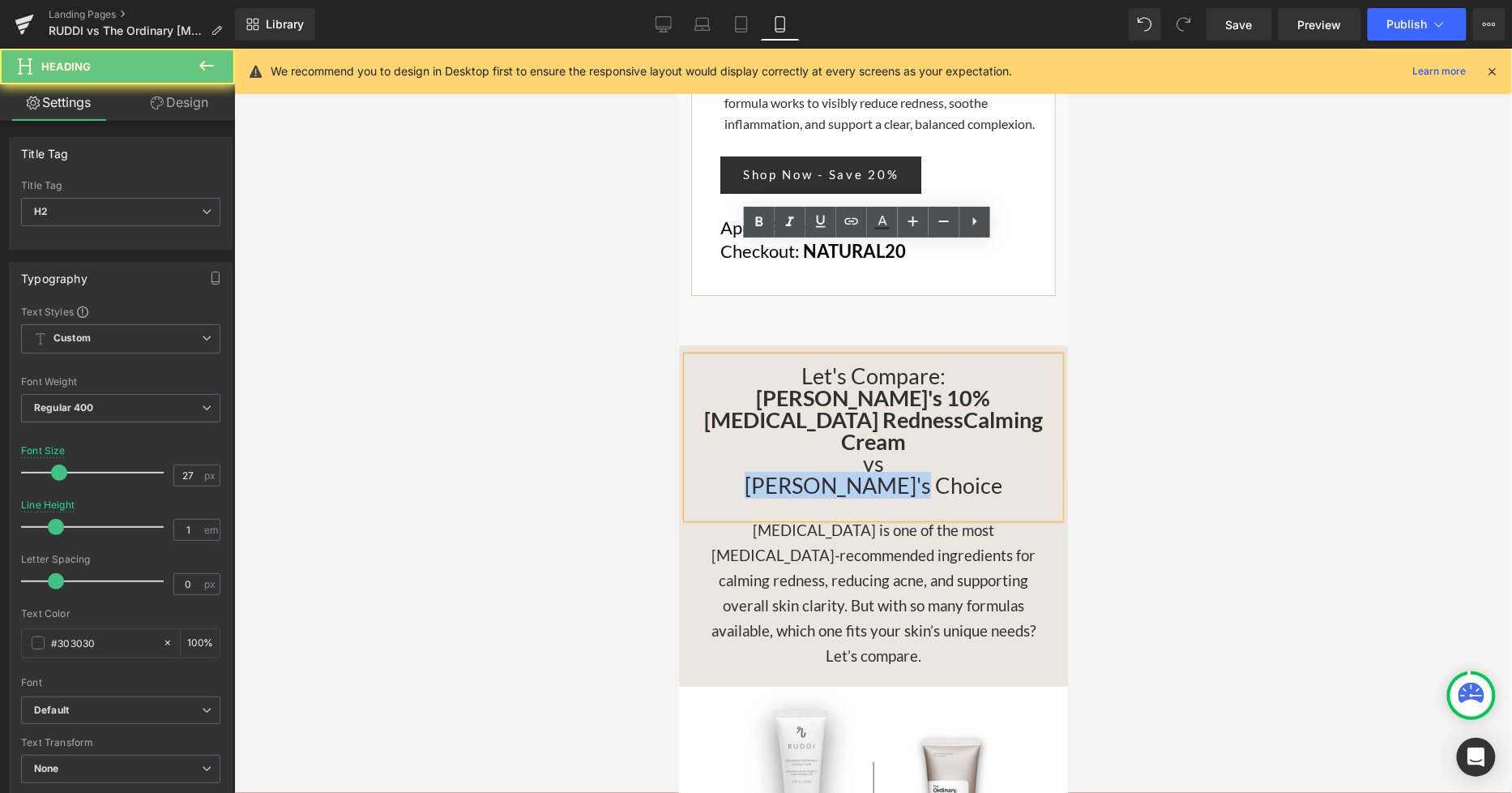
drag, startPoint x: 936, startPoint y: 351, endPoint x: 786, endPoint y: 347, distance: 150.1
click at [786, 364] on h2 "Let's Compare: RUDDI's 10% Azelaic Acid Redness Calming Cream vs Paula's Choice" at bounding box center [873, 430] width 372 height 132
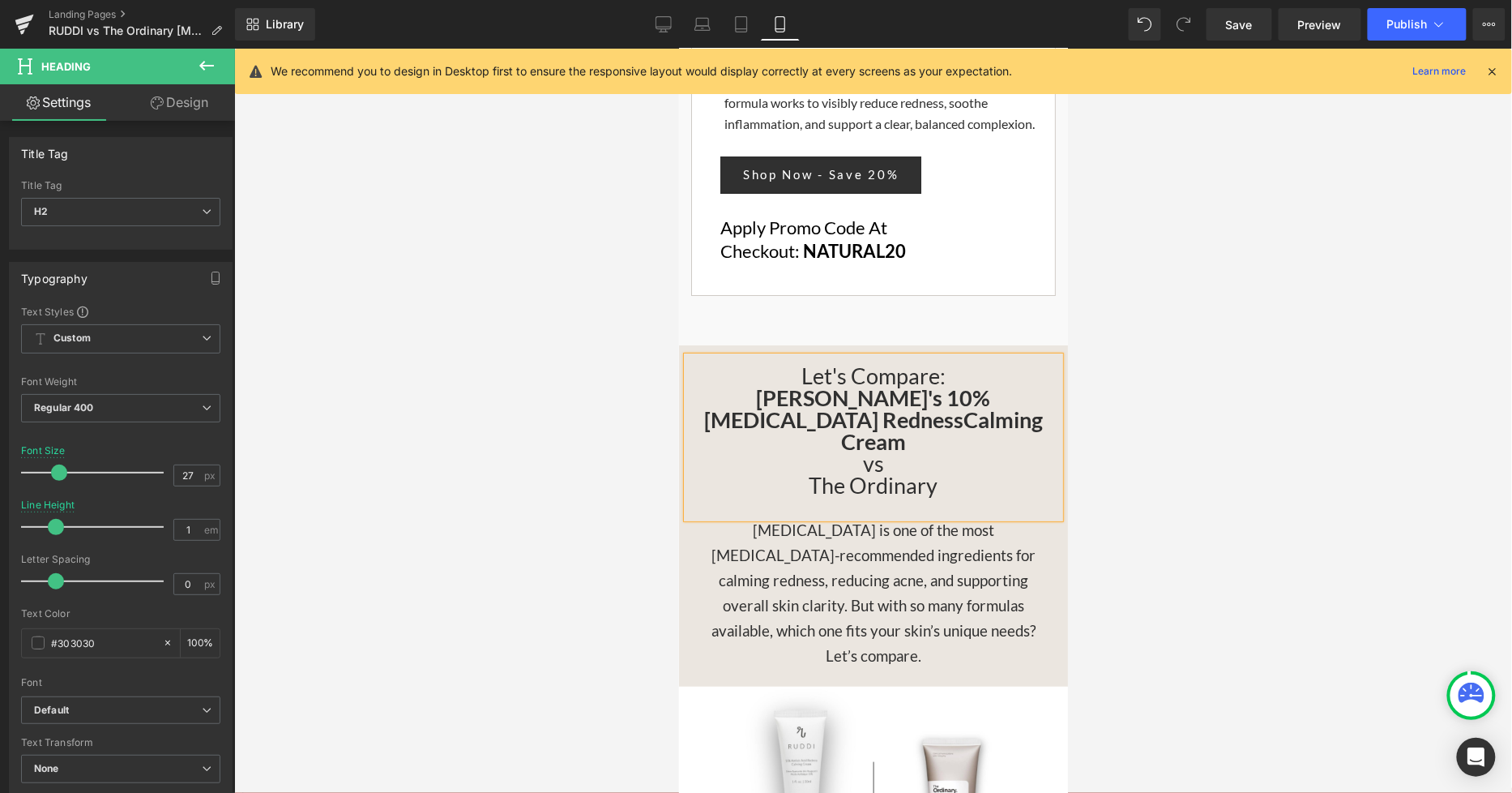
drag, startPoint x: 1350, startPoint y: 379, endPoint x: 1341, endPoint y: 367, distance: 15.0
click at [1342, 367] on div at bounding box center [874, 420] width 1279 height 744
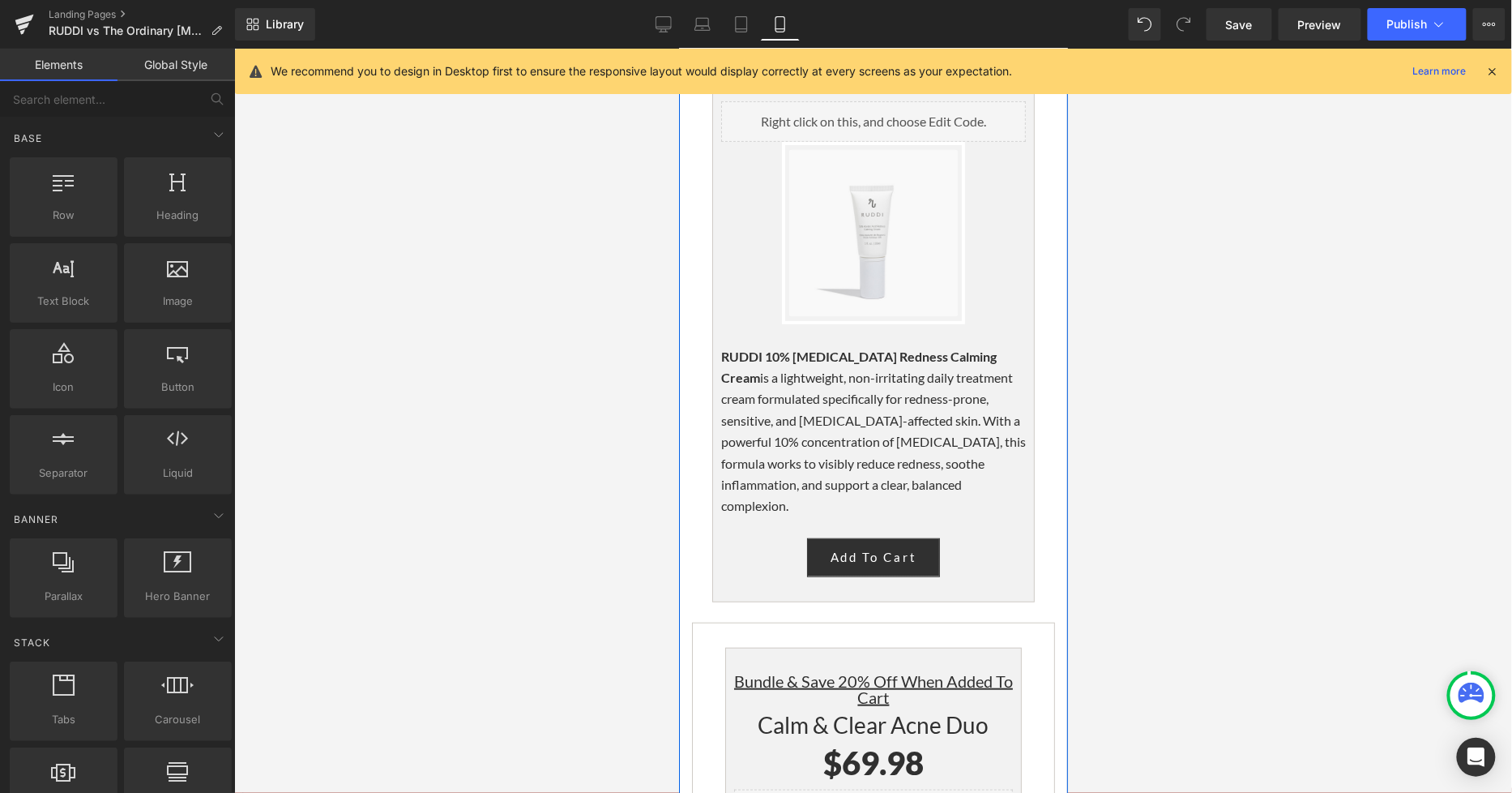
scroll to position [5167, 0]
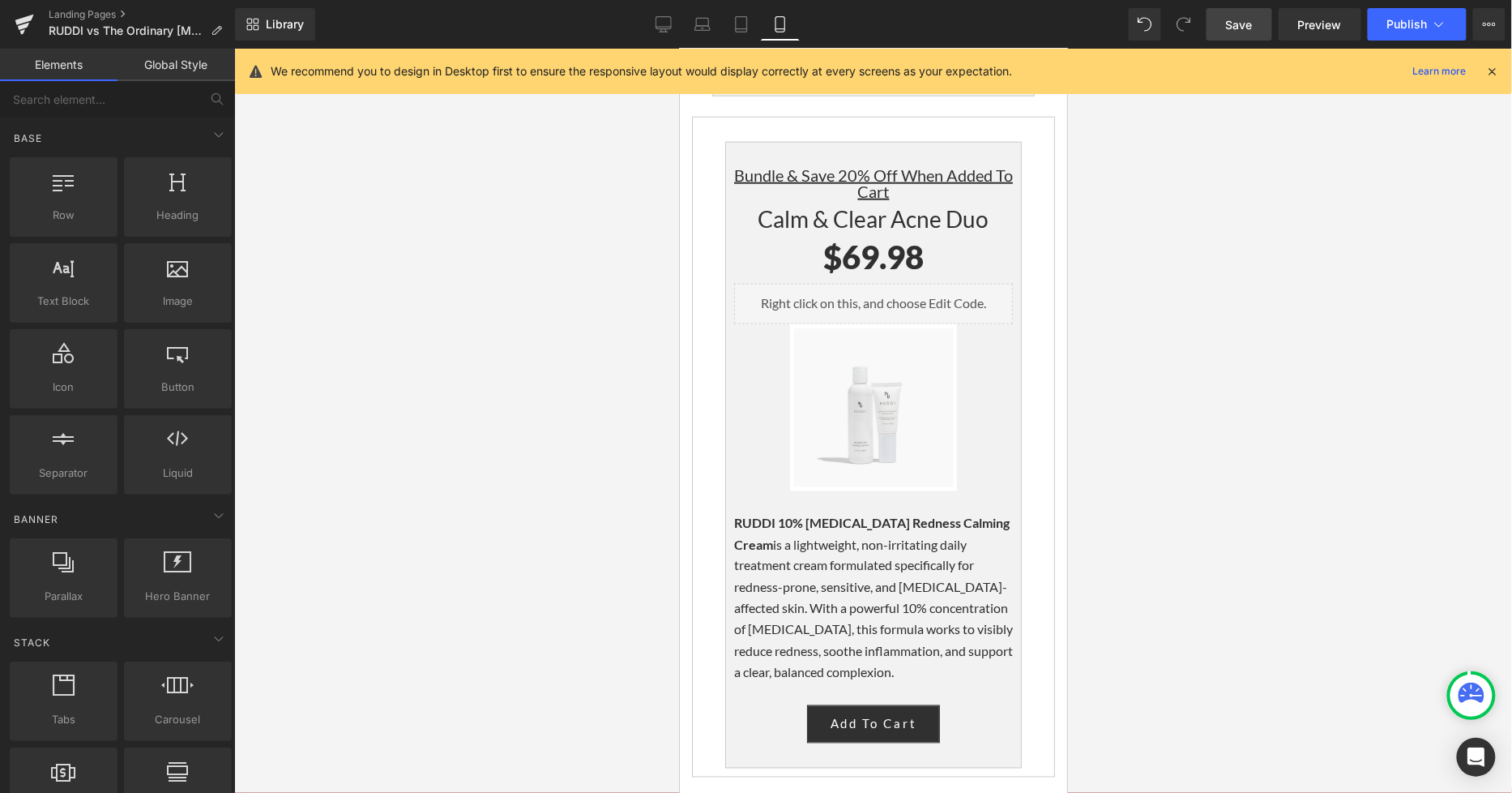
click at [1224, 20] on link "Save" at bounding box center [1240, 24] width 66 height 32
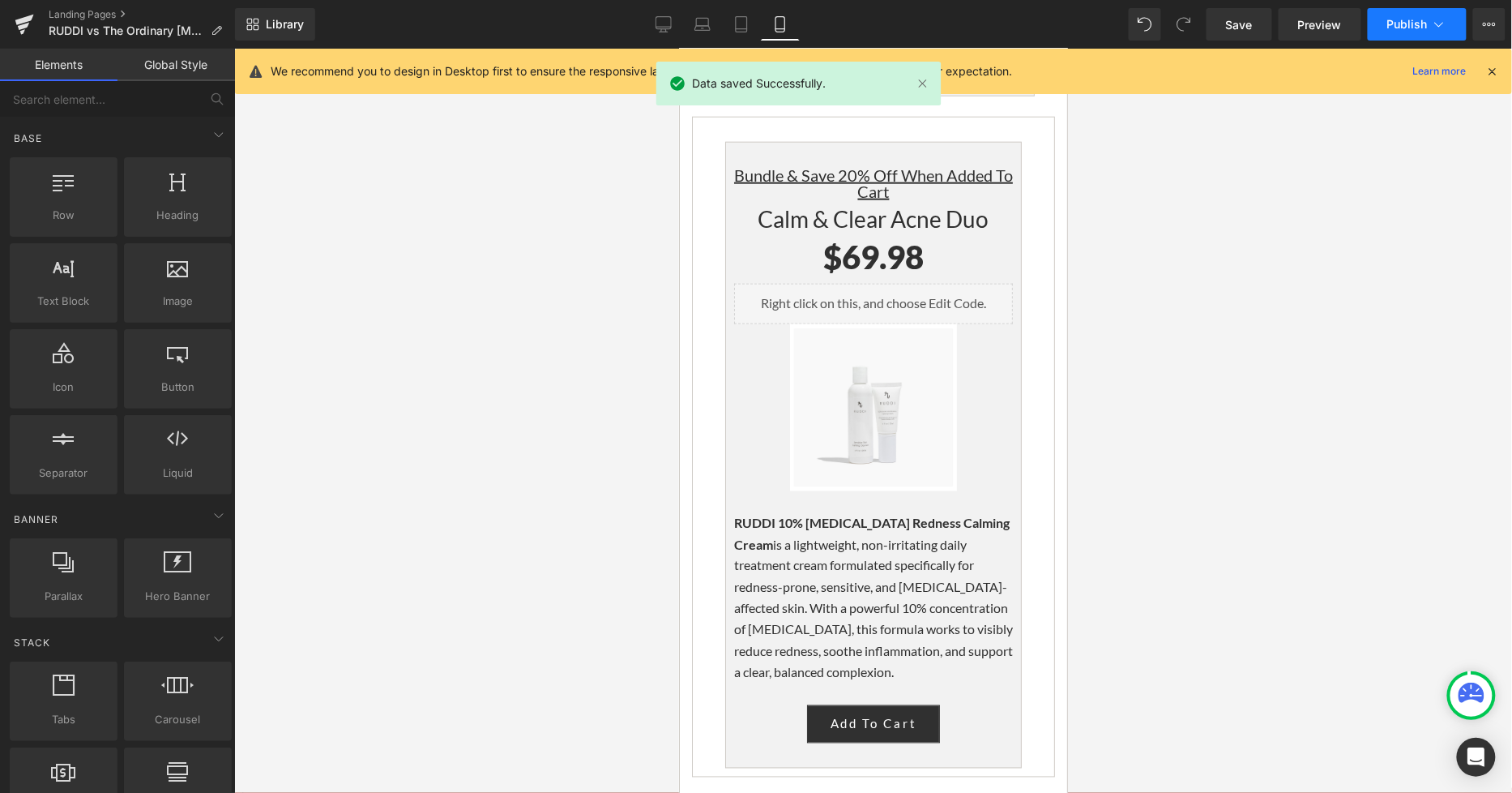
click at [1421, 19] on span "Publish" at bounding box center [1408, 24] width 41 height 13
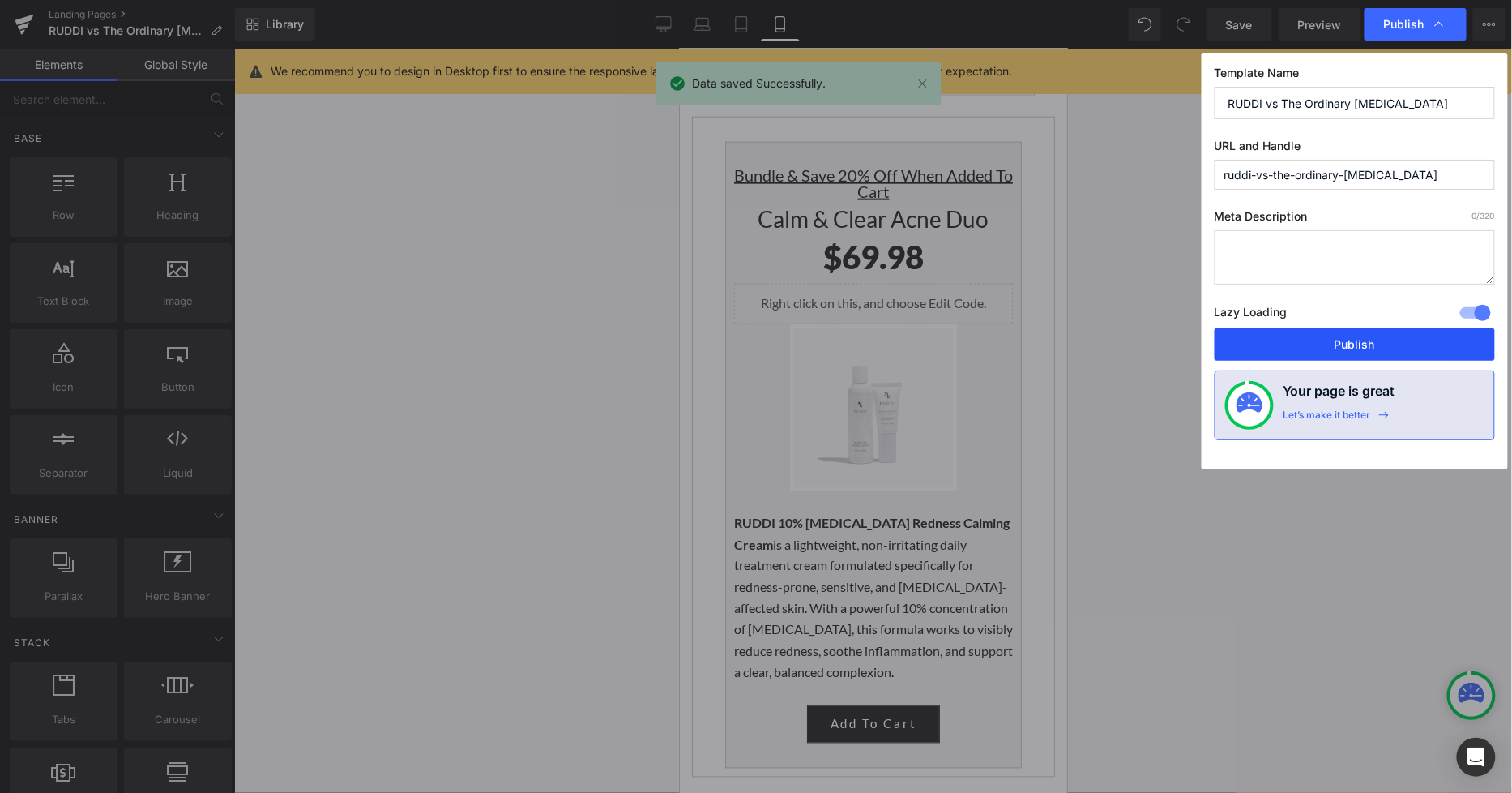
click at [1355, 349] on button "Publish" at bounding box center [1354, 344] width 281 height 32
click at [479, 290] on div at bounding box center [874, 420] width 1279 height 744
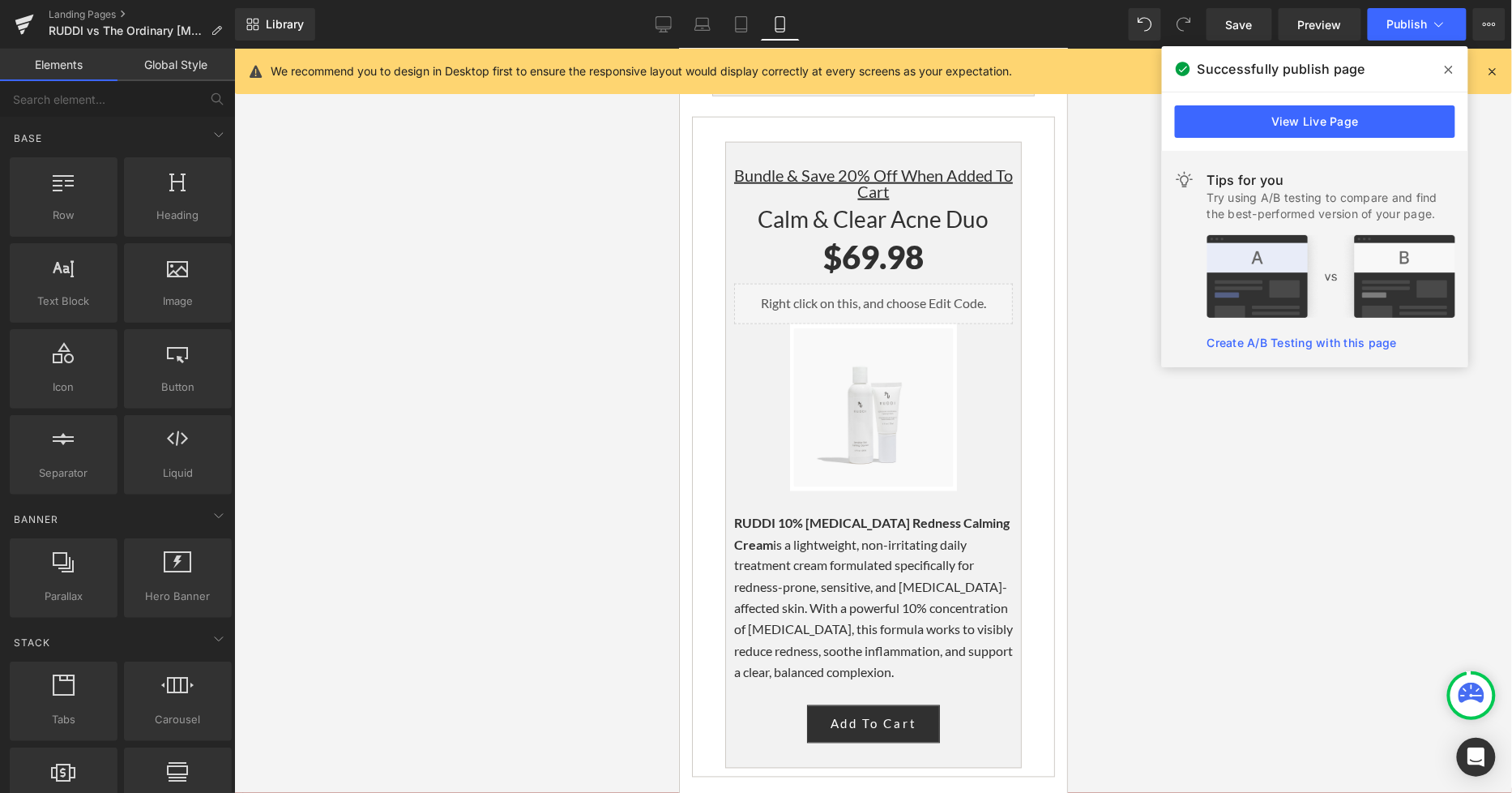
drag, startPoint x: 654, startPoint y: 390, endPoint x: 636, endPoint y: 262, distance: 129.3
click at [652, 386] on div at bounding box center [874, 420] width 1279 height 744
click at [670, 26] on icon at bounding box center [663, 23] width 16 height 16
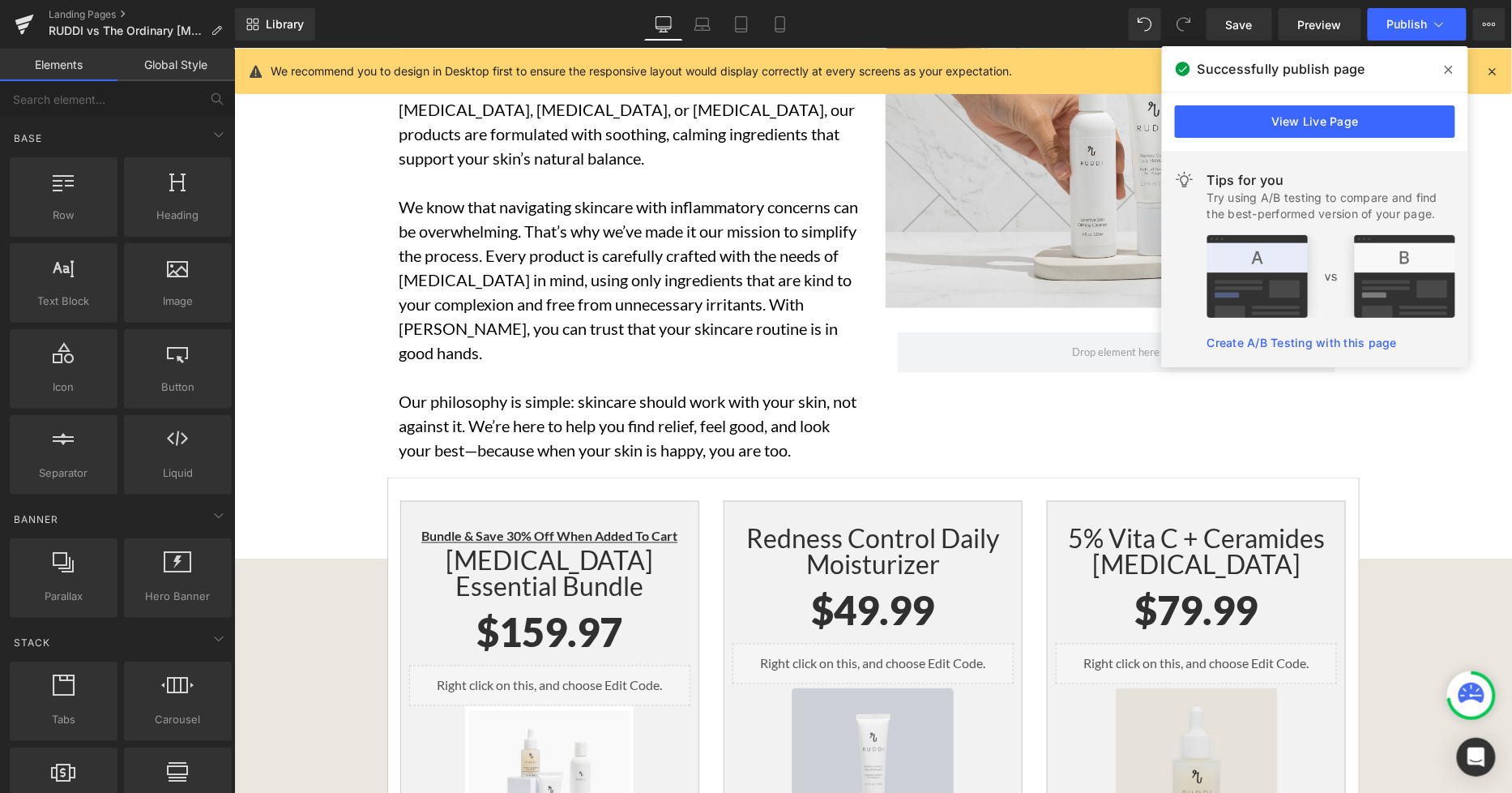
scroll to position [5231, 0]
click at [1452, 69] on icon at bounding box center [1449, 69] width 8 height 13
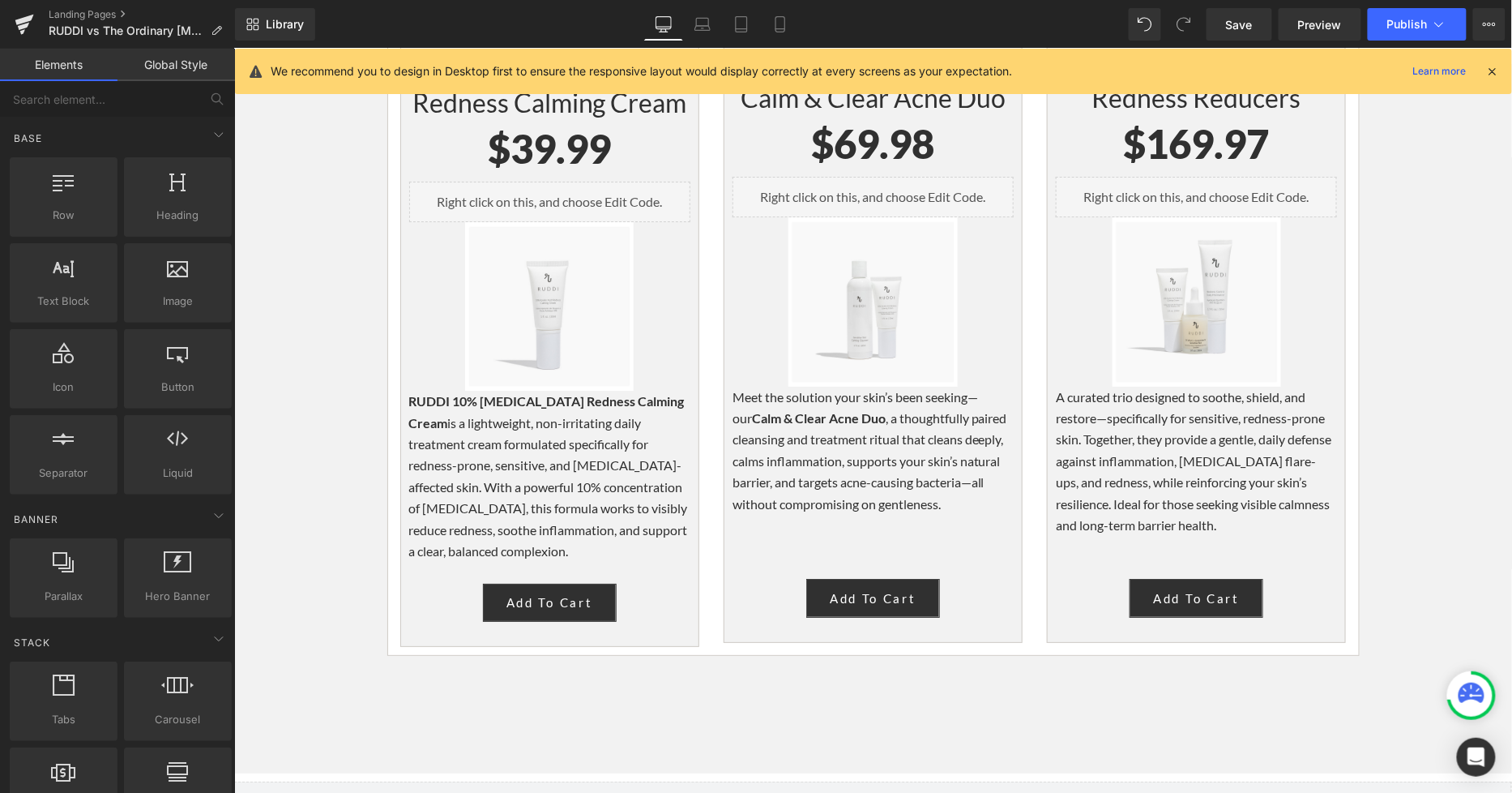
scroll to position [4411, 0]
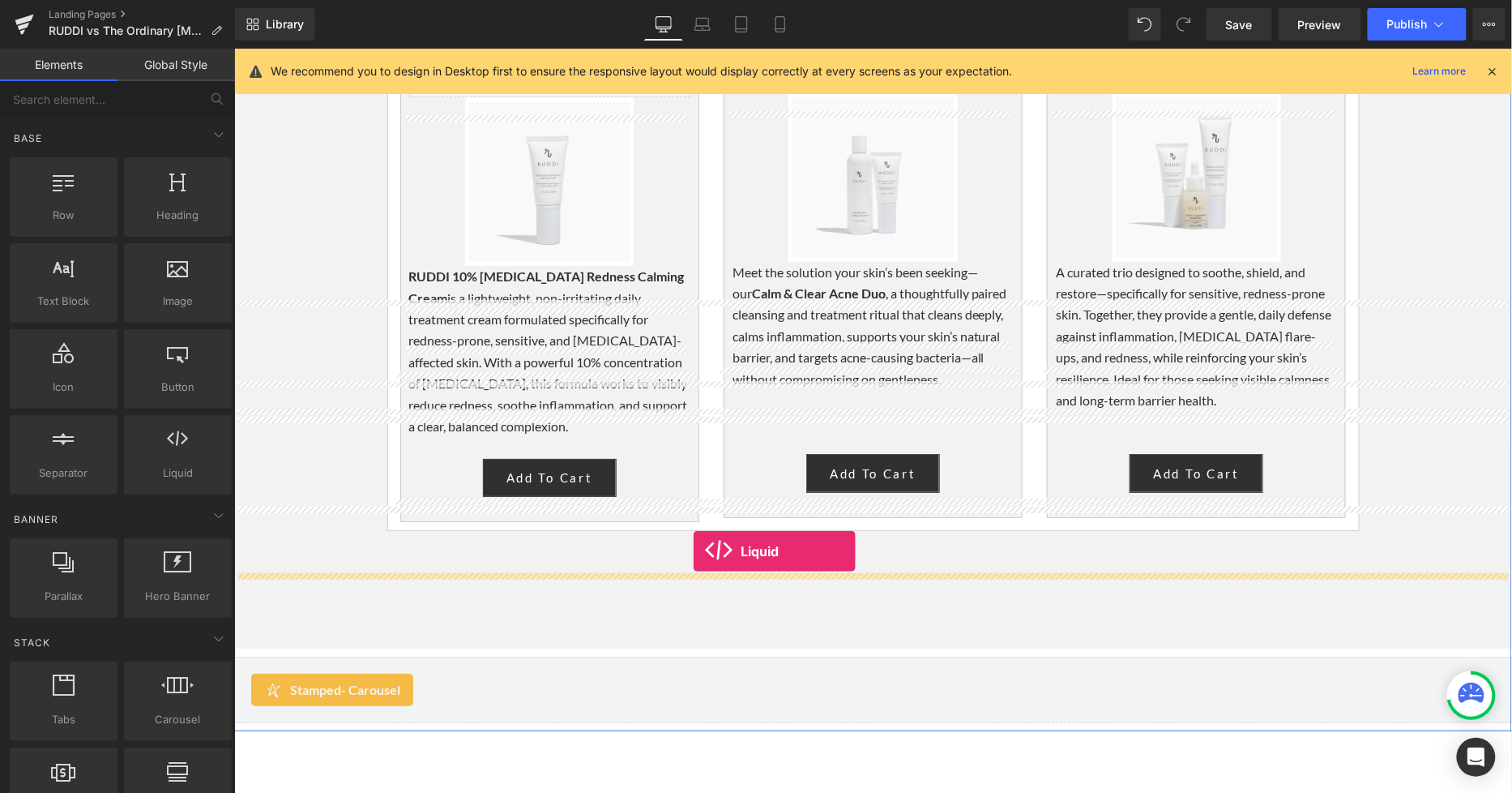
drag, startPoint x: 422, startPoint y: 518, endPoint x: 692, endPoint y: 550, distance: 271.9
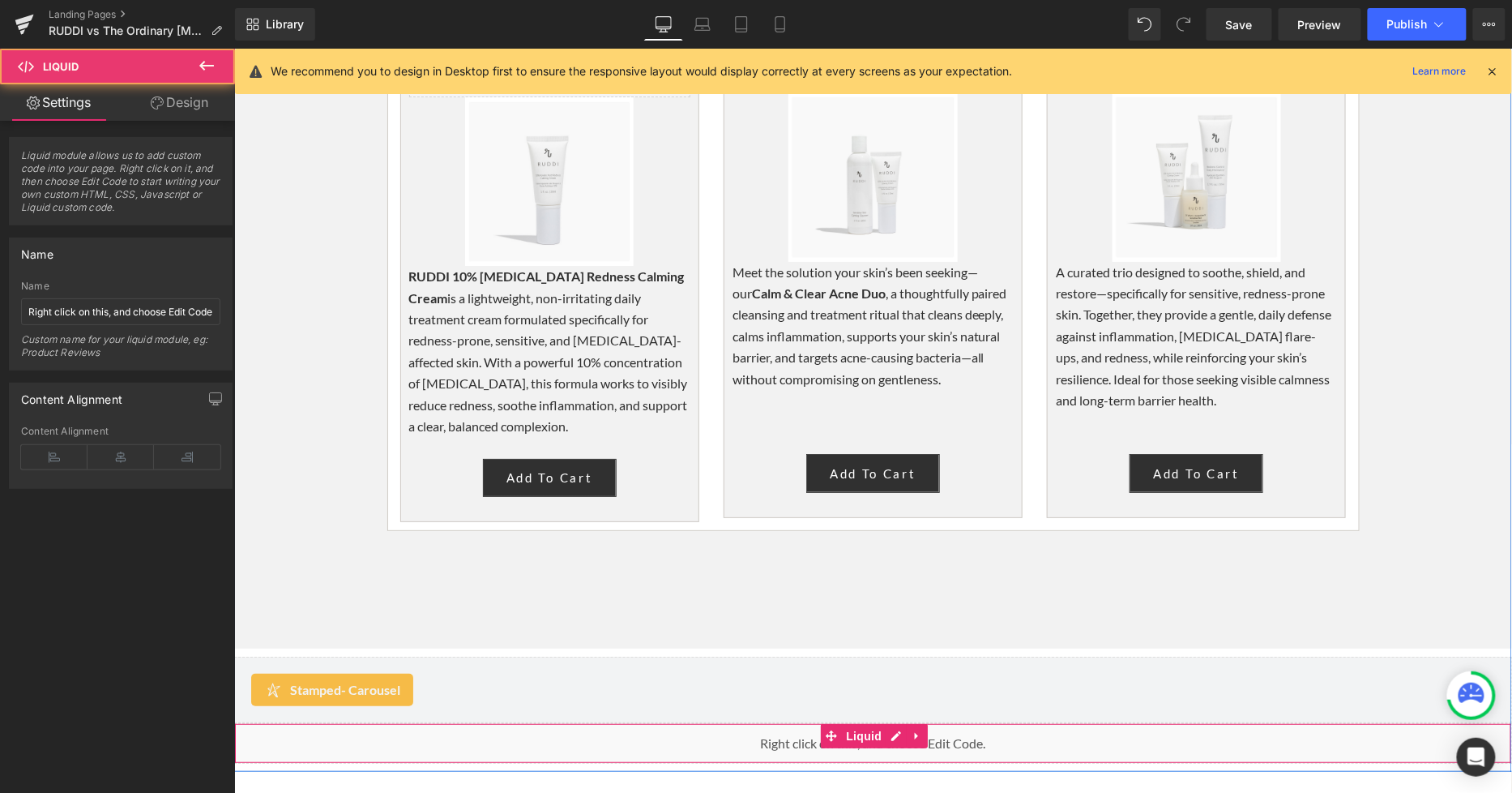
click at [798, 722] on div "Liquid" at bounding box center [873, 742] width 1279 height 41
click at [888, 722] on div "Liquid" at bounding box center [873, 742] width 1279 height 41
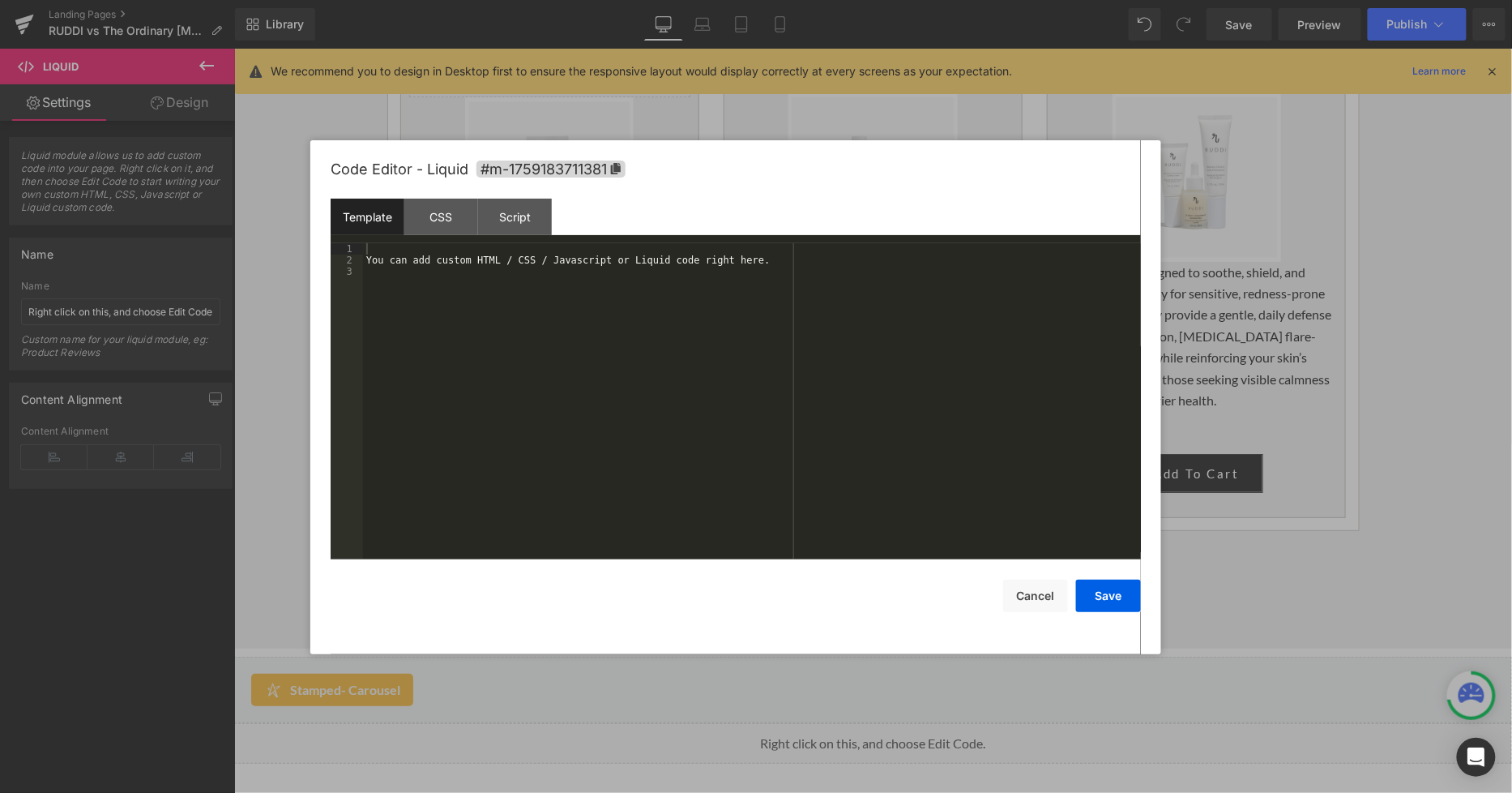
click at [706, 363] on div "You can add custom HTML / CSS / Javascript or Liquid code right here." at bounding box center [752, 412] width 778 height 340
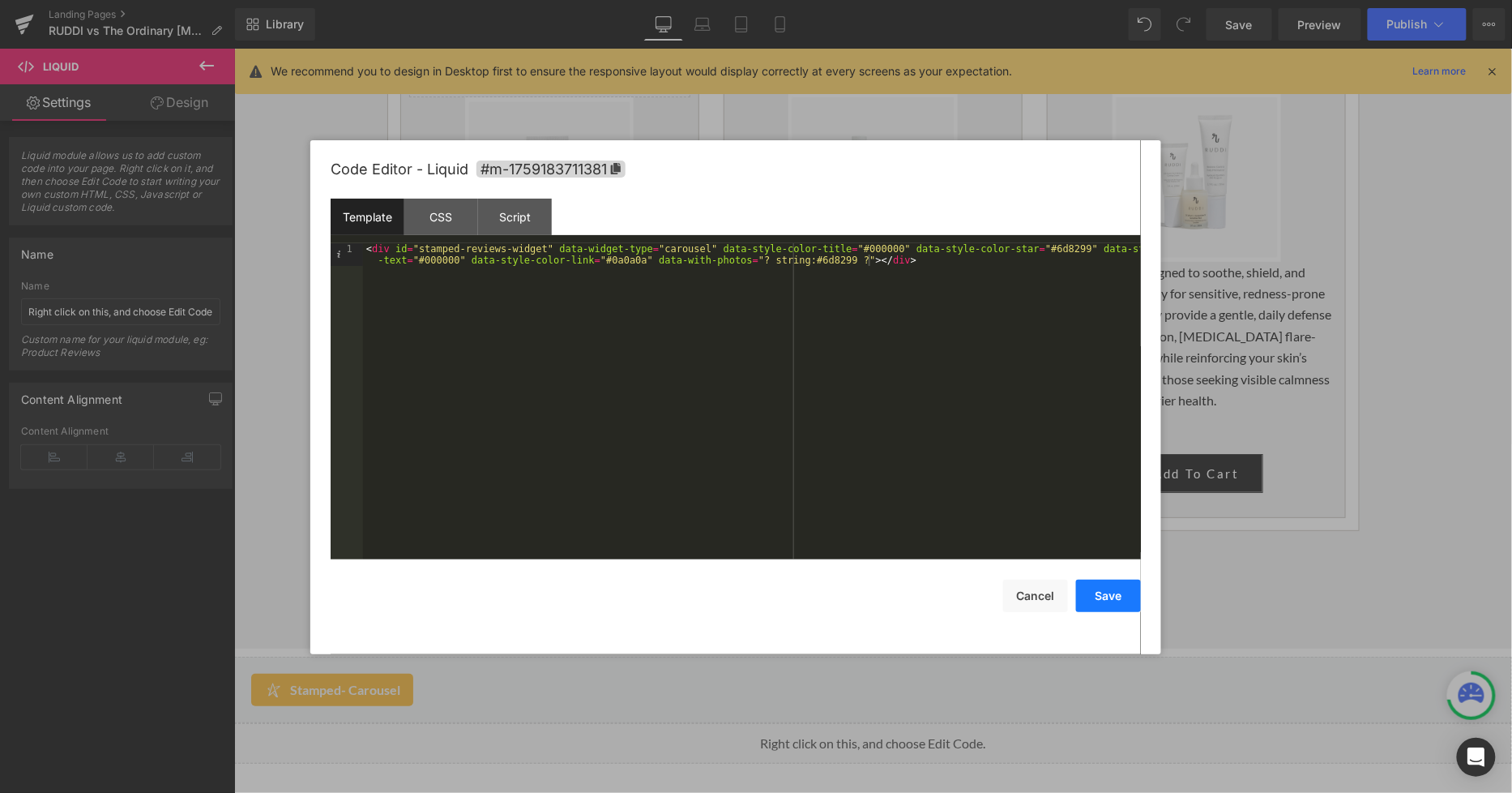
click at [1121, 603] on button "Save" at bounding box center [1109, 596] width 65 height 32
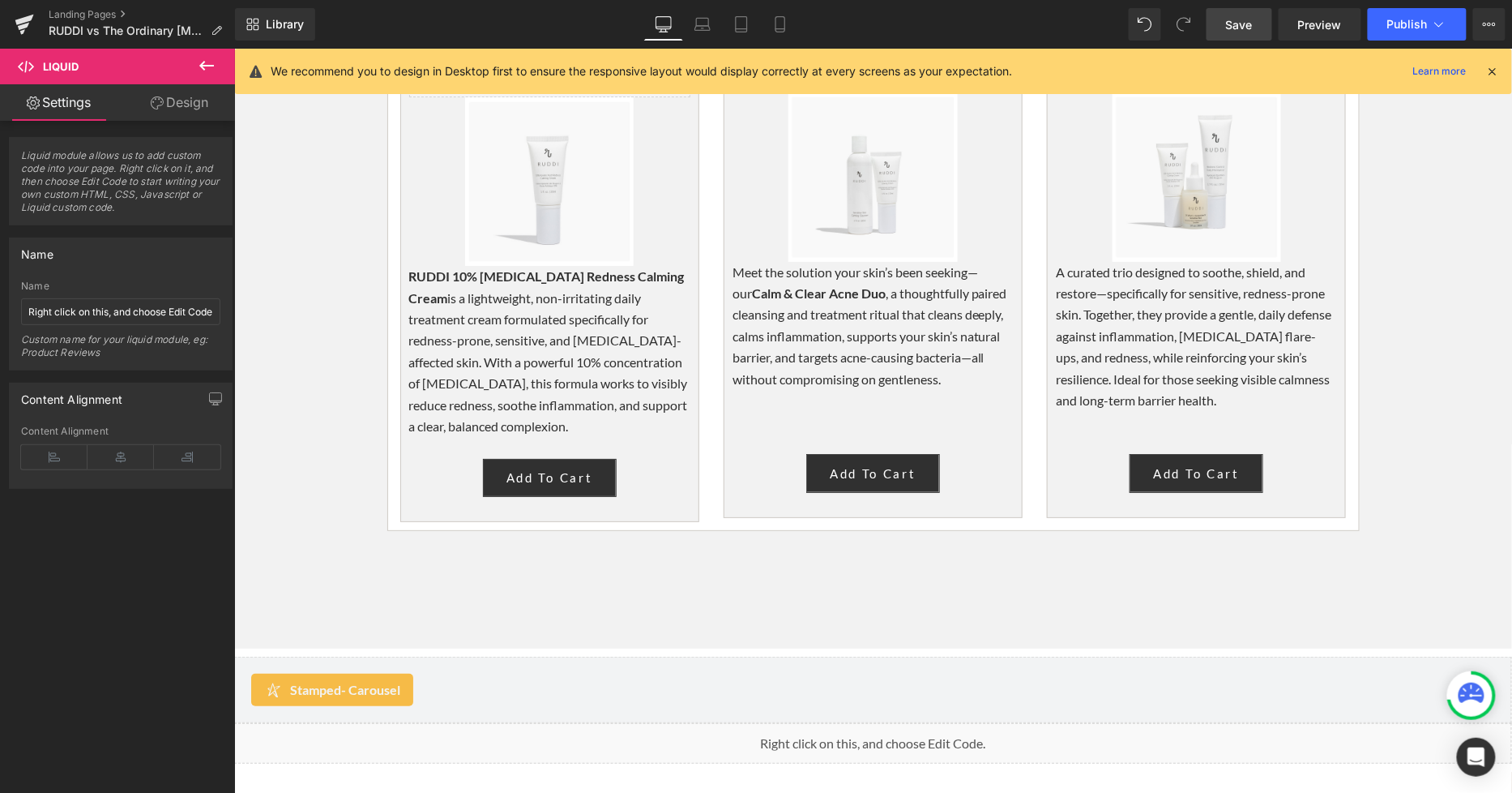
click at [1250, 20] on span "Save" at bounding box center [1240, 24] width 27 height 17
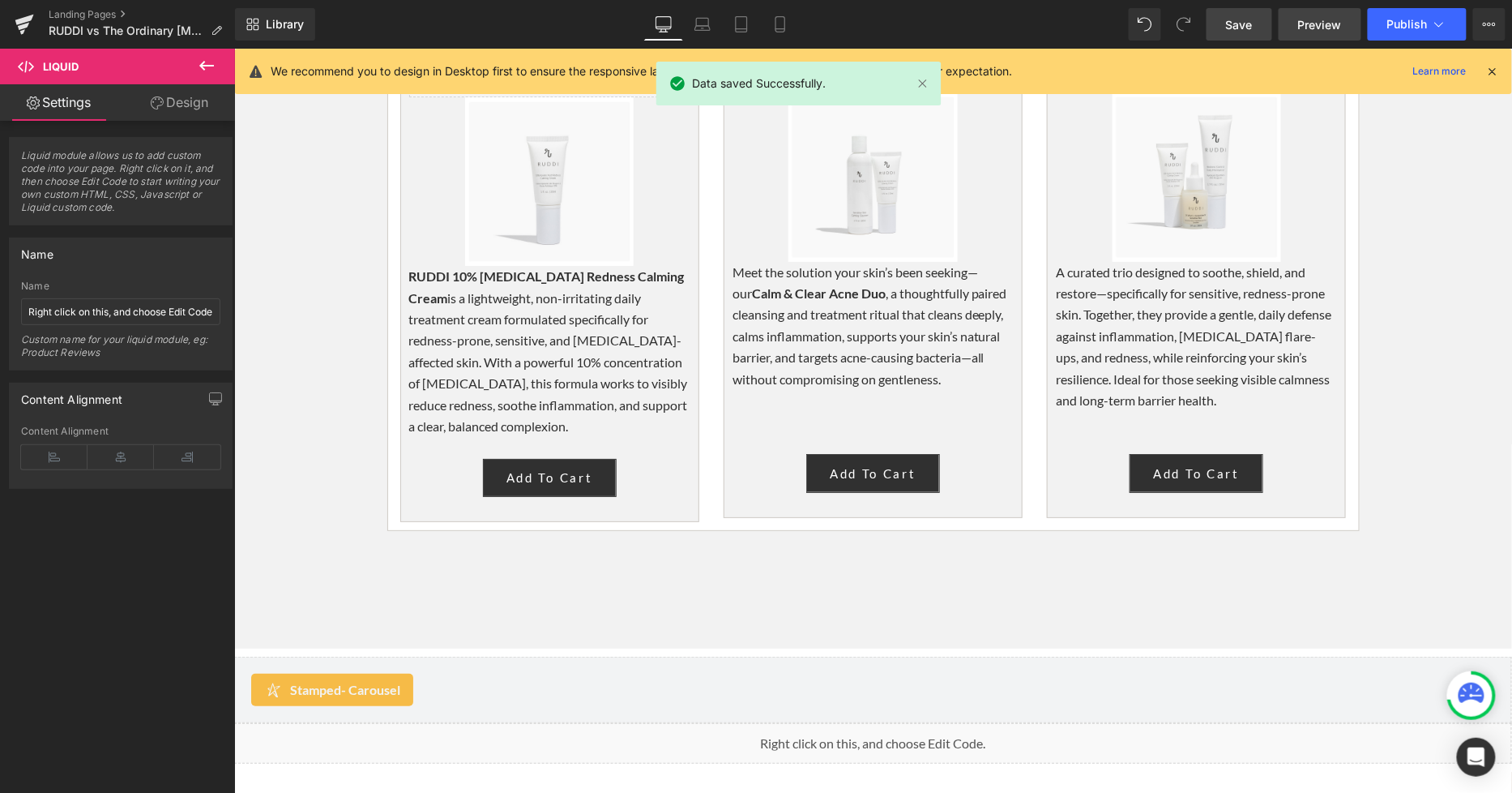
click at [1316, 22] on span "Preview" at bounding box center [1319, 24] width 44 height 17
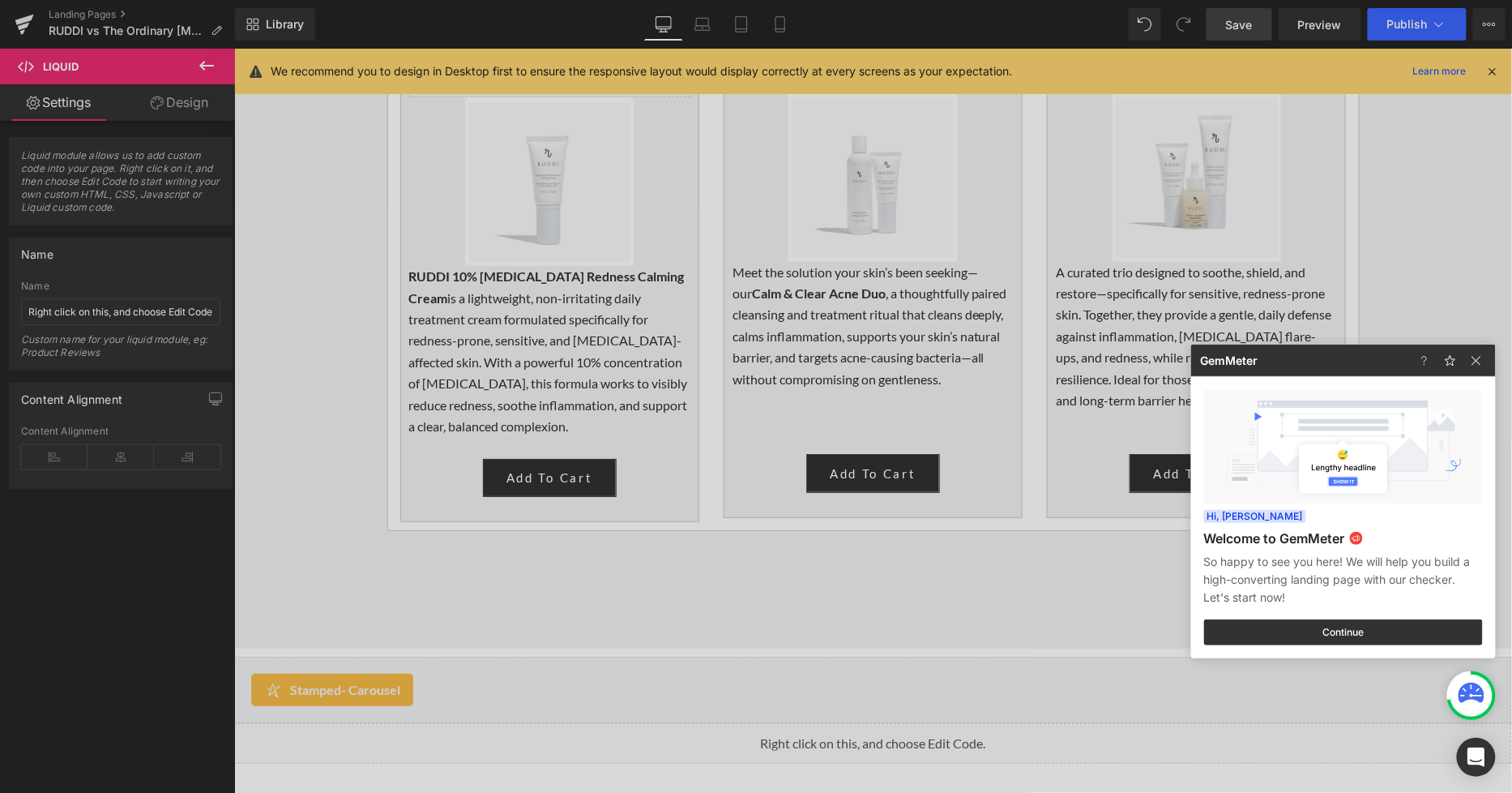
click at [682, 426] on div at bounding box center [756, 396] width 1512 height 793
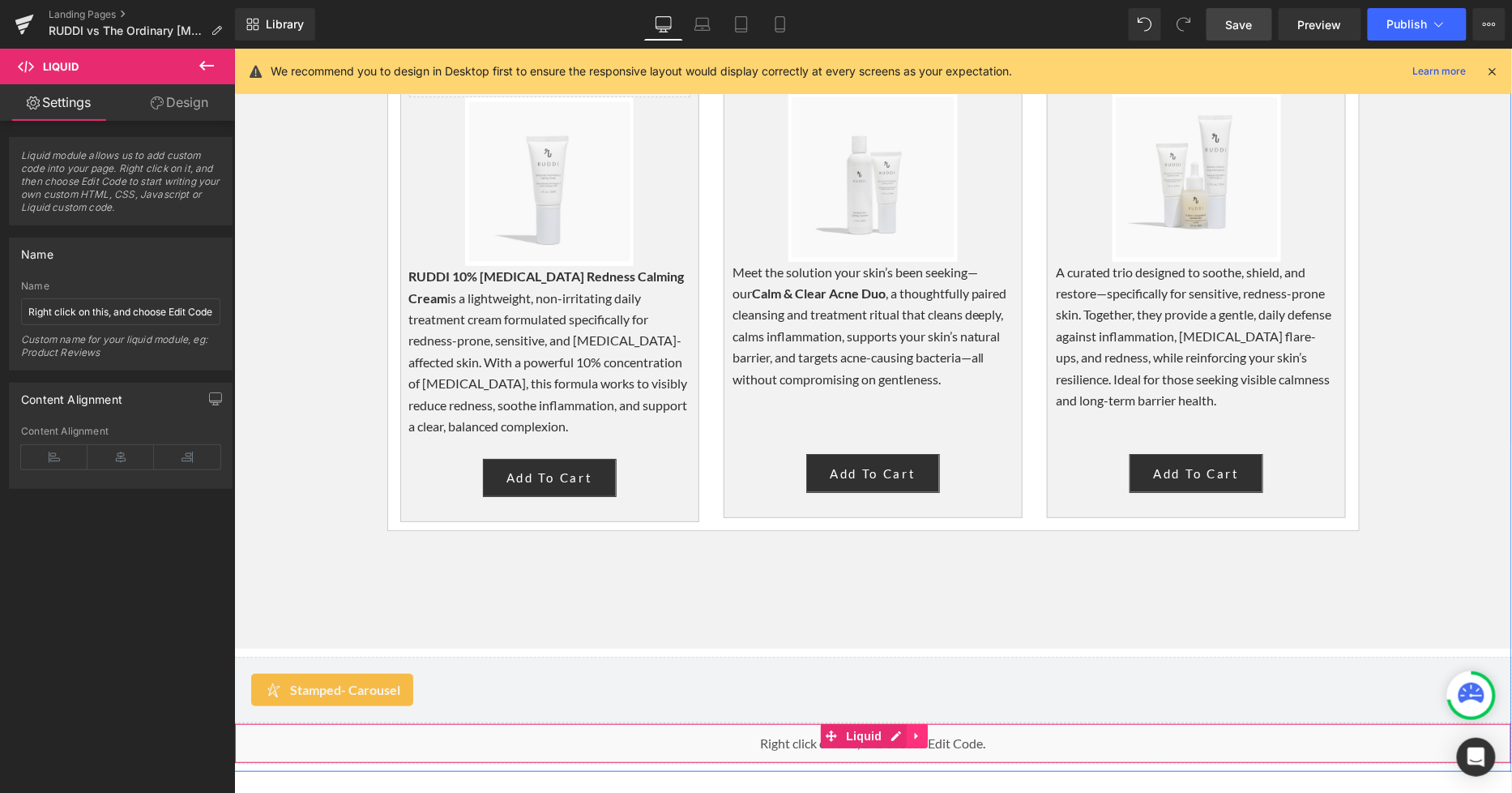
click at [914, 729] on icon at bounding box center [916, 735] width 11 height 12
click at [922, 729] on icon at bounding box center [927, 735] width 11 height 11
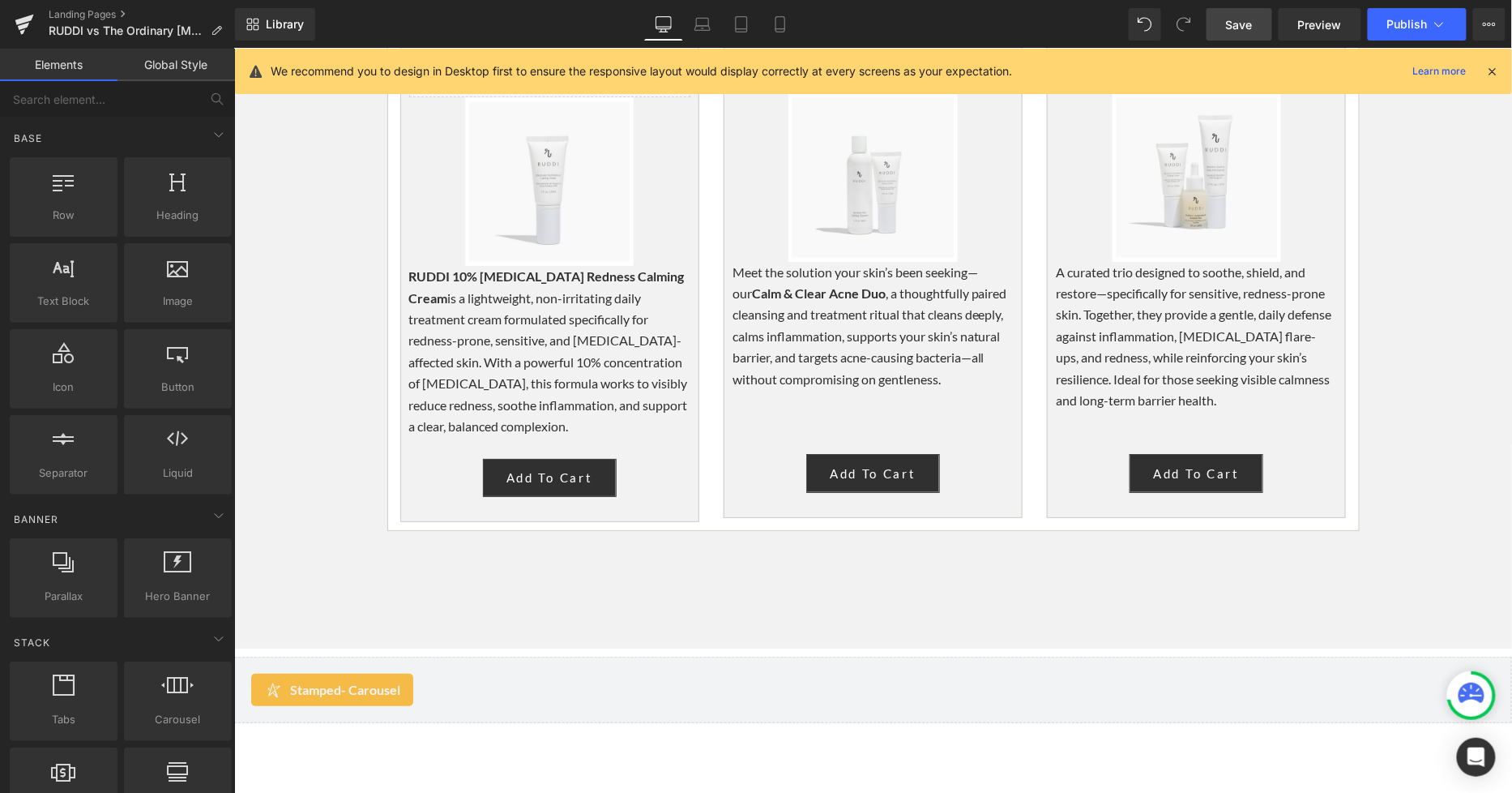
click at [1241, 36] on link "Save" at bounding box center [1240, 24] width 66 height 32
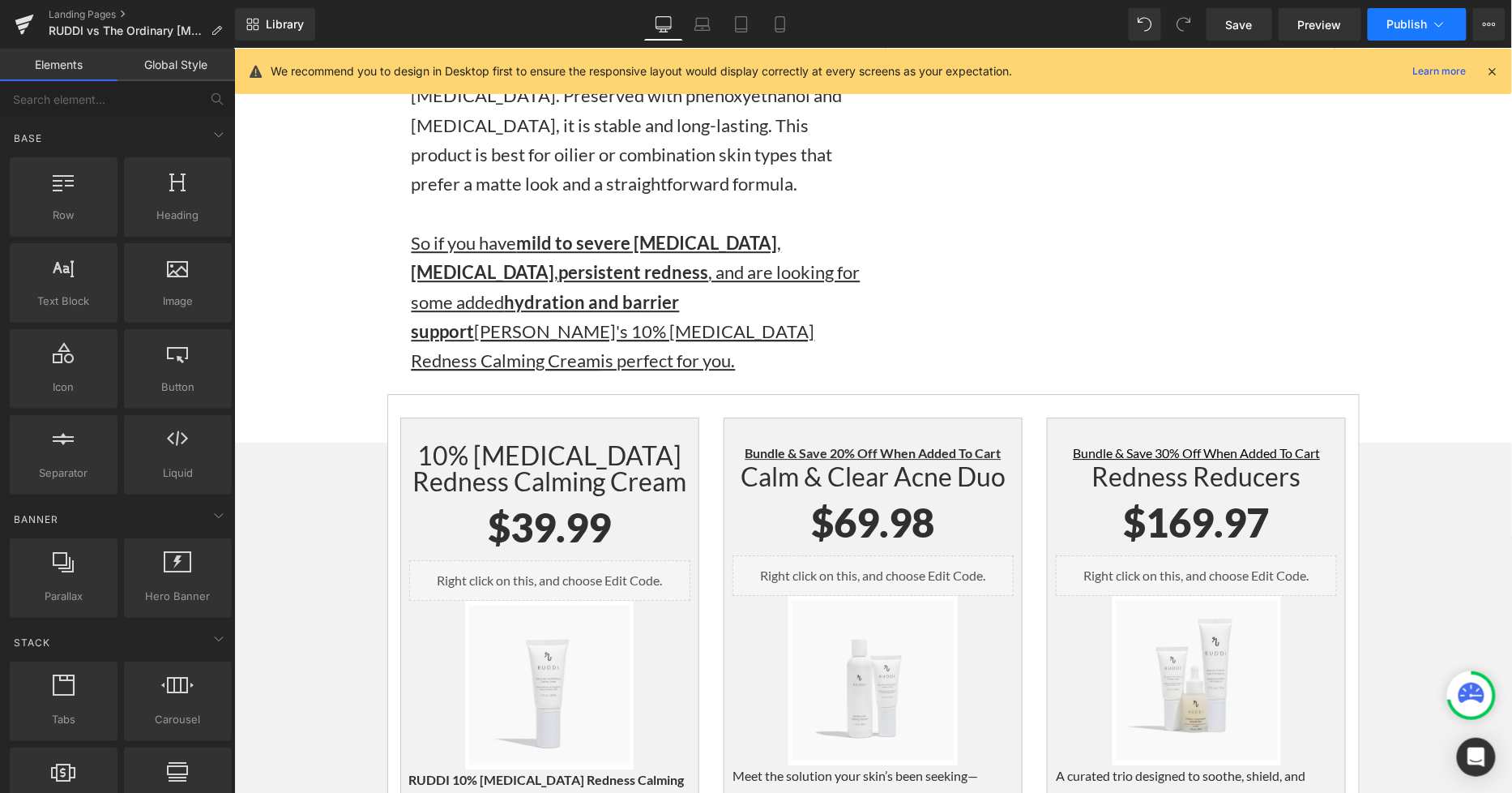
scroll to position [3780, 0]
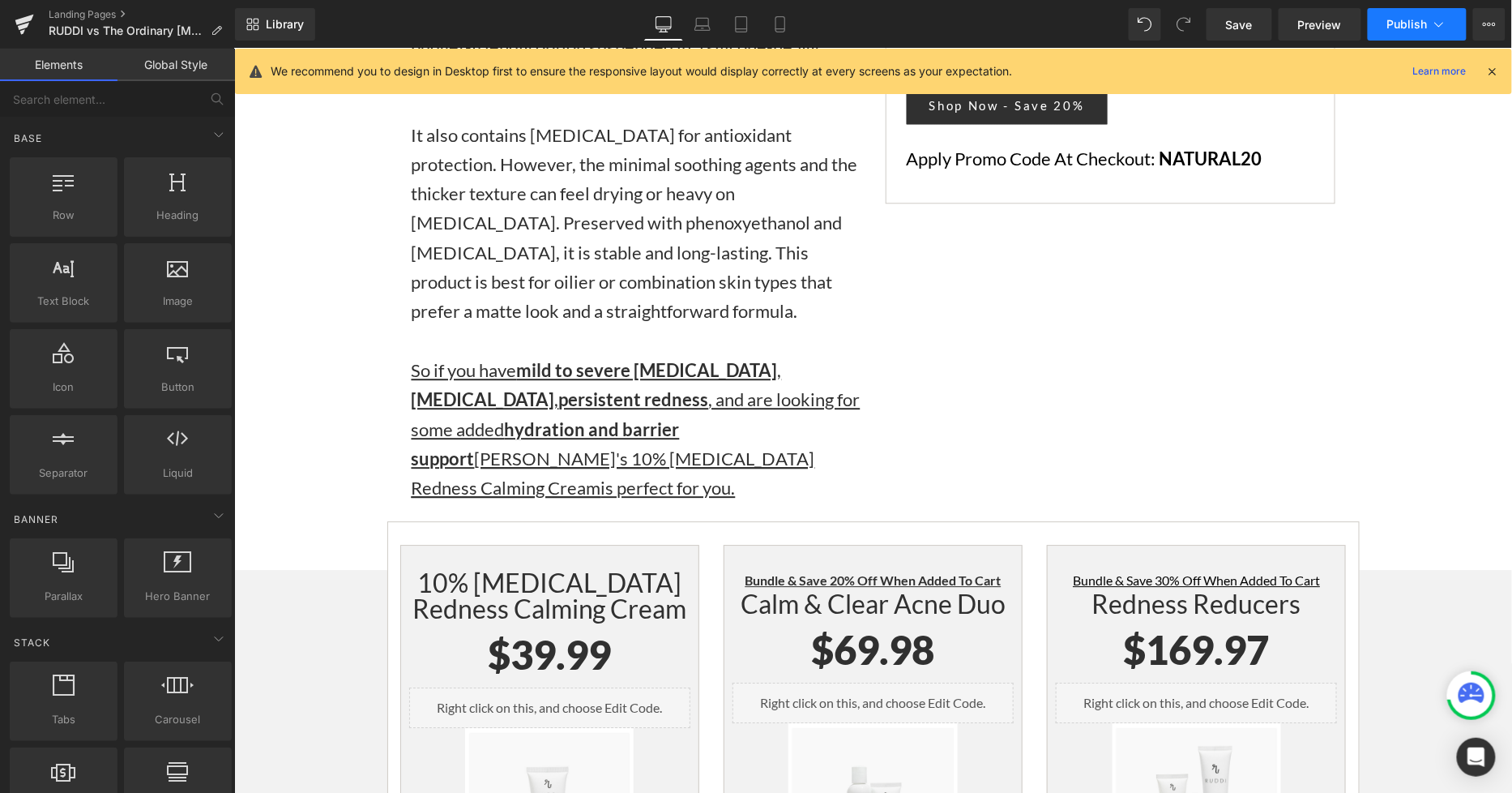
click at [1421, 28] on span "Publish" at bounding box center [1408, 24] width 41 height 13
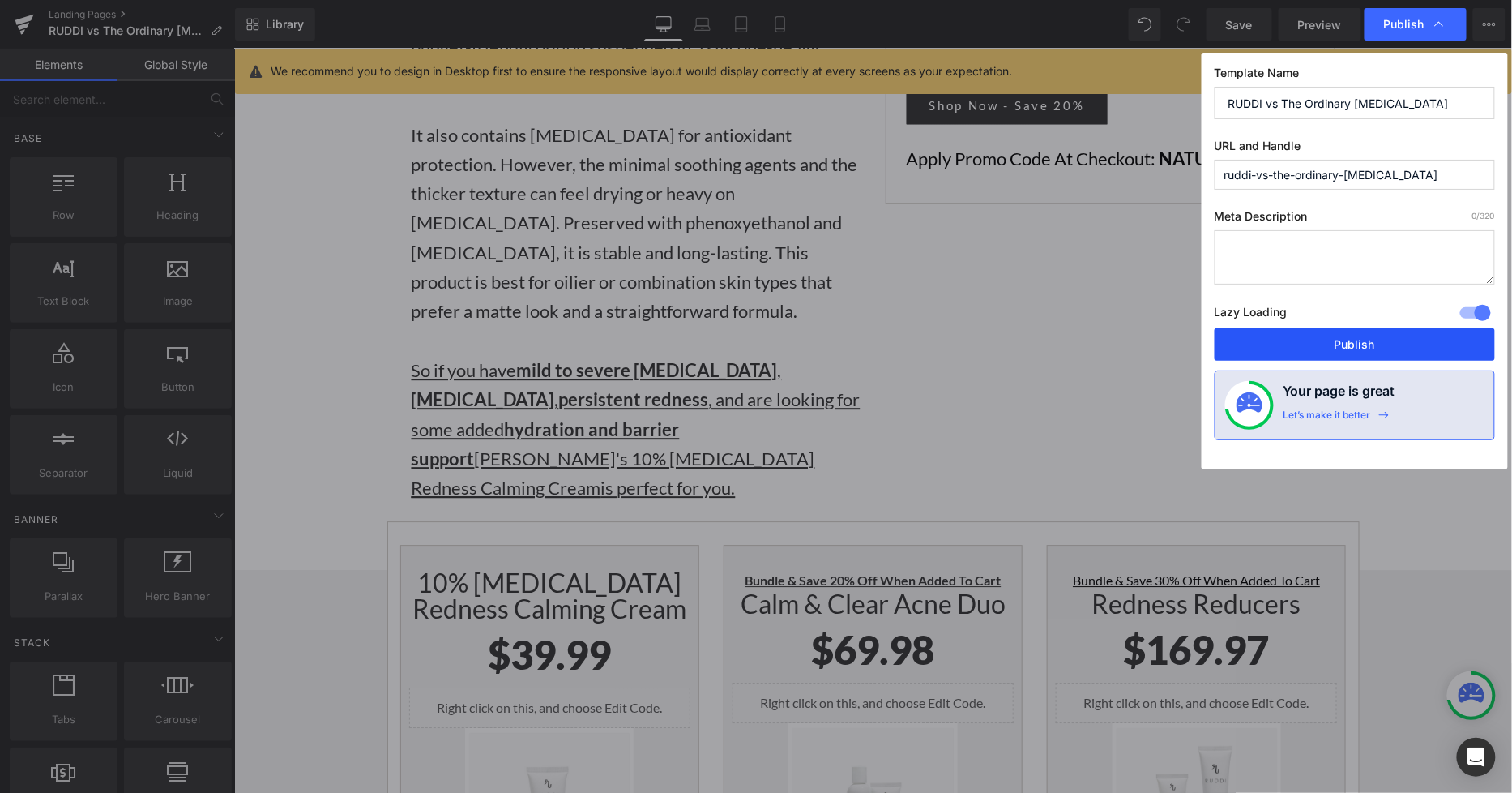
click at [1335, 352] on button "Publish" at bounding box center [1354, 344] width 281 height 32
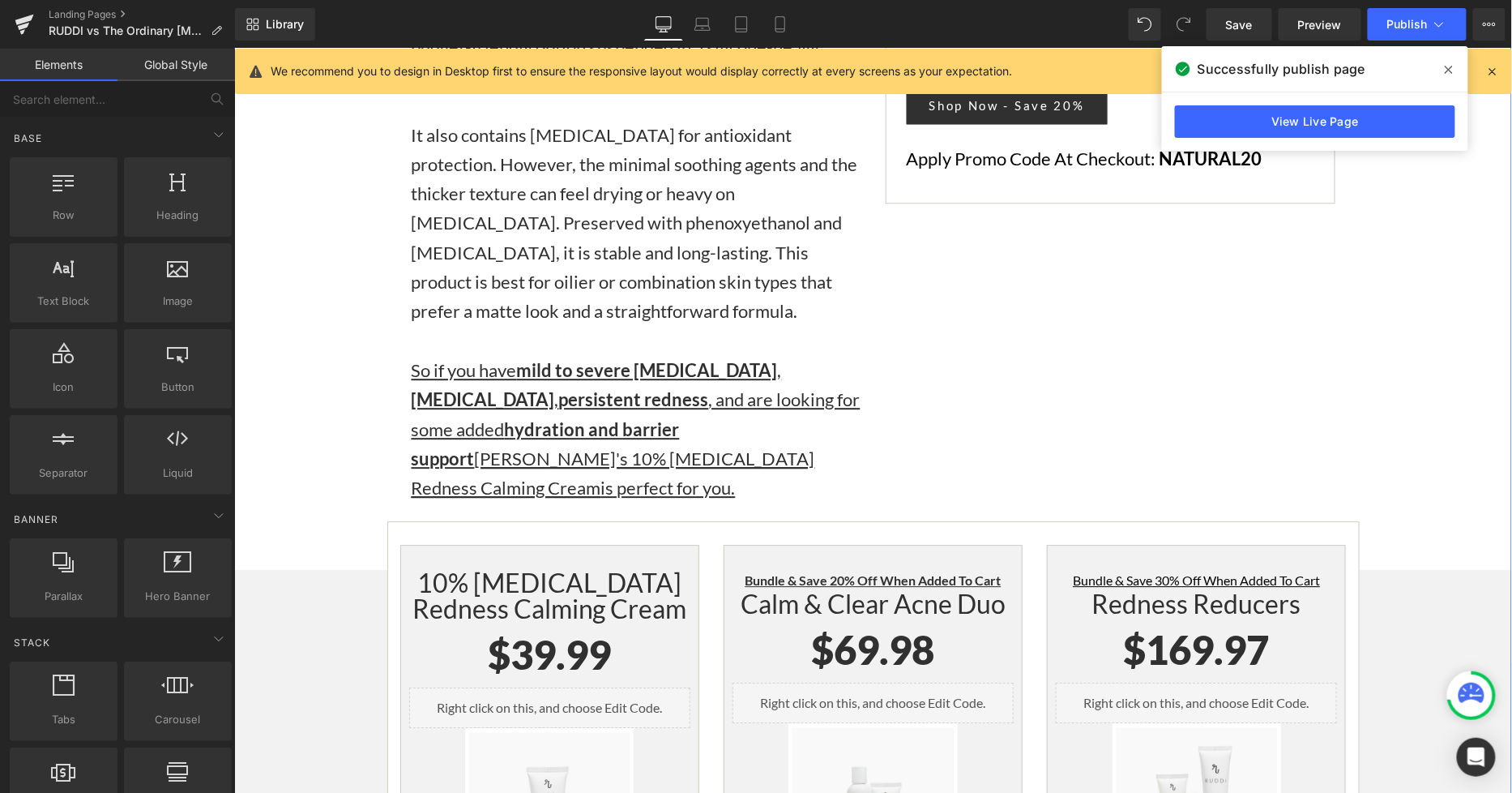
scroll to position [4500, 0]
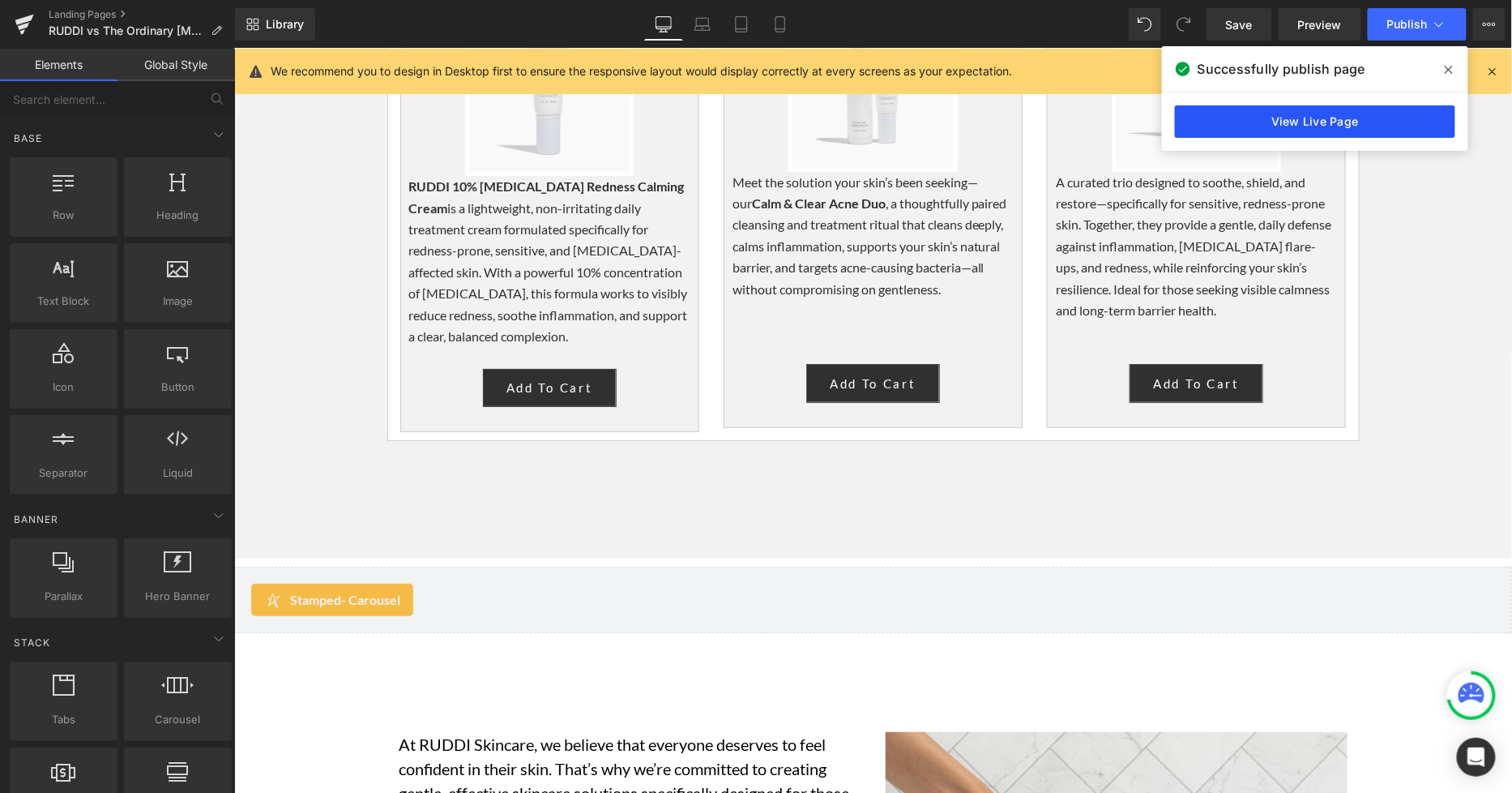
click at [1280, 125] on link "View Live Page" at bounding box center [1316, 121] width 281 height 32
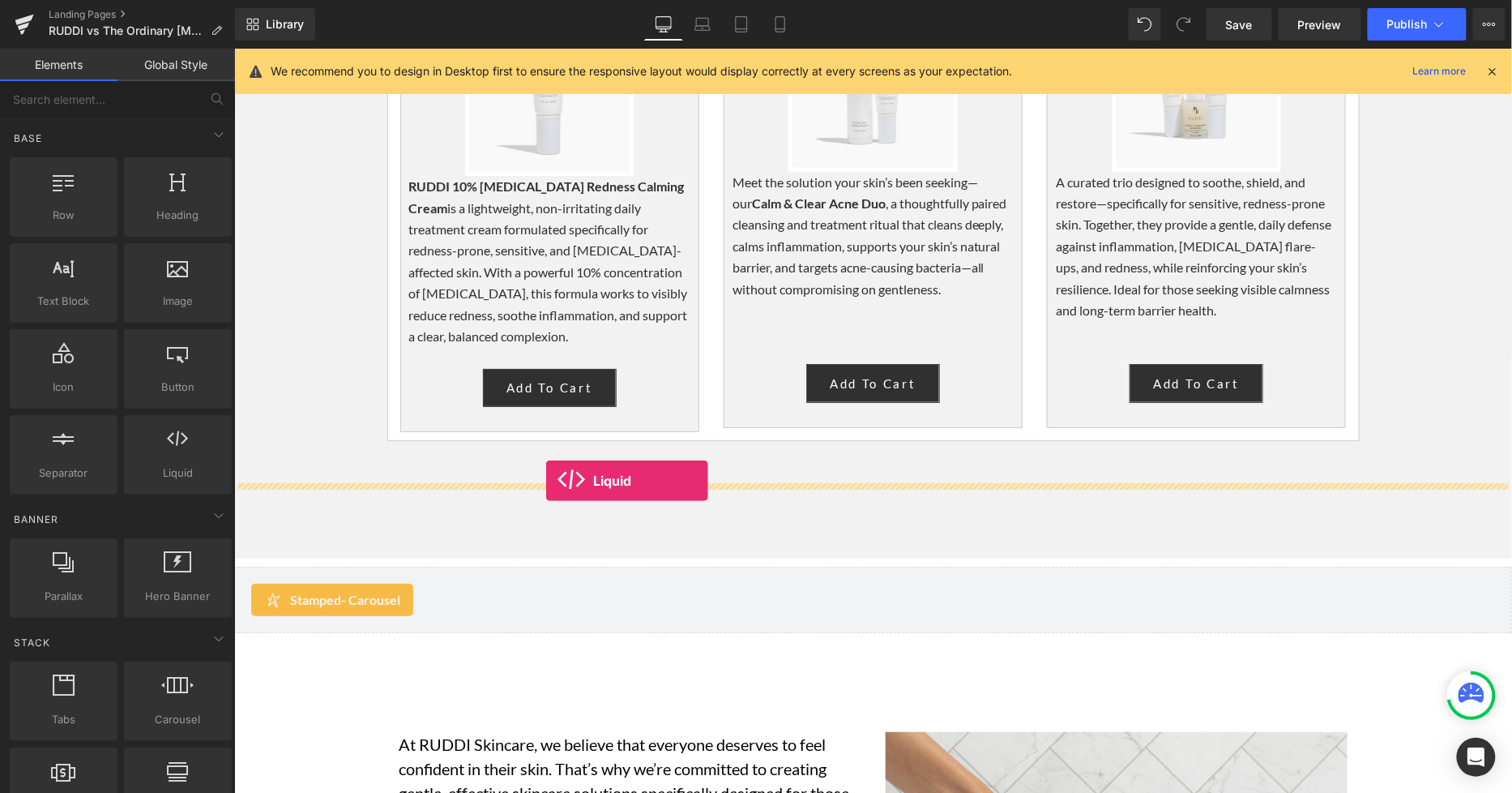
drag, startPoint x: 344, startPoint y: 476, endPoint x: 545, endPoint y: 481, distance: 201.1
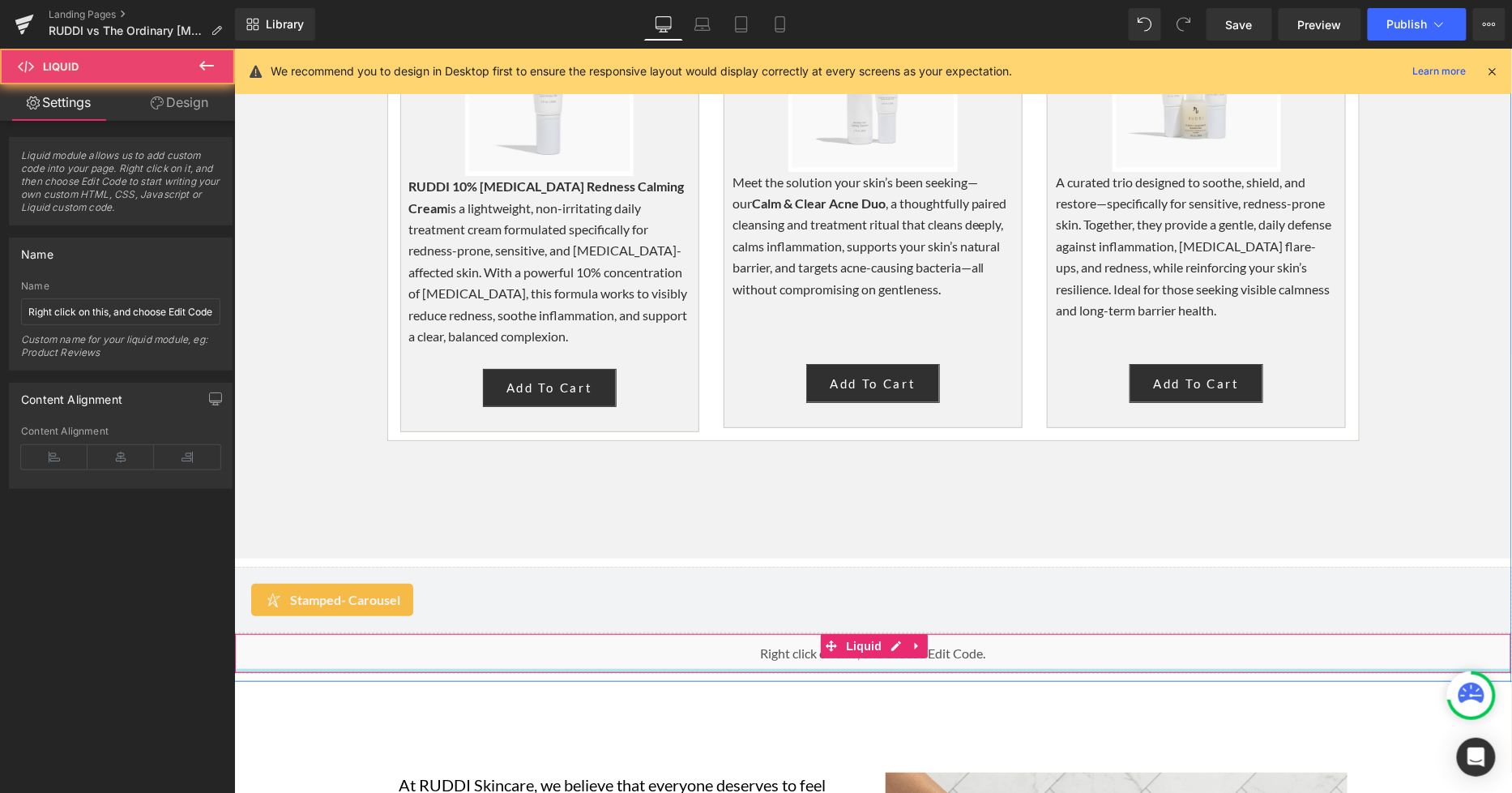
click at [781, 632] on div "Liquid" at bounding box center [873, 652] width 1279 height 41
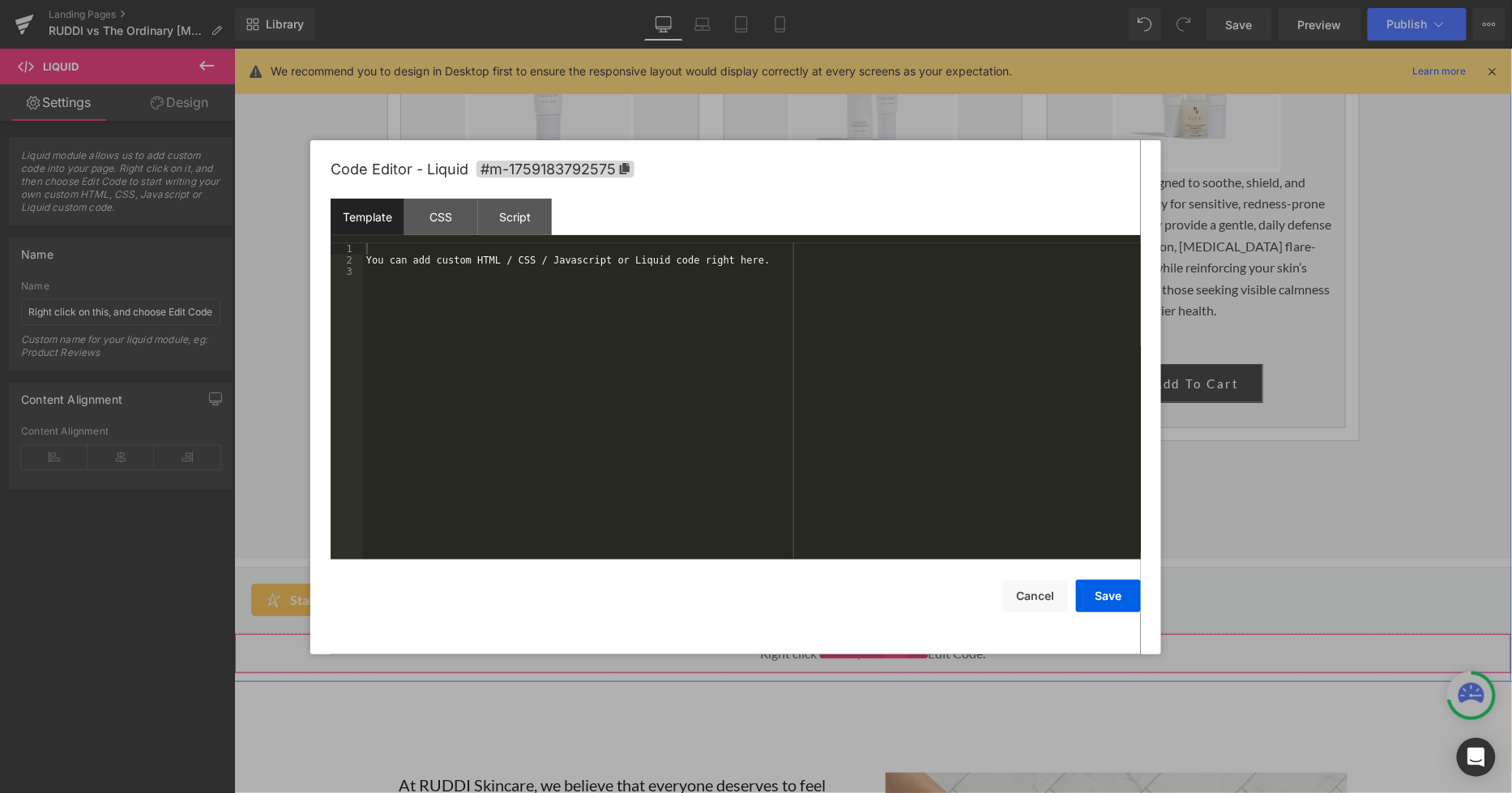
click at [881, 632] on div "Liquid" at bounding box center [873, 652] width 1279 height 41
click at [779, 333] on div "You can add custom HTML / CSS / Javascript or Liquid code right here." at bounding box center [752, 412] width 778 height 340
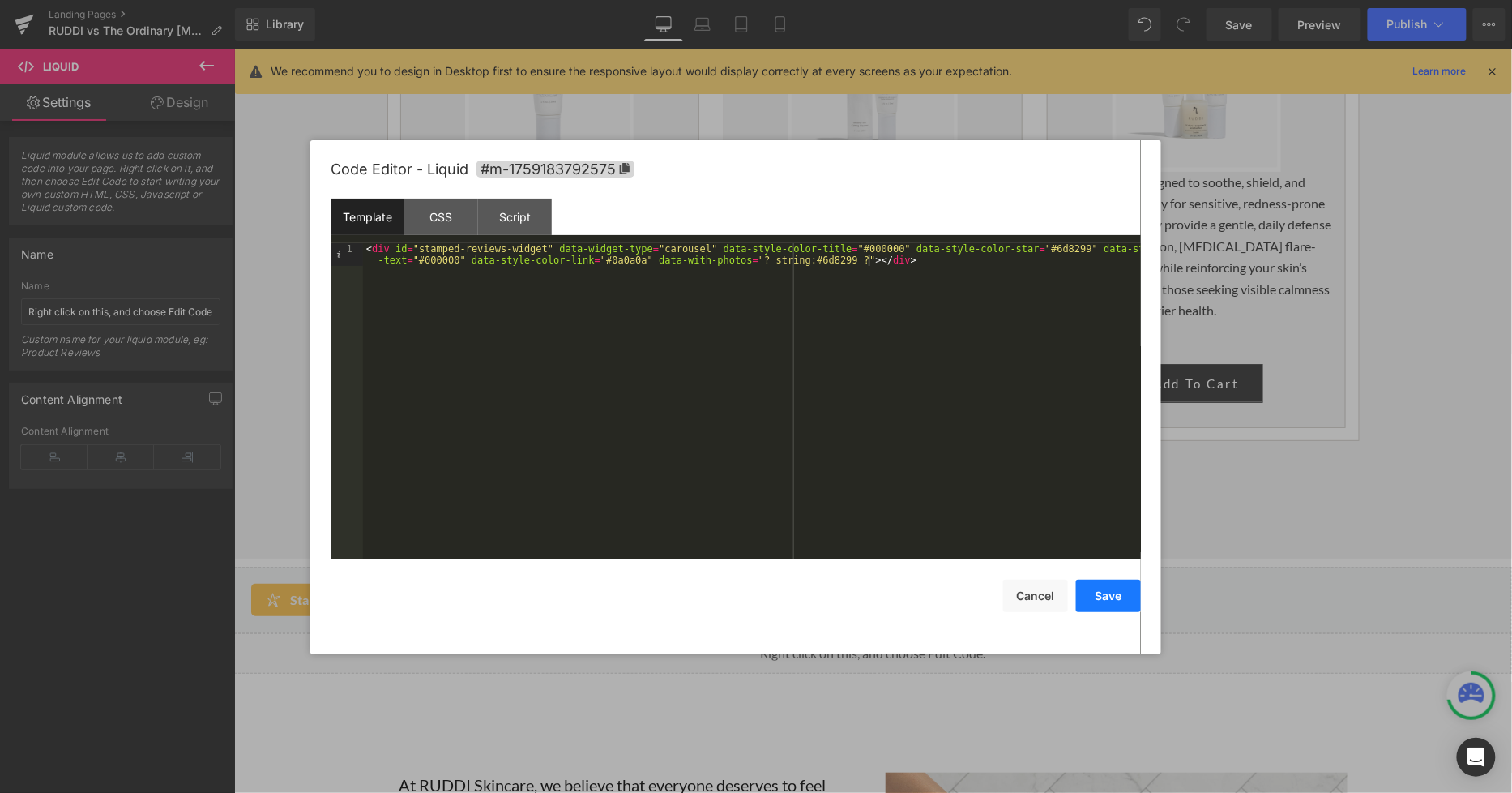
click at [1090, 596] on button "Save" at bounding box center [1109, 596] width 65 height 32
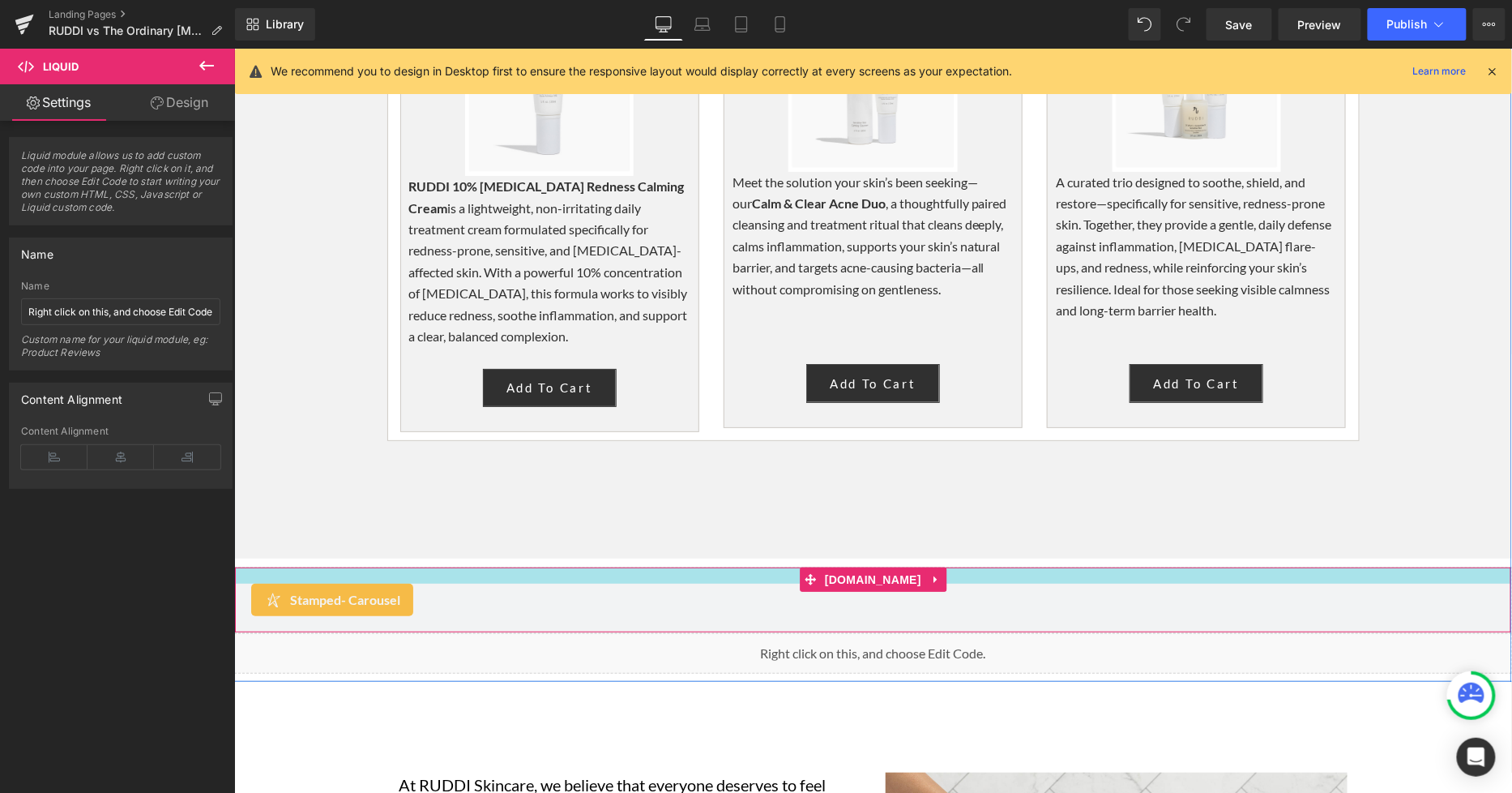
click at [609, 567] on div at bounding box center [873, 574] width 1277 height 16
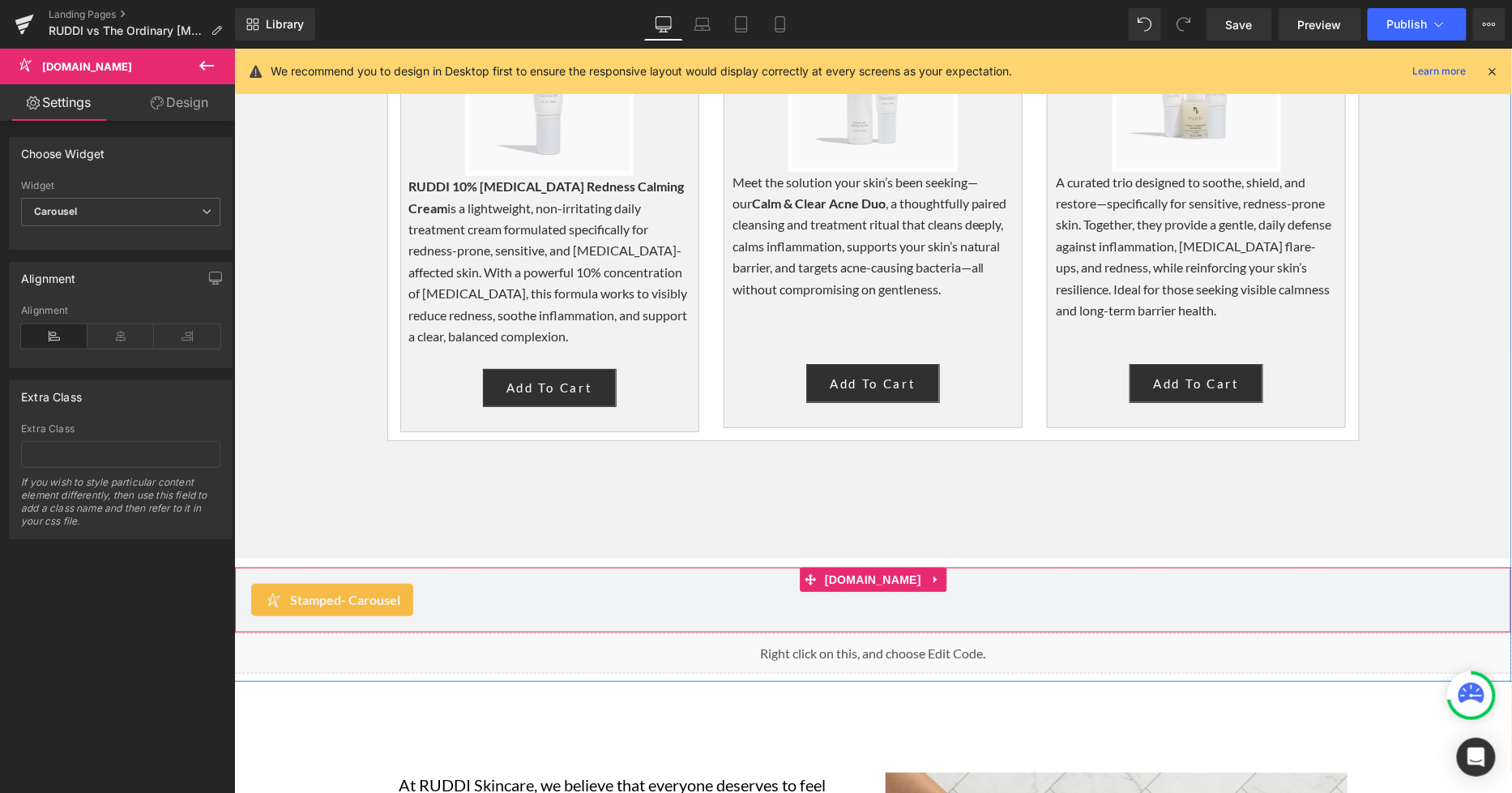
click at [608, 583] on div "Stamped - Carousel" at bounding box center [872, 598] width 1244 height 32
click at [929, 573] on icon at bounding box center [935, 579] width 11 height 12
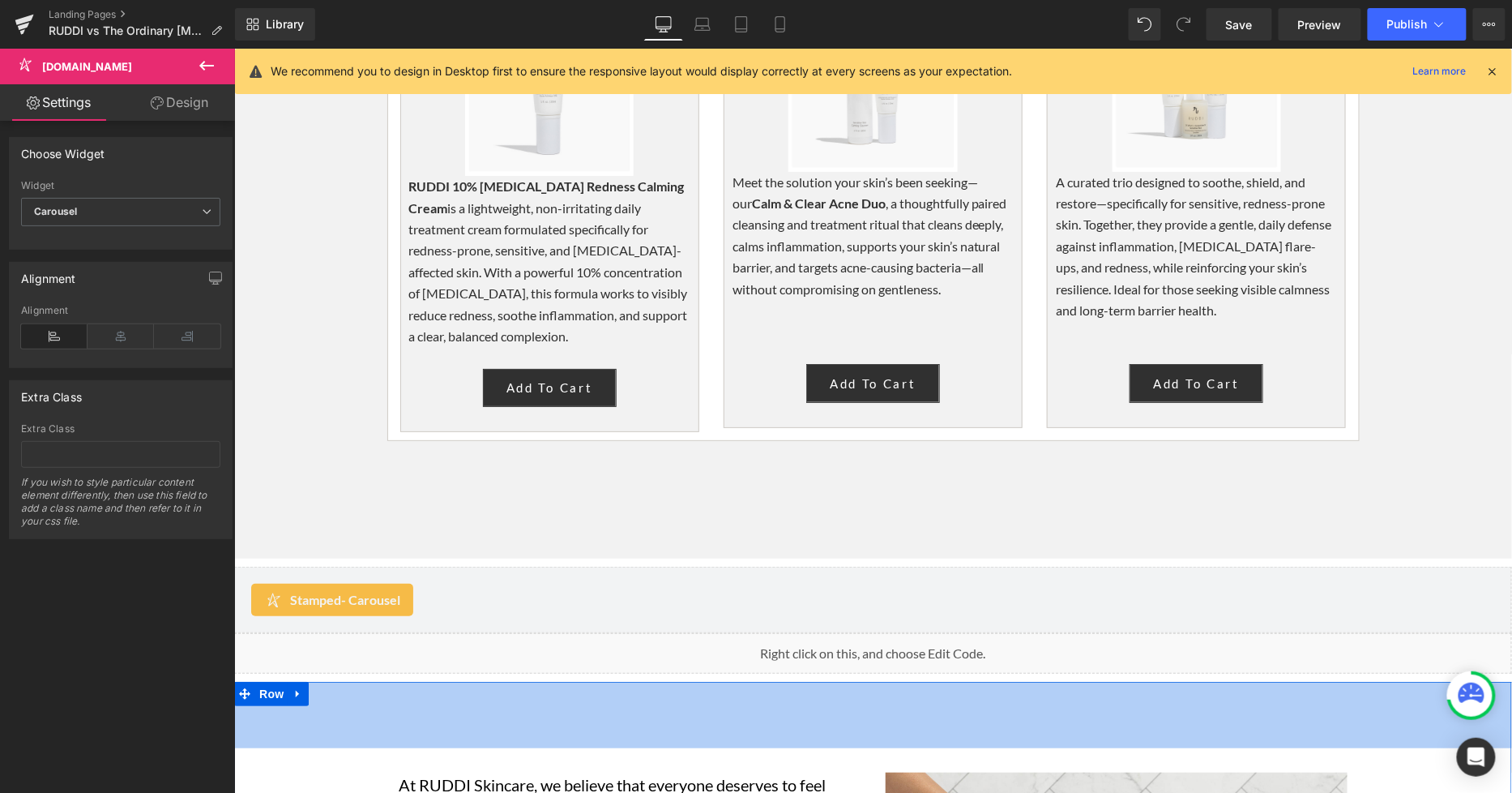
click at [1223, 681] on div "82px" at bounding box center [873, 714] width 1279 height 67
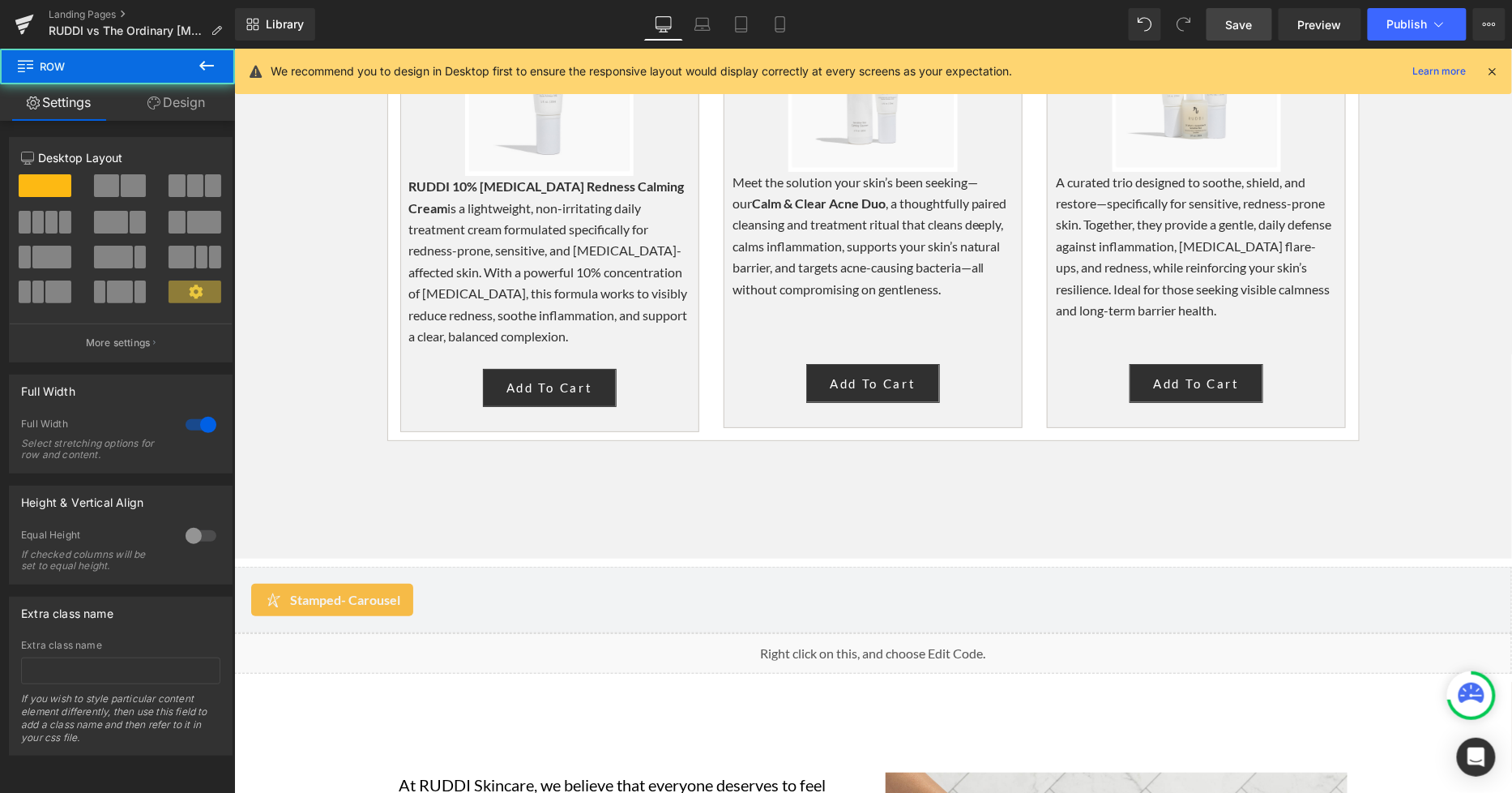
click at [1248, 26] on span "Save" at bounding box center [1240, 24] width 27 height 17
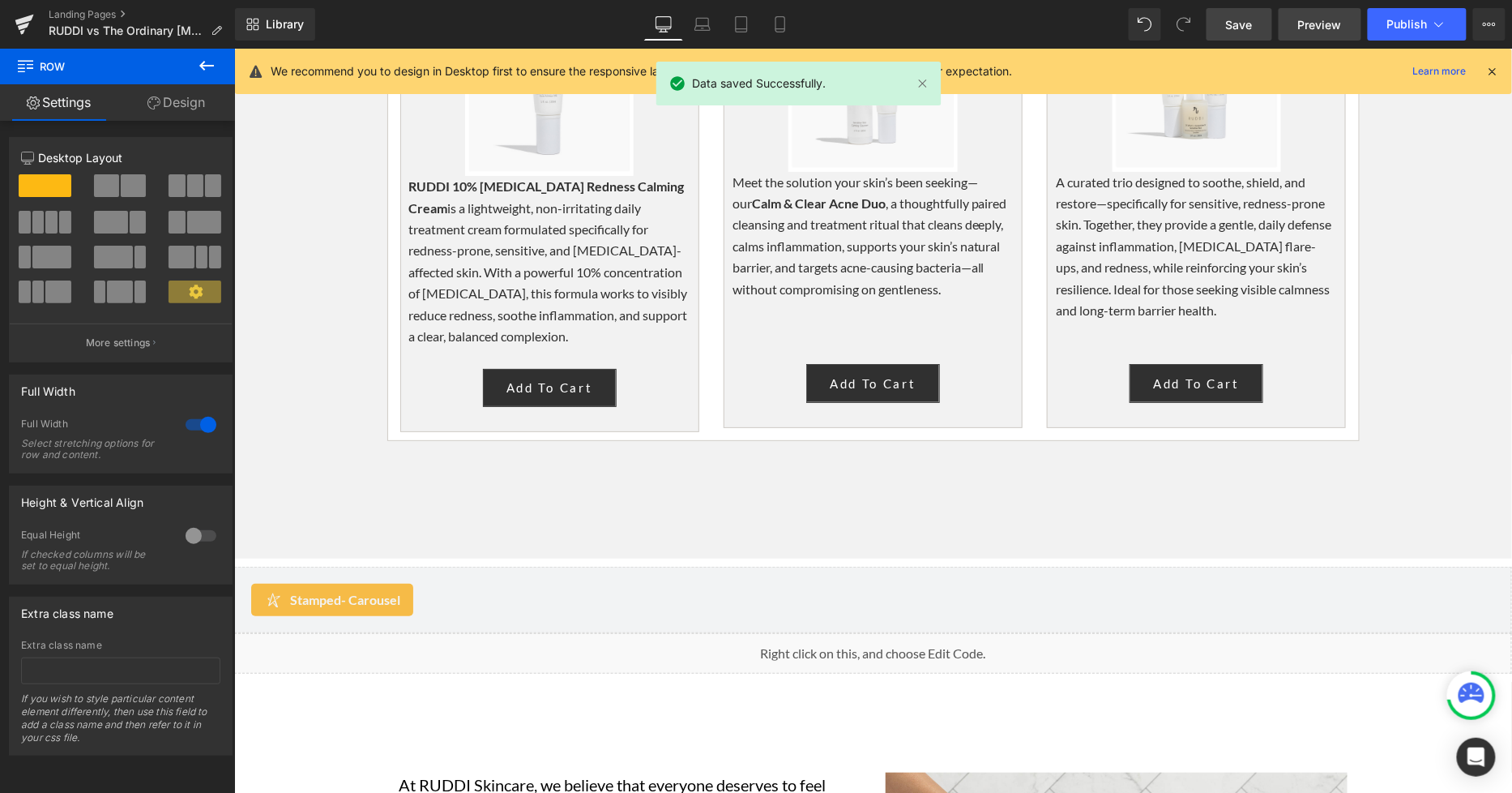
click at [1317, 19] on span "Preview" at bounding box center [1319, 24] width 44 height 17
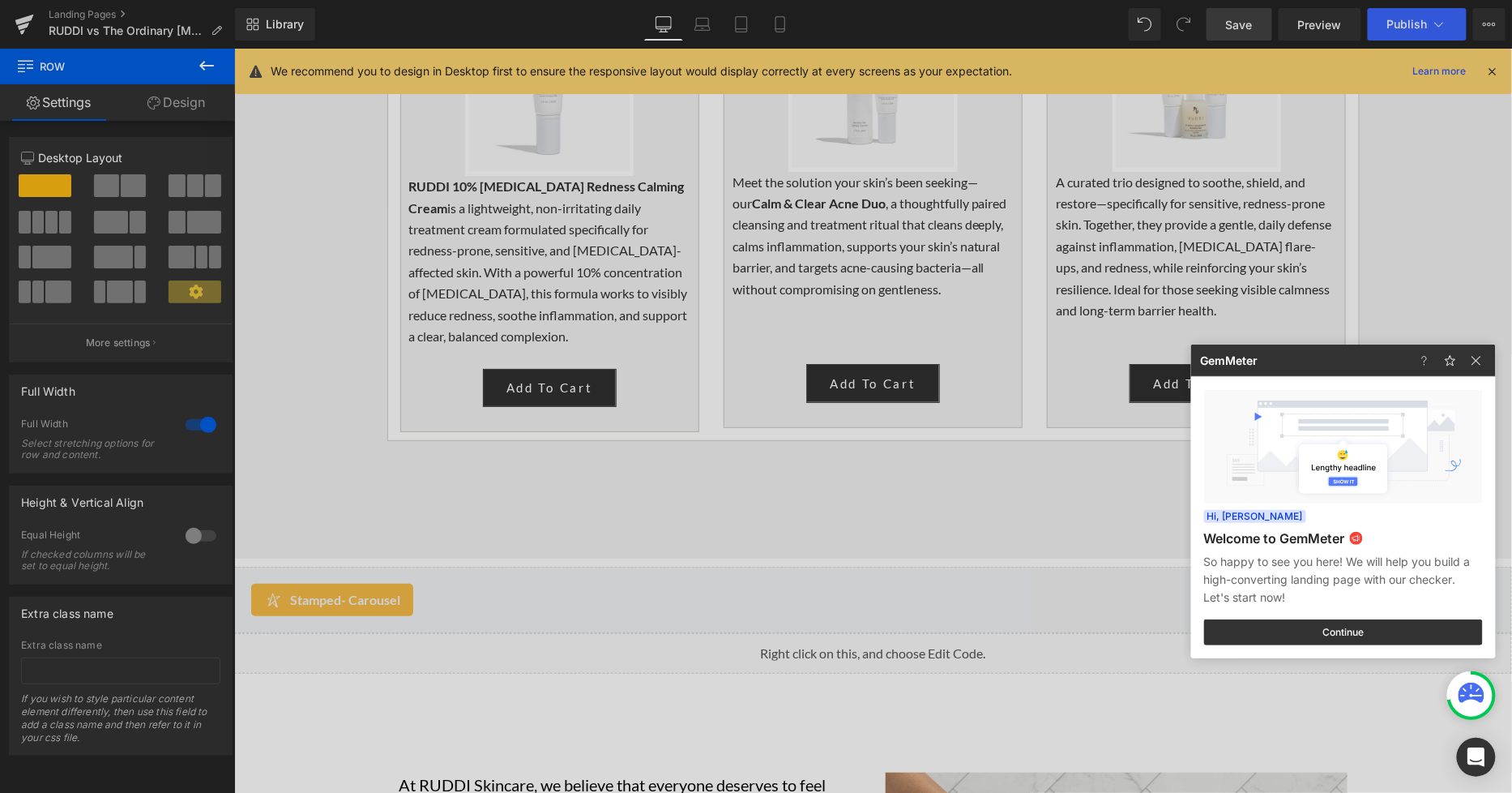
click at [689, 458] on div at bounding box center [756, 396] width 1512 height 793
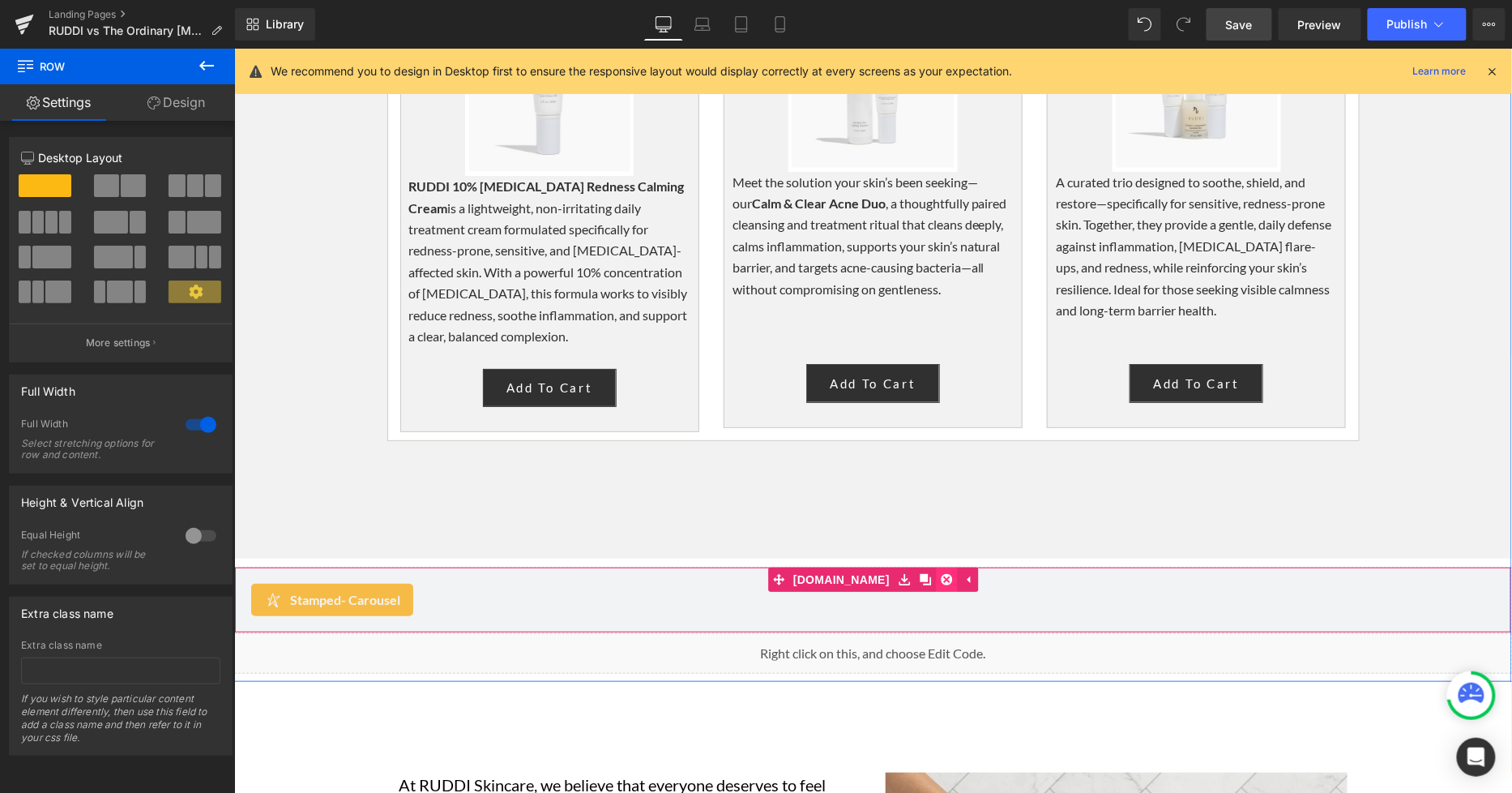
click at [940, 573] on icon at bounding box center [946, 579] width 11 height 12
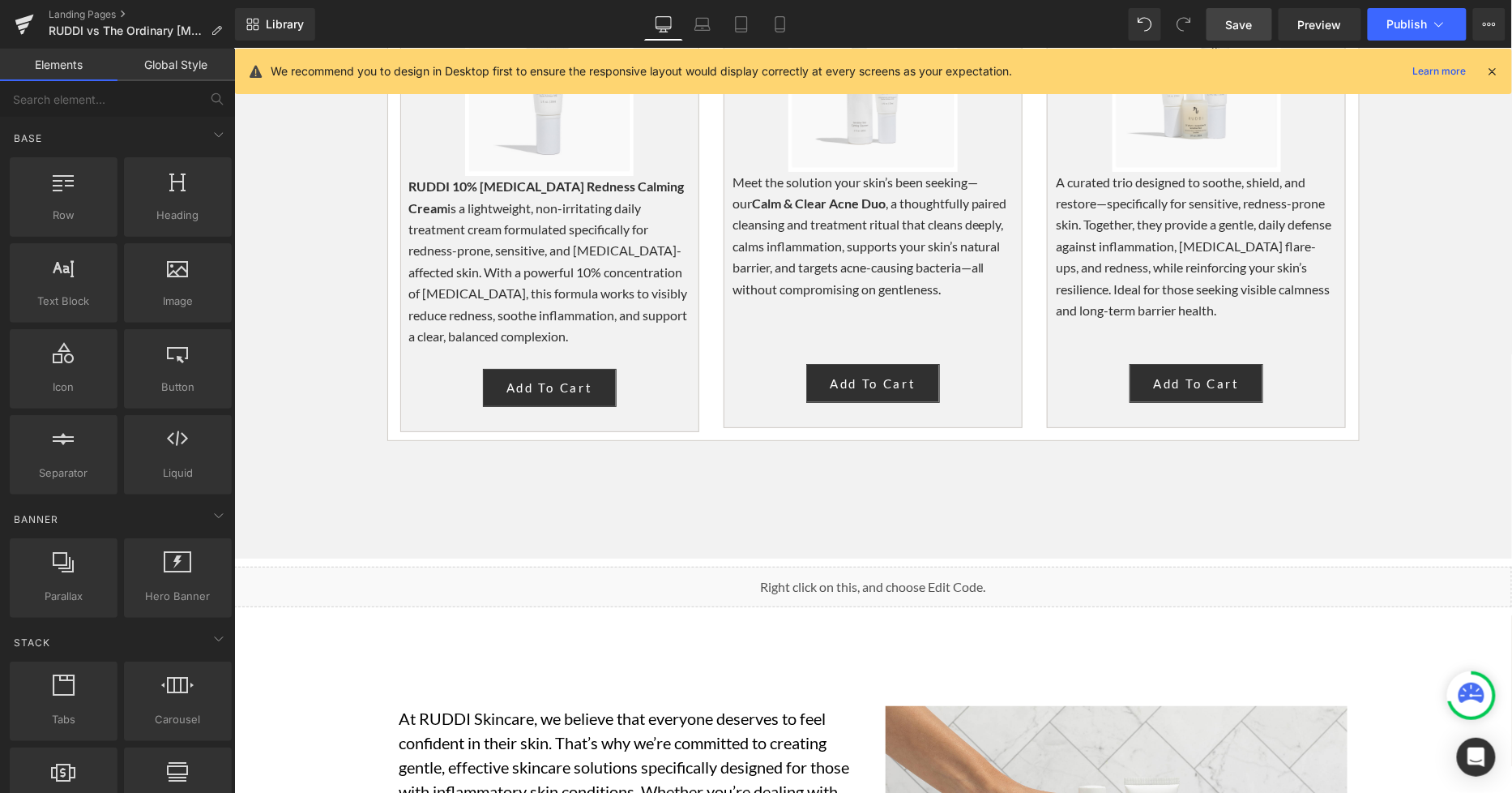
click at [1251, 27] on span "Save" at bounding box center [1240, 24] width 27 height 17
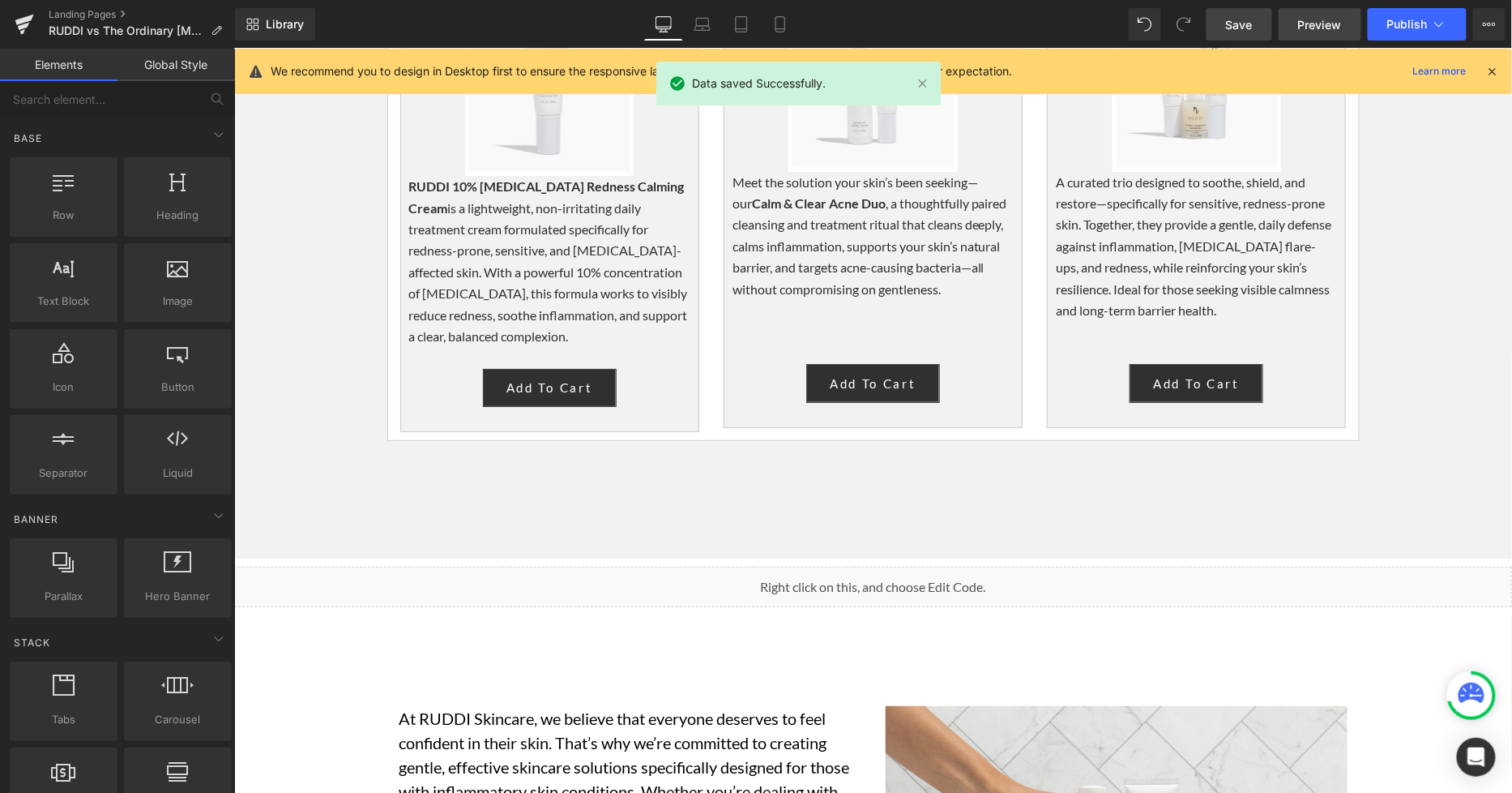
click at [1333, 25] on span "Preview" at bounding box center [1319, 24] width 44 height 17
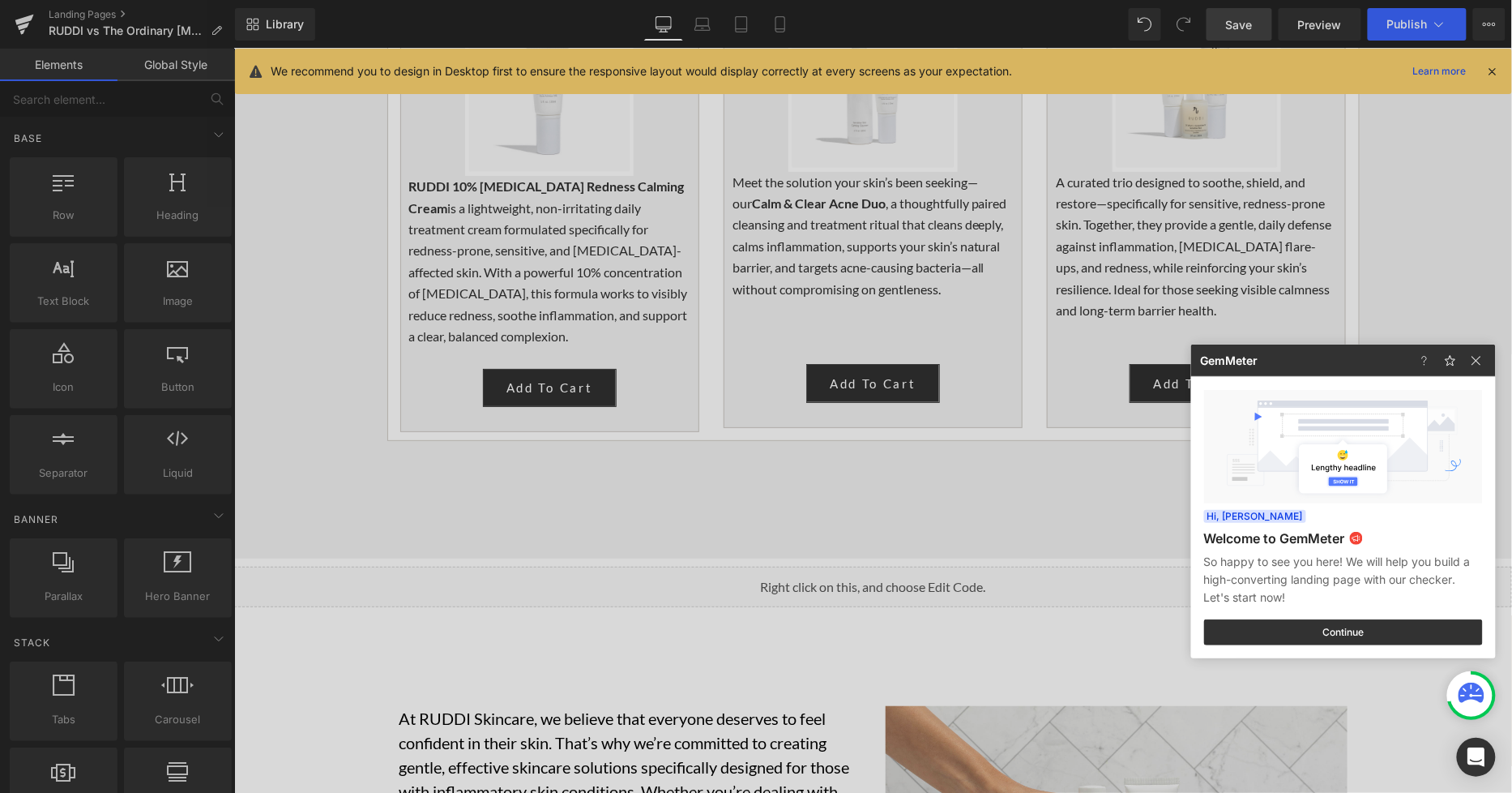
click at [772, 441] on div at bounding box center [756, 396] width 1512 height 793
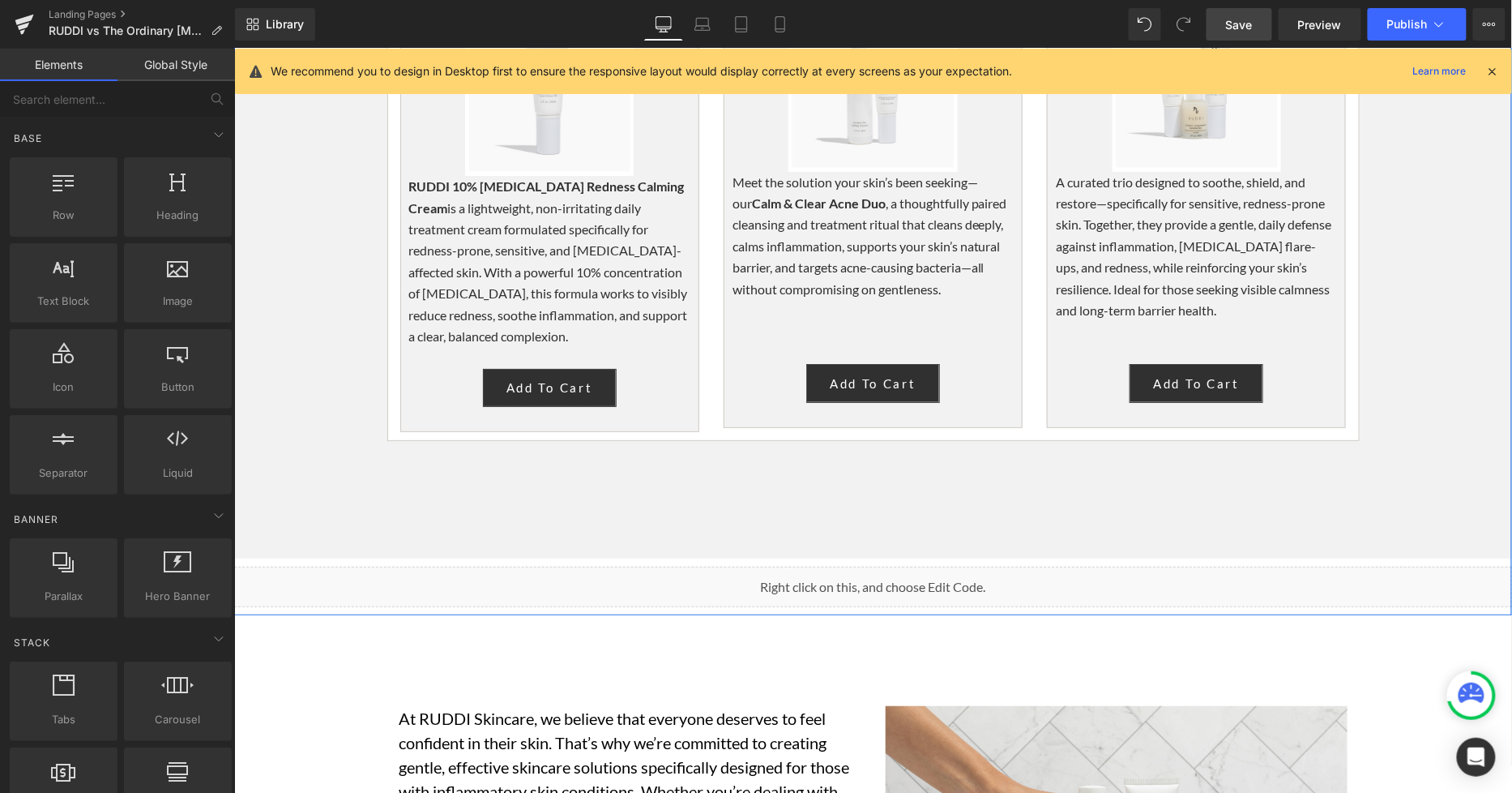
click at [882, 566] on div "Liquid" at bounding box center [873, 586] width 1279 height 41
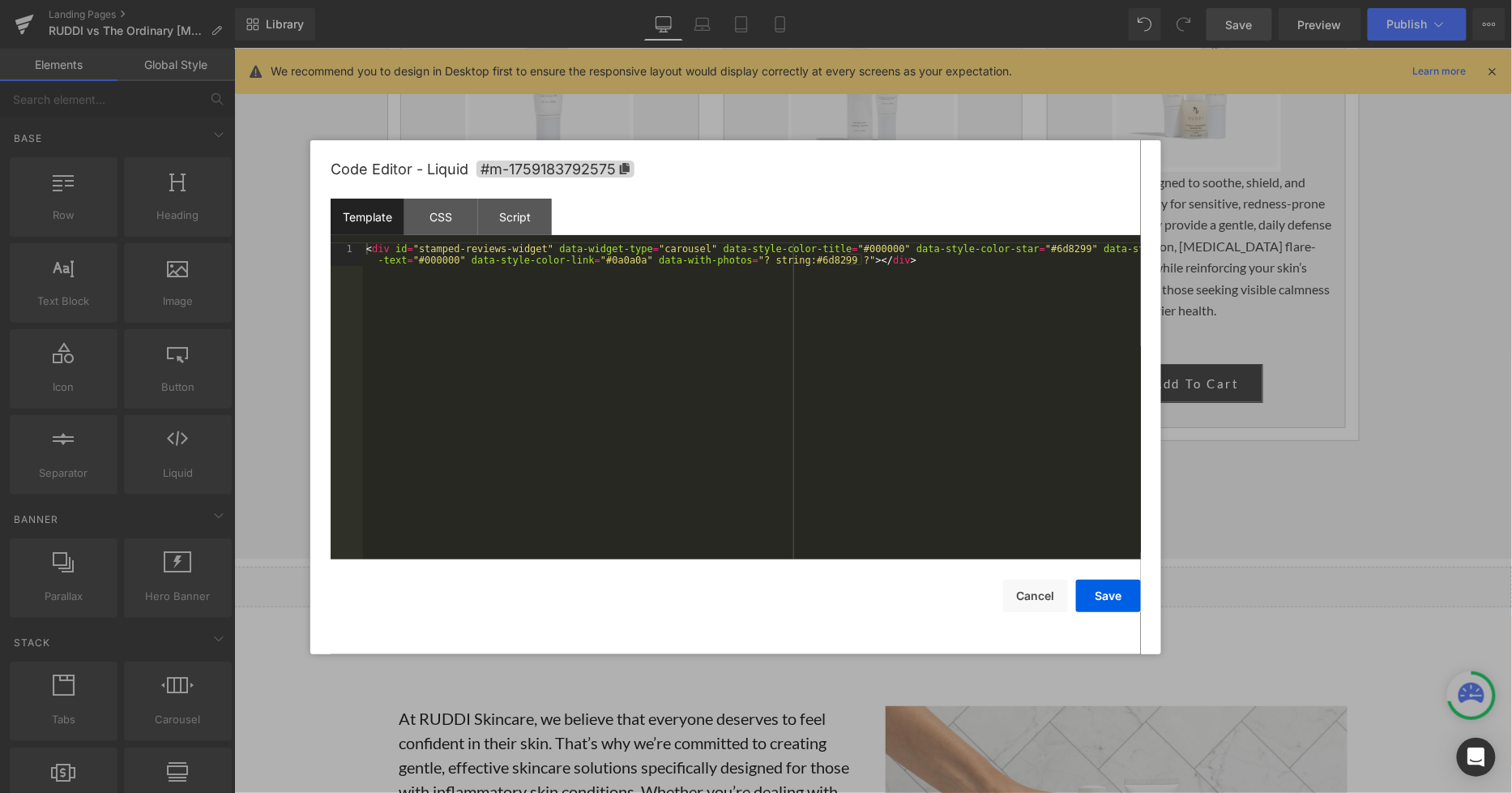
click at [751, 341] on div "< div id = "stamped-reviews-widget" data-widget-type = "carousel" data-style-co…" at bounding box center [752, 424] width 778 height 363
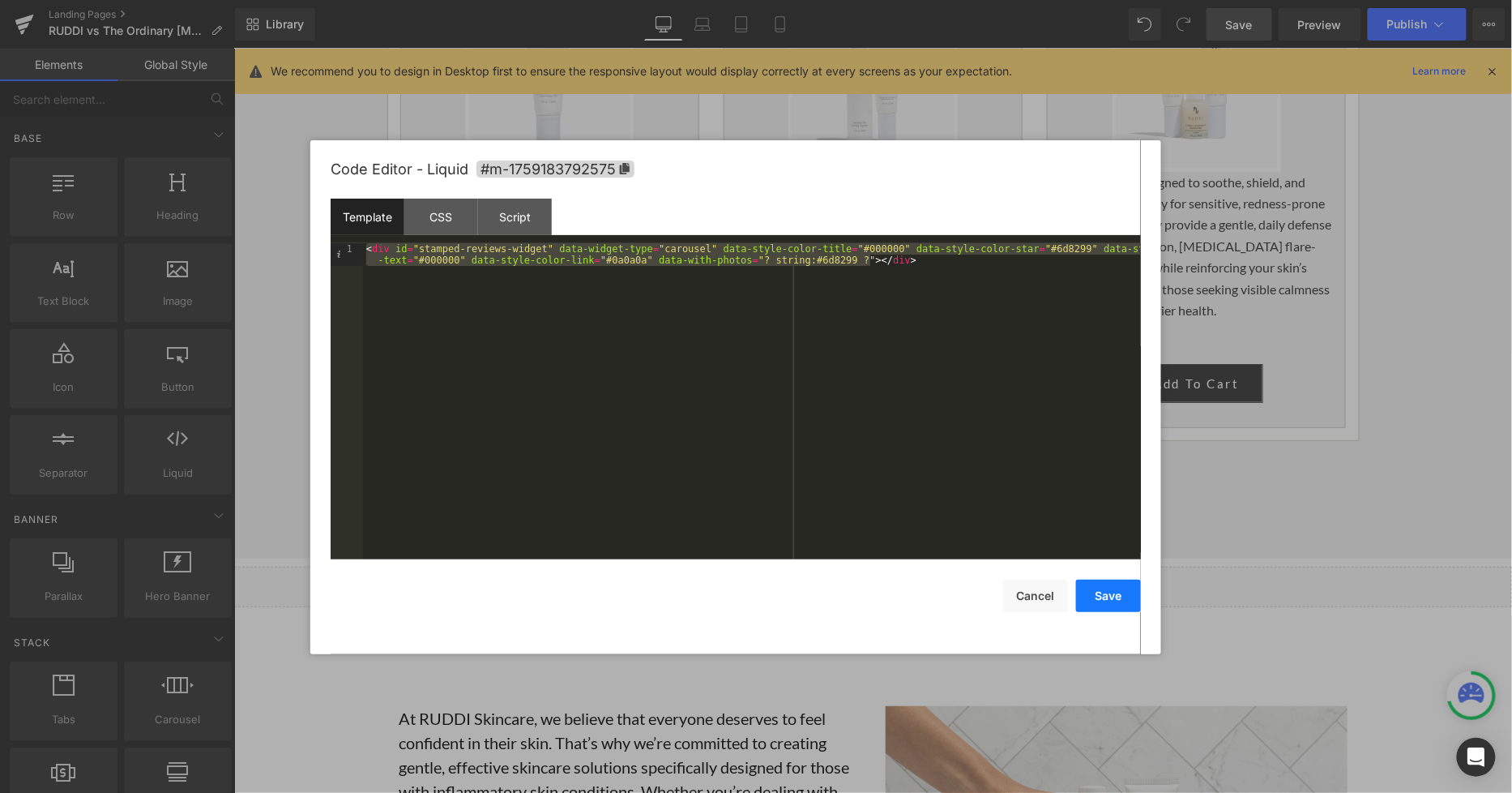
click at [1082, 588] on button "Save" at bounding box center [1109, 596] width 65 height 32
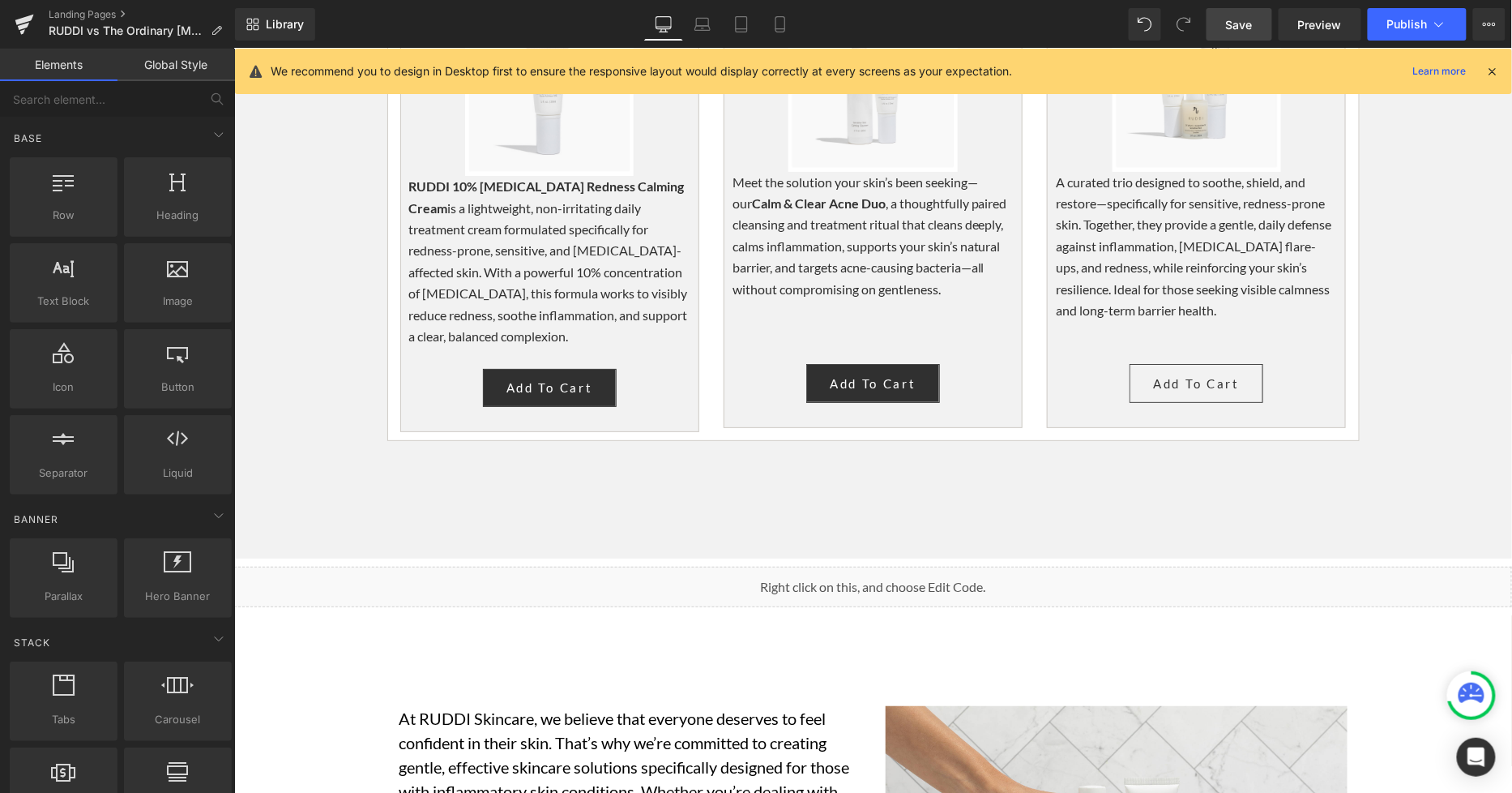
drag, startPoint x: 1187, startPoint y: 502, endPoint x: 1210, endPoint y: 214, distance: 288.9
click at [233, 48] on div "82px" at bounding box center [233, 48] width 0 height 0
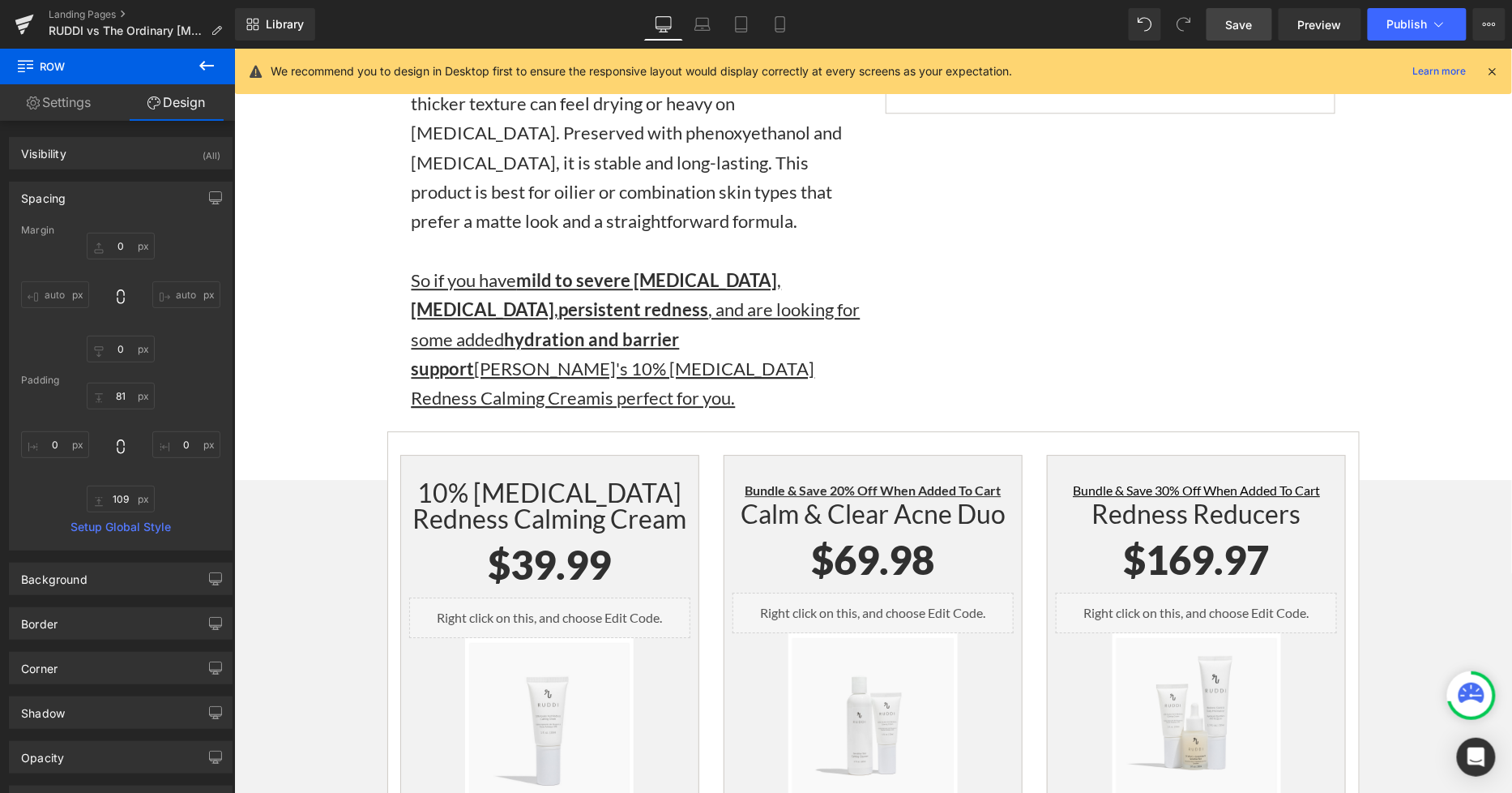
scroll to position [0, 0]
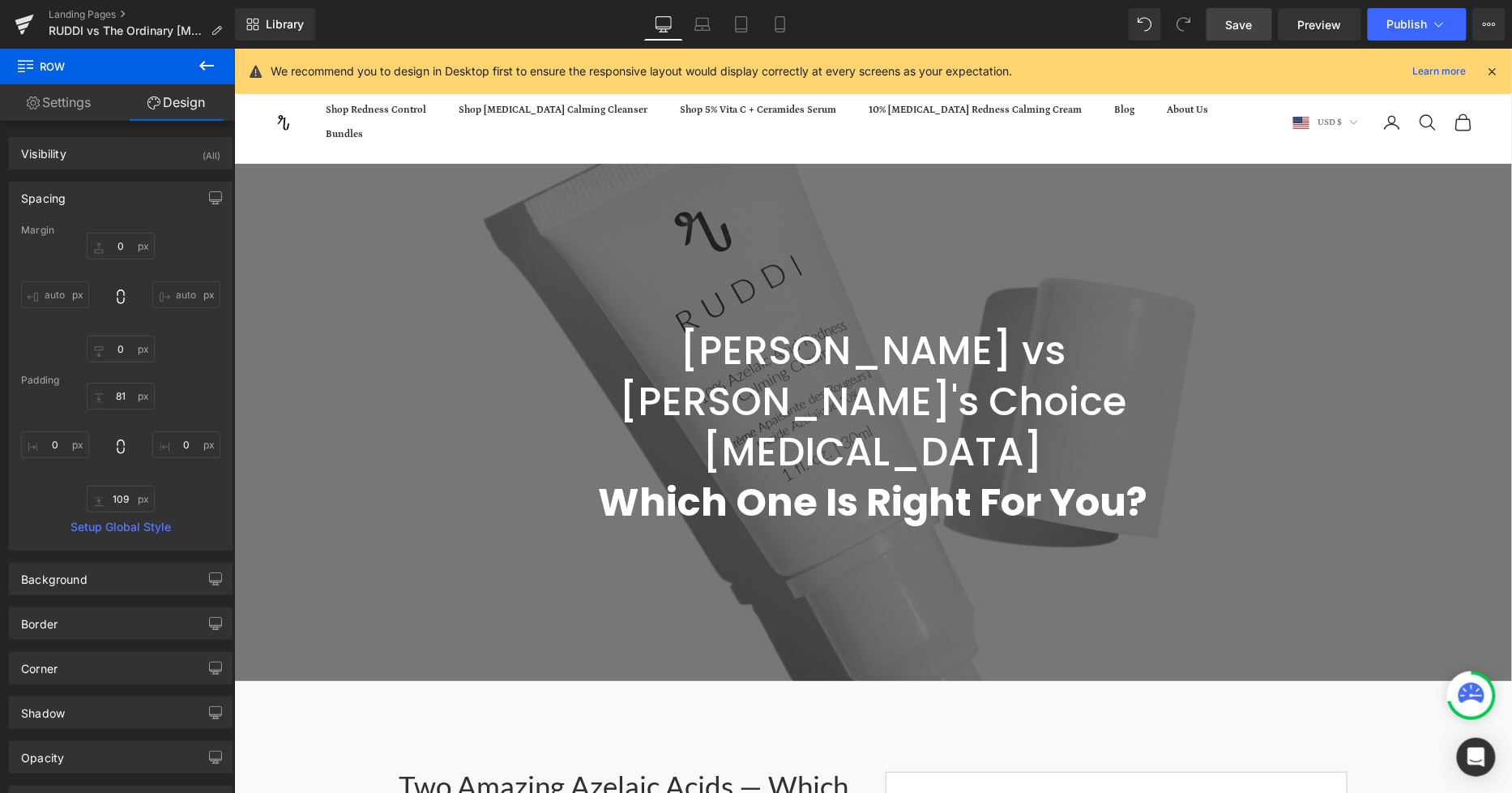
drag, startPoint x: 1507, startPoint y: 510, endPoint x: 1719, endPoint y: 131, distance: 434.3
click at [22, 19] on icon at bounding box center [25, 19] width 19 height 10
click at [1221, 34] on link "Save" at bounding box center [1240, 24] width 66 height 32
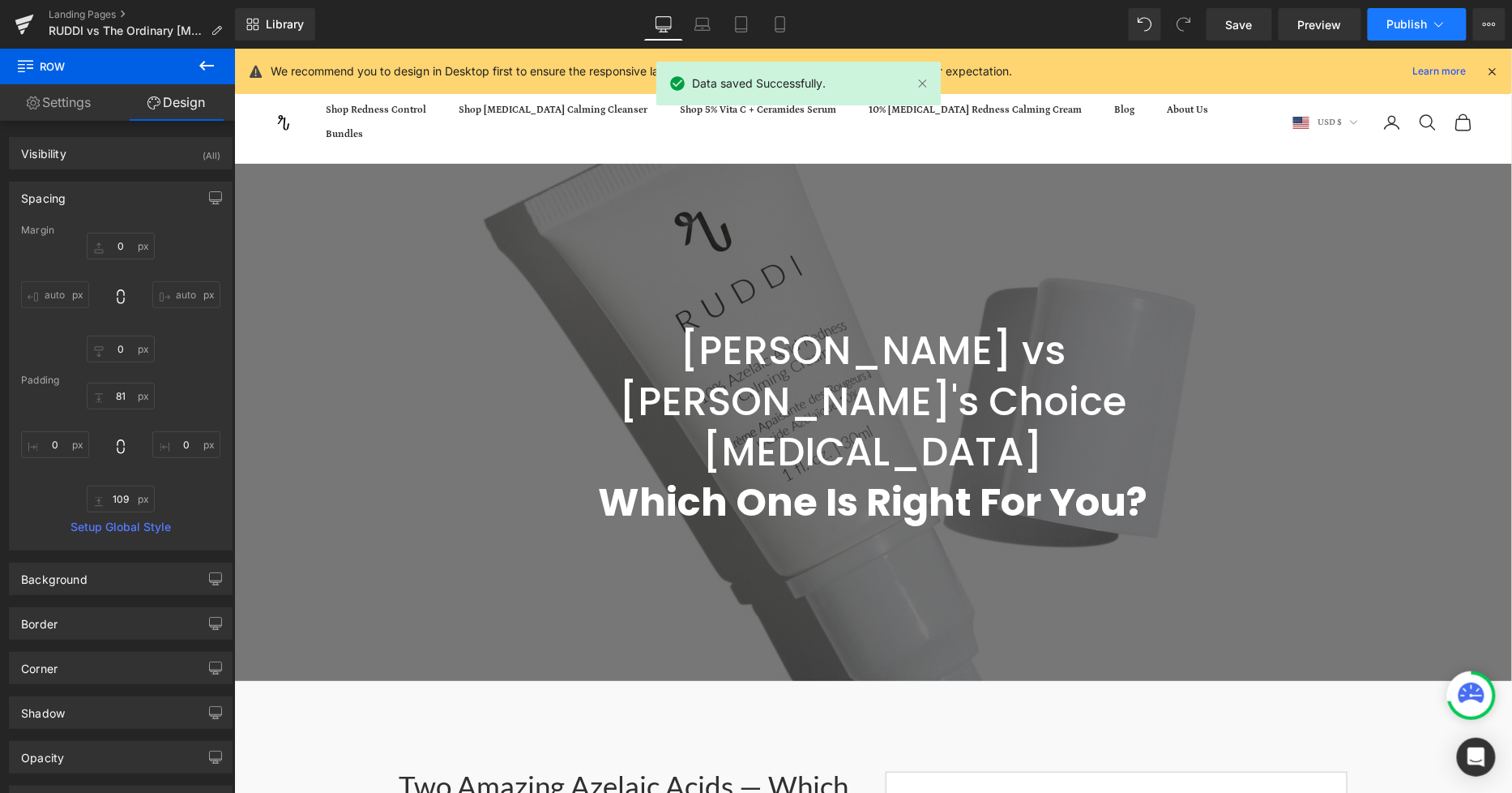
click at [1408, 10] on button "Publish" at bounding box center [1418, 24] width 99 height 32
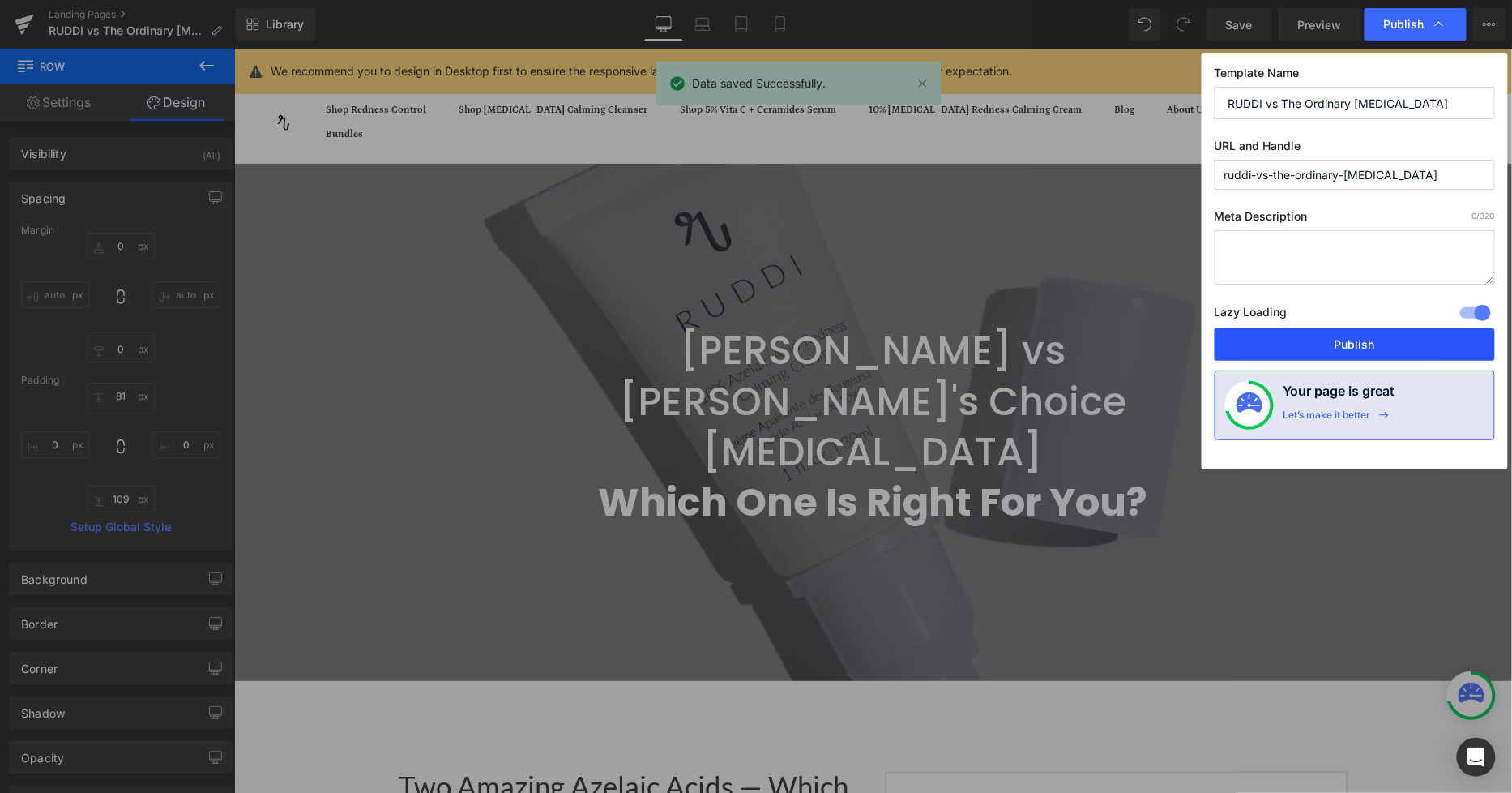
click at [1301, 349] on button "Publish" at bounding box center [1354, 344] width 281 height 32
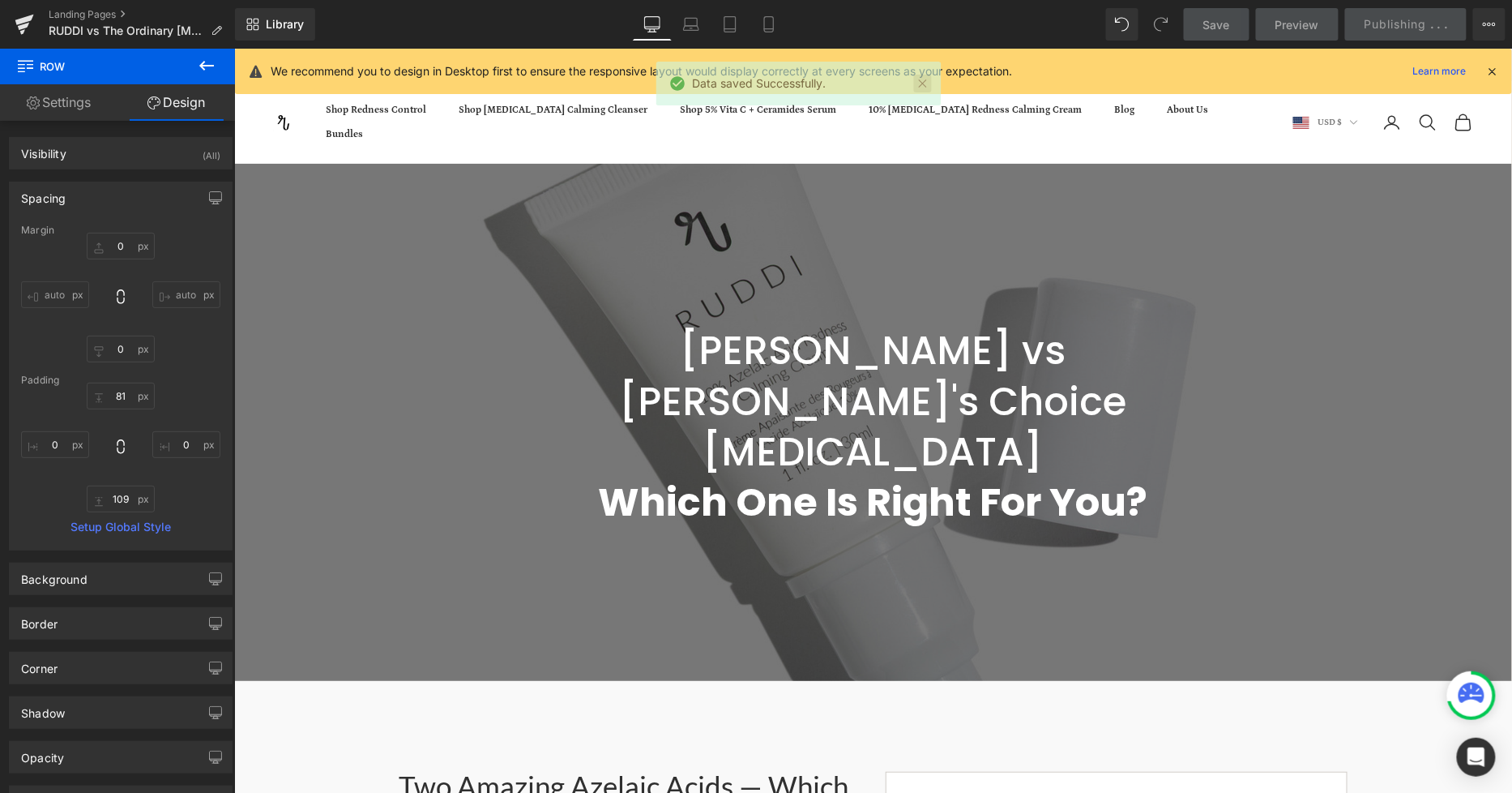
click at [926, 78] on link at bounding box center [923, 82] width 18 height 18
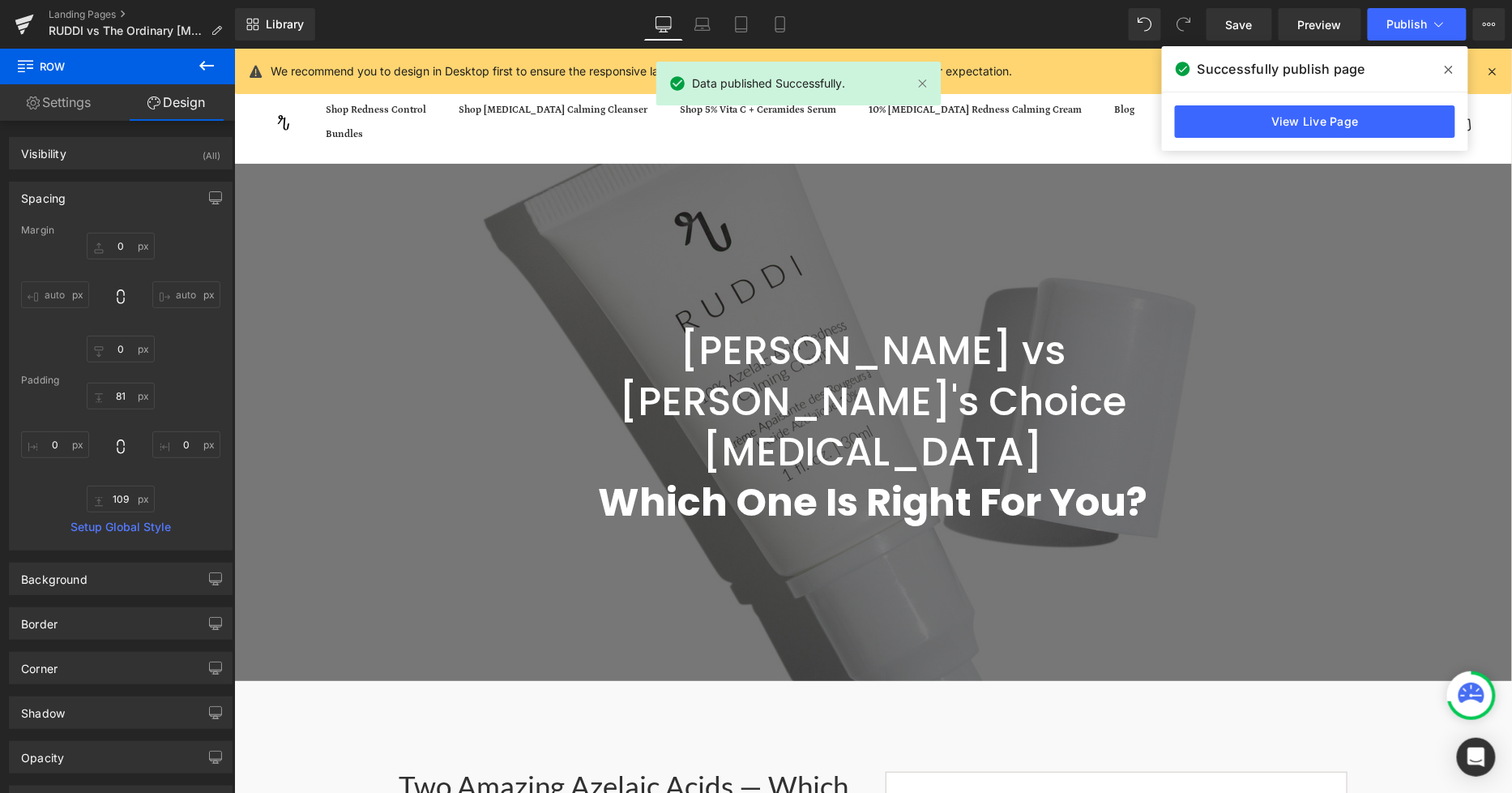
click at [1447, 69] on icon at bounding box center [1449, 69] width 8 height 13
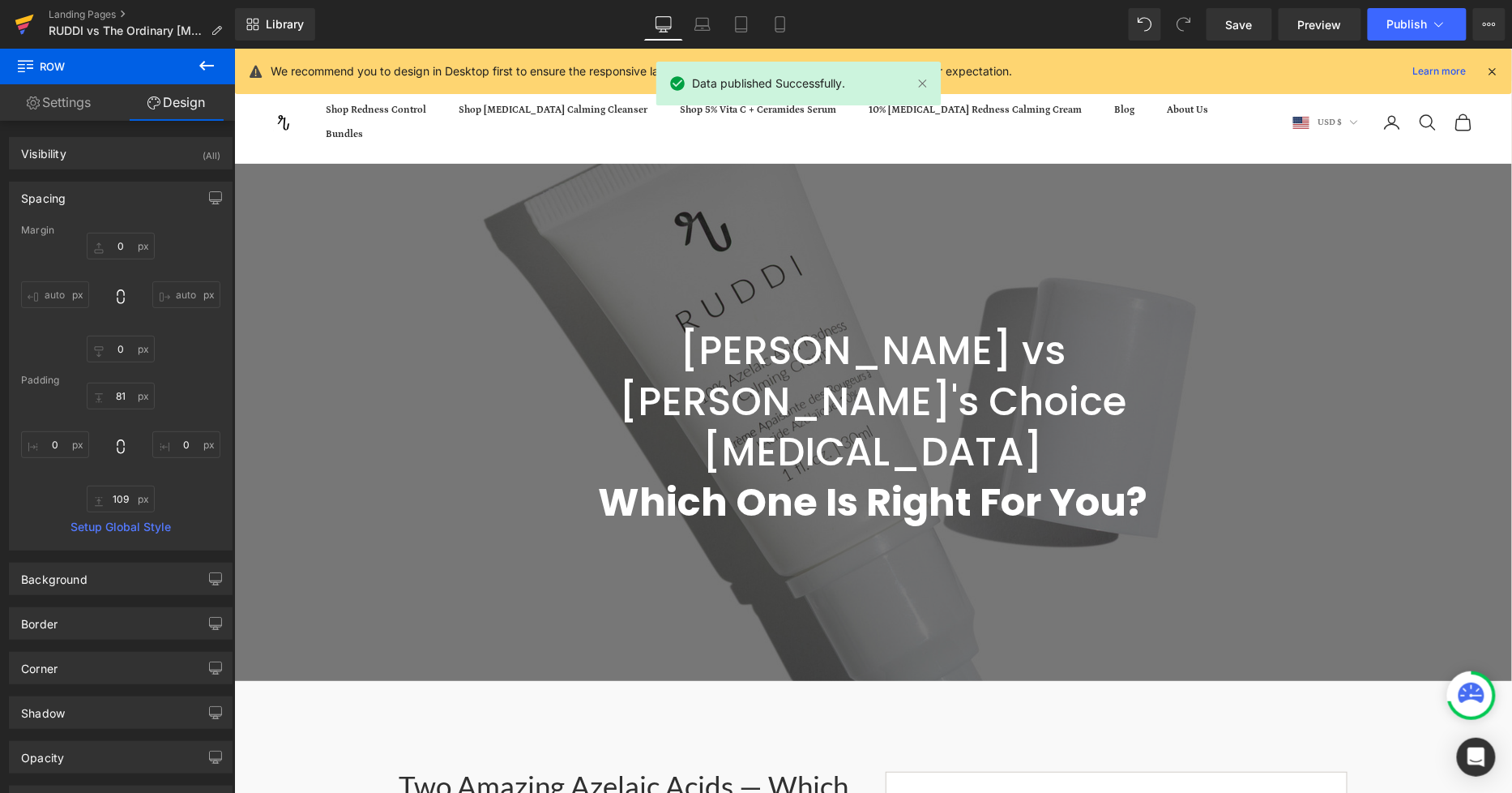
click at [32, 22] on icon at bounding box center [24, 24] width 19 height 41
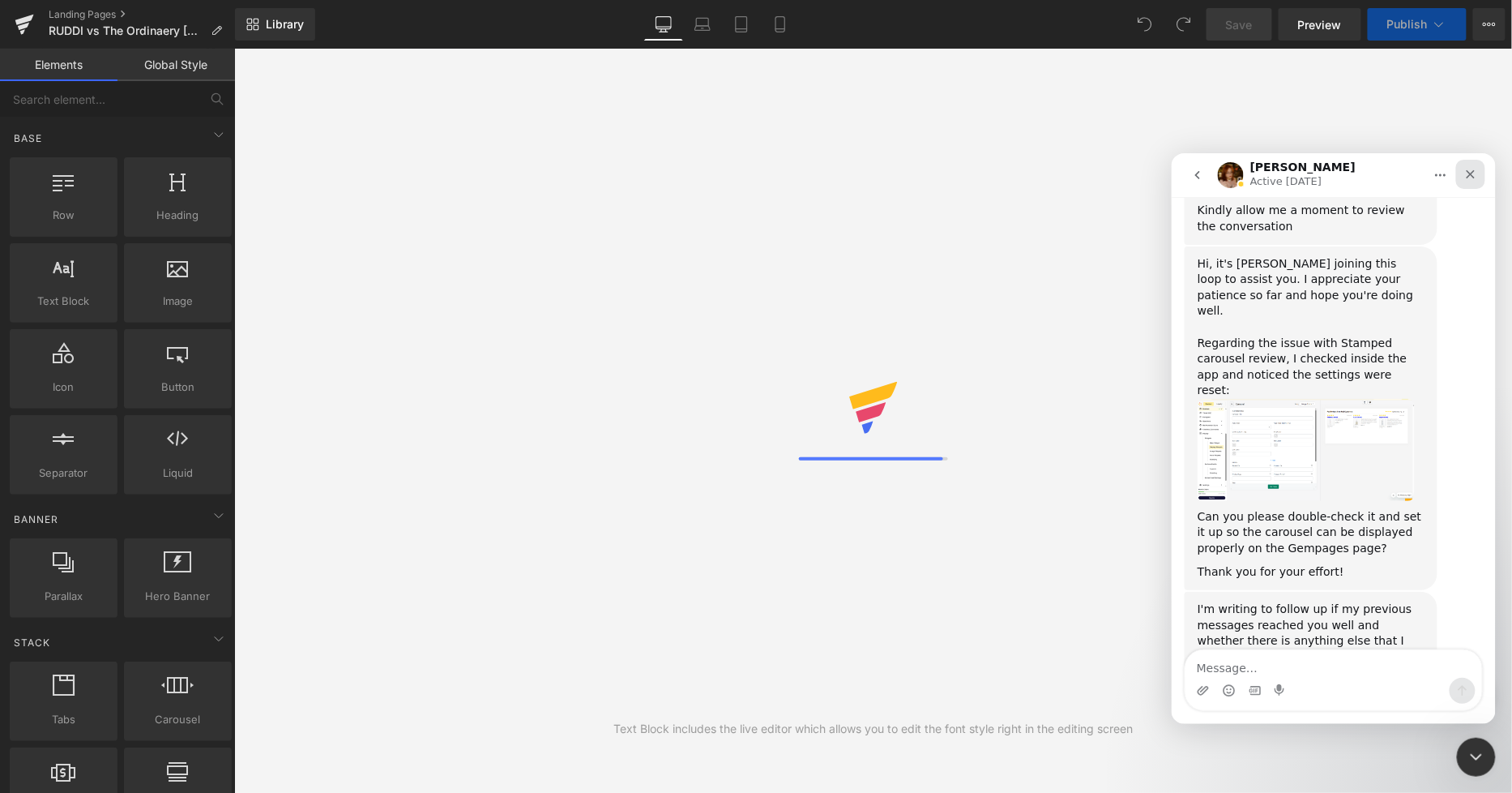
click at [1477, 177] on div "Close" at bounding box center [1469, 172] width 29 height 29
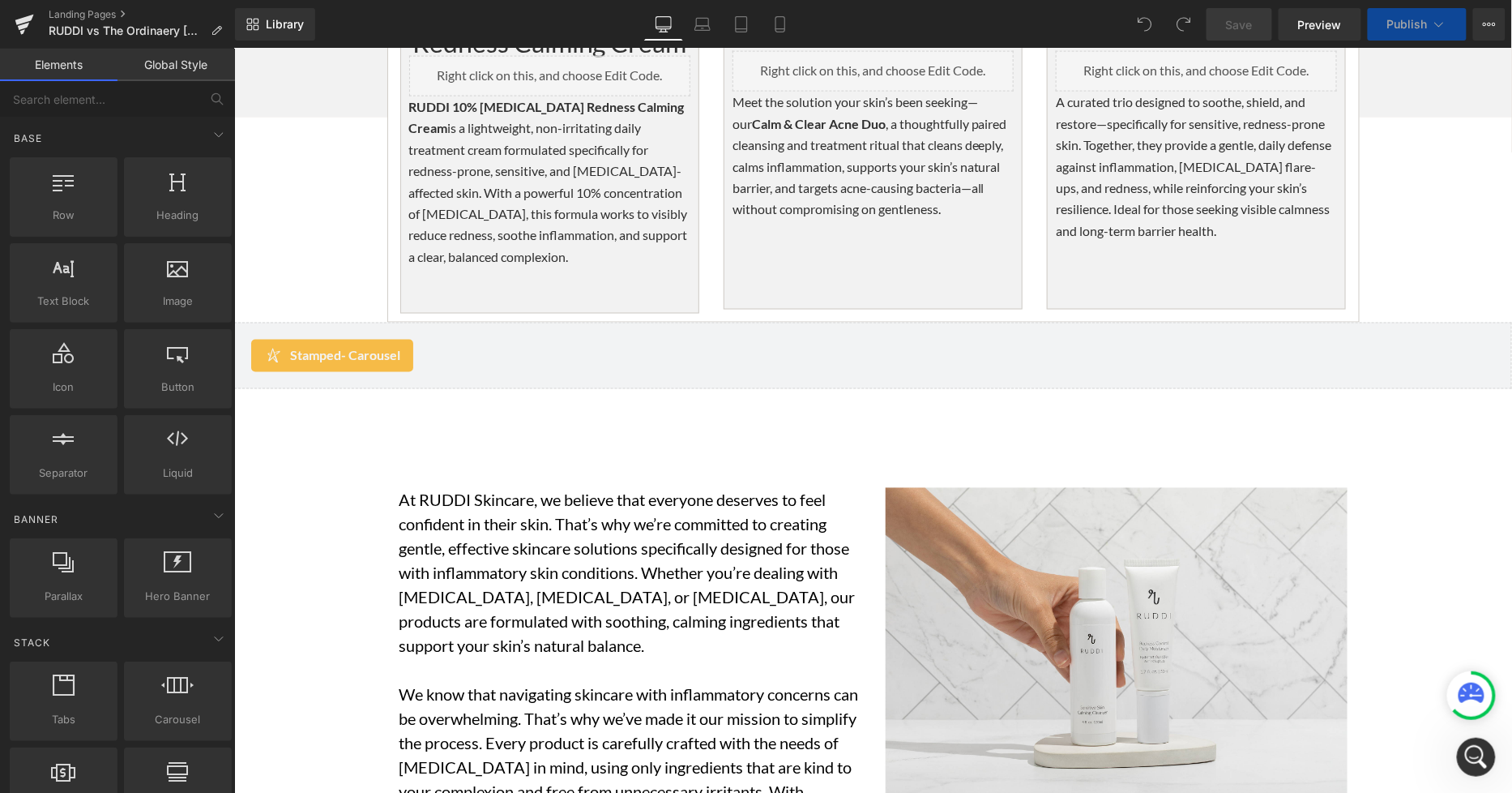
scroll to position [3331, 0]
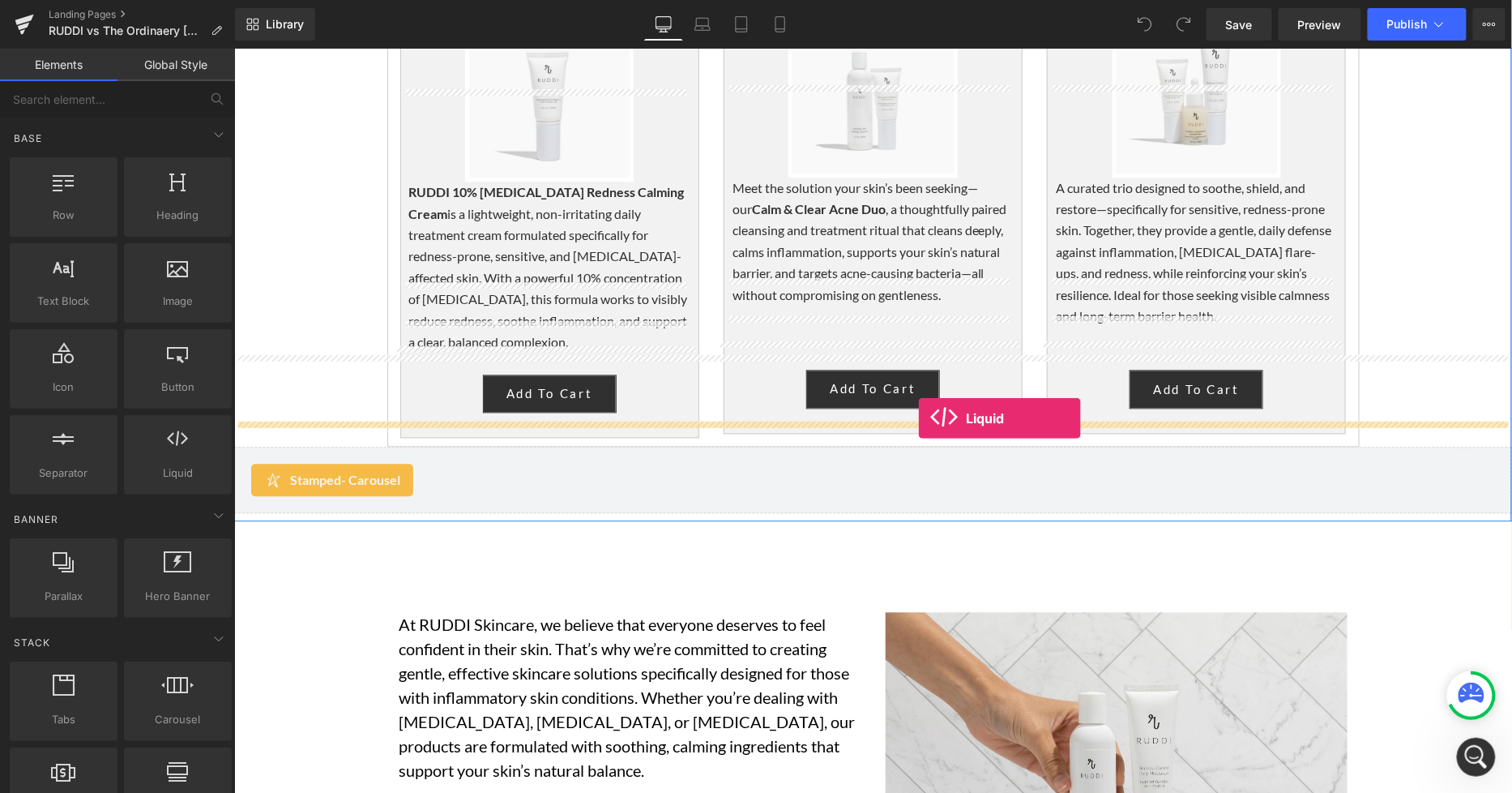
drag, startPoint x: 400, startPoint y: 527, endPoint x: 917, endPoint y: 418, distance: 528.4
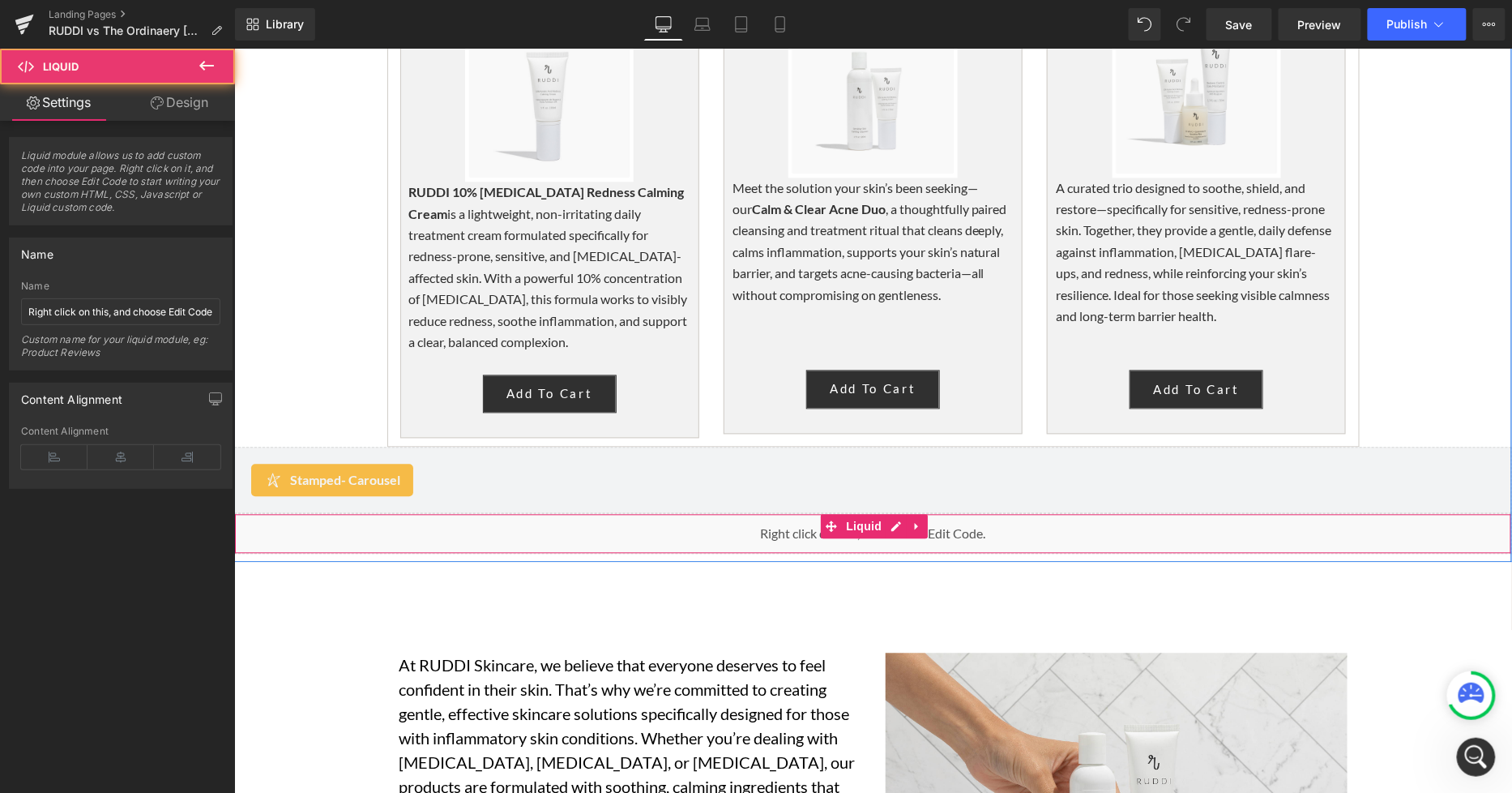
click at [797, 513] on div "Liquid" at bounding box center [873, 534] width 1279 height 41
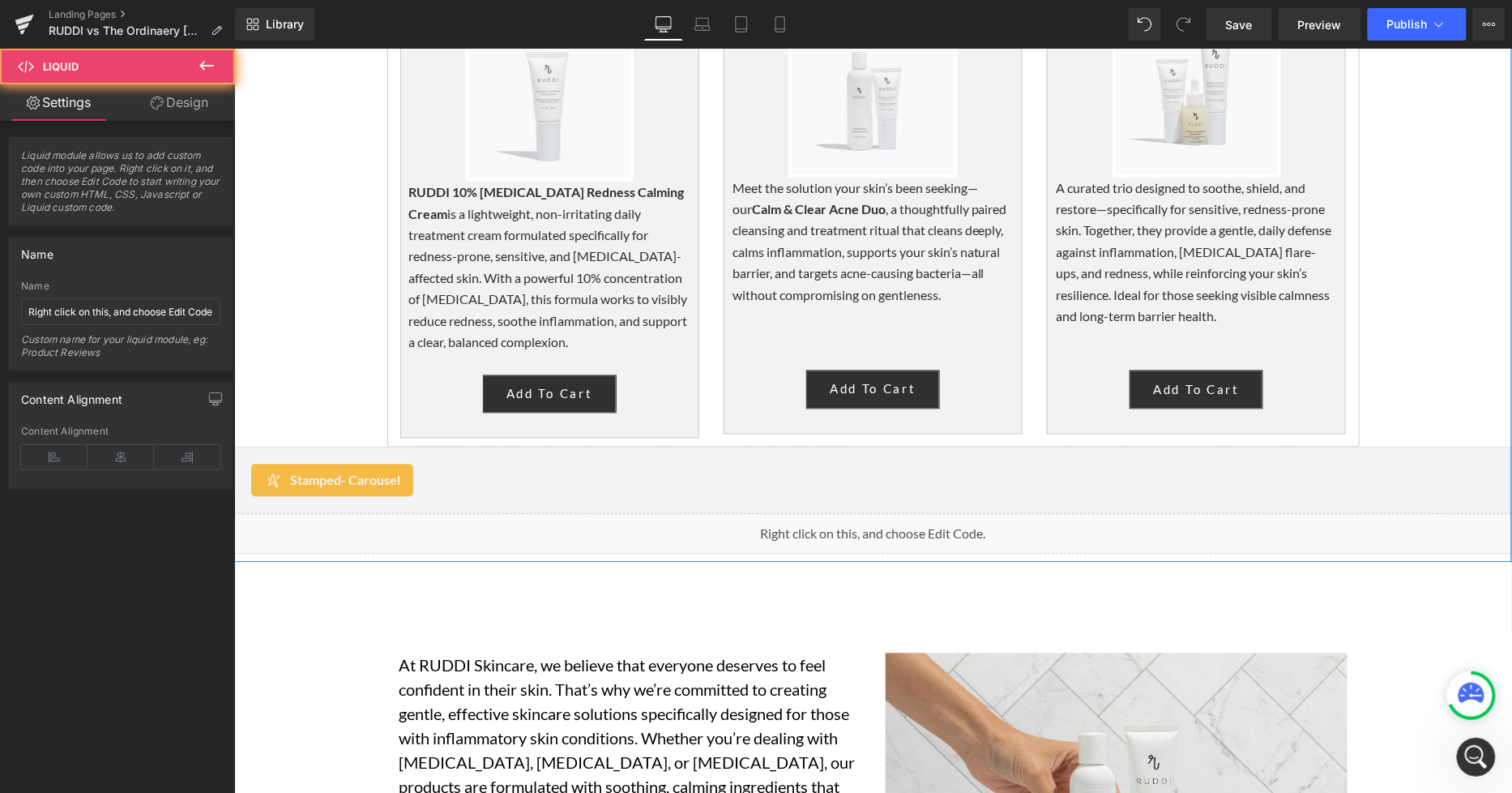
click at [894, 513] on div "Liquid" at bounding box center [873, 534] width 1279 height 41
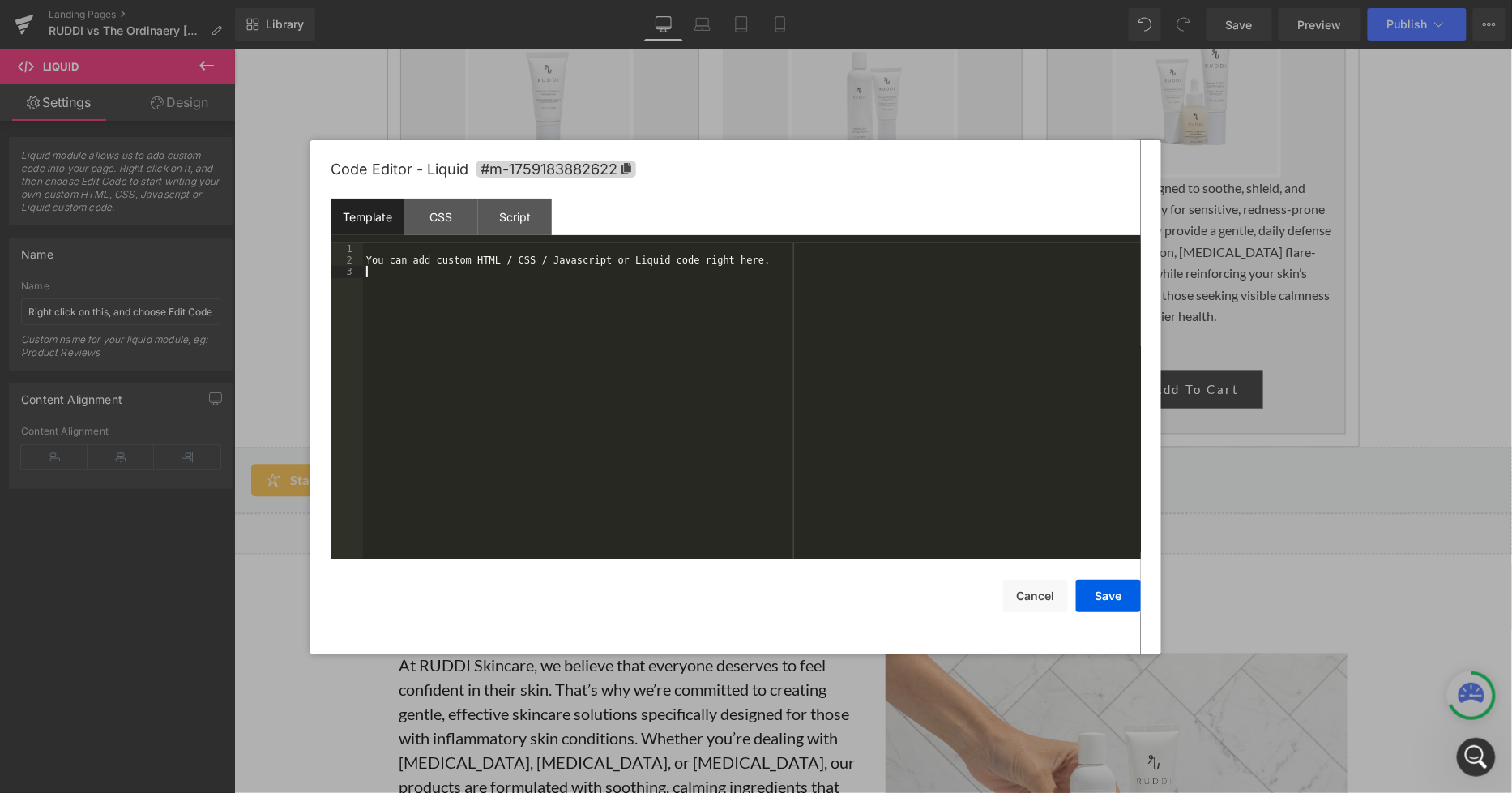
click at [775, 344] on div "You can add custom HTML / CSS / Javascript or Liquid code right here." at bounding box center [752, 412] width 778 height 340
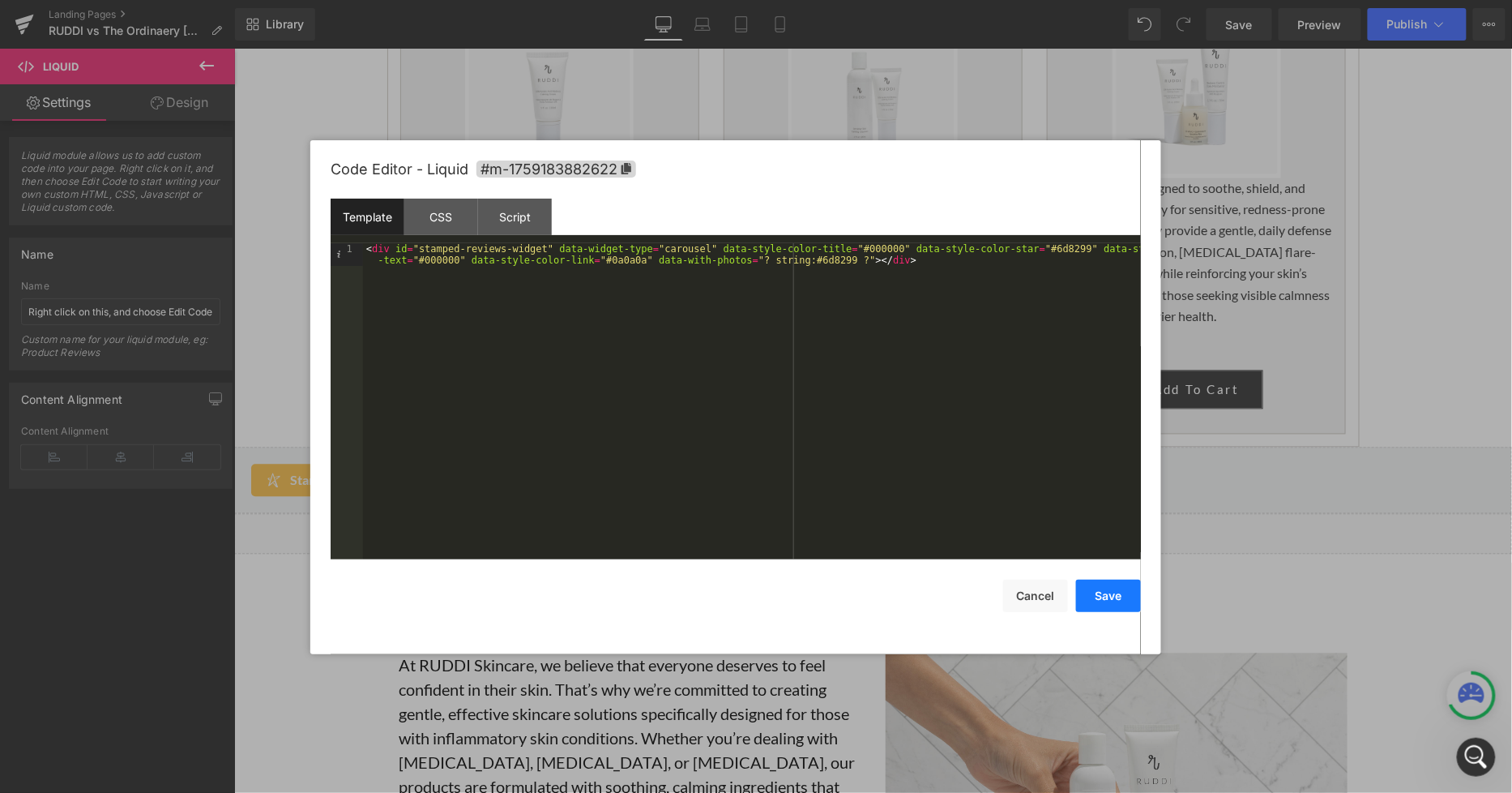
click at [1115, 603] on button "Save" at bounding box center [1109, 596] width 65 height 32
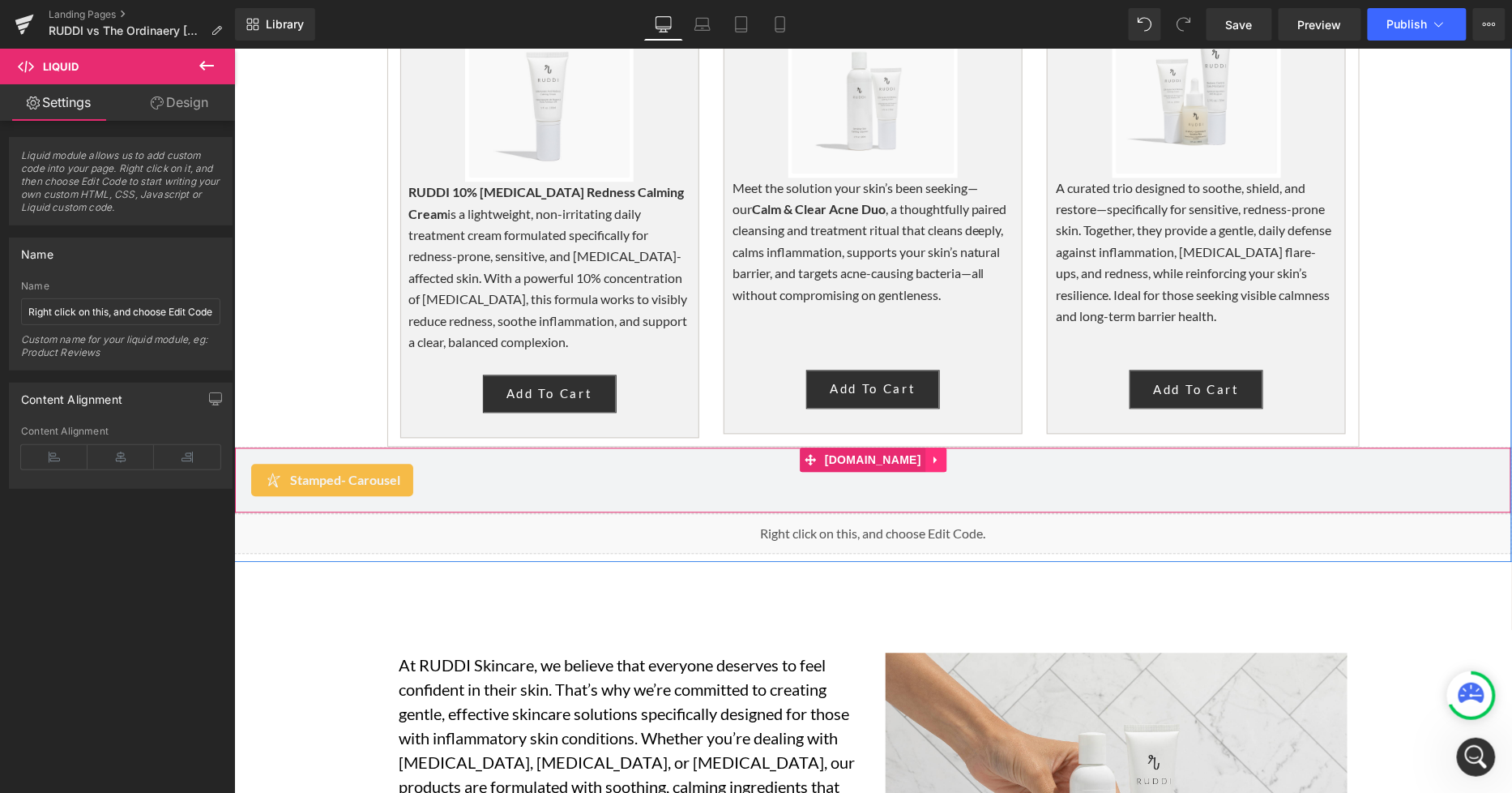
click at [929, 454] on icon at bounding box center [935, 459] width 11 height 12
click at [940, 454] on icon at bounding box center [946, 459] width 11 height 11
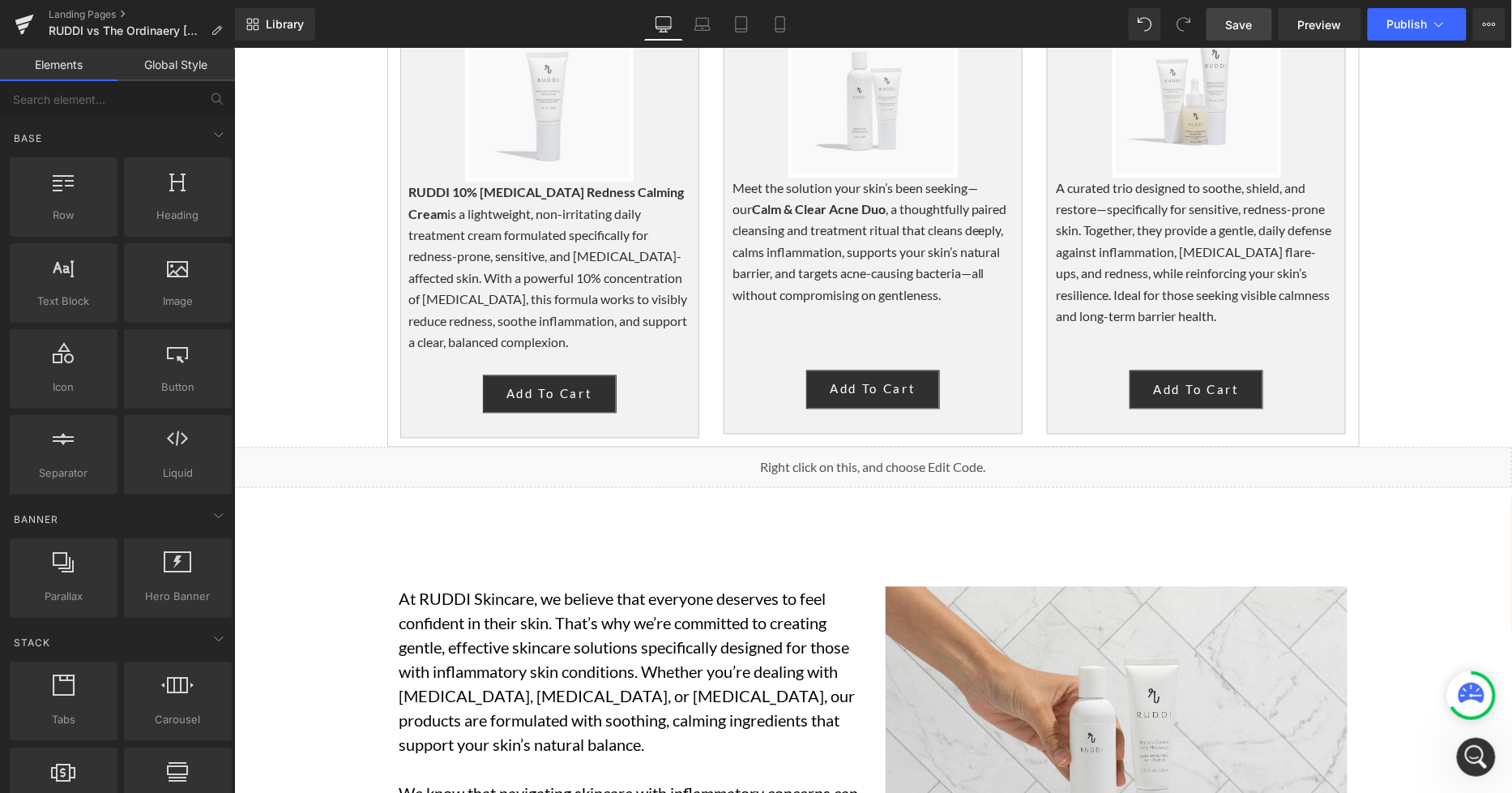
click at [1249, 30] on span "Save" at bounding box center [1240, 24] width 27 height 17
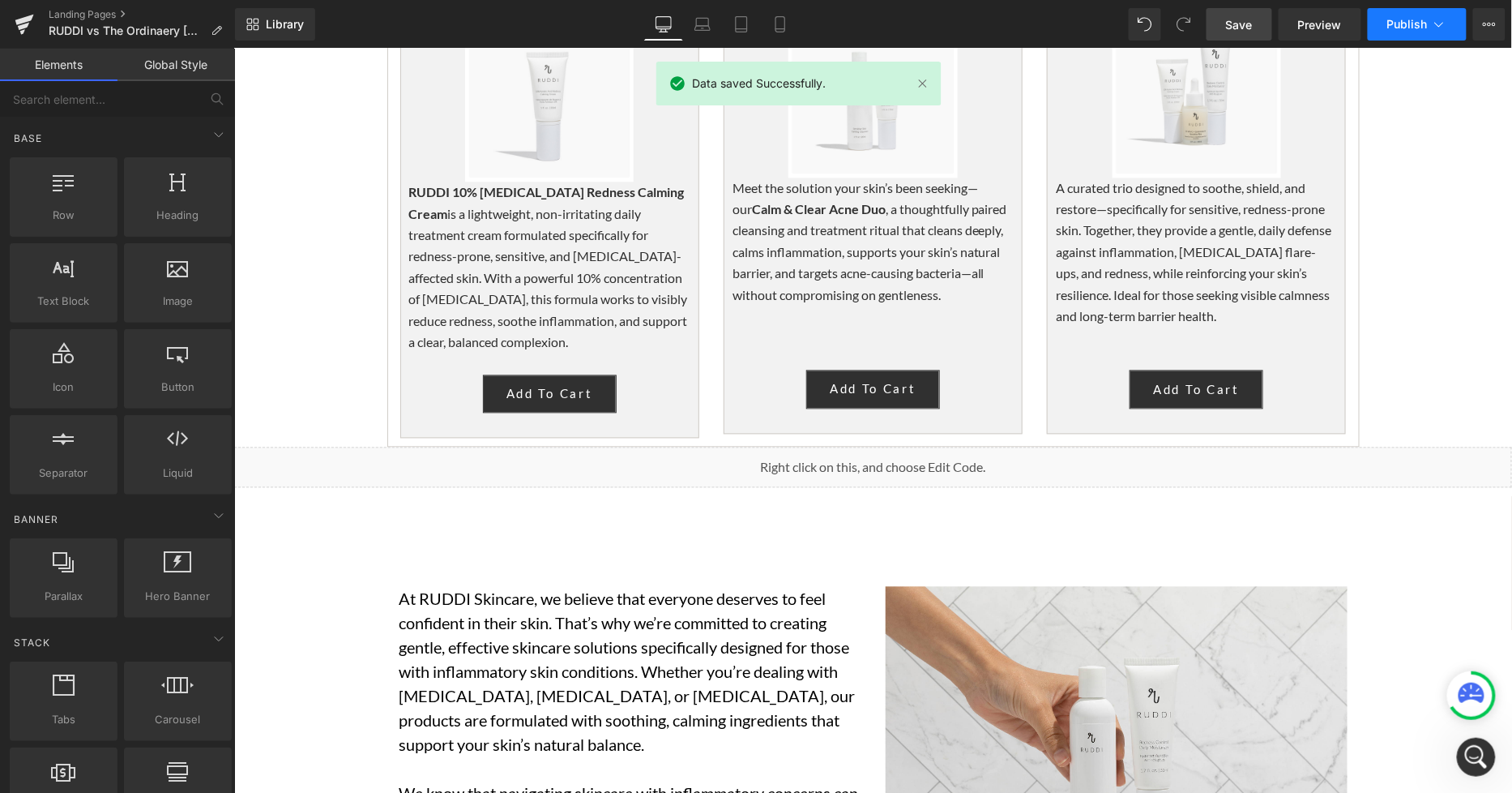
click at [1421, 14] on button "Publish" at bounding box center [1418, 24] width 99 height 32
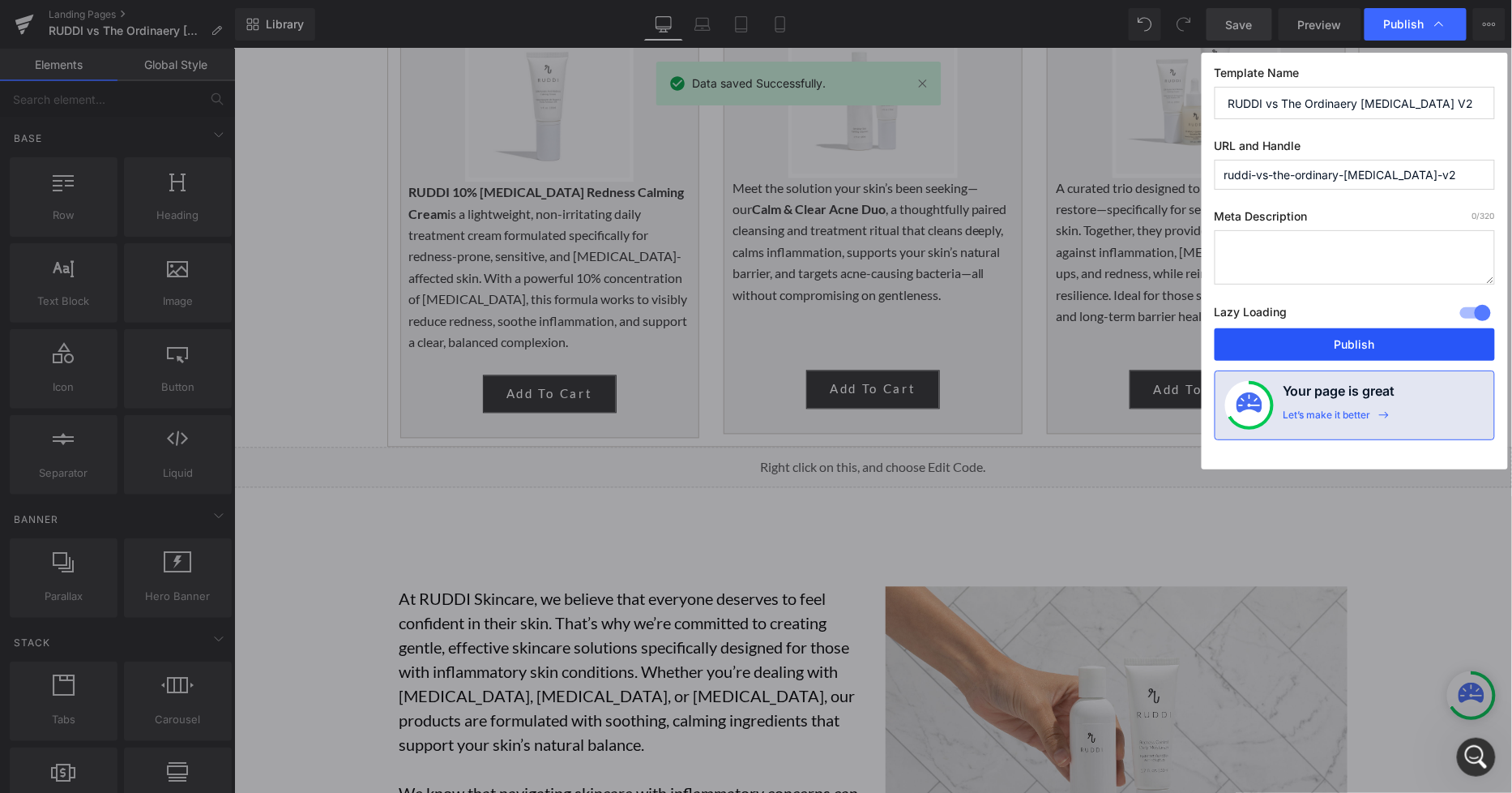
click at [1362, 340] on button "Publish" at bounding box center [1354, 344] width 281 height 32
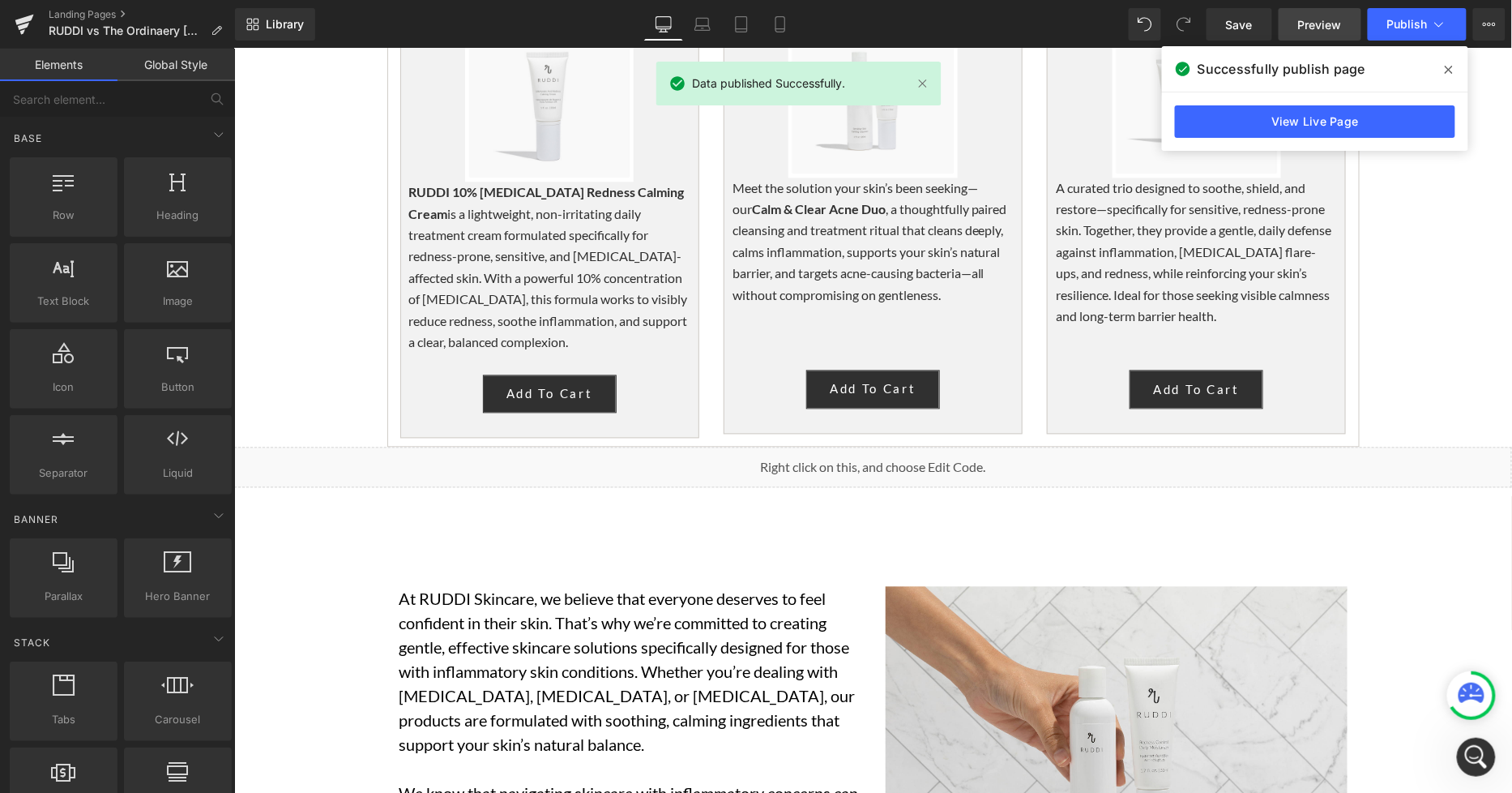
click at [1292, 20] on link "Preview" at bounding box center [1319, 24] width 82 height 32
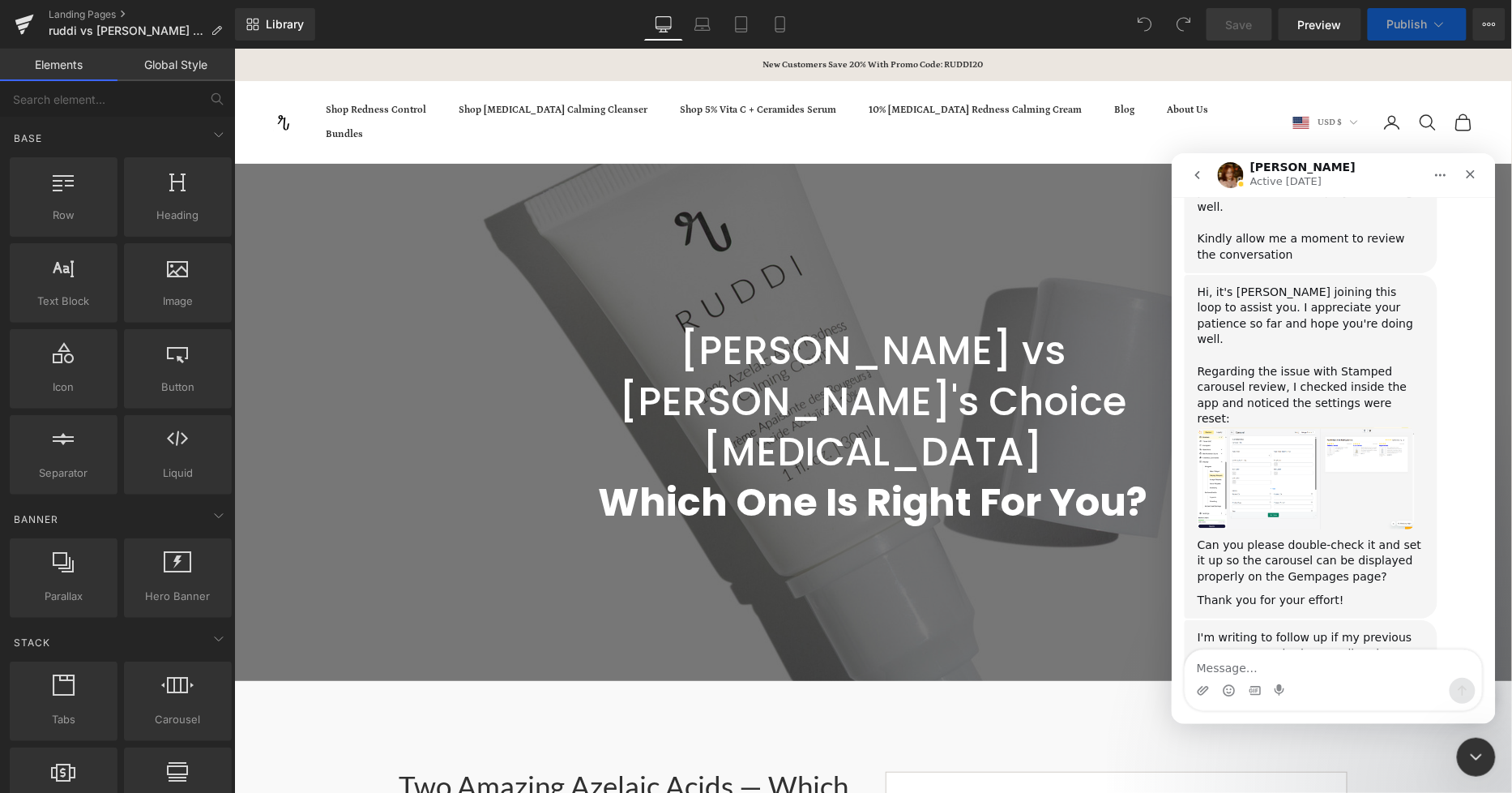
scroll to position [2377, 0]
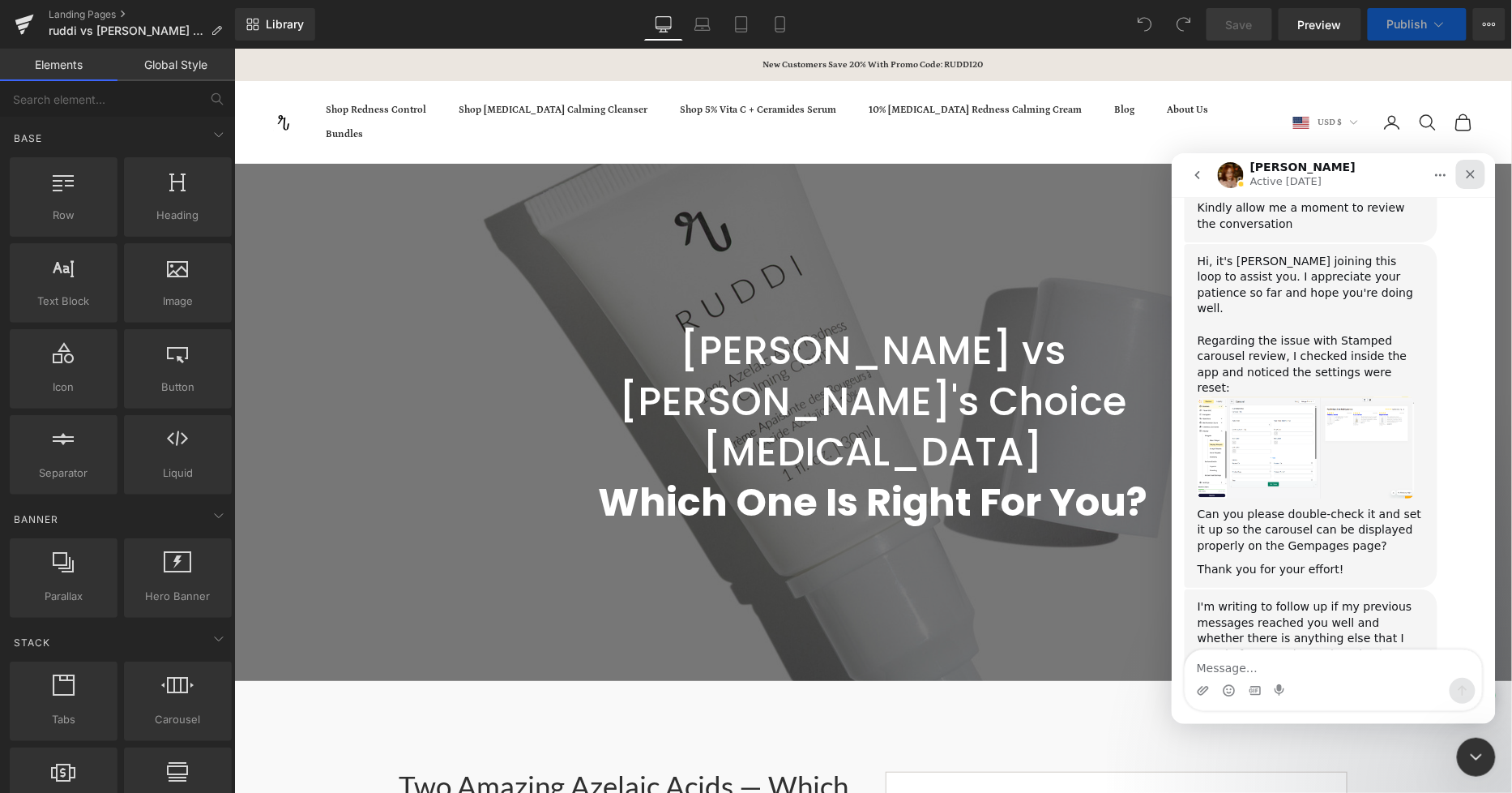
click at [1473, 170] on icon "Close" at bounding box center [1471, 174] width 9 height 9
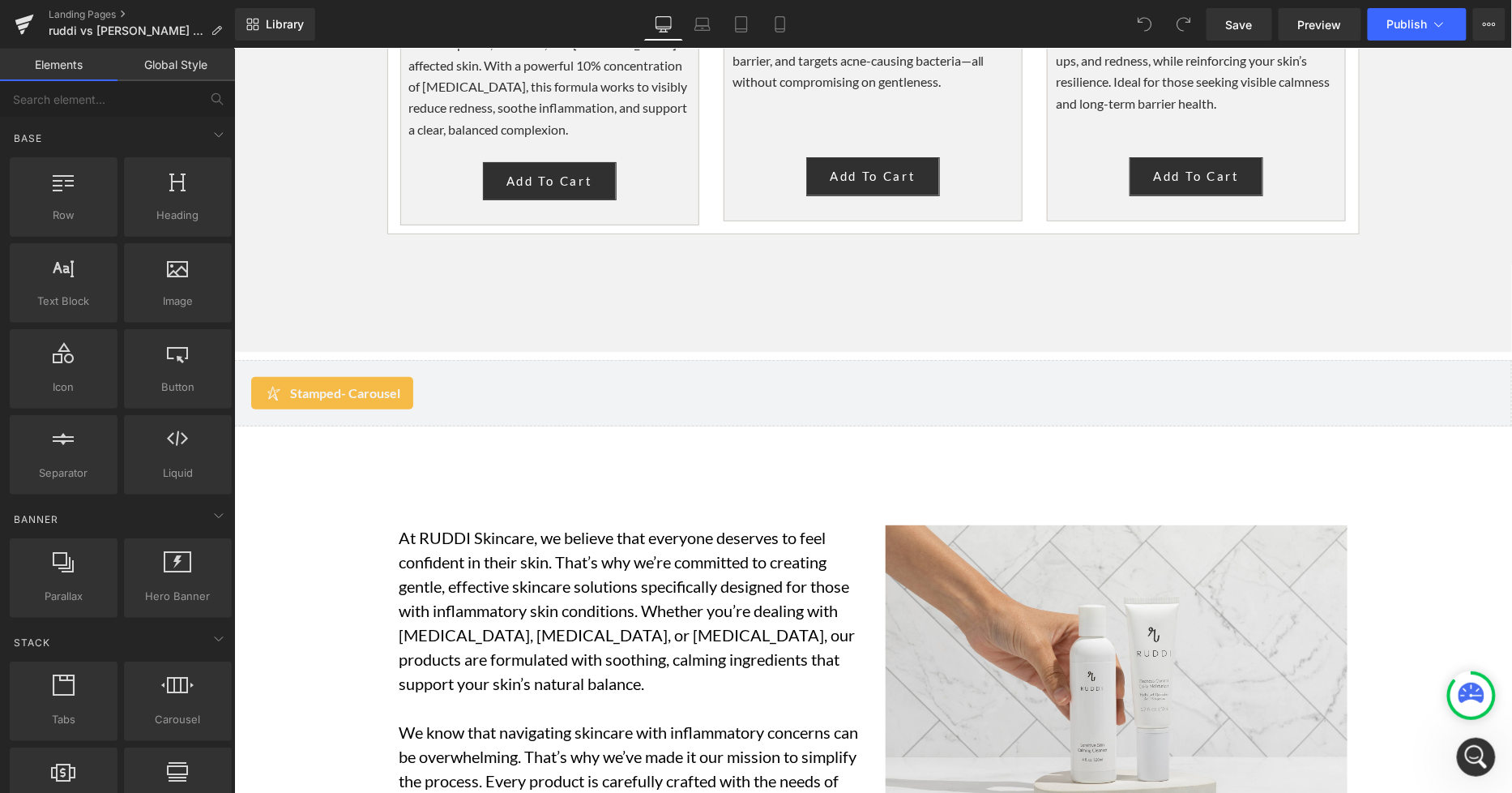
scroll to position [4682, 0]
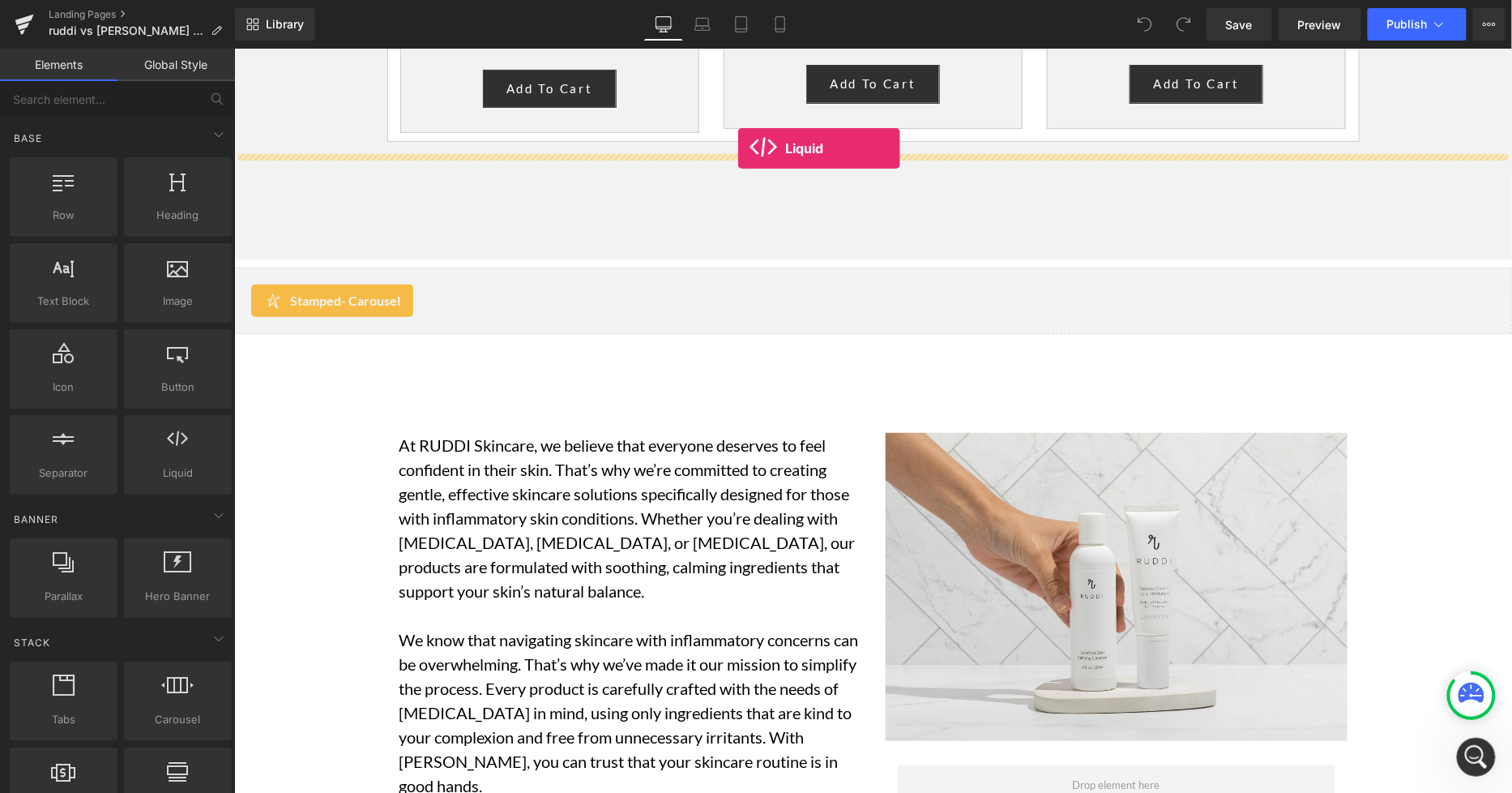
drag, startPoint x: 461, startPoint y: 497, endPoint x: 737, endPoint y: 147, distance: 445.7
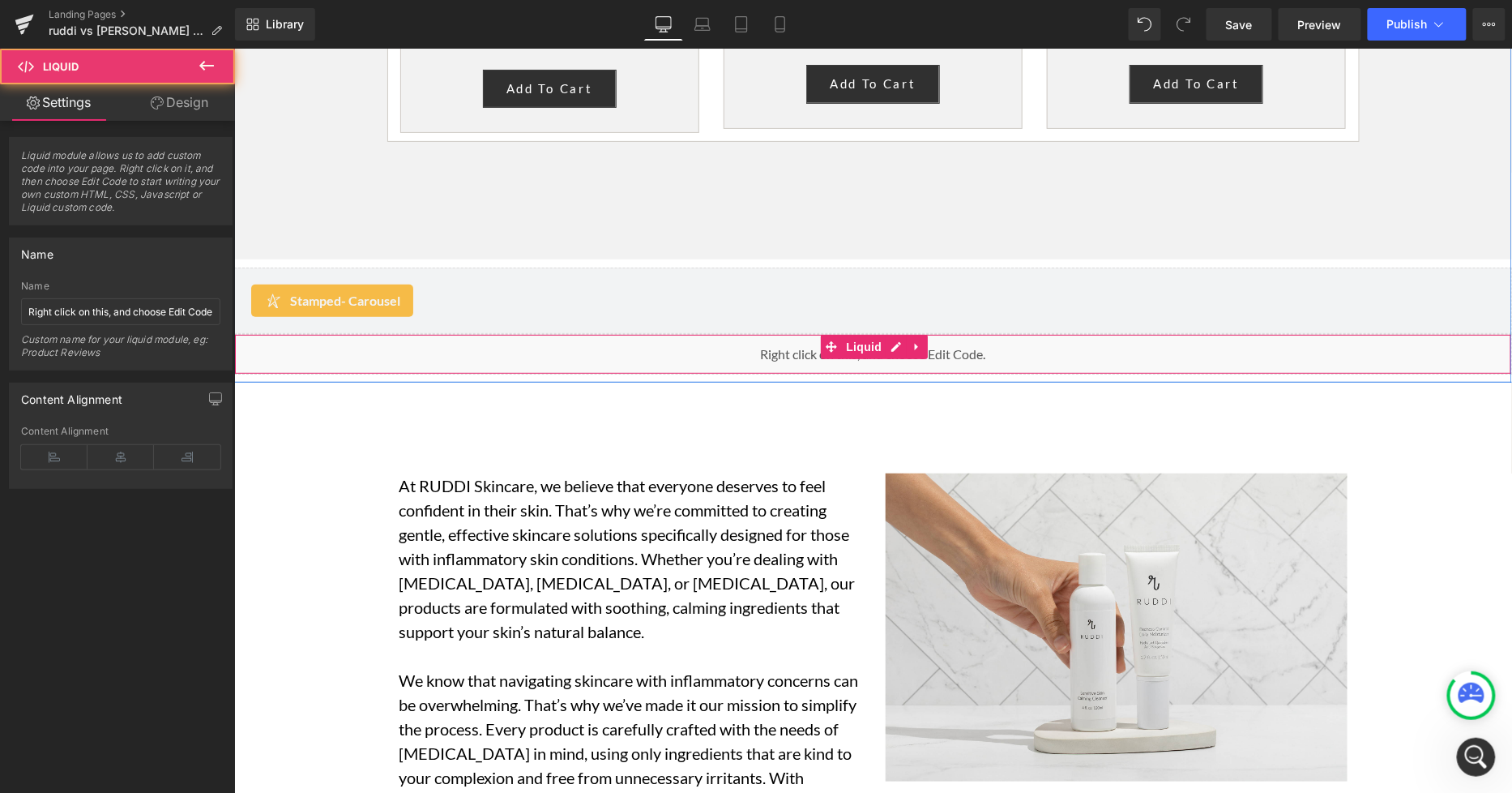
click at [883, 334] on div "Liquid" at bounding box center [873, 354] width 1279 height 41
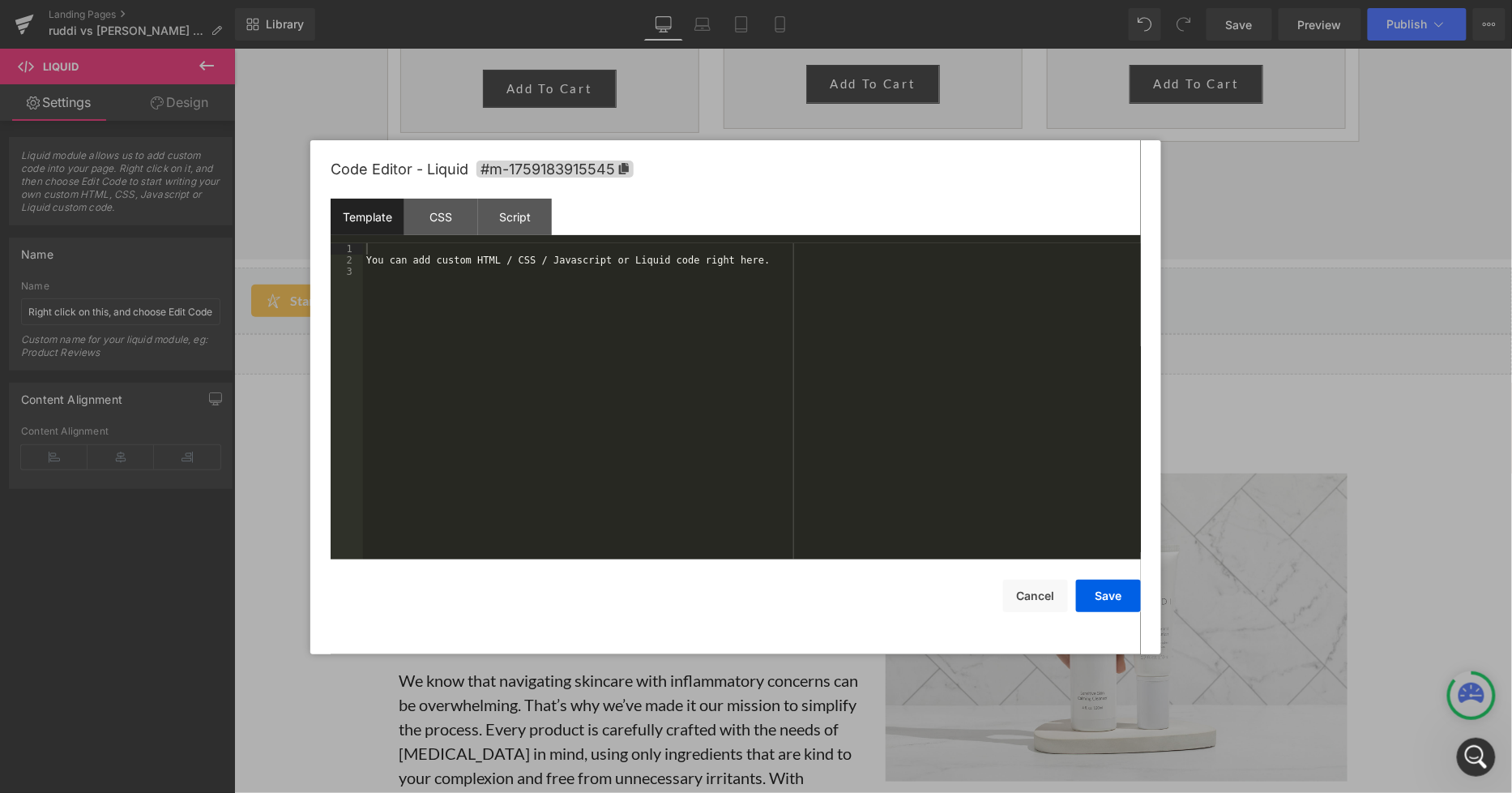
click at [741, 271] on div "You can add custom HTML / CSS / Javascript or Liquid code right here." at bounding box center [752, 412] width 778 height 340
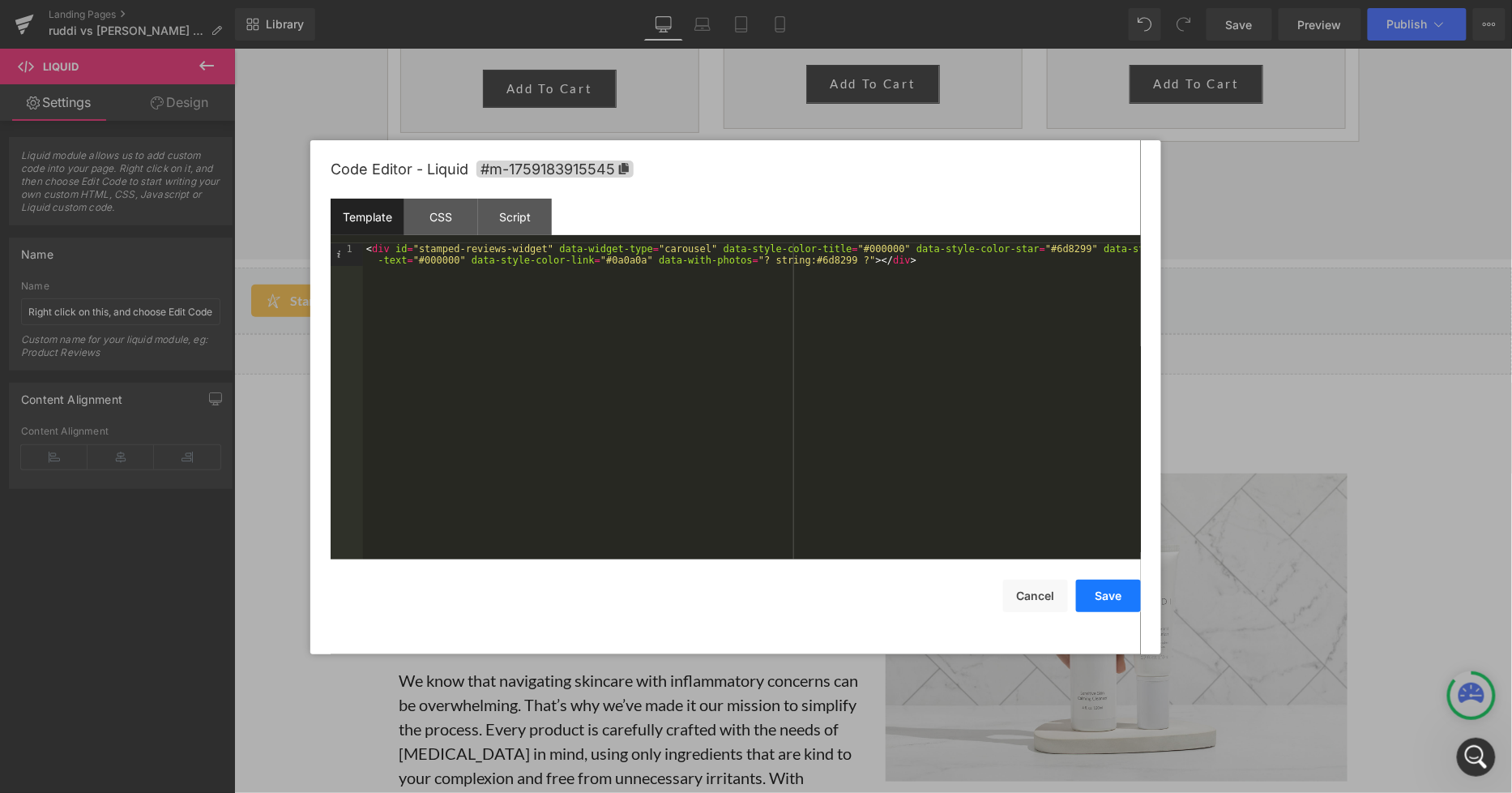
click at [1096, 597] on button "Save" at bounding box center [1109, 596] width 65 height 32
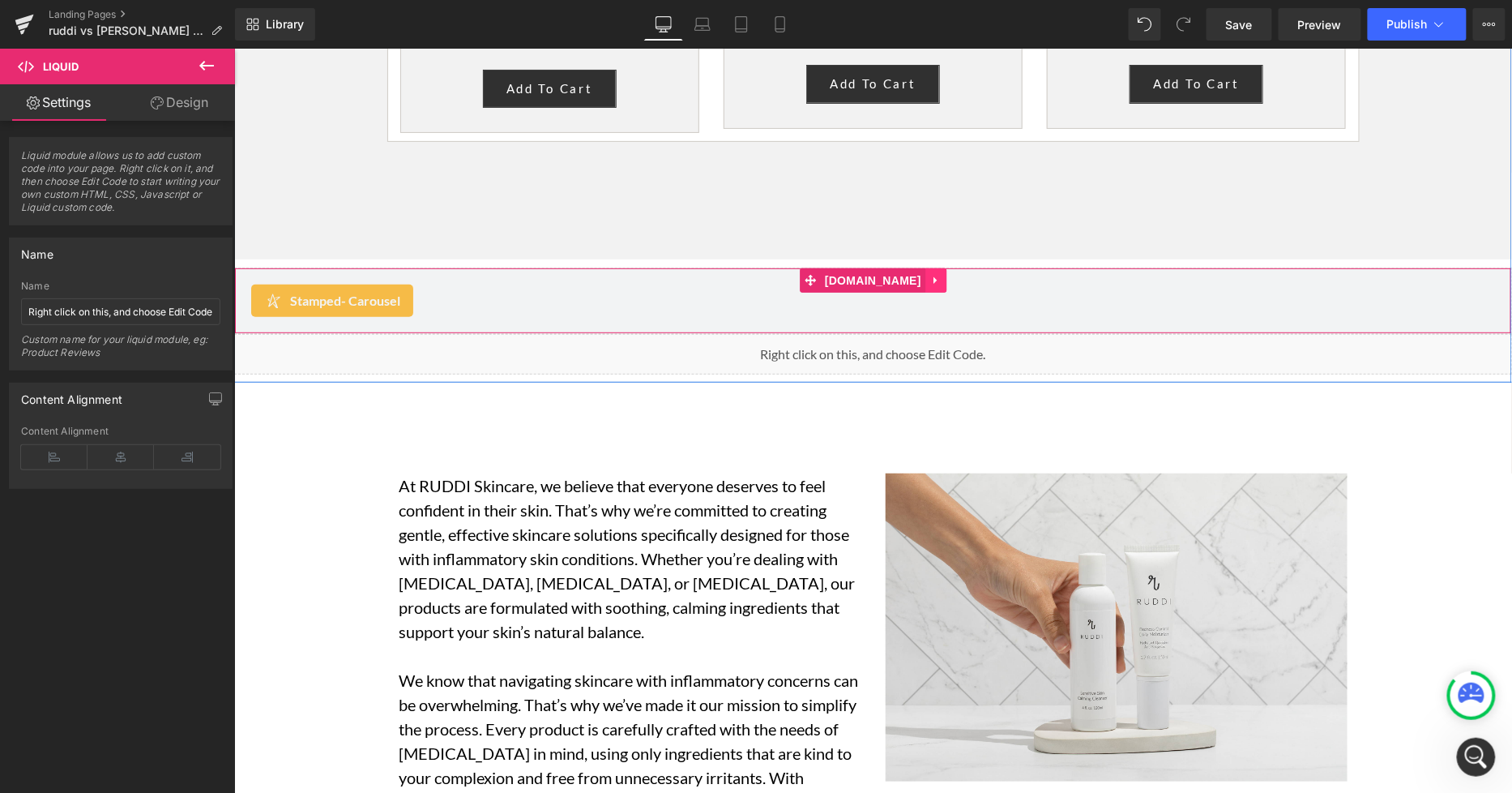
click at [929, 274] on icon at bounding box center [935, 280] width 11 height 12
click at [936, 268] on link at bounding box center [946, 280] width 21 height 24
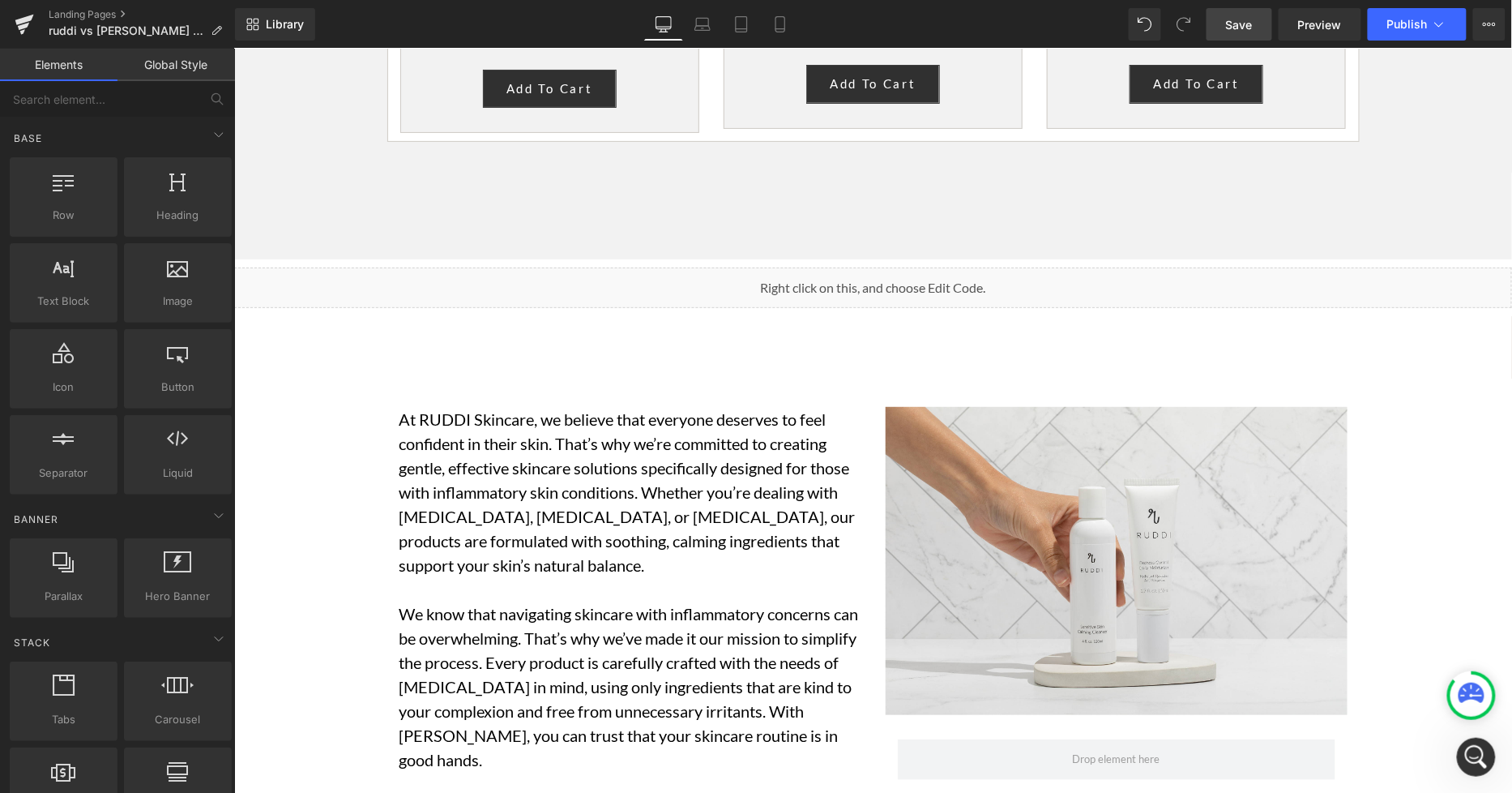
click at [1246, 27] on span "Save" at bounding box center [1240, 24] width 27 height 17
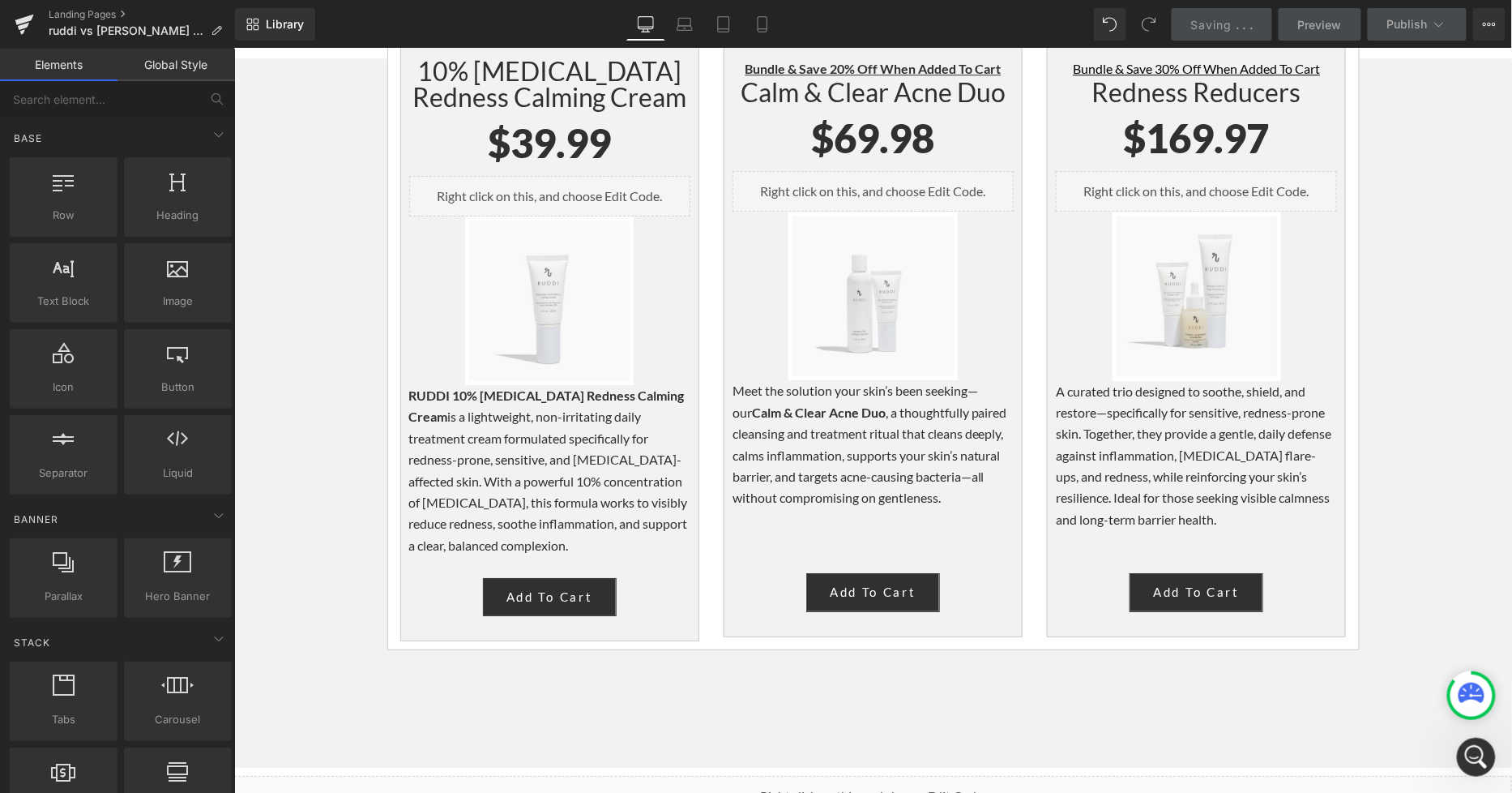
scroll to position [4142, 0]
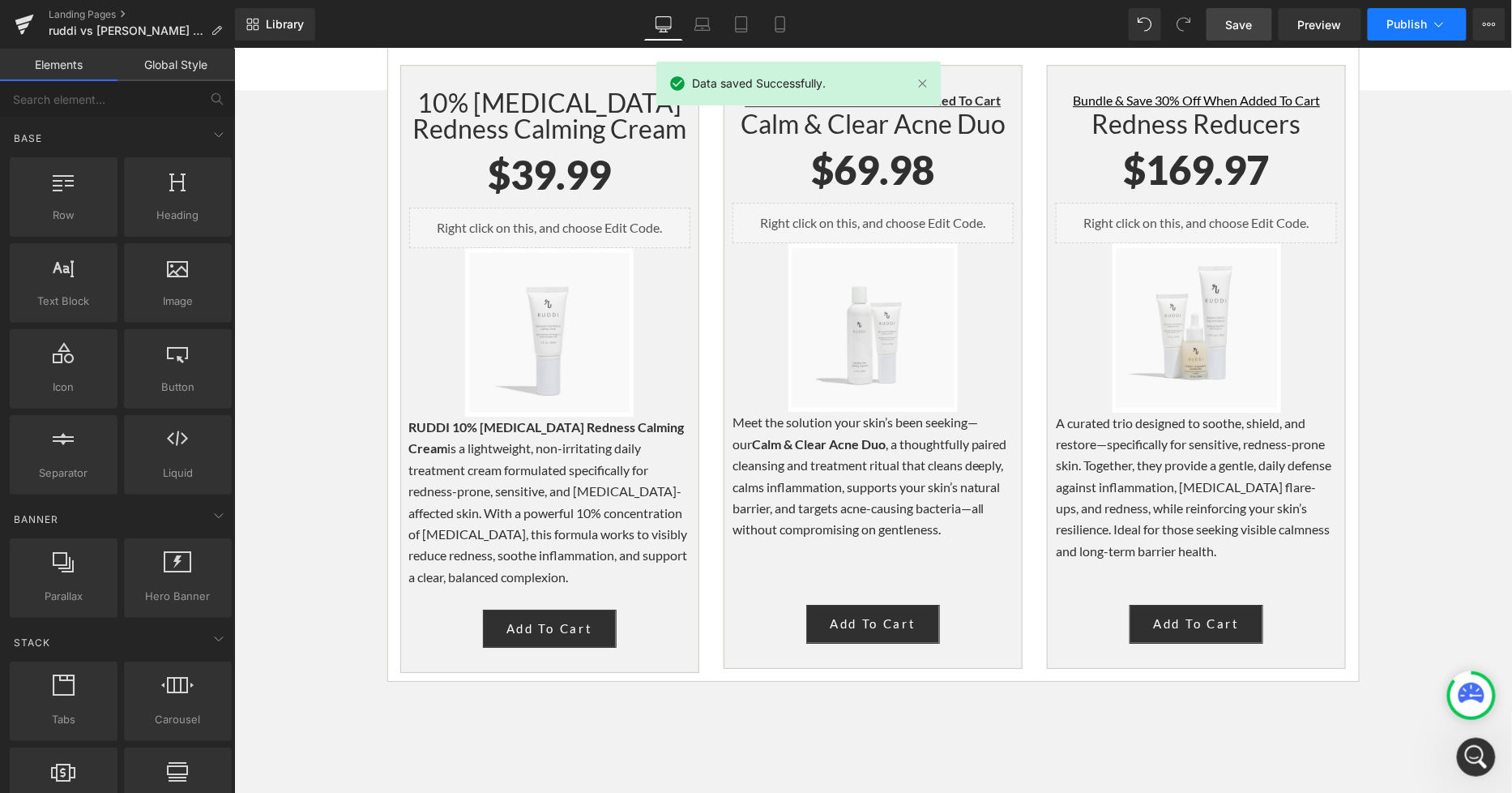
click at [1396, 24] on span "Publish" at bounding box center [1408, 24] width 41 height 13
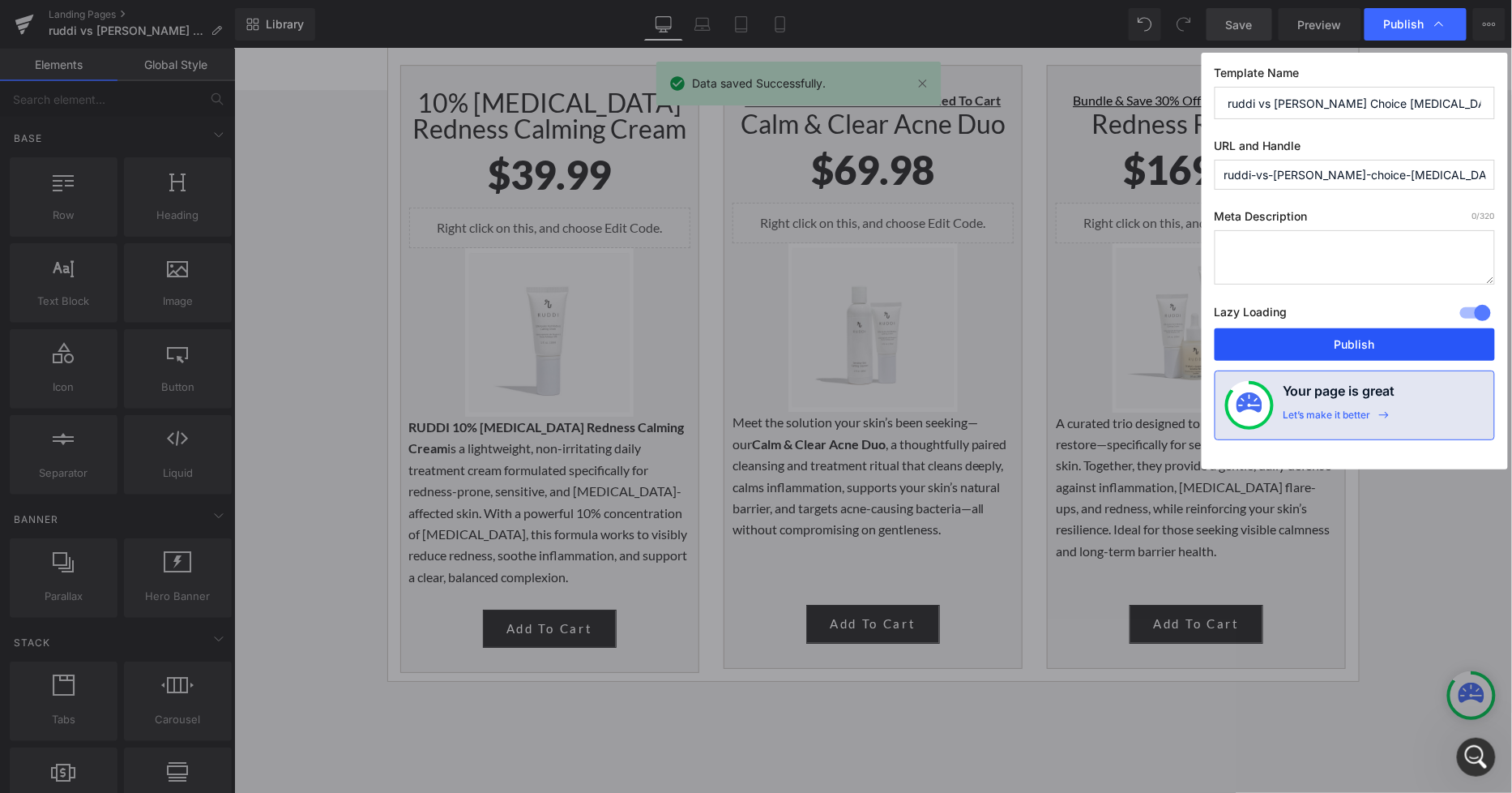
click at [1359, 330] on button "Publish" at bounding box center [1354, 344] width 281 height 32
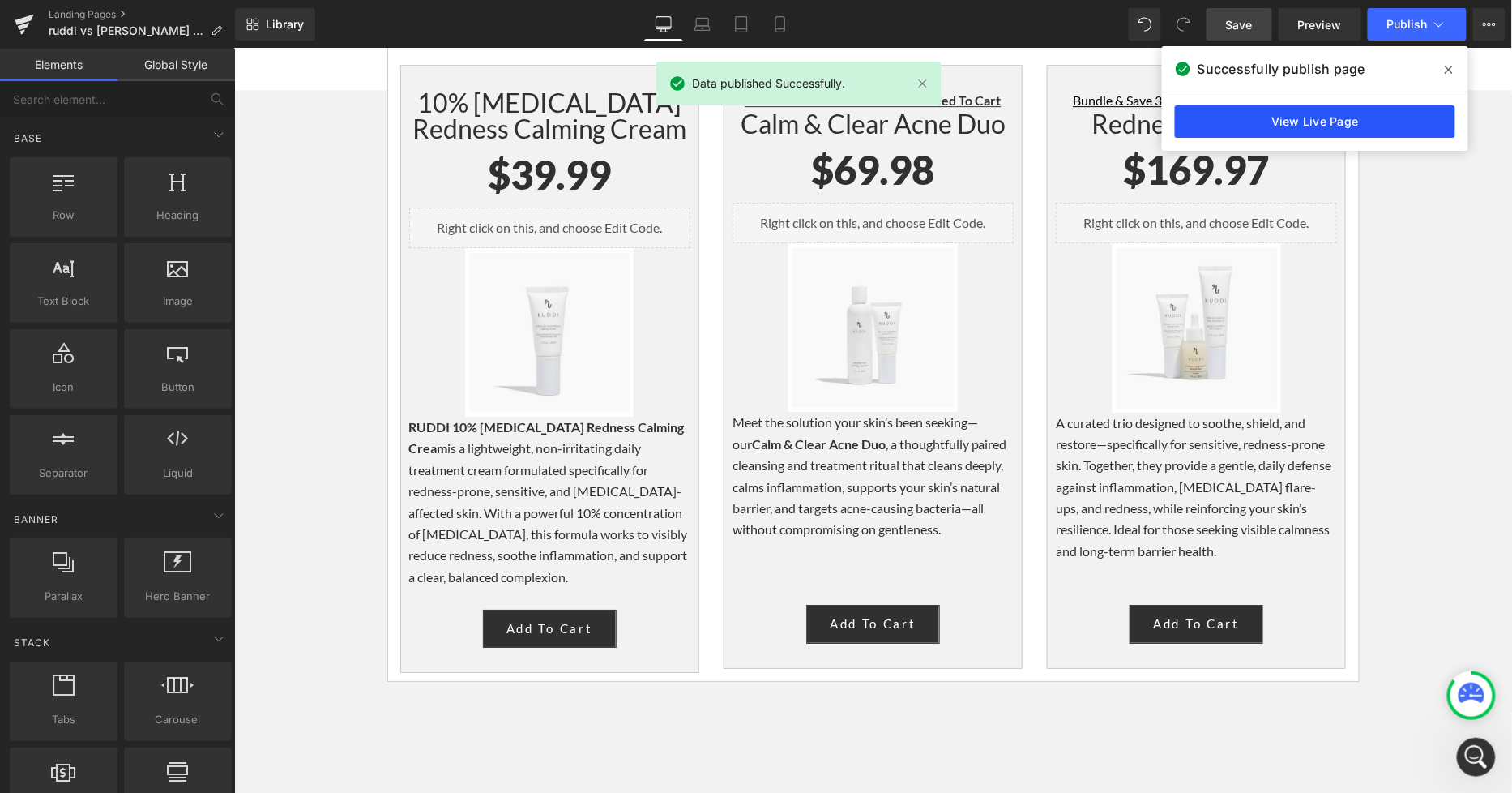
click at [1317, 130] on link "View Live Page" at bounding box center [1316, 121] width 281 height 32
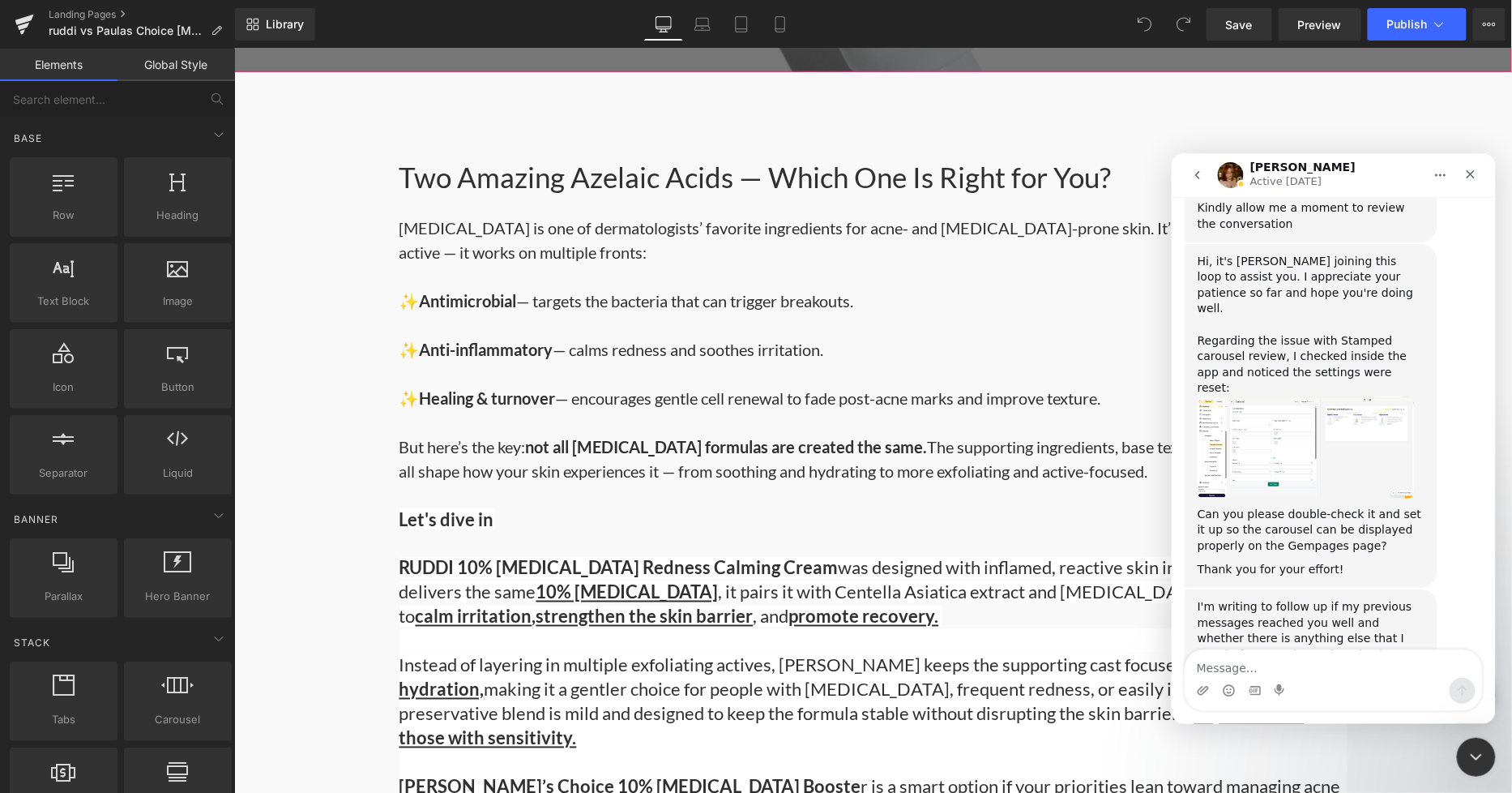
scroll to position [900, 0]
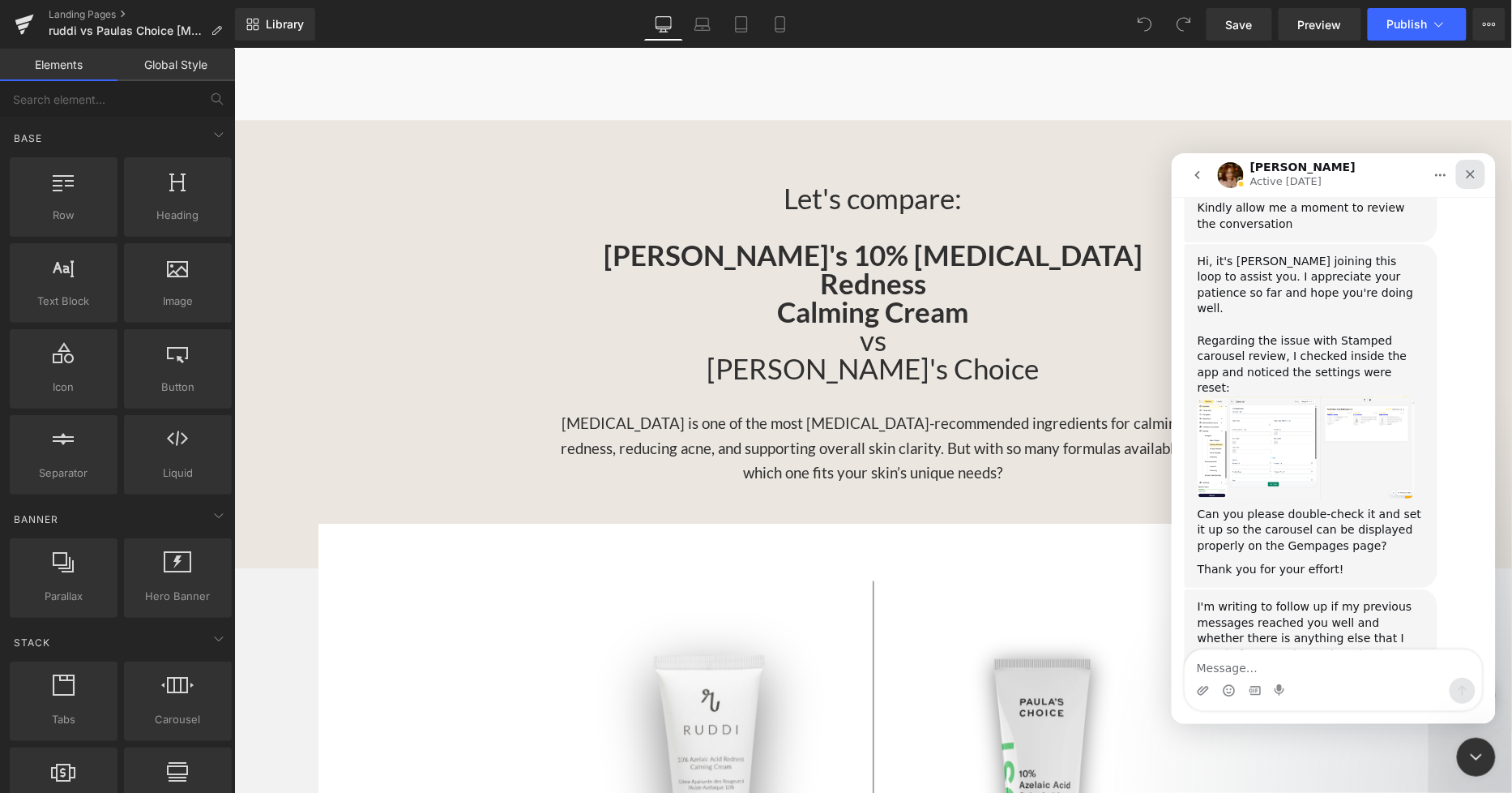
click at [1471, 183] on div "Close" at bounding box center [1469, 172] width 29 height 29
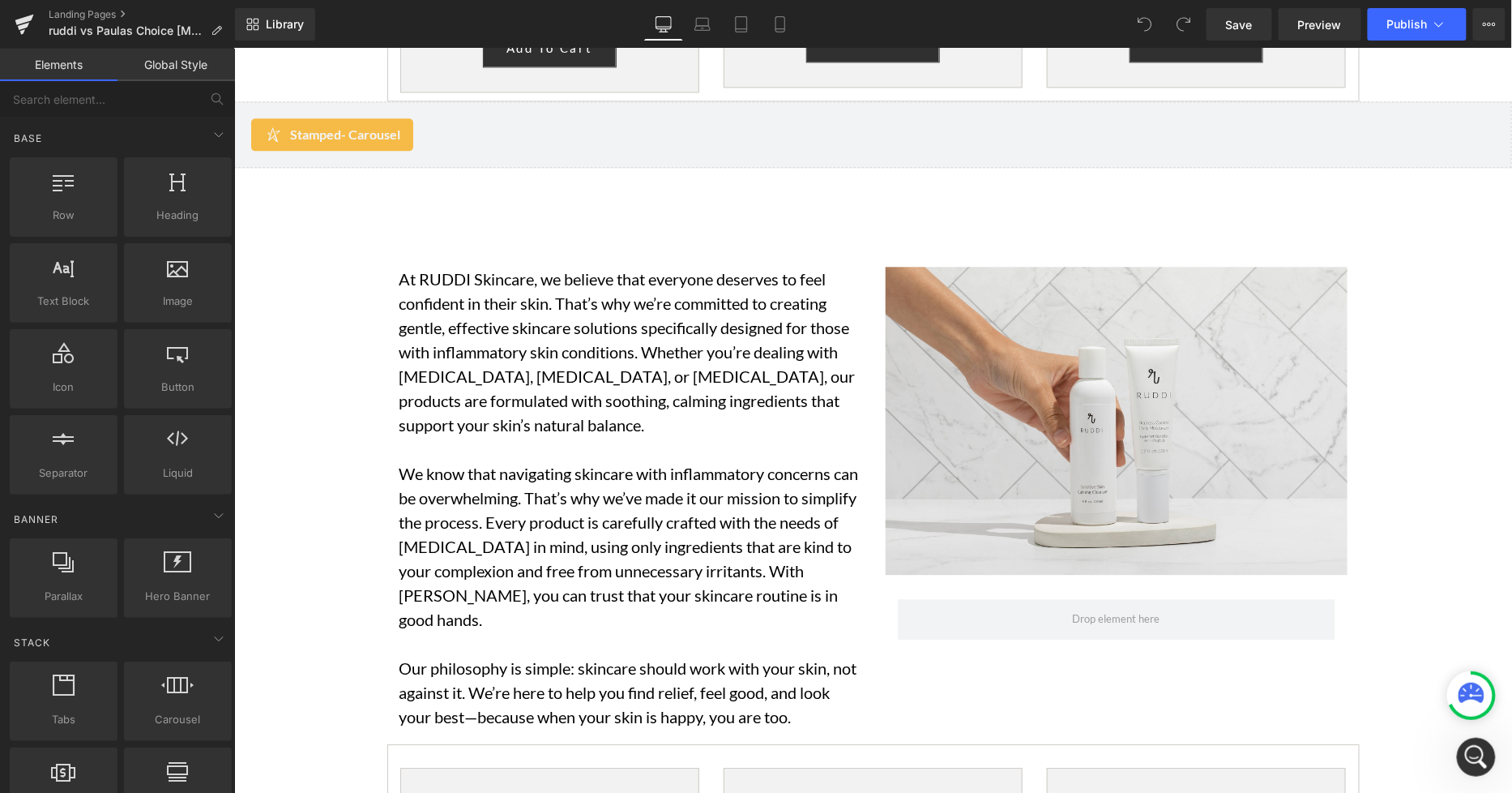
scroll to position [3331, 0]
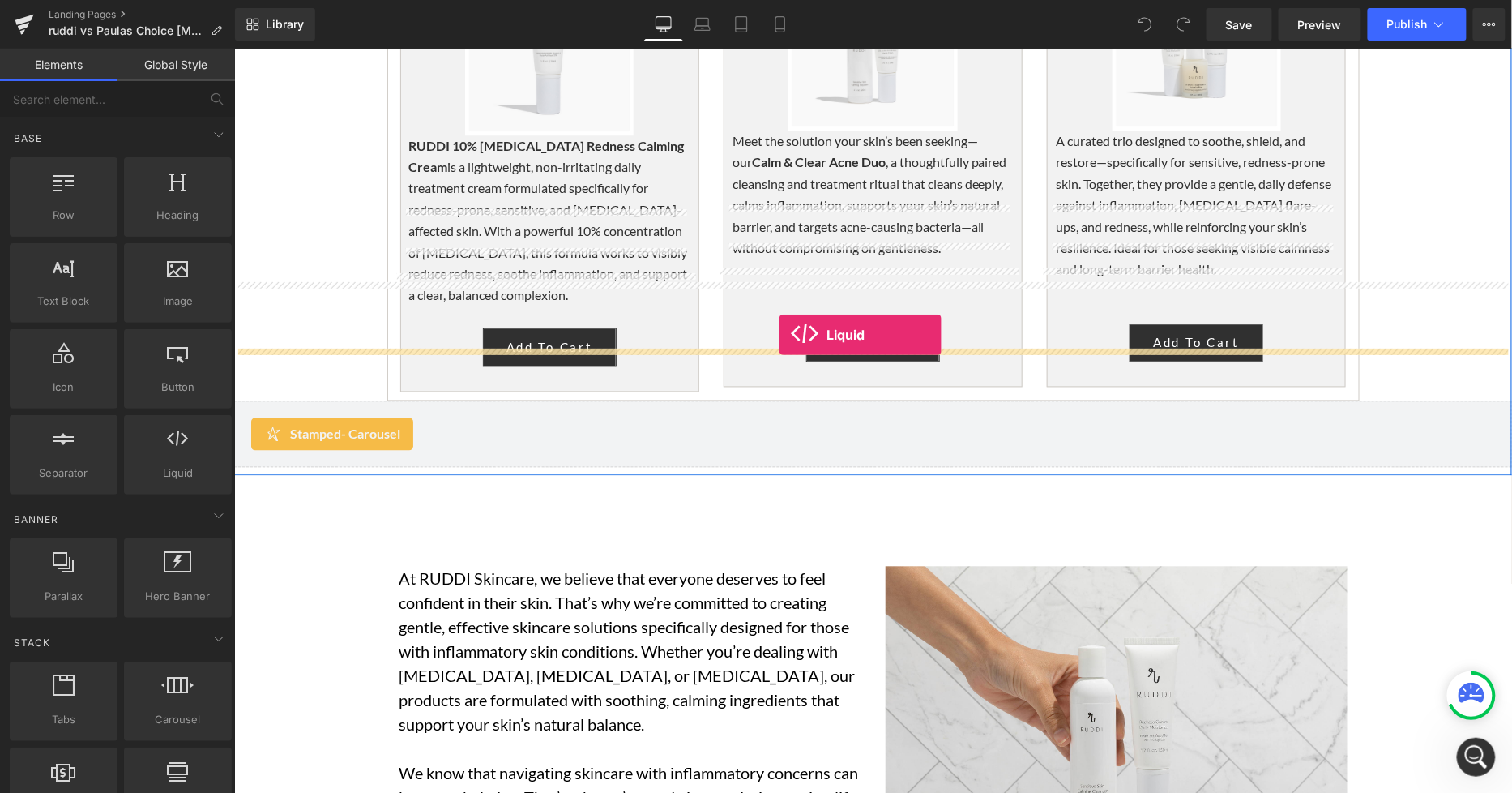
drag, startPoint x: 410, startPoint y: 503, endPoint x: 778, endPoint y: 334, distance: 405.0
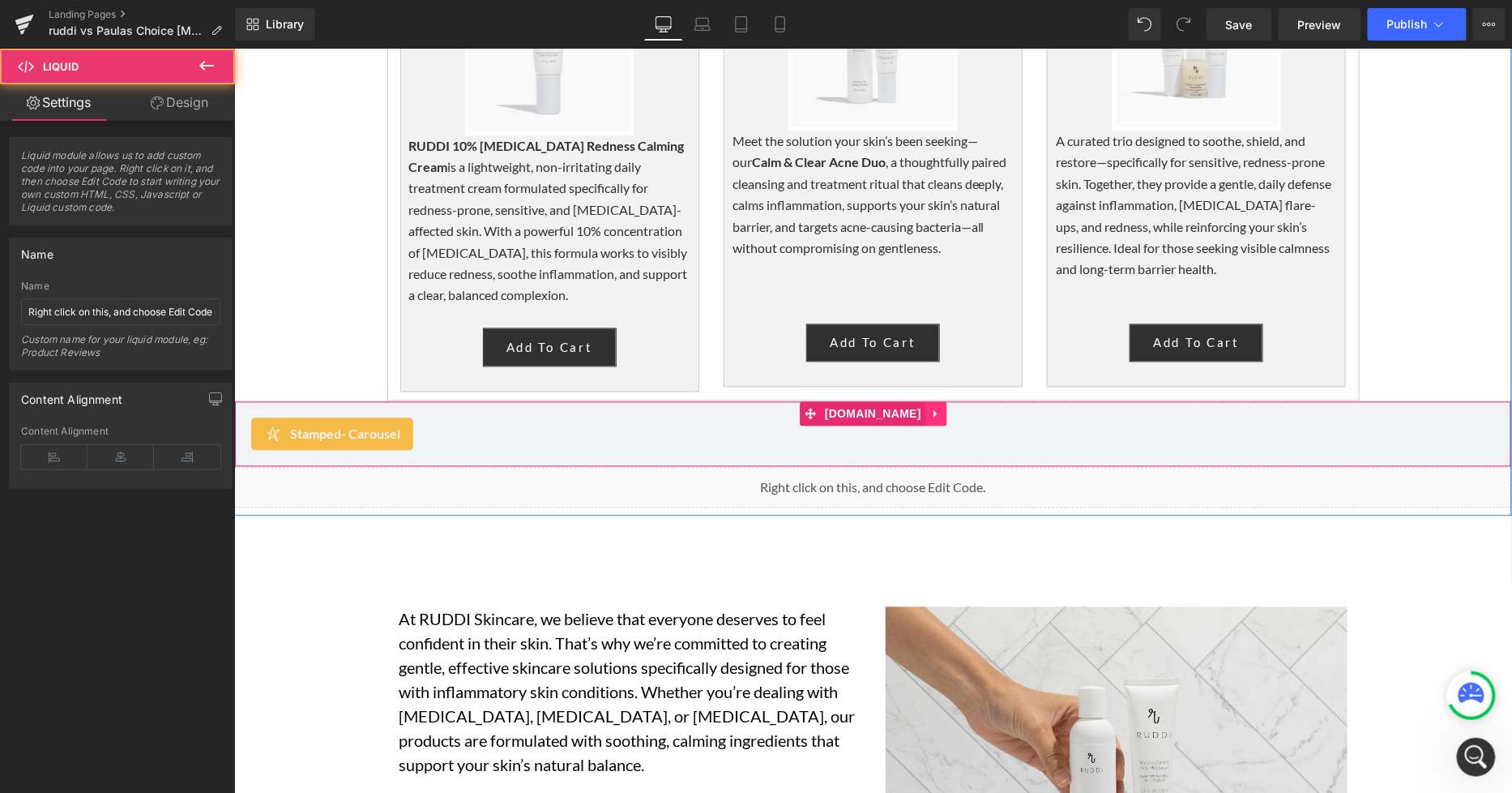
click at [929, 407] on icon at bounding box center [935, 412] width 11 height 12
click at [940, 408] on icon at bounding box center [946, 413] width 11 height 11
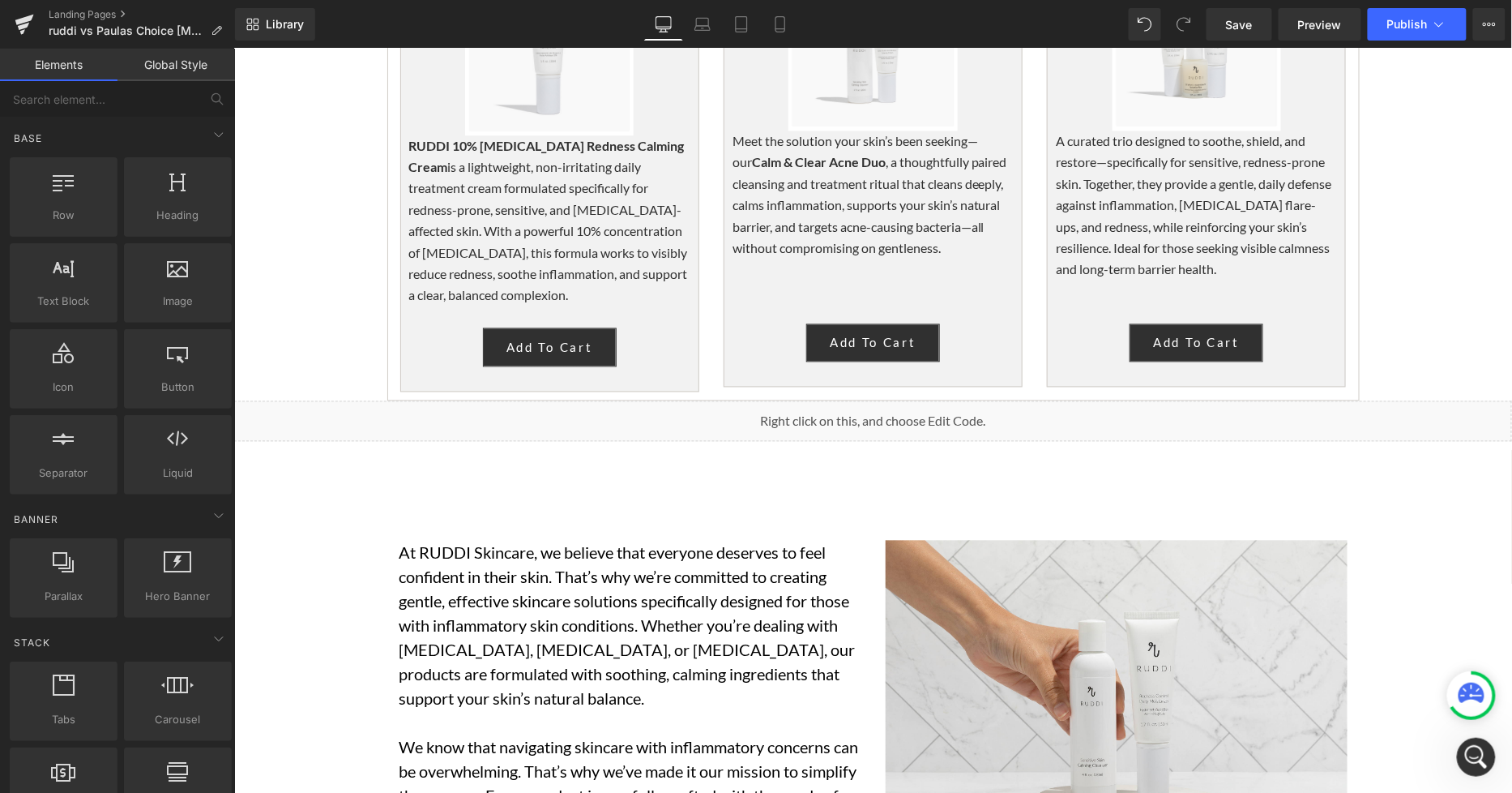
click at [911, 409] on icon at bounding box center [907, 413] width 9 height 9
click at [857, 400] on div "Liquid" at bounding box center [873, 421] width 1279 height 41
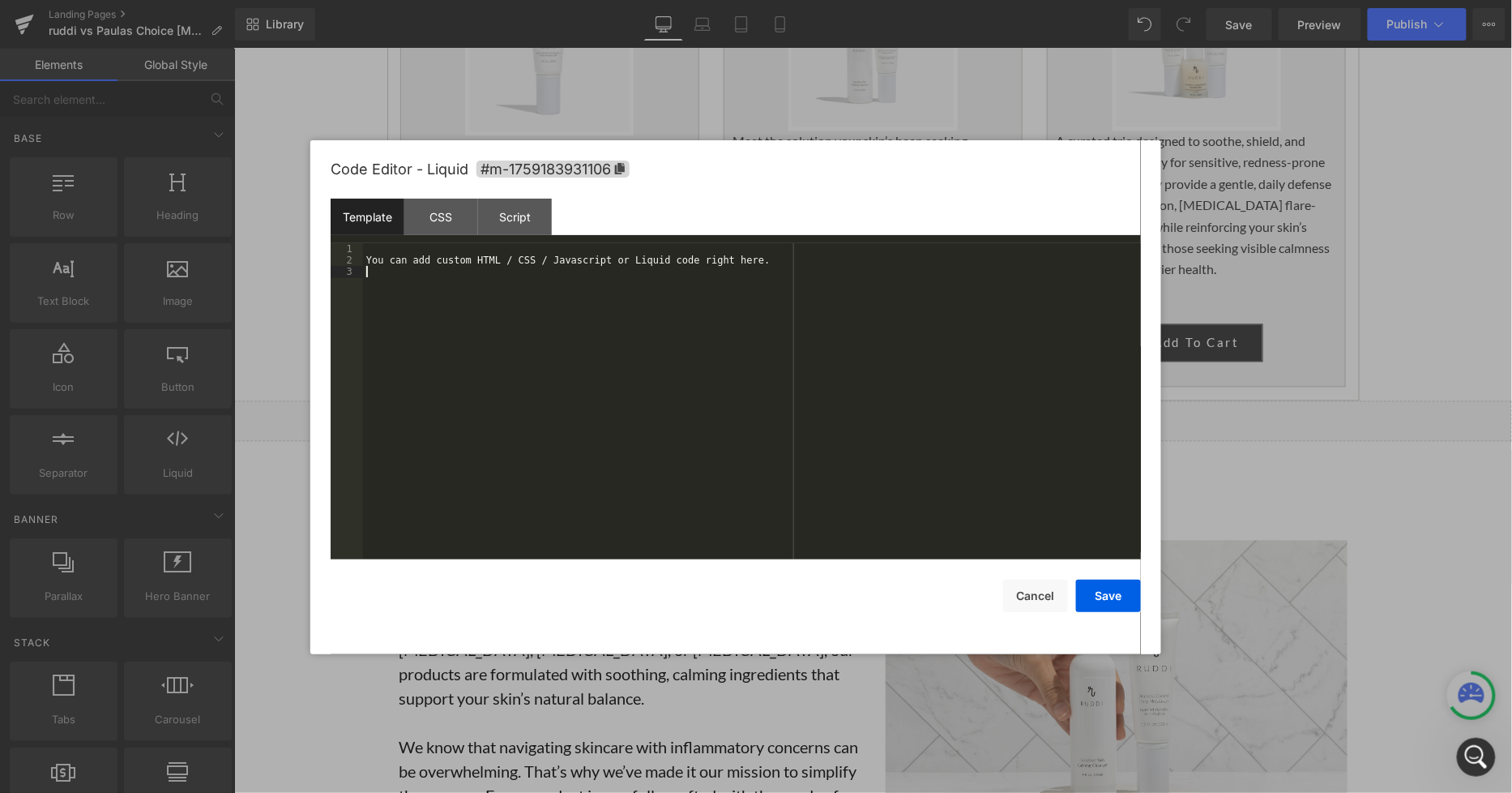
click at [754, 292] on div "You can add custom HTML / CSS / Javascript or Liquid code right here." at bounding box center [752, 412] width 778 height 340
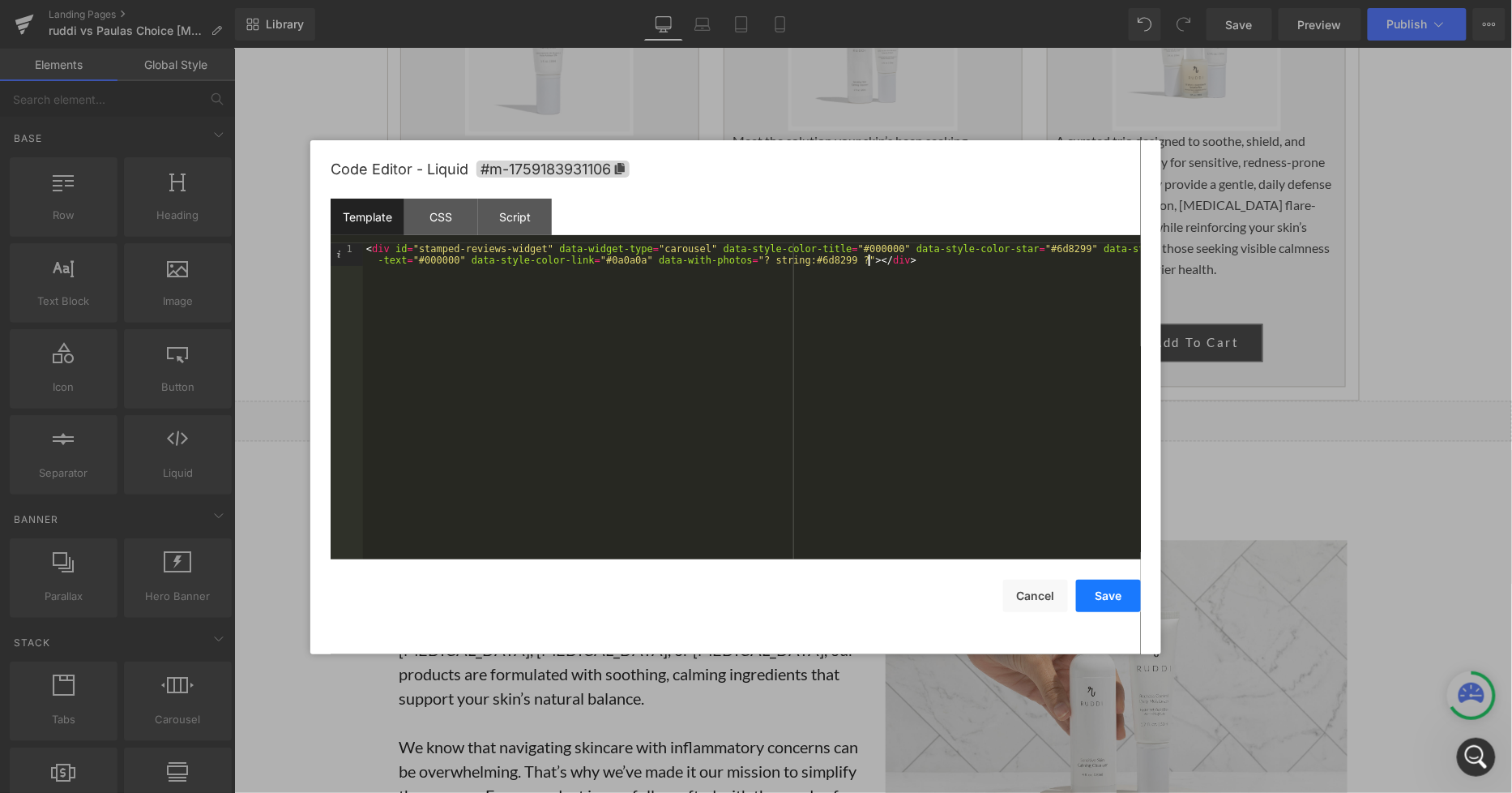
click at [1104, 589] on button "Save" at bounding box center [1109, 596] width 65 height 32
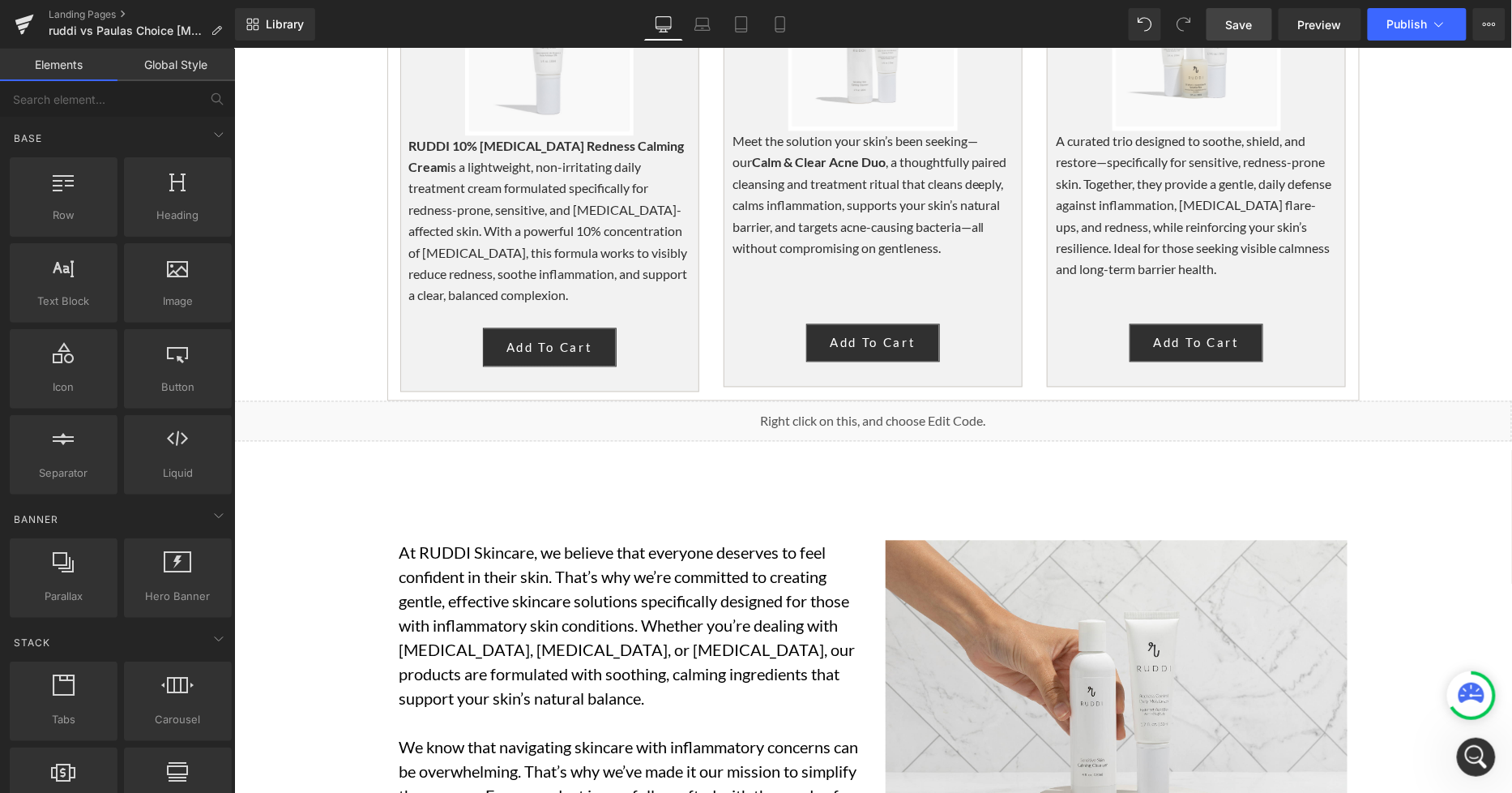
click at [1239, 16] on span "Save" at bounding box center [1240, 24] width 27 height 17
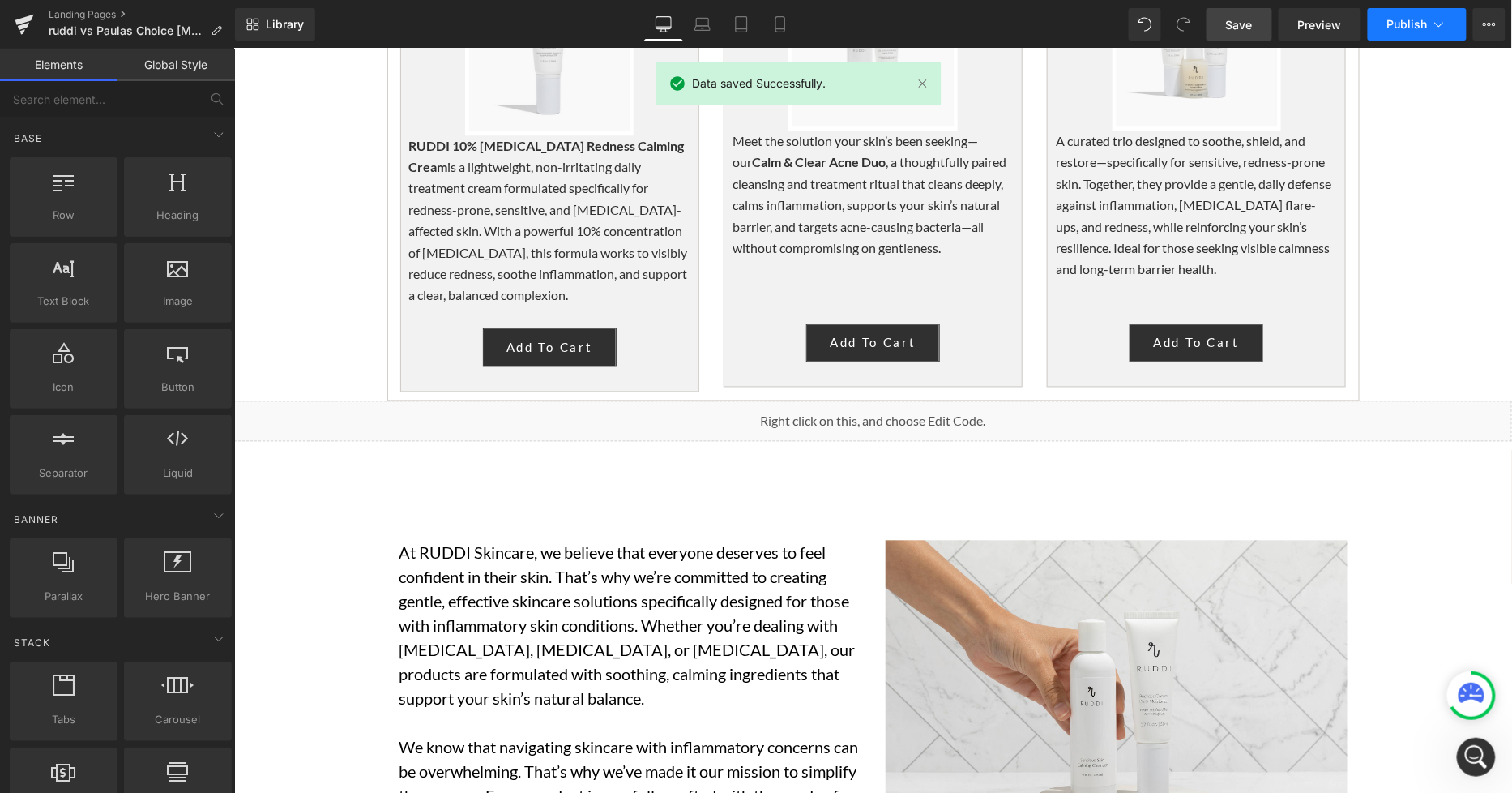
click at [1401, 35] on button "Publish" at bounding box center [1418, 24] width 99 height 32
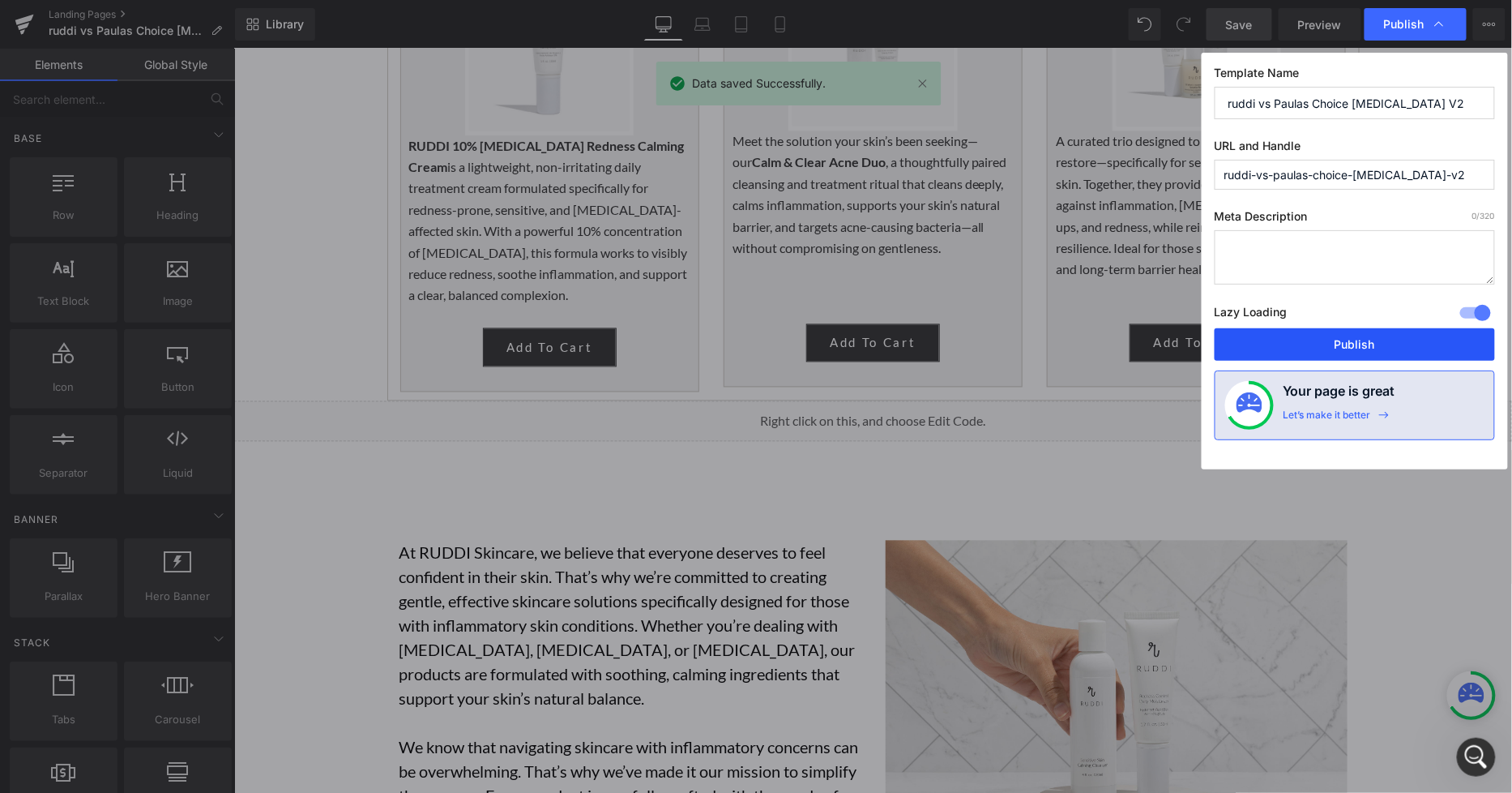
click at [1337, 348] on button "Publish" at bounding box center [1354, 344] width 281 height 32
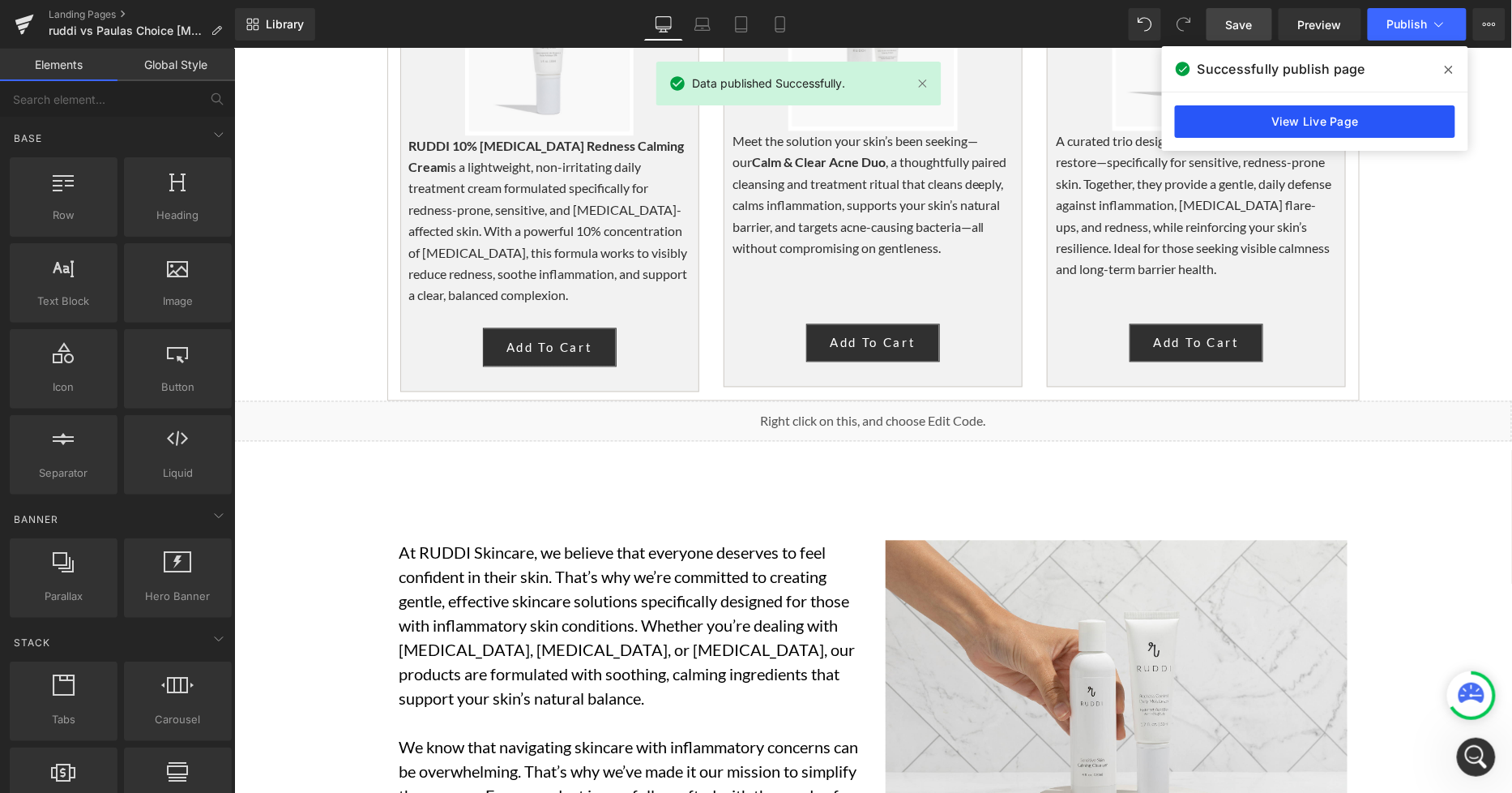
click at [1308, 120] on link "View Live Page" at bounding box center [1316, 121] width 281 height 32
